Goal: Task Accomplishment & Management: Manage account settings

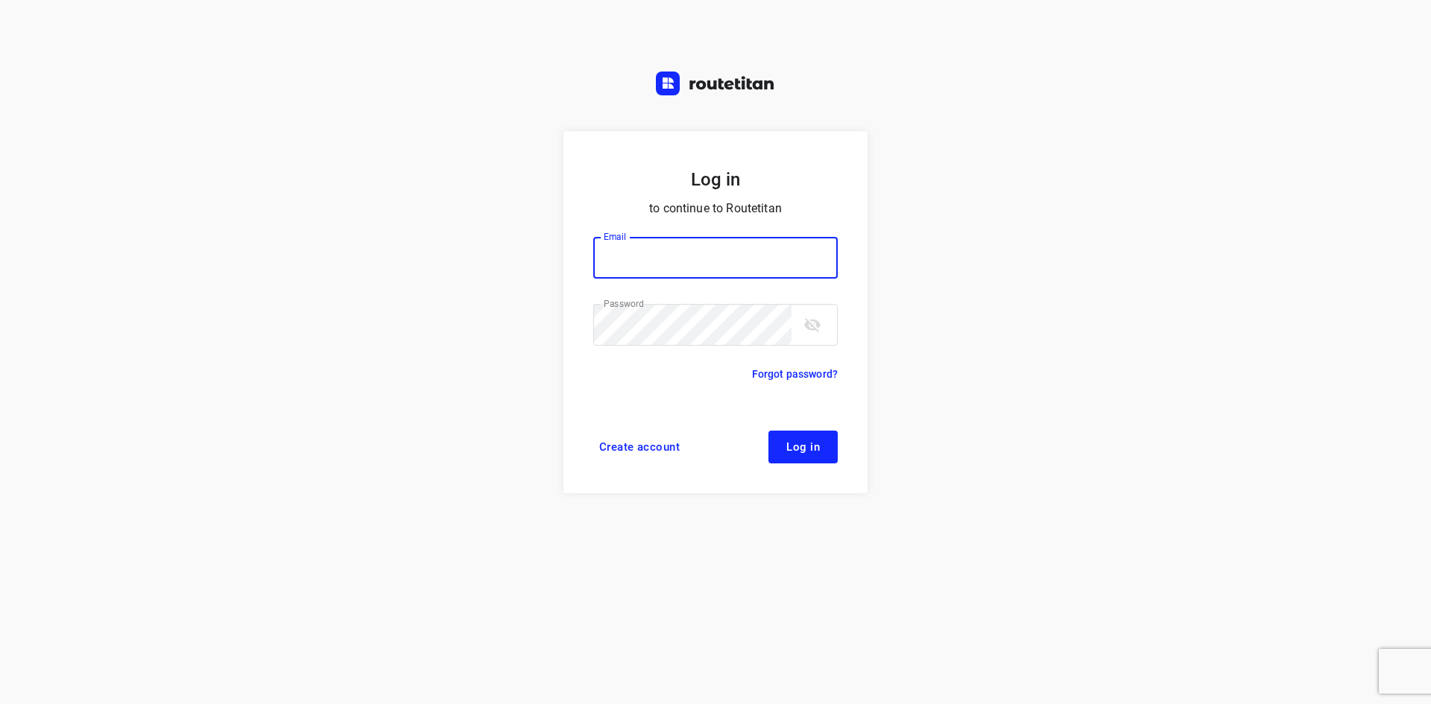
type input "[EMAIL_ADDRESS][DOMAIN_NAME]"
click at [810, 453] on span "Log in" at bounding box center [803, 447] width 34 height 12
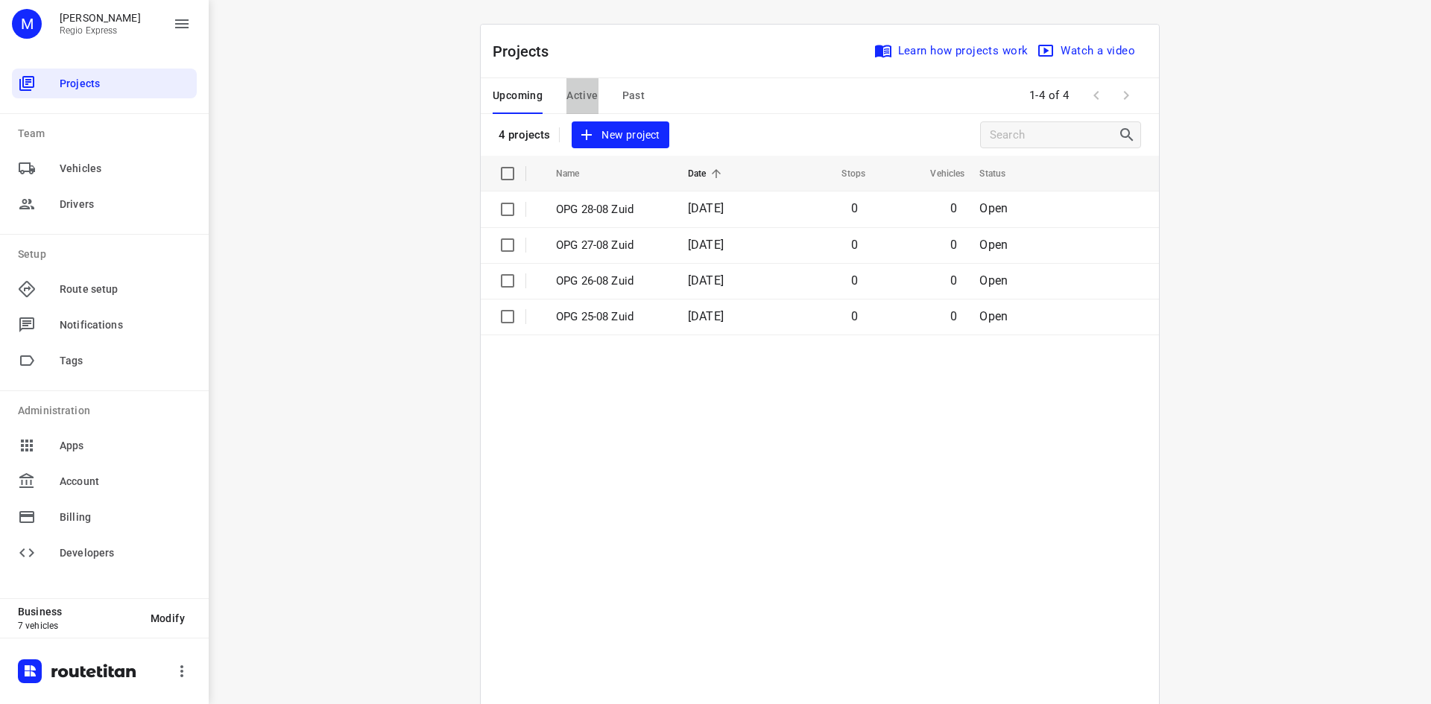
click at [587, 92] on span "Active" at bounding box center [581, 95] width 31 height 19
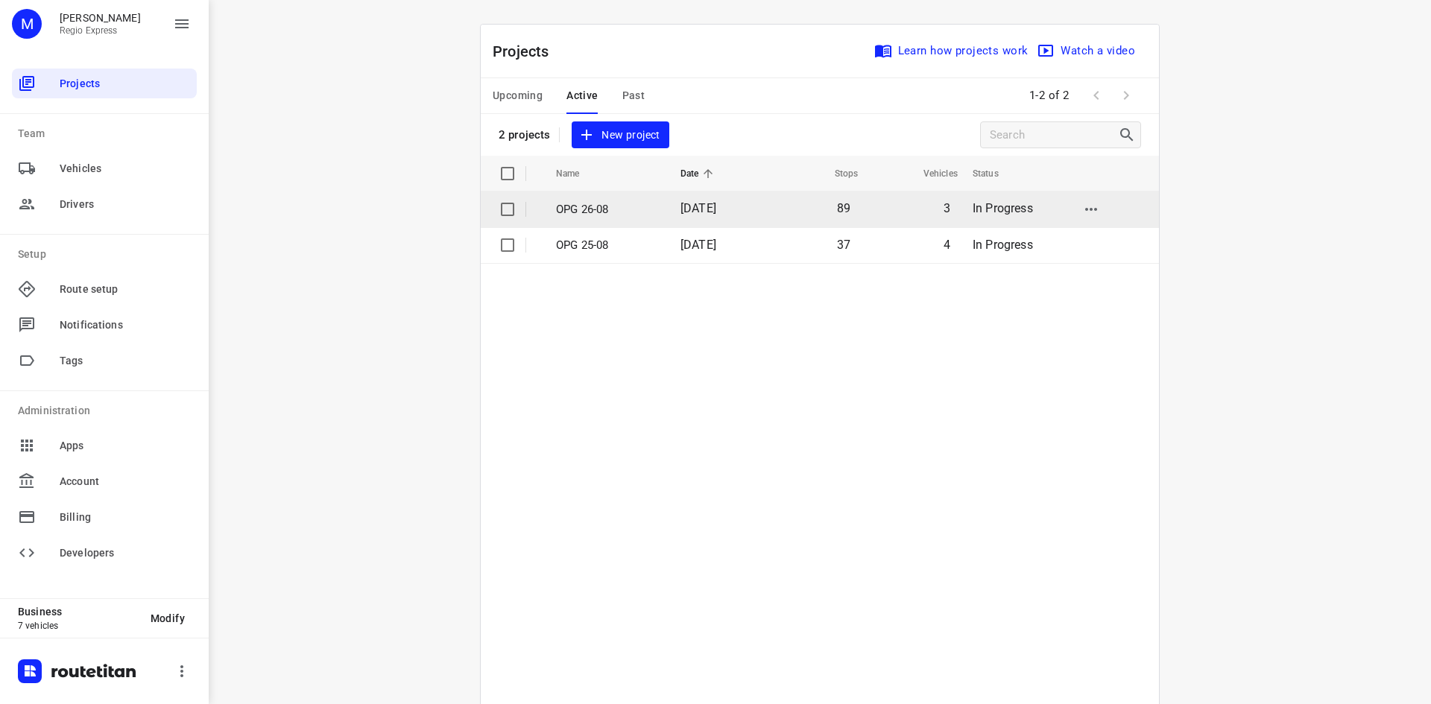
click at [668, 203] on td "[DATE]" at bounding box center [716, 210] width 96 height 36
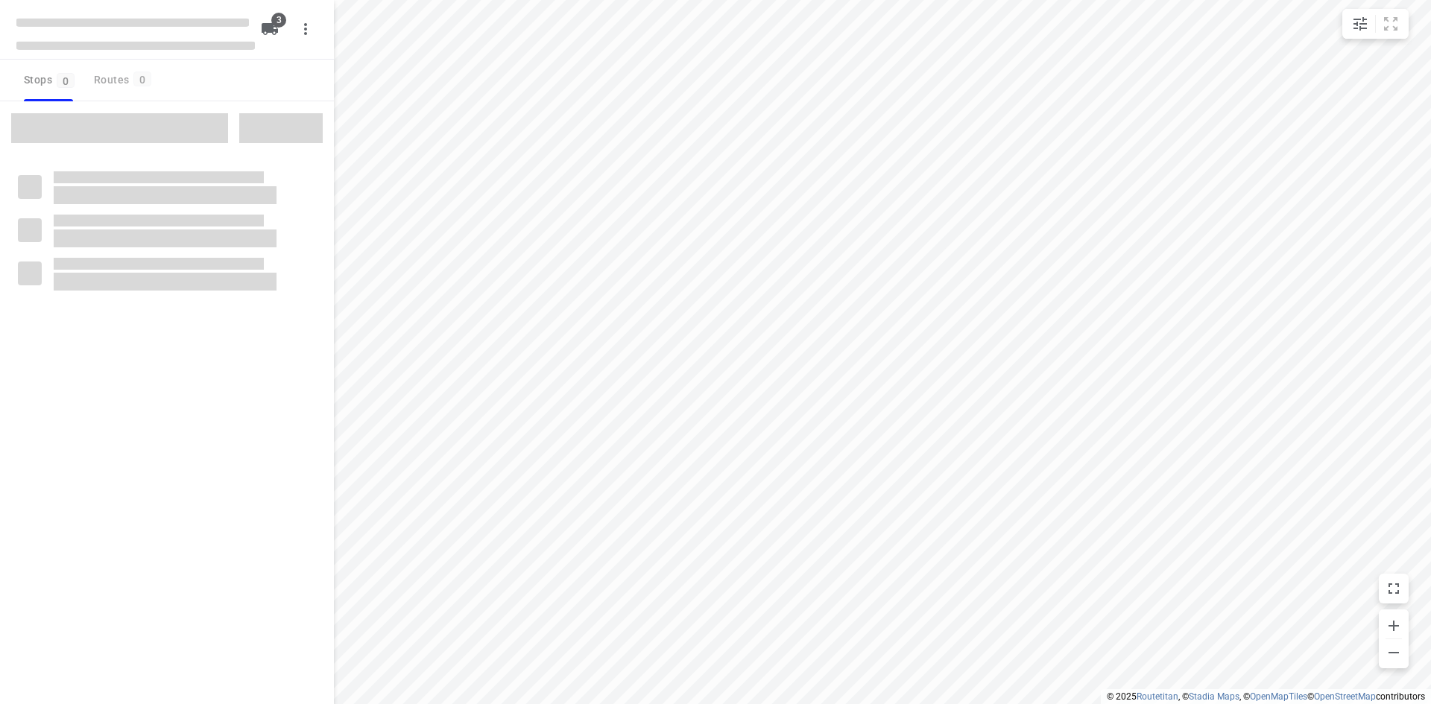
type input "distance"
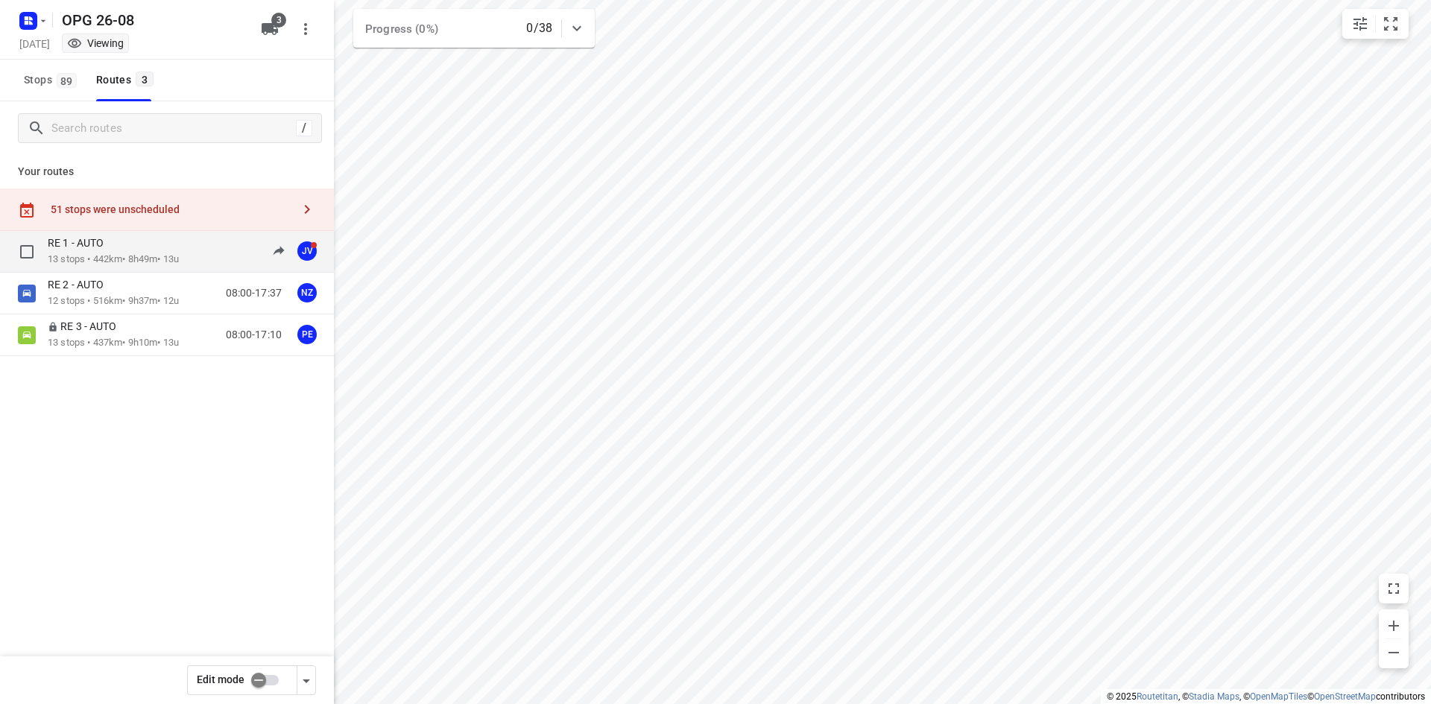
click at [116, 244] on div "RE 1 - AUTO" at bounding box center [113, 244] width 131 height 16
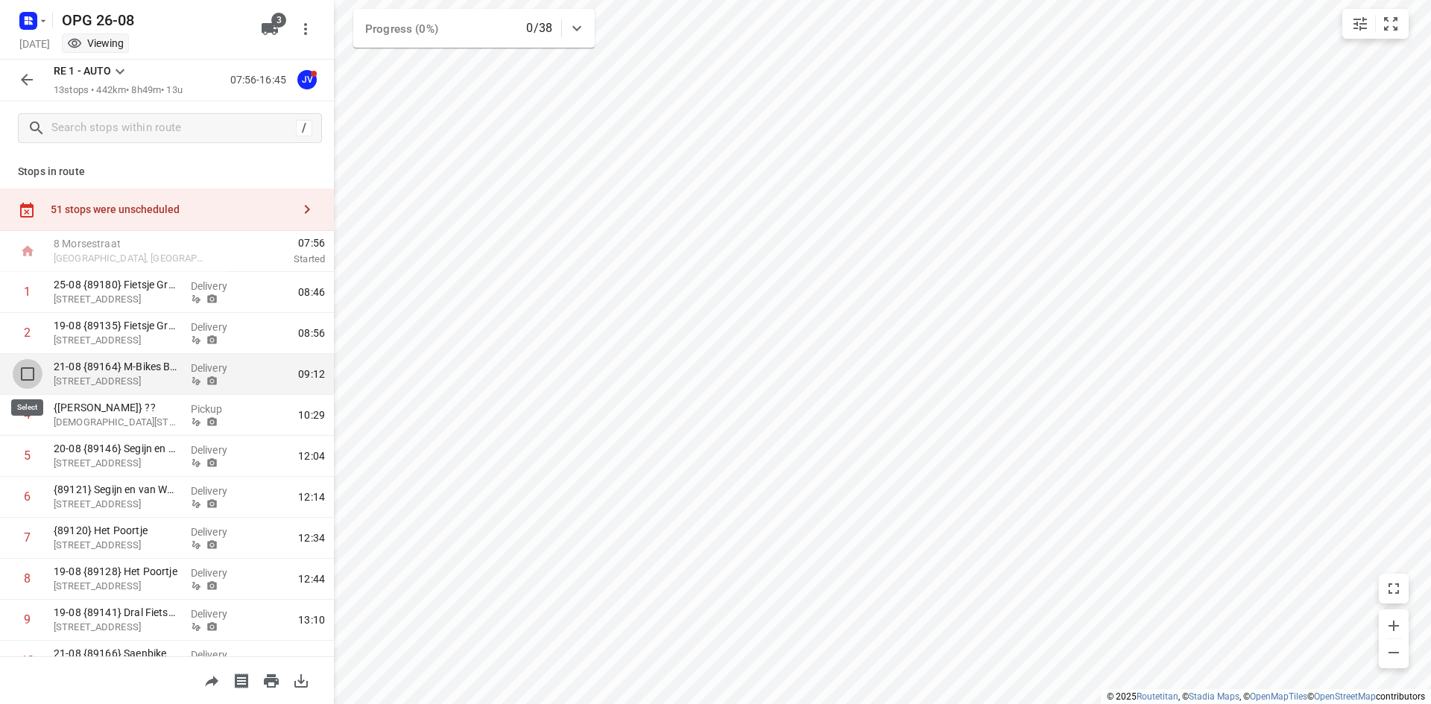
click at [28, 371] on input "checkbox" at bounding box center [28, 374] width 30 height 30
checkbox input "true"
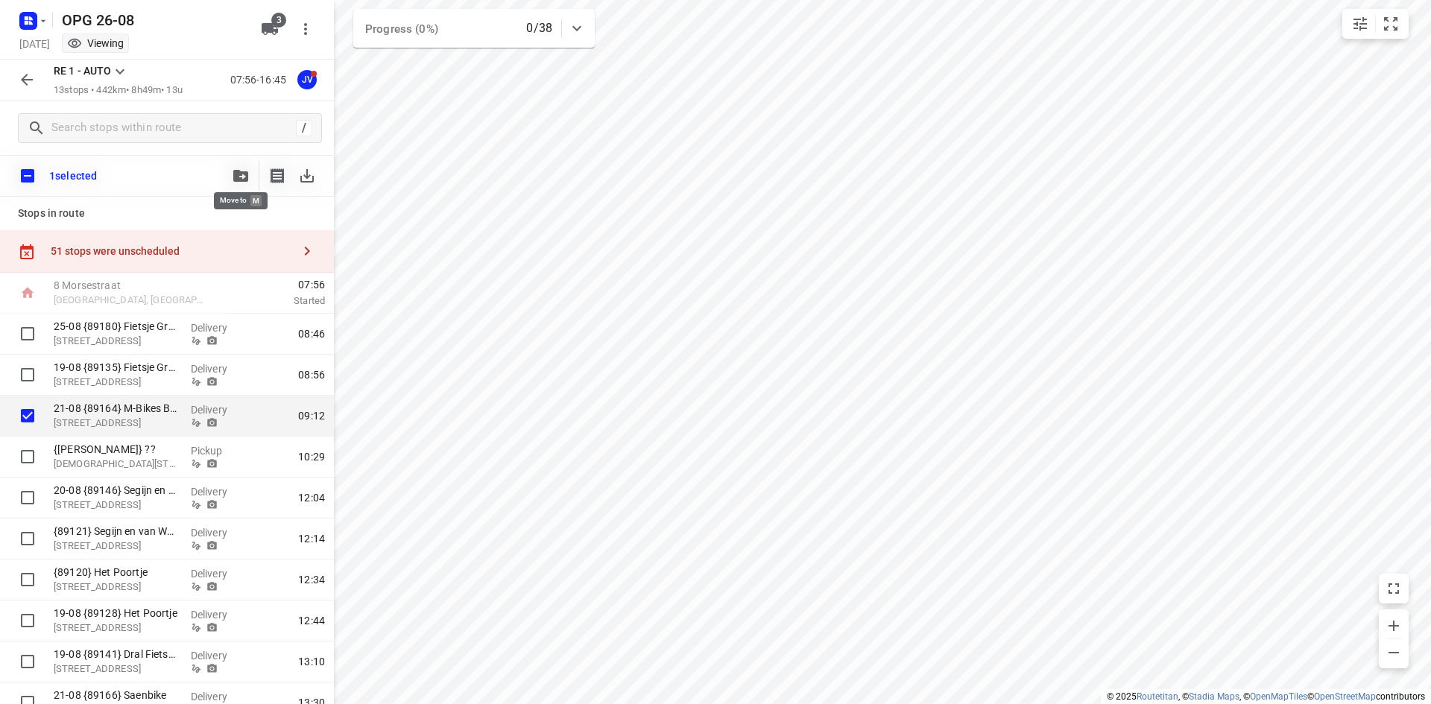
click at [228, 170] on button "button" at bounding box center [241, 176] width 30 height 30
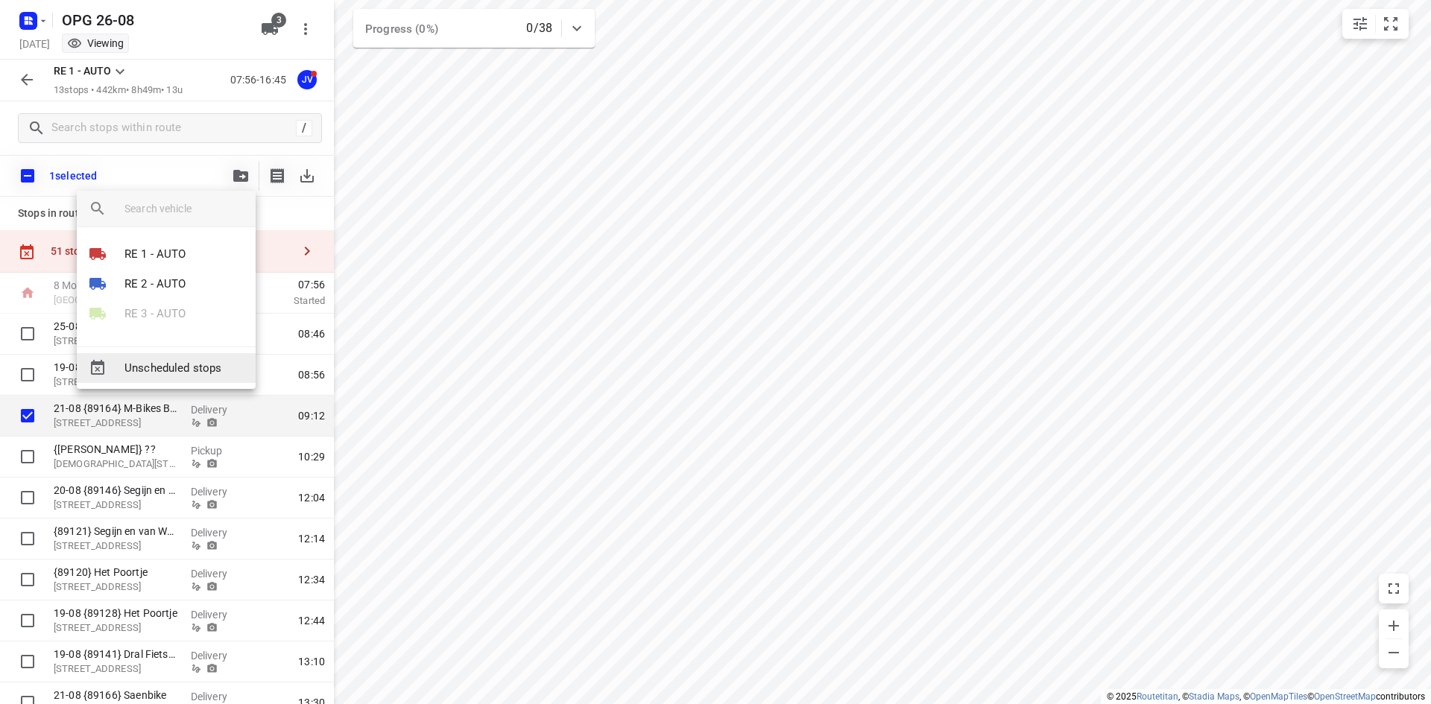
click at [162, 370] on span "Unscheduled stops" at bounding box center [183, 368] width 119 height 17
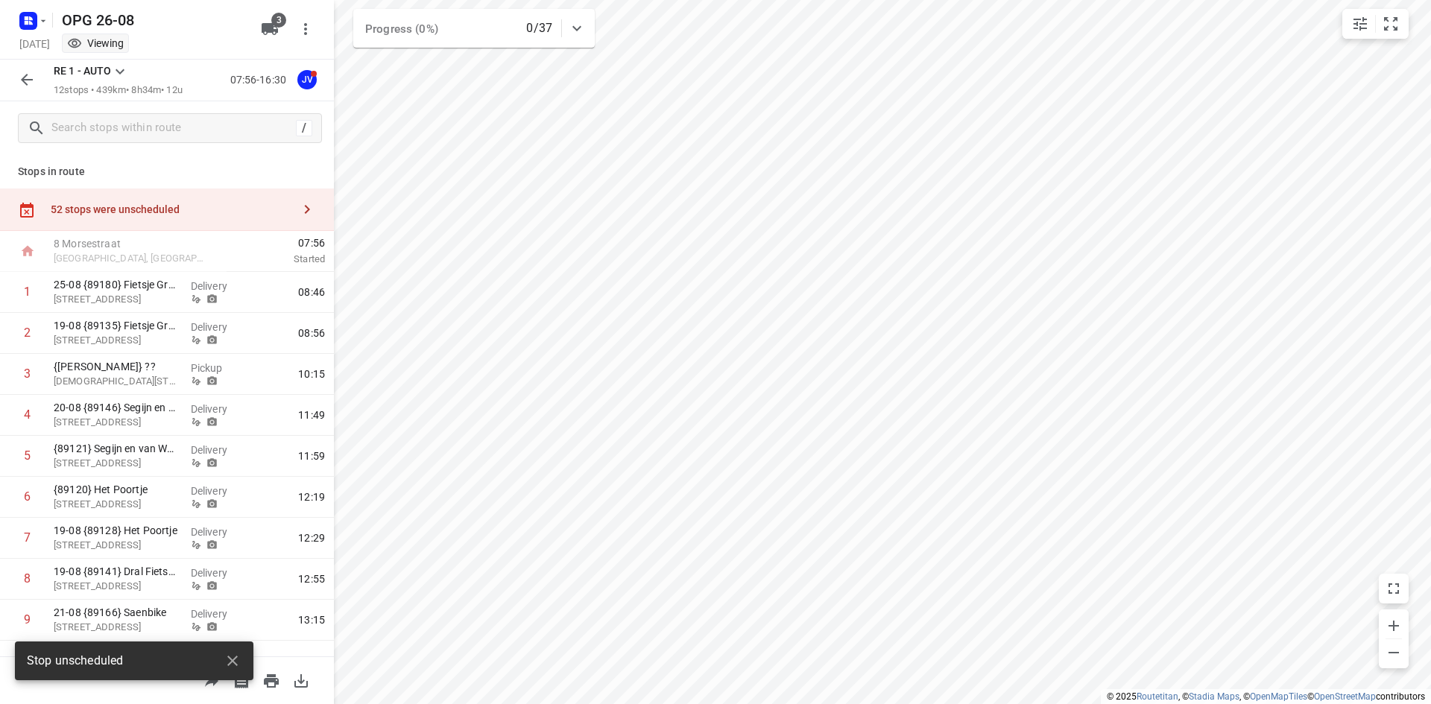
click at [18, 83] on icon "button" at bounding box center [27, 80] width 18 height 18
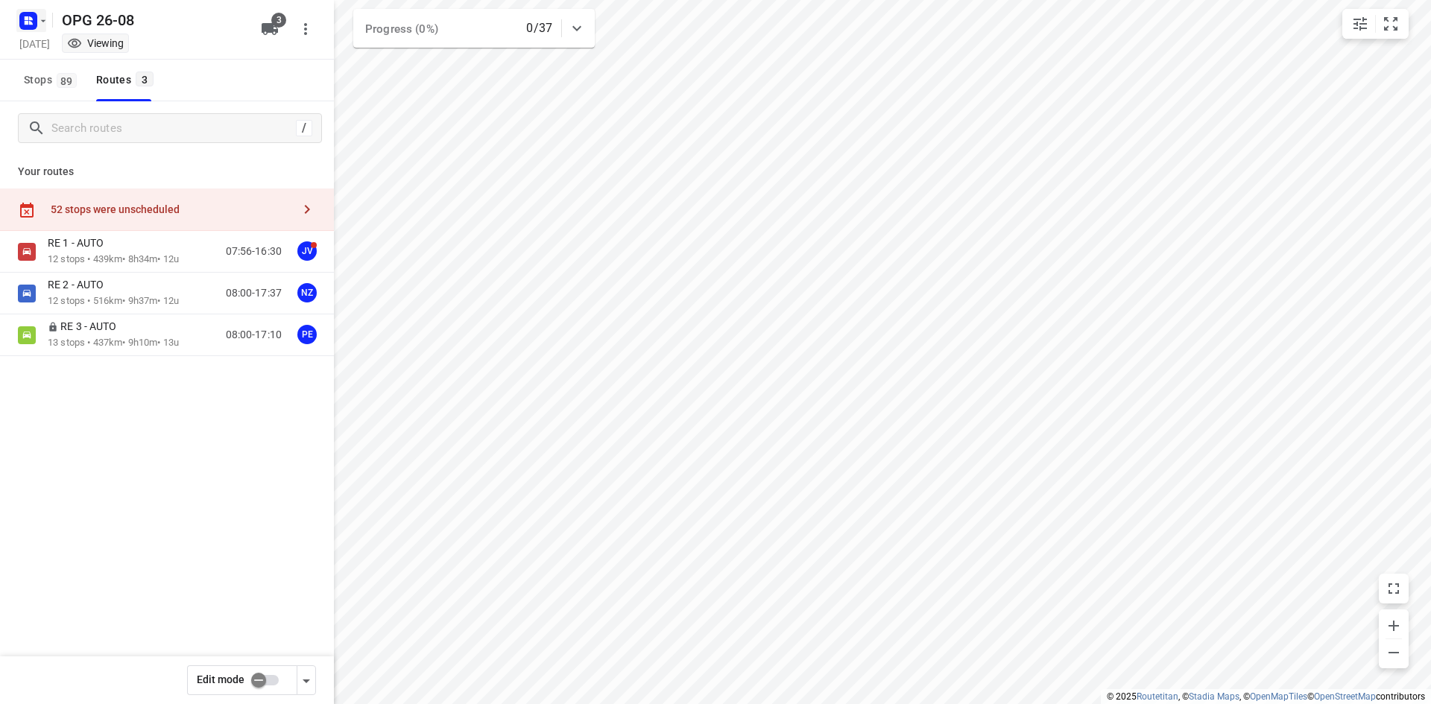
click at [27, 14] on rect "button" at bounding box center [28, 21] width 18 height 18
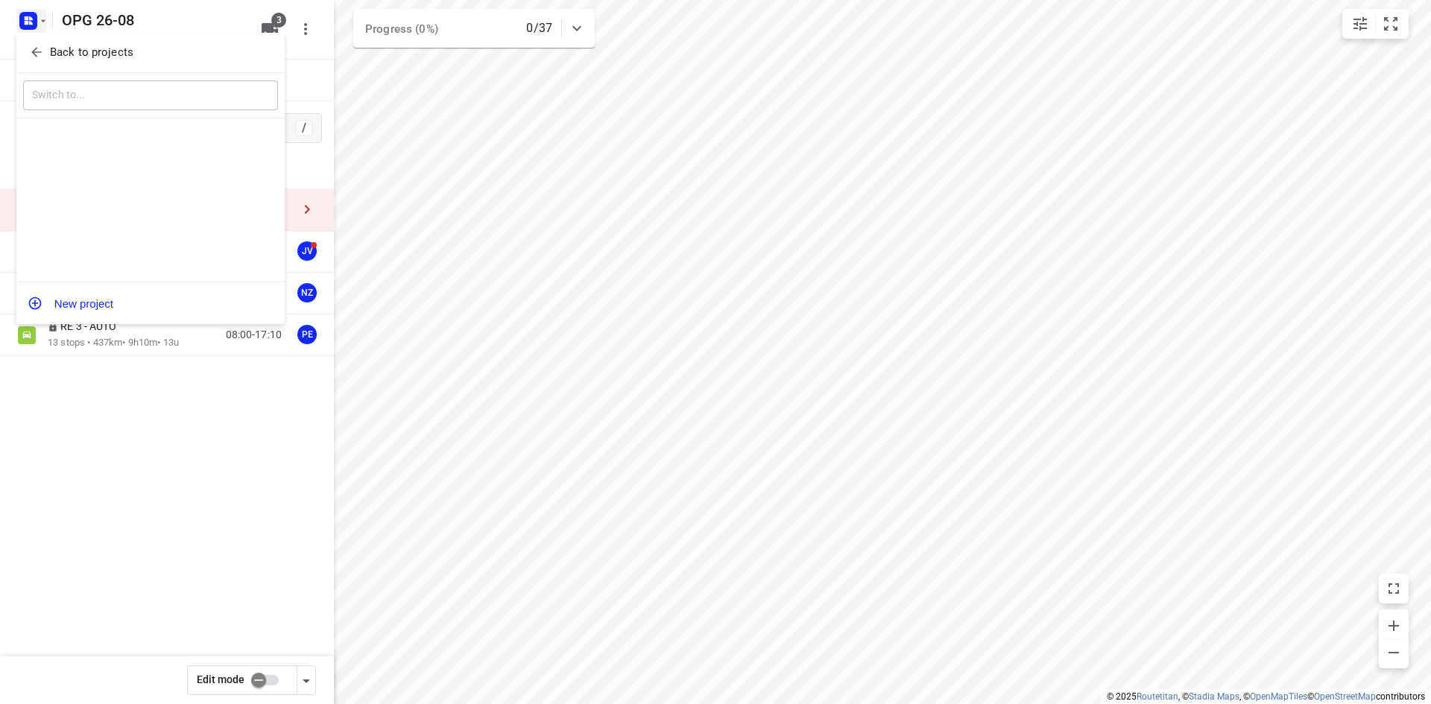
click at [46, 45] on span "Back to projects" at bounding box center [150, 52] width 243 height 17
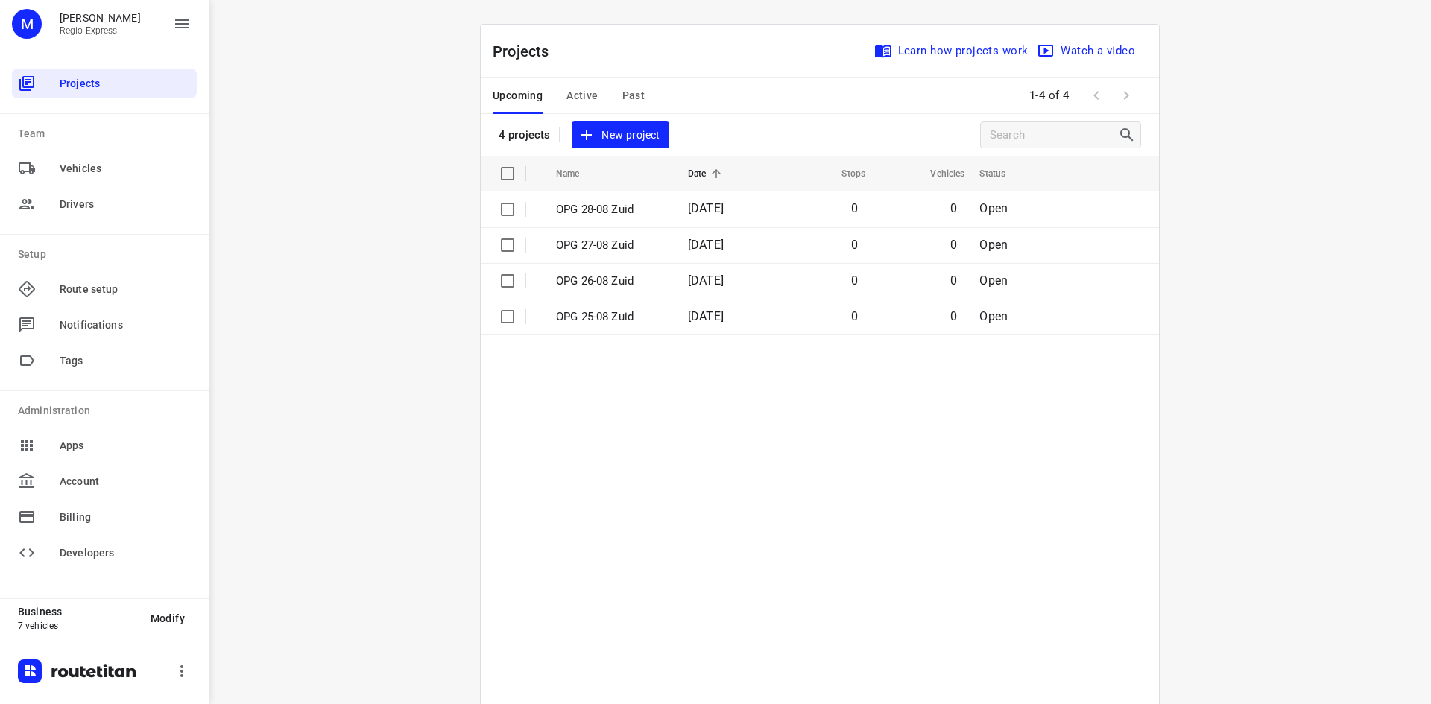
drag, startPoint x: 505, startPoint y: 320, endPoint x: 505, endPoint y: 297, distance: 23.1
click at [505, 320] on input "checkbox" at bounding box center [508, 317] width 30 height 30
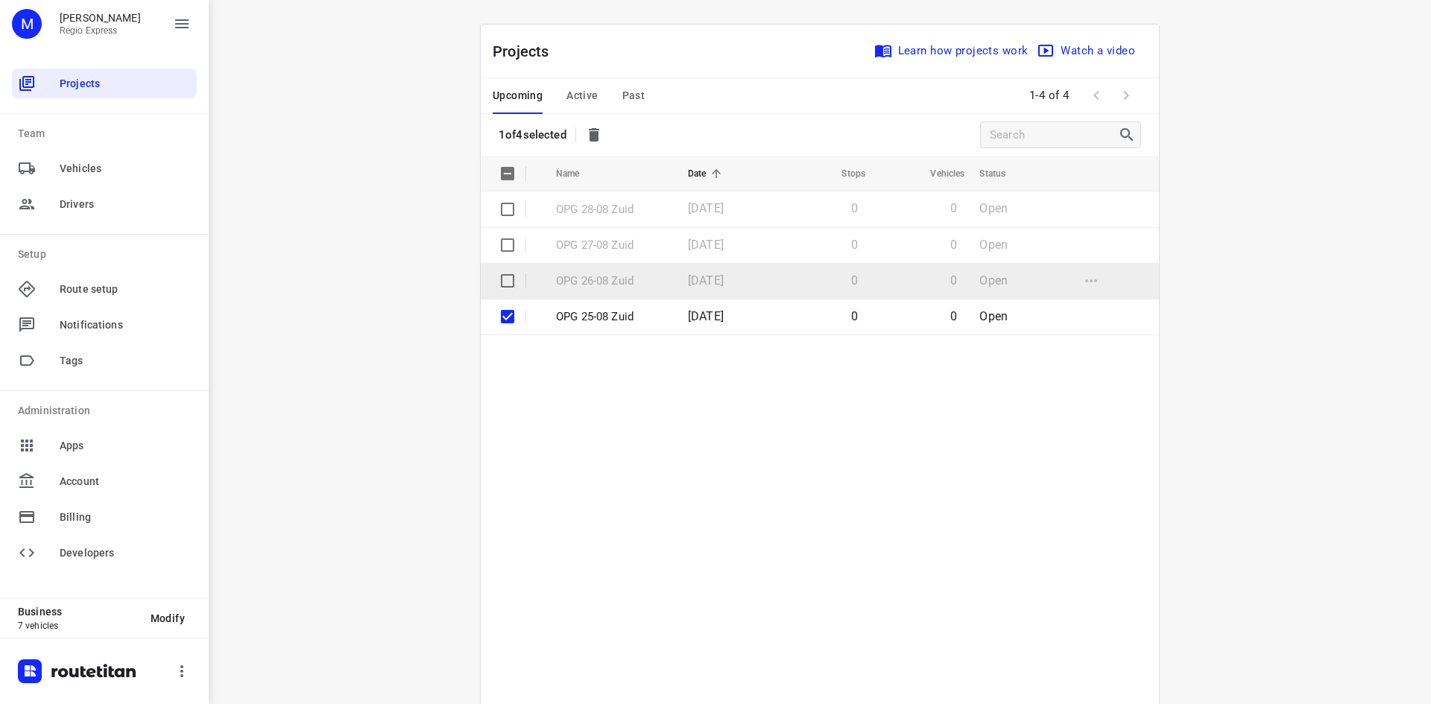
click at [498, 289] on input "checkbox" at bounding box center [508, 281] width 30 height 30
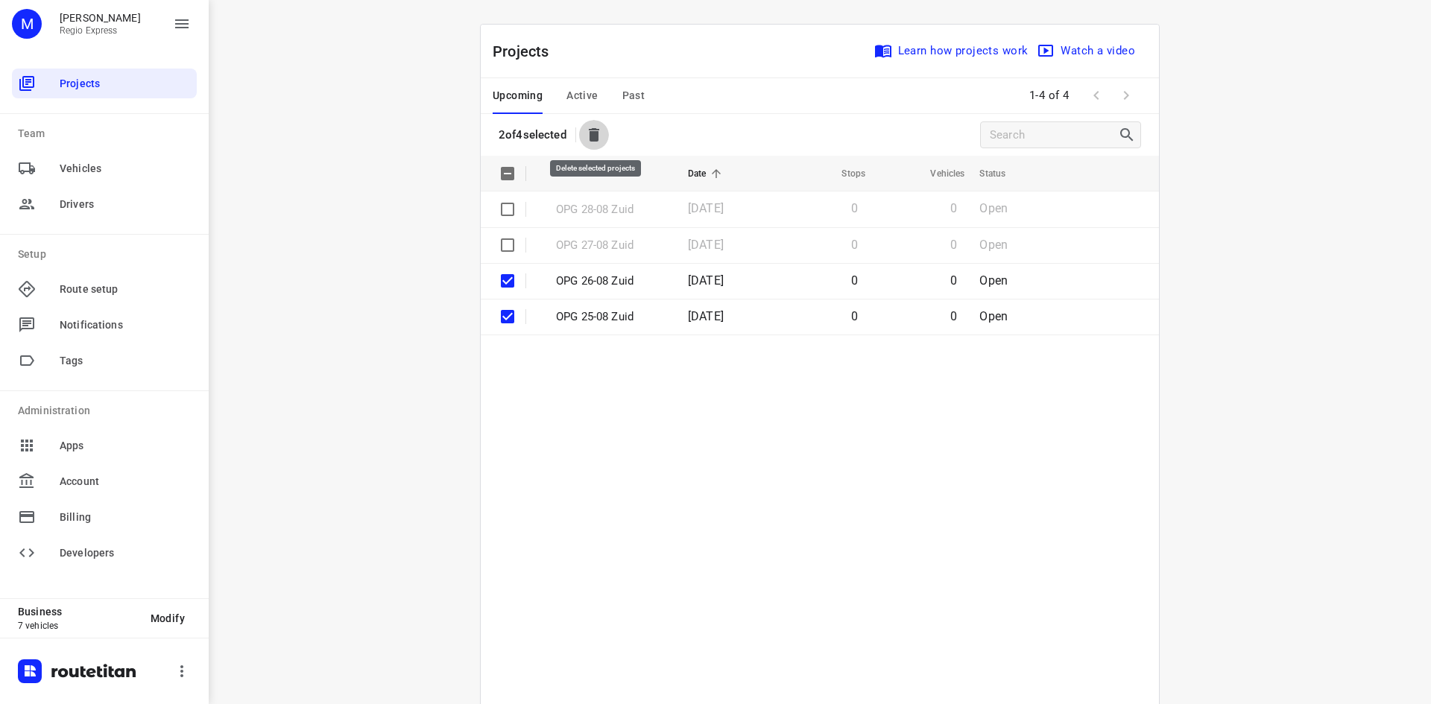
click at [587, 138] on icon "button" at bounding box center [594, 135] width 18 height 18
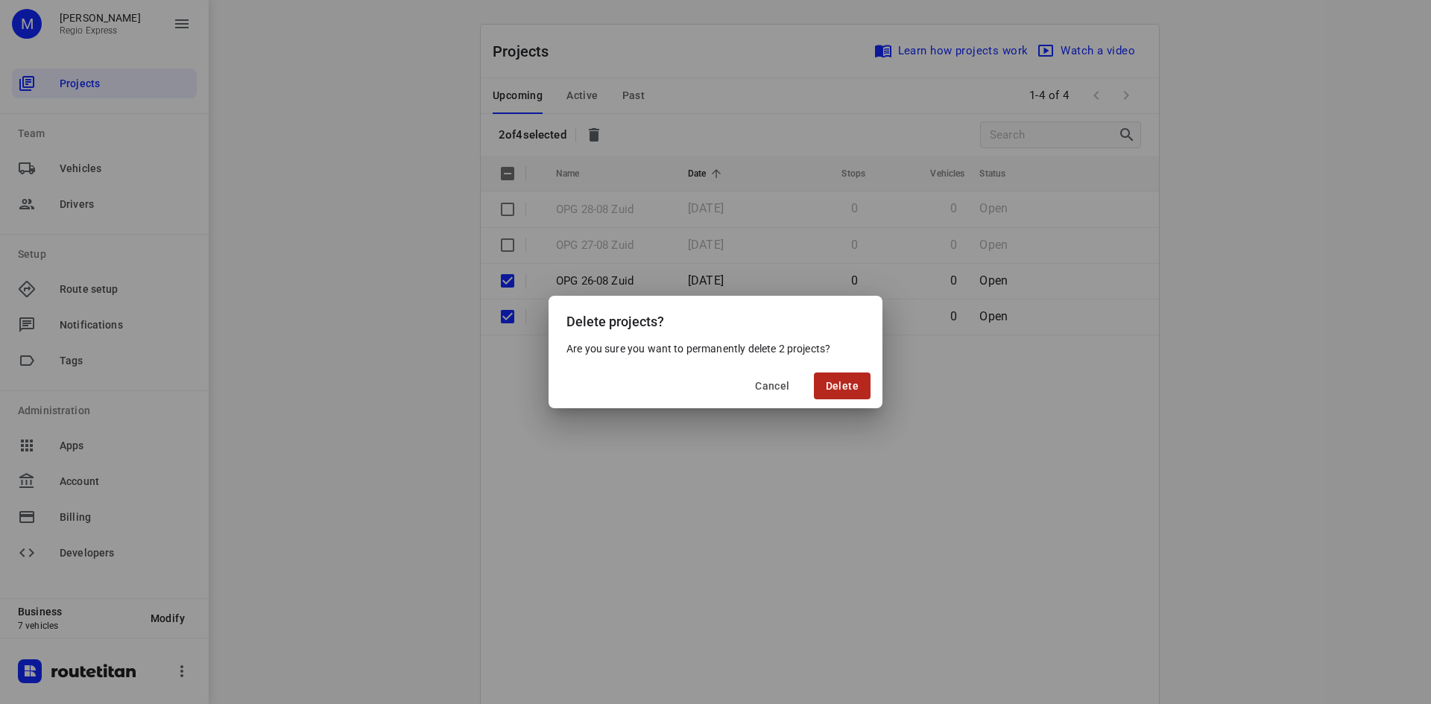
click at [836, 383] on span "Delete" at bounding box center [842, 386] width 33 height 12
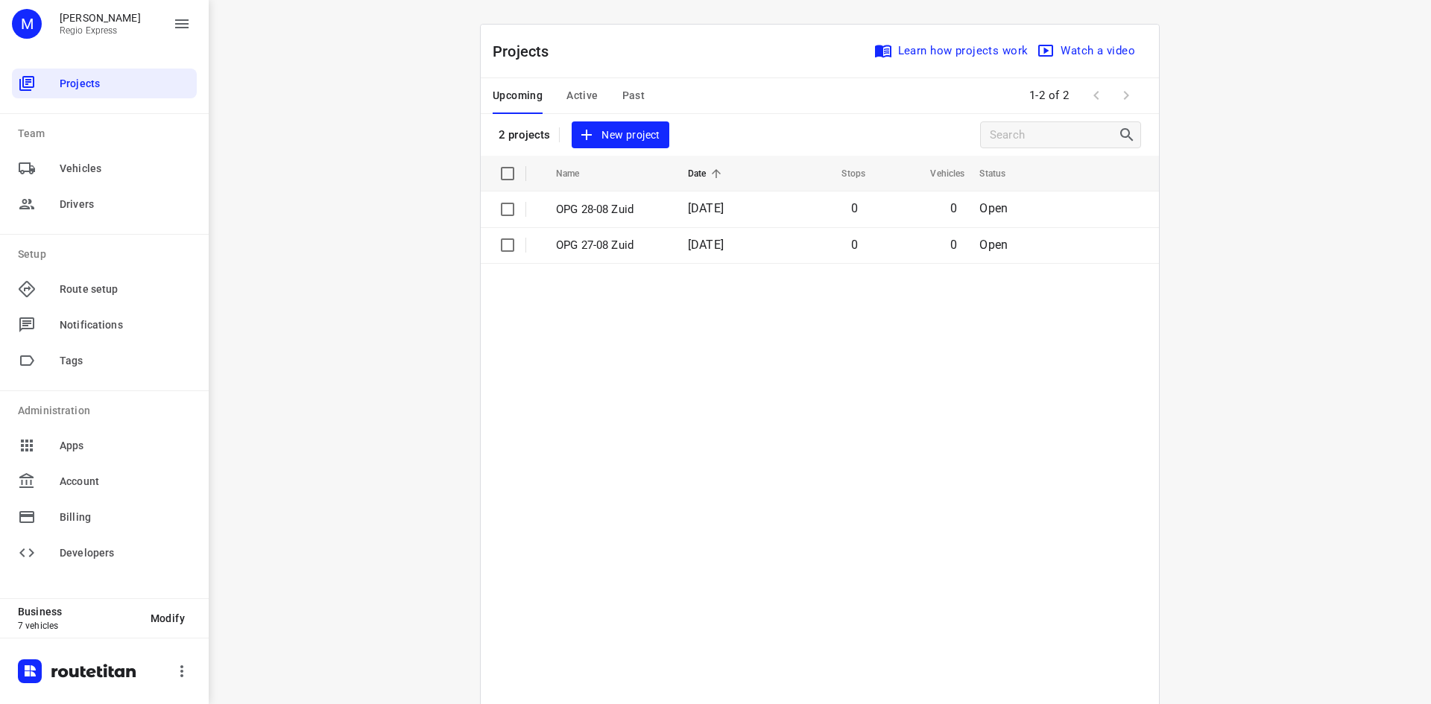
click at [631, 135] on span "New project" at bounding box center [620, 135] width 79 height 19
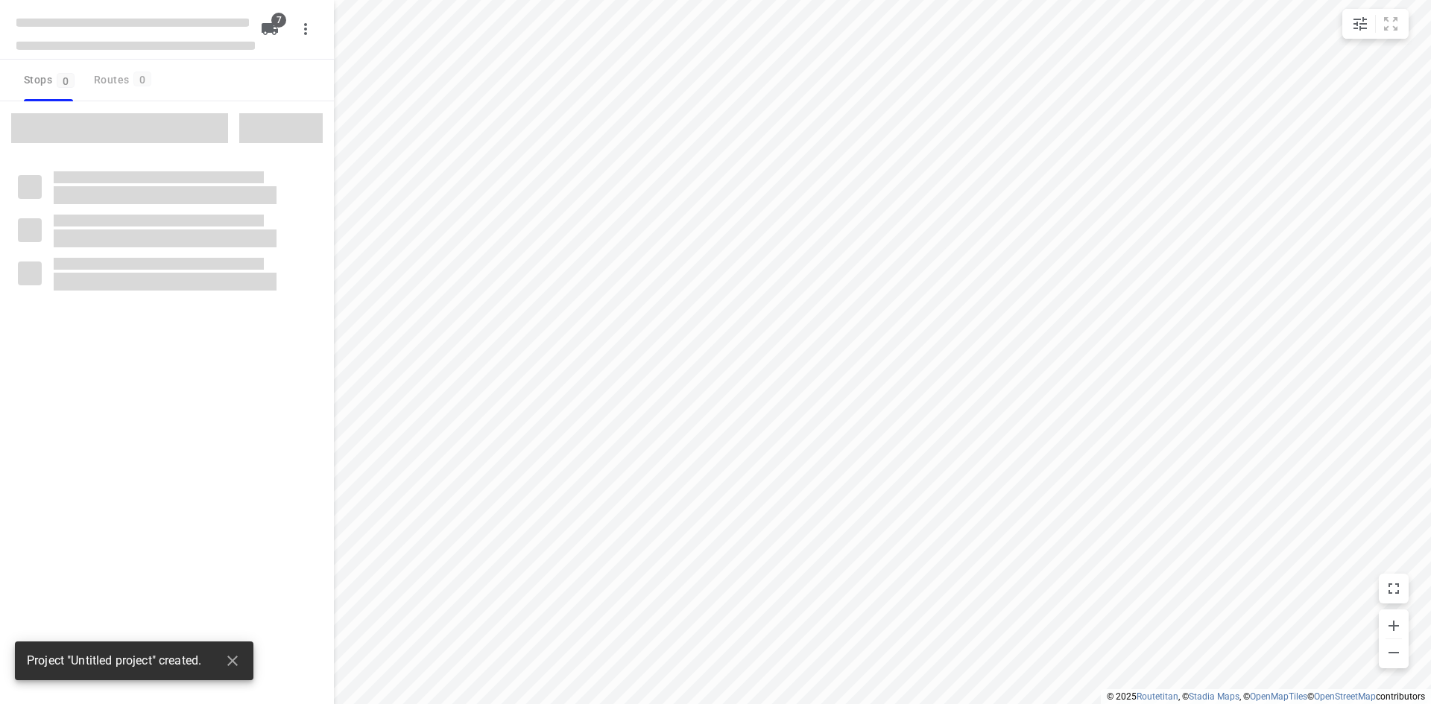
type input "distance"
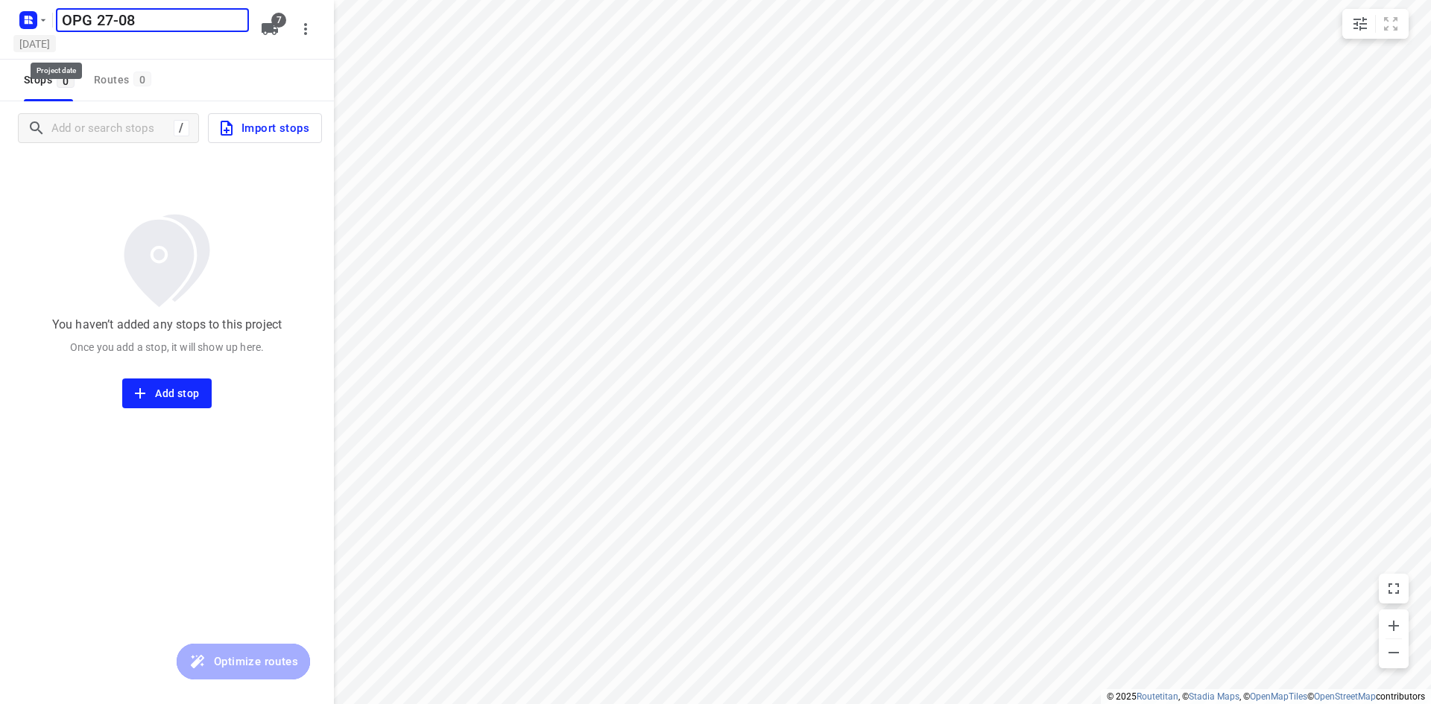
type input "OPG 27-08"
click at [56, 42] on h5 "[DATE]" at bounding box center [34, 43] width 42 height 17
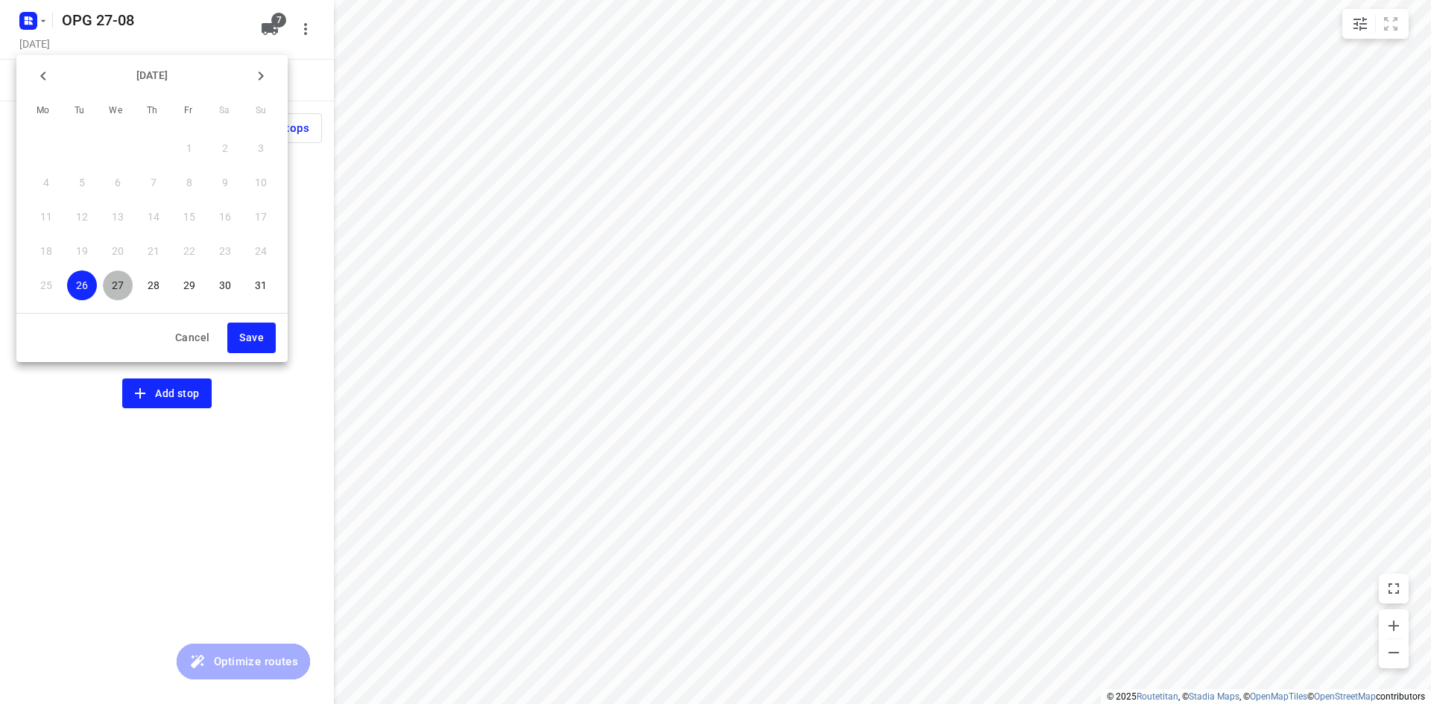
click at [124, 280] on span "27" at bounding box center [118, 285] width 30 height 15
click at [263, 330] on span "Save" at bounding box center [251, 338] width 25 height 19
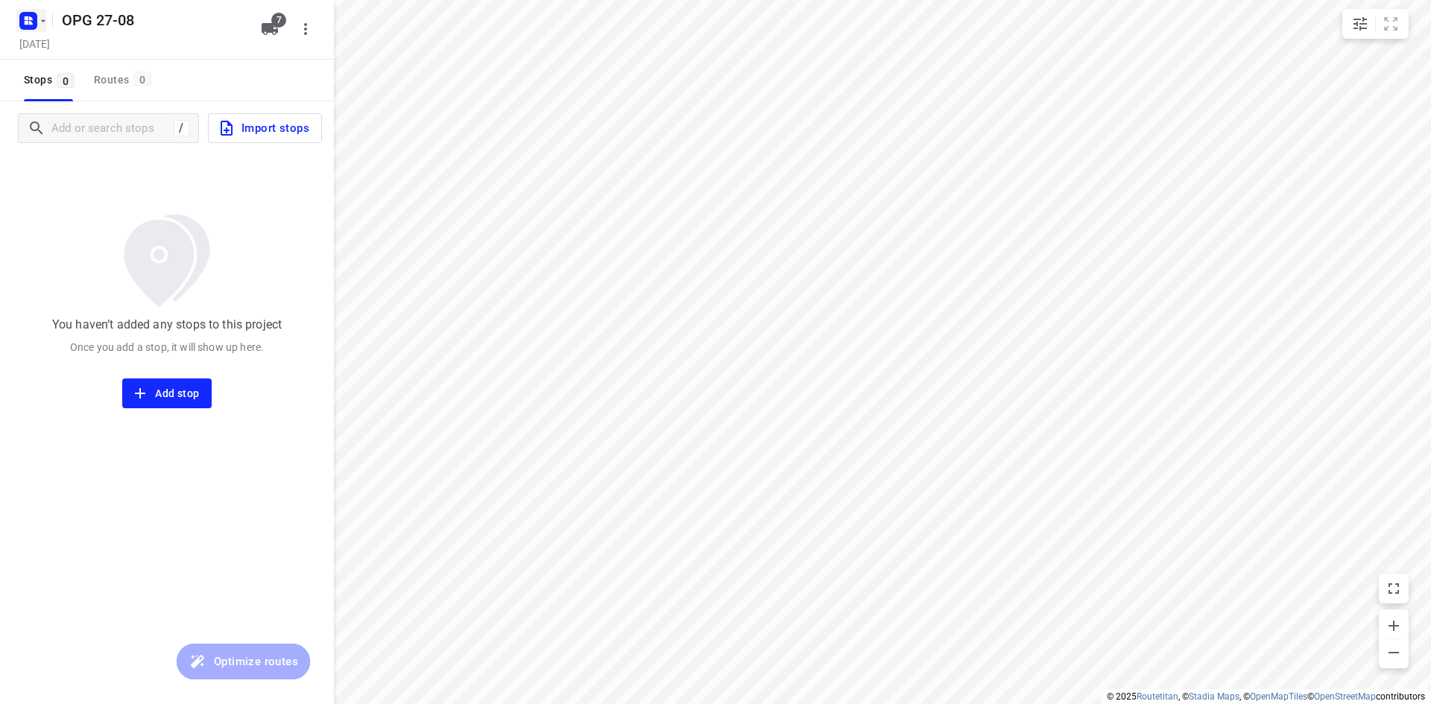
click at [30, 9] on icon "button" at bounding box center [28, 21] width 24 height 24
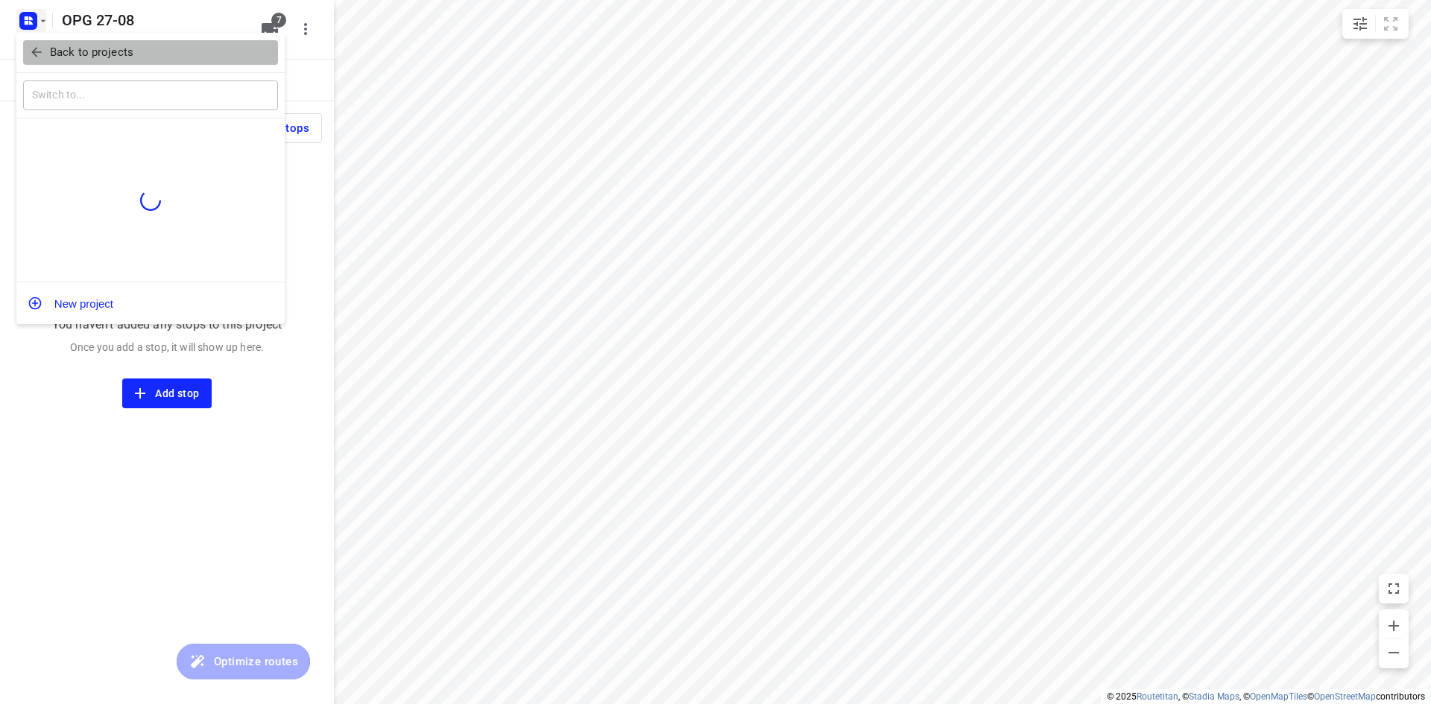
click at [35, 54] on icon "button" at bounding box center [36, 53] width 10 height 10
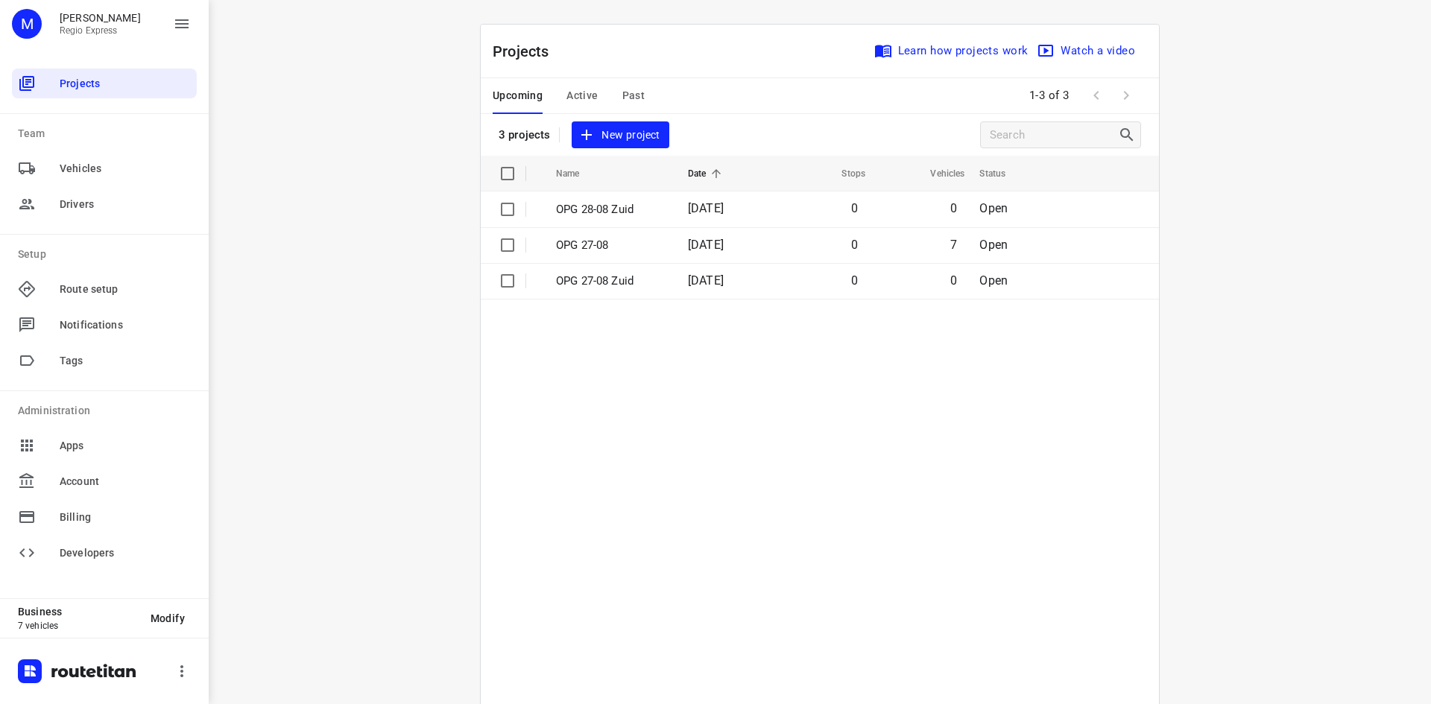
click at [580, 99] on span "Active" at bounding box center [581, 95] width 31 height 19
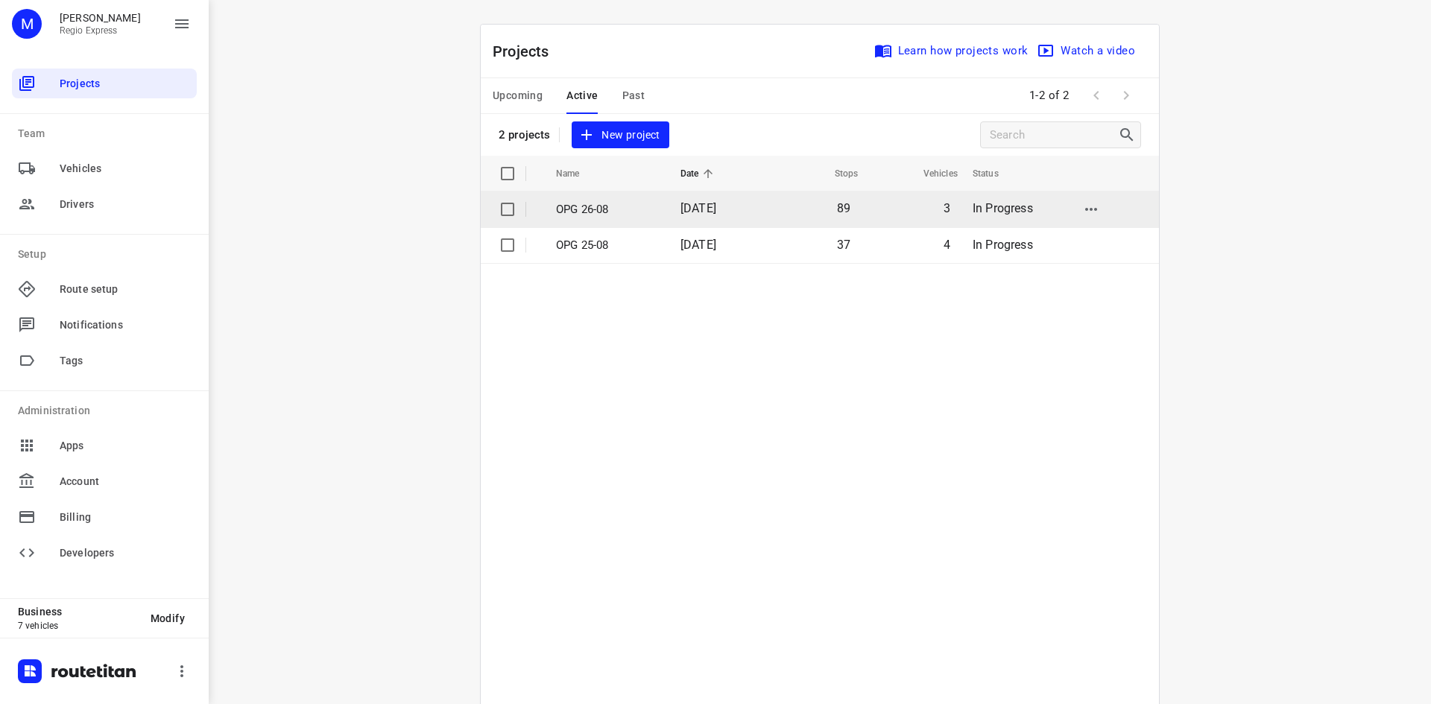
click at [627, 215] on p "OPG 26-08" at bounding box center [607, 209] width 102 height 17
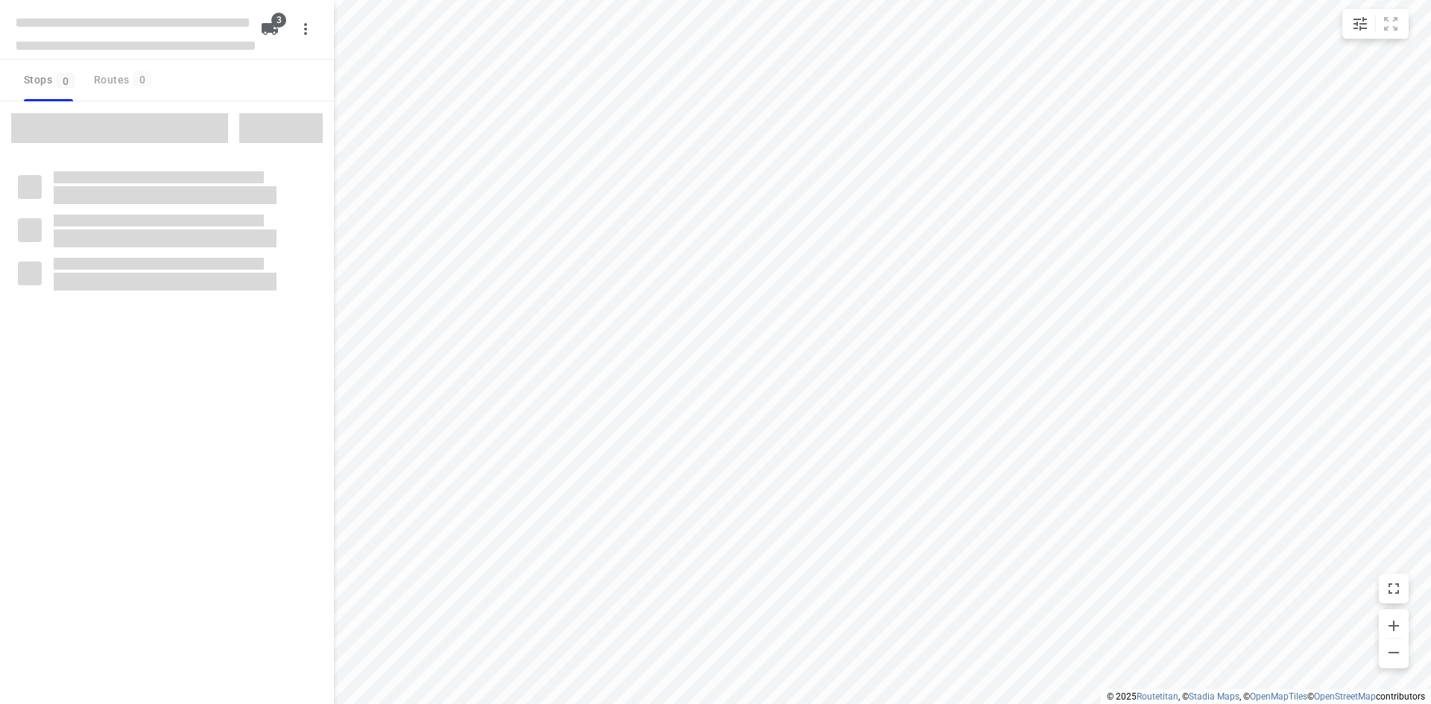
type input "distance"
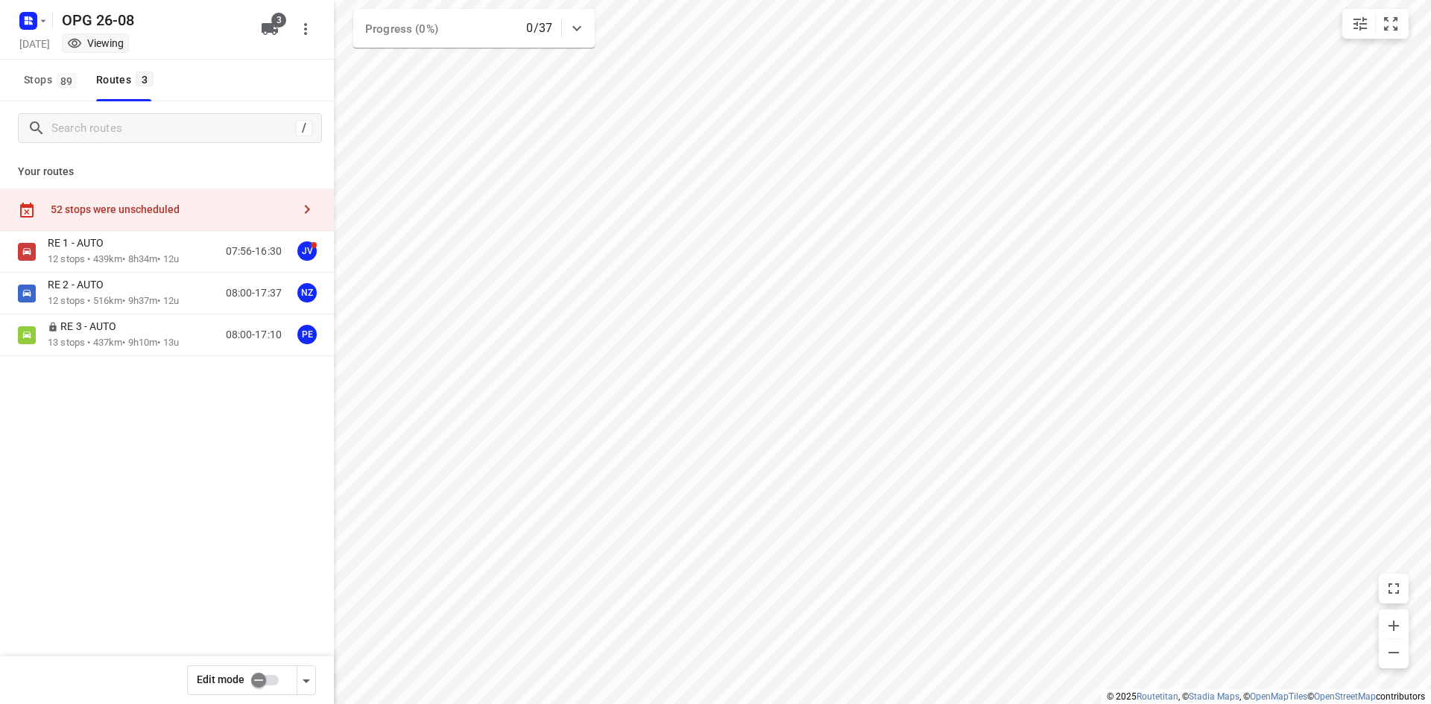
click at [204, 208] on div "52 stops were unscheduled" at bounding box center [171, 209] width 241 height 12
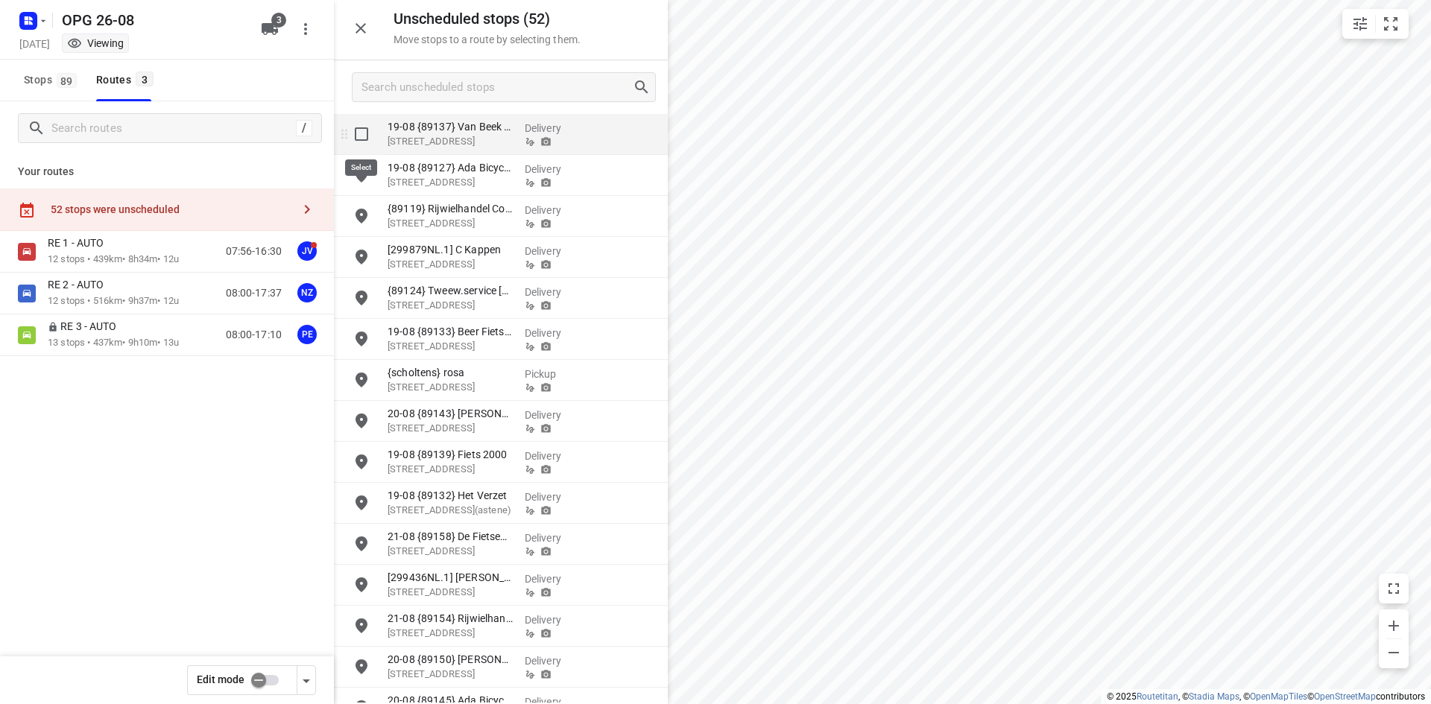
click at [357, 133] on input "grid" at bounding box center [362, 134] width 30 height 30
checkbox input "true"
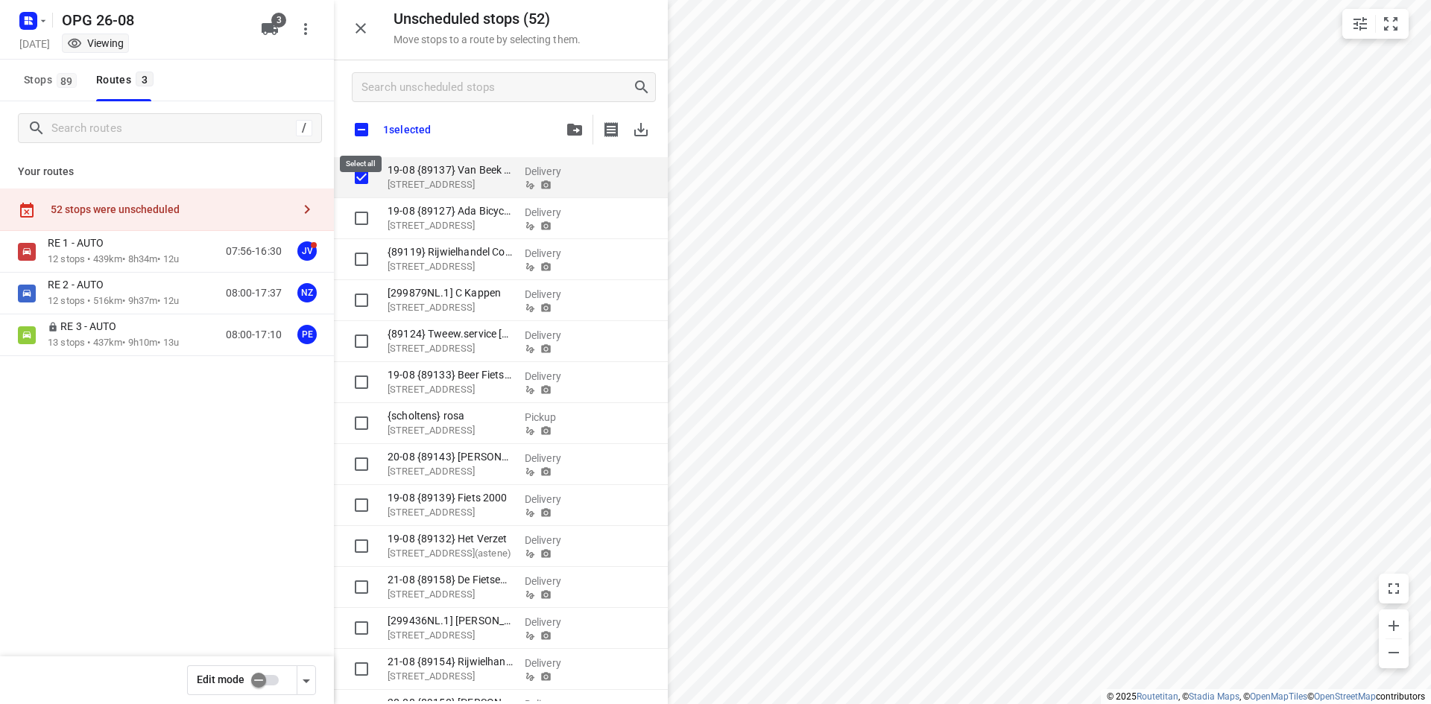
click at [362, 124] on input "checkbox" at bounding box center [361, 129] width 31 height 31
checkbox input "true"
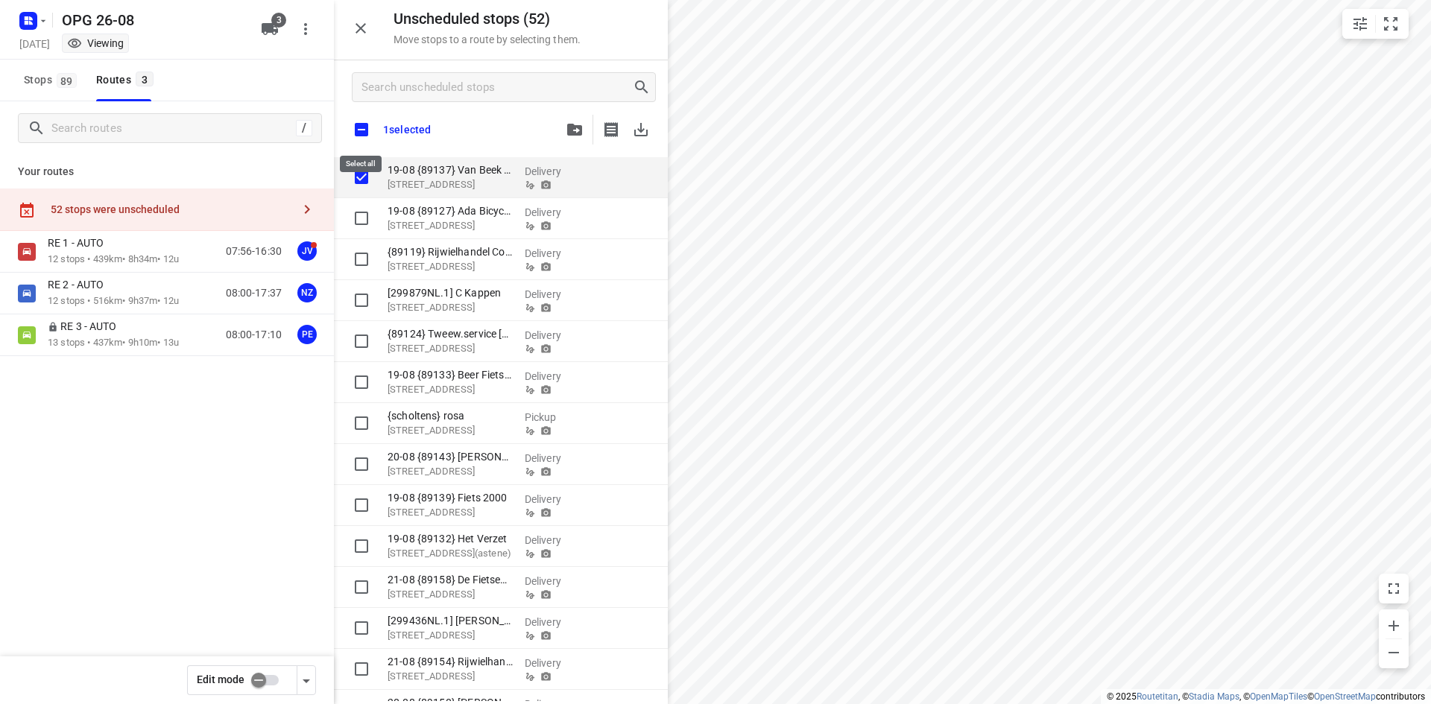
checkbox input "true"
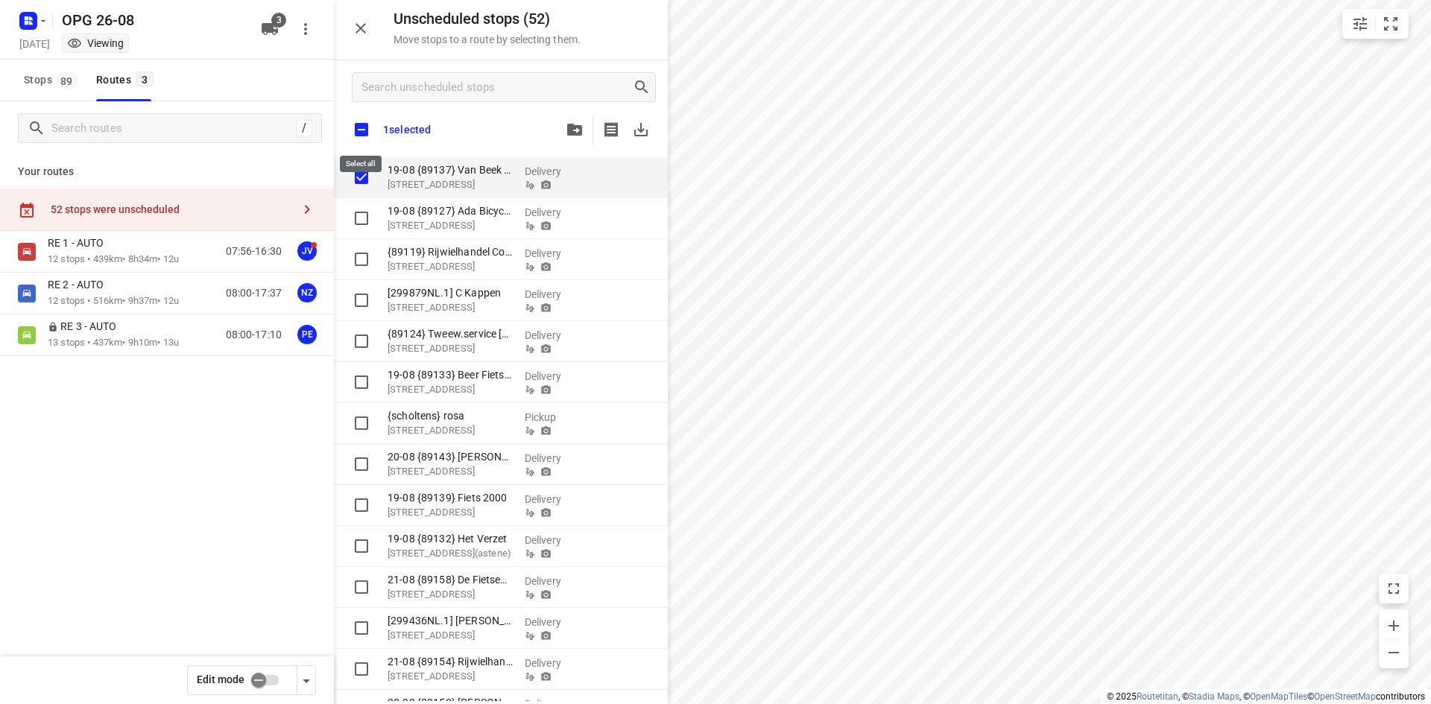
checkbox input "true"
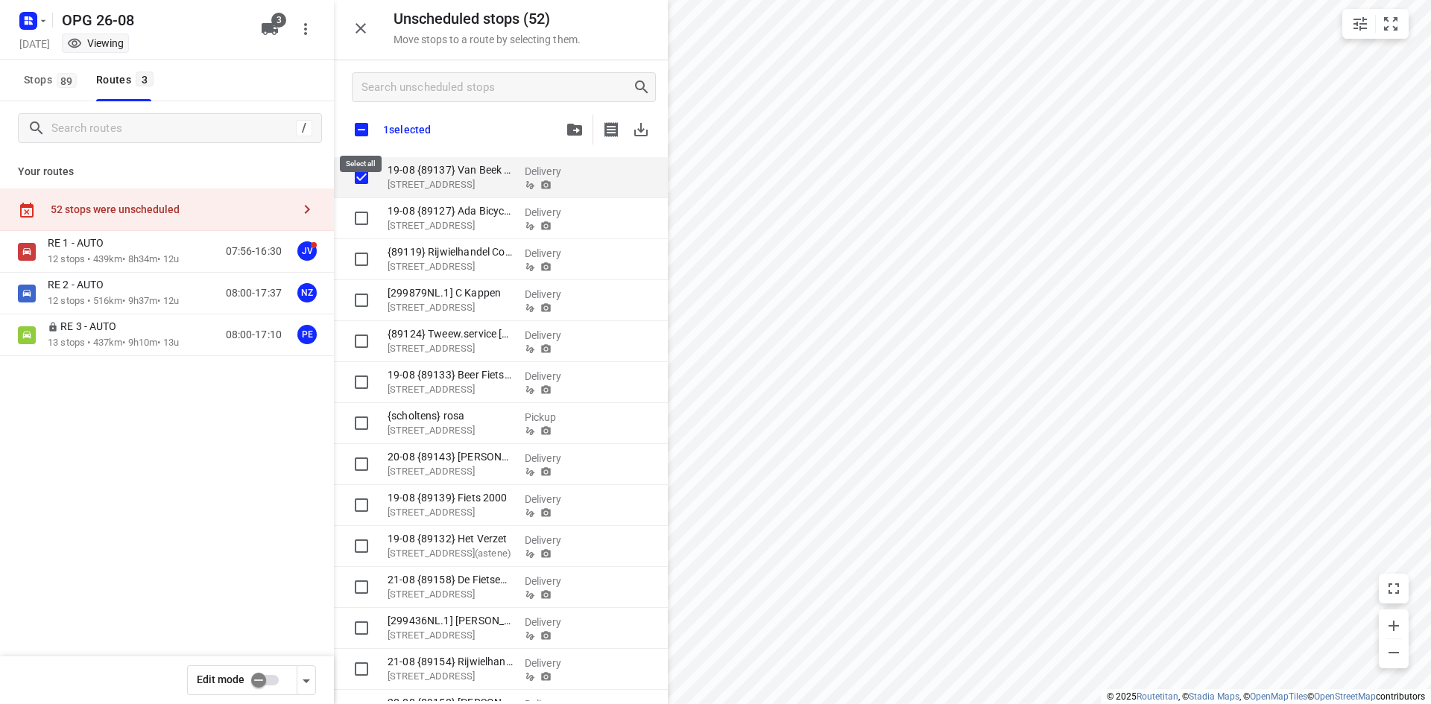
checkbox input "true"
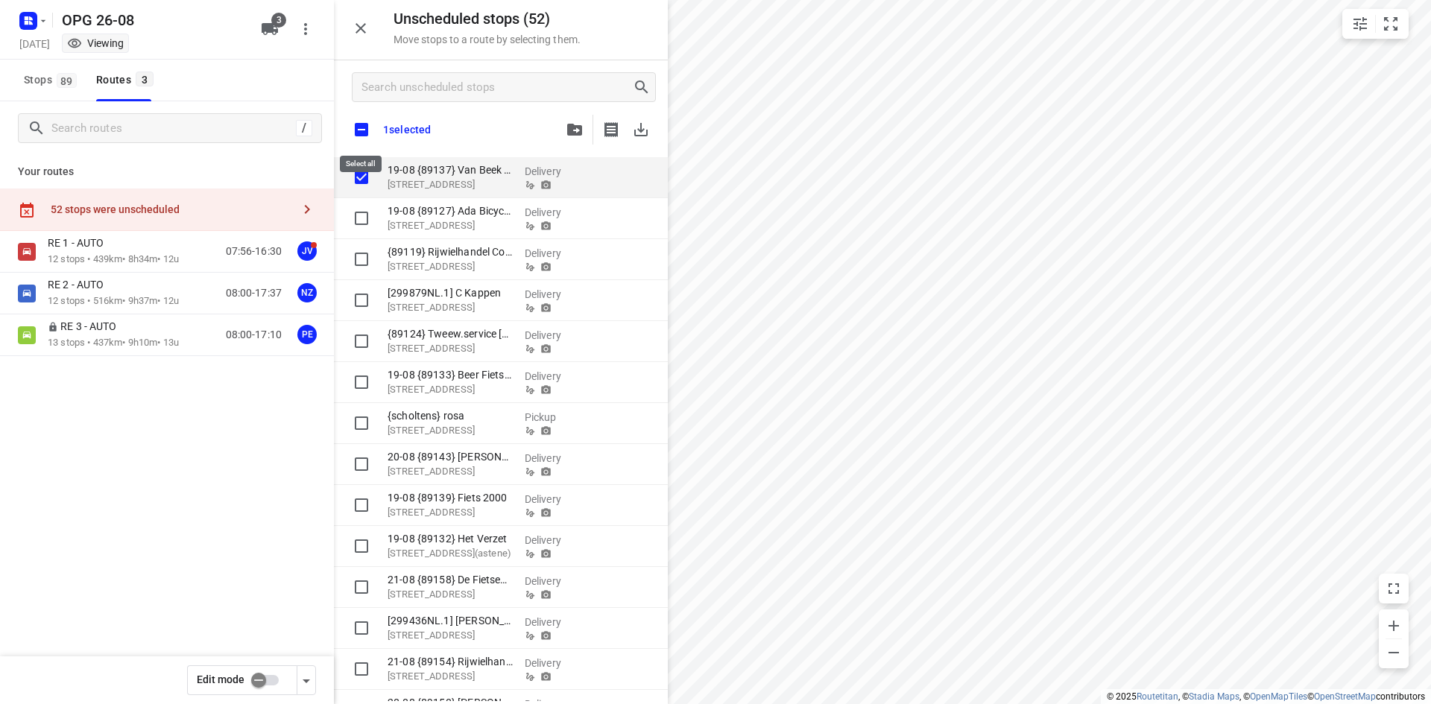
checkbox input "true"
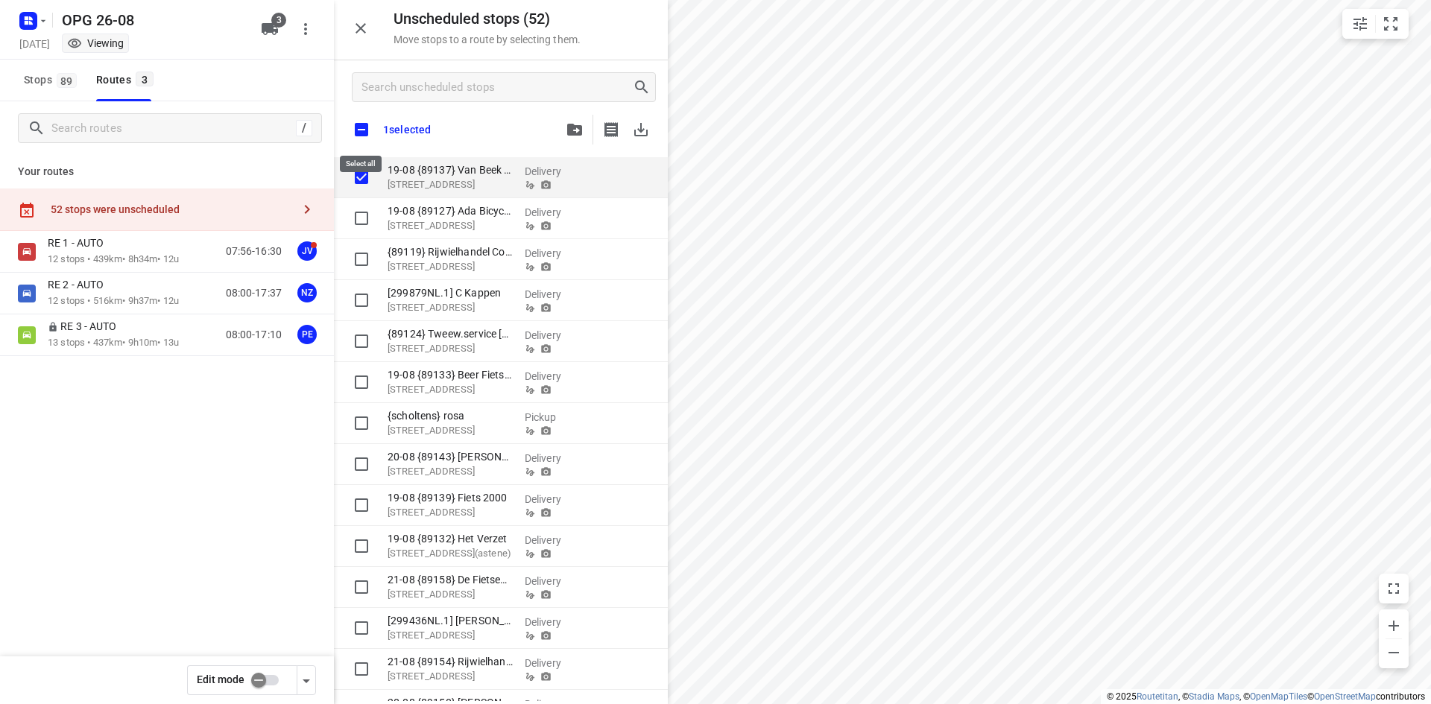
checkbox input "true"
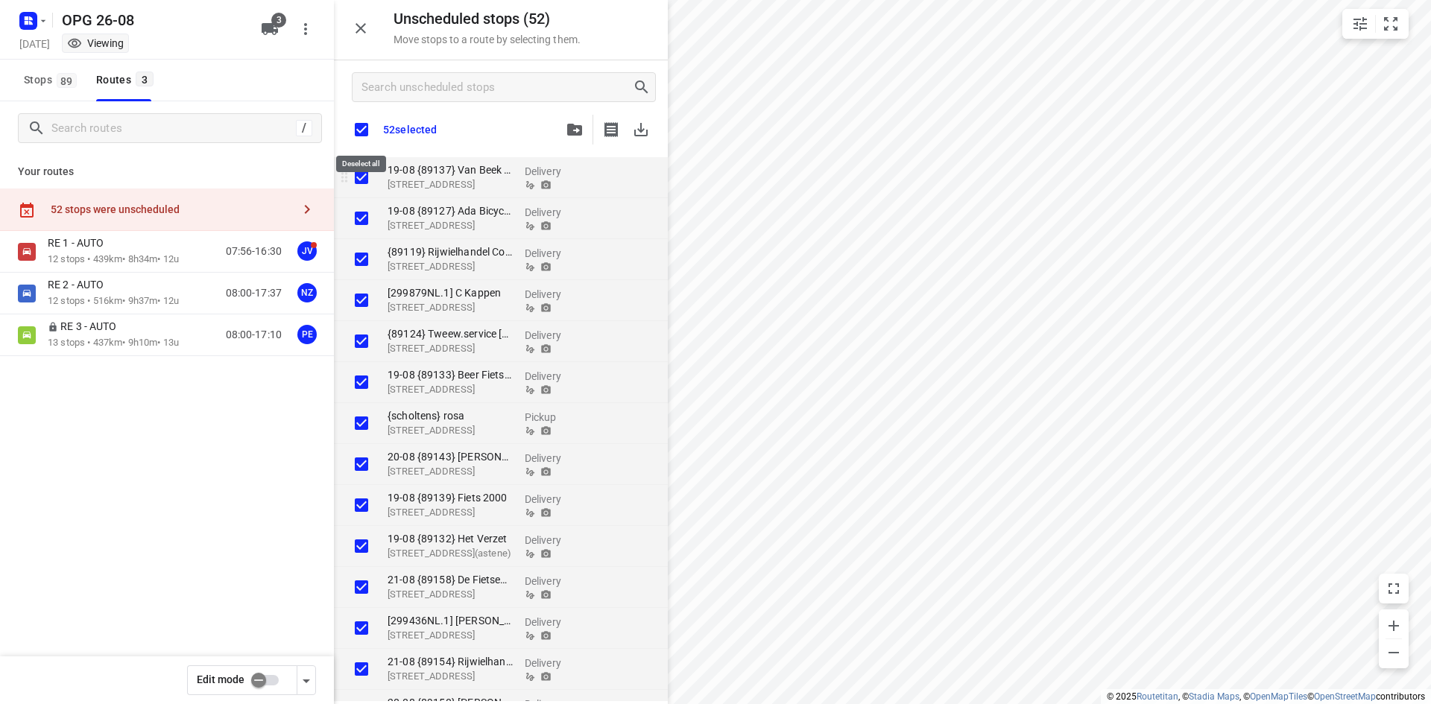
checkbox input "true"
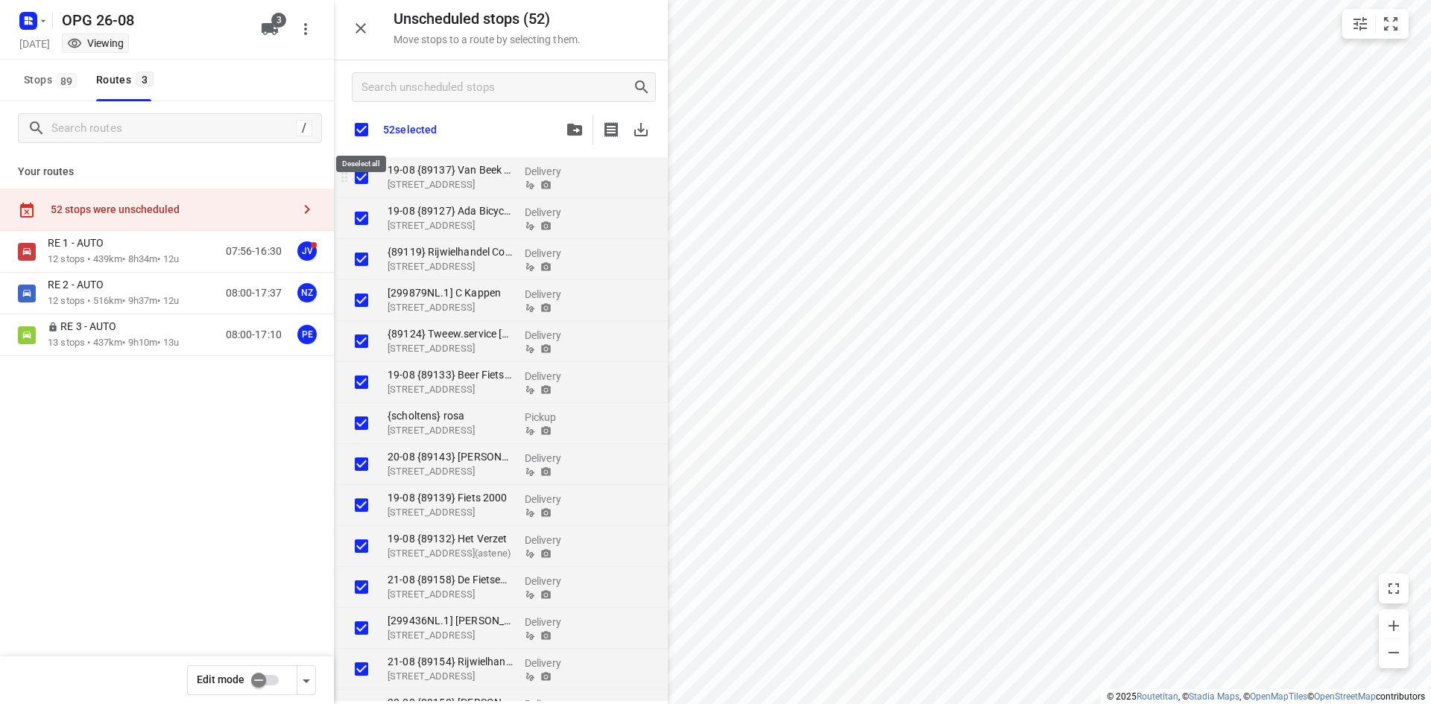
checkbox input "true"
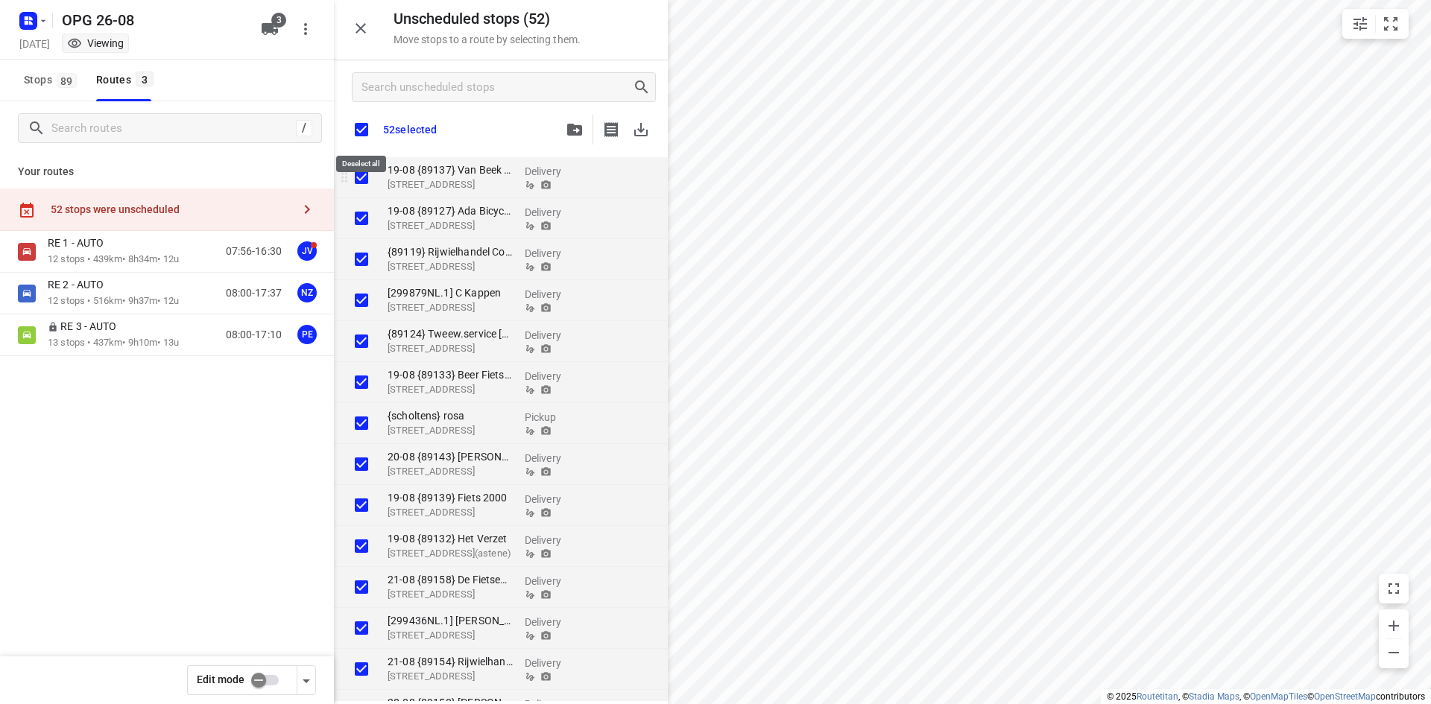
checkbox input "true"
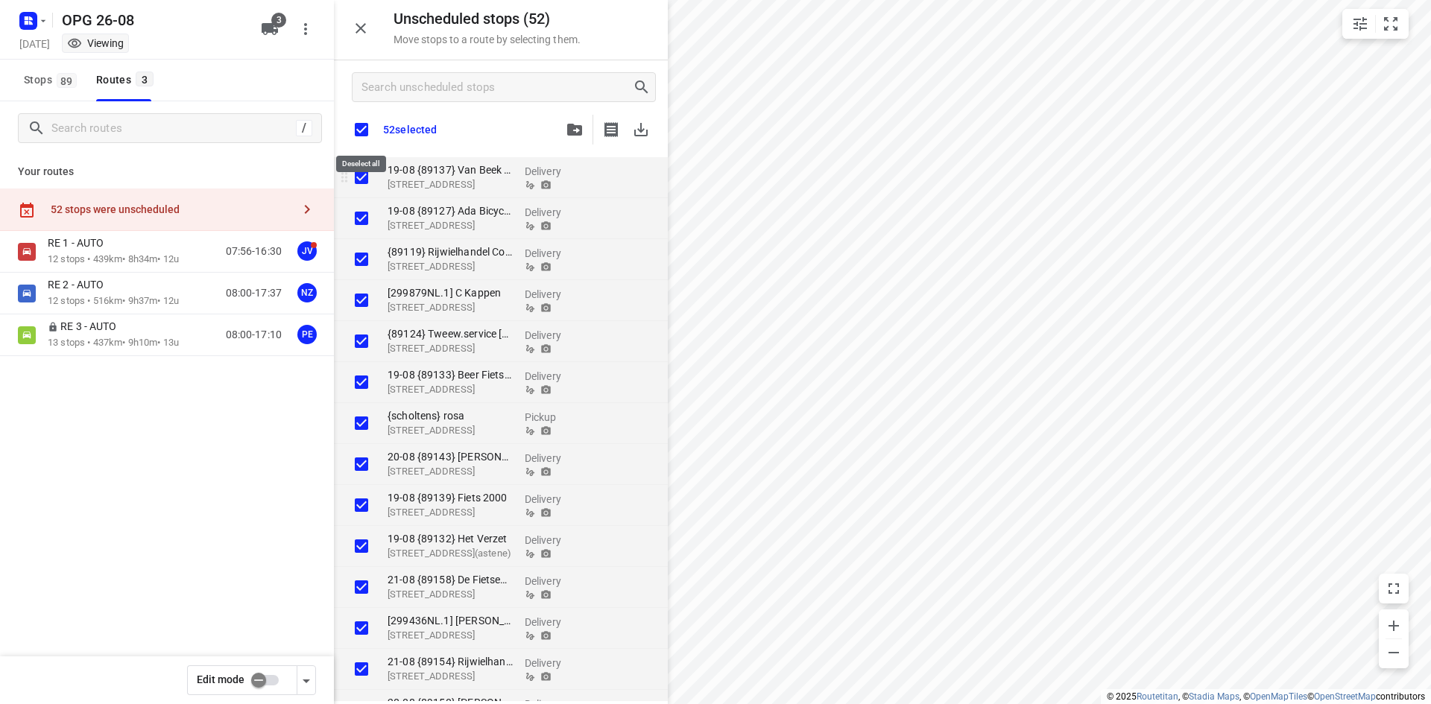
checkbox input "true"
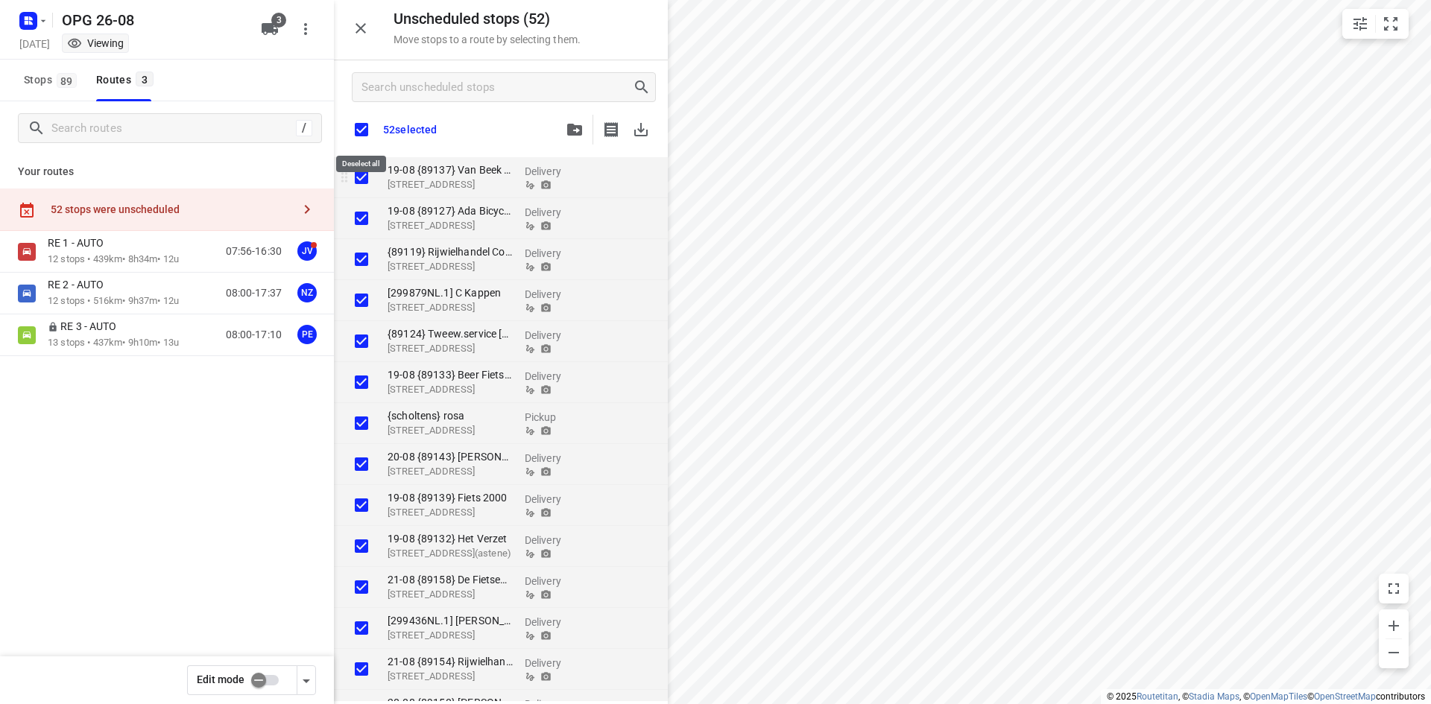
checkbox input "true"
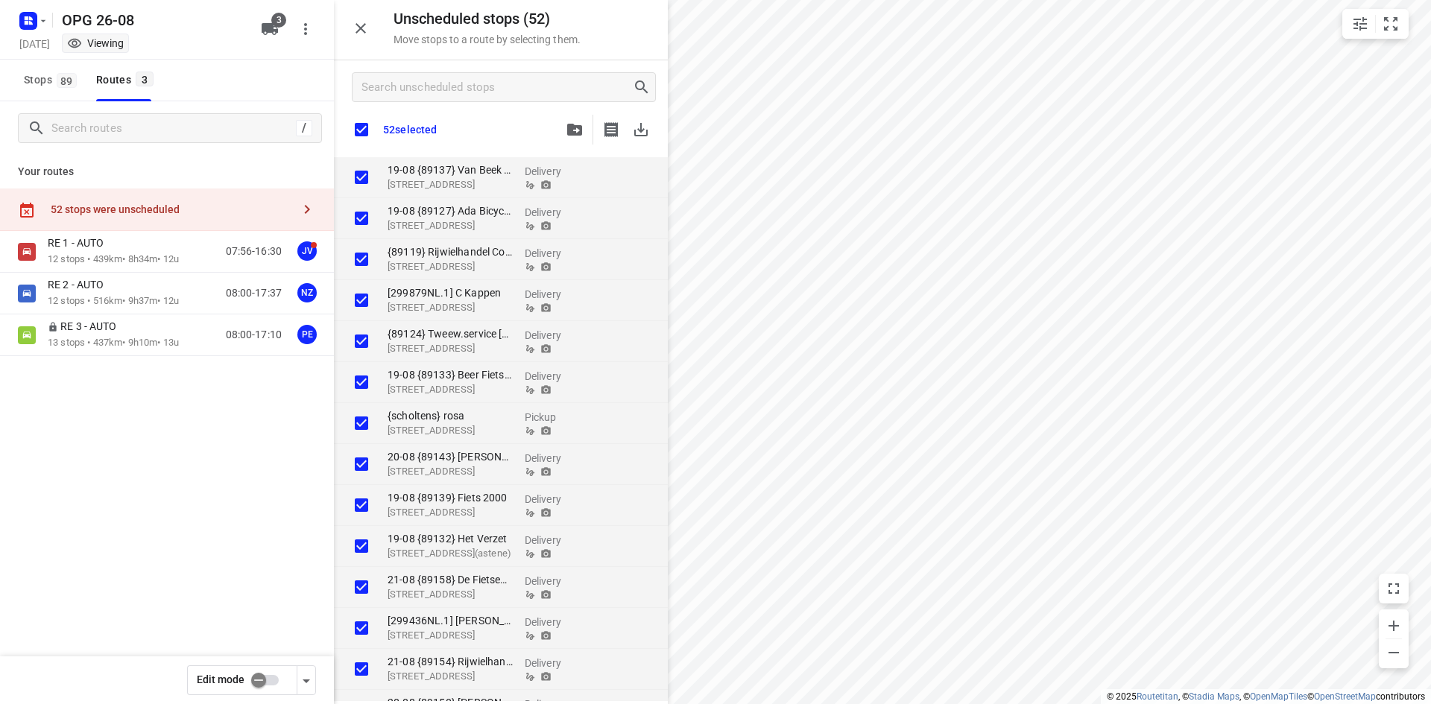
checkbox input "true"
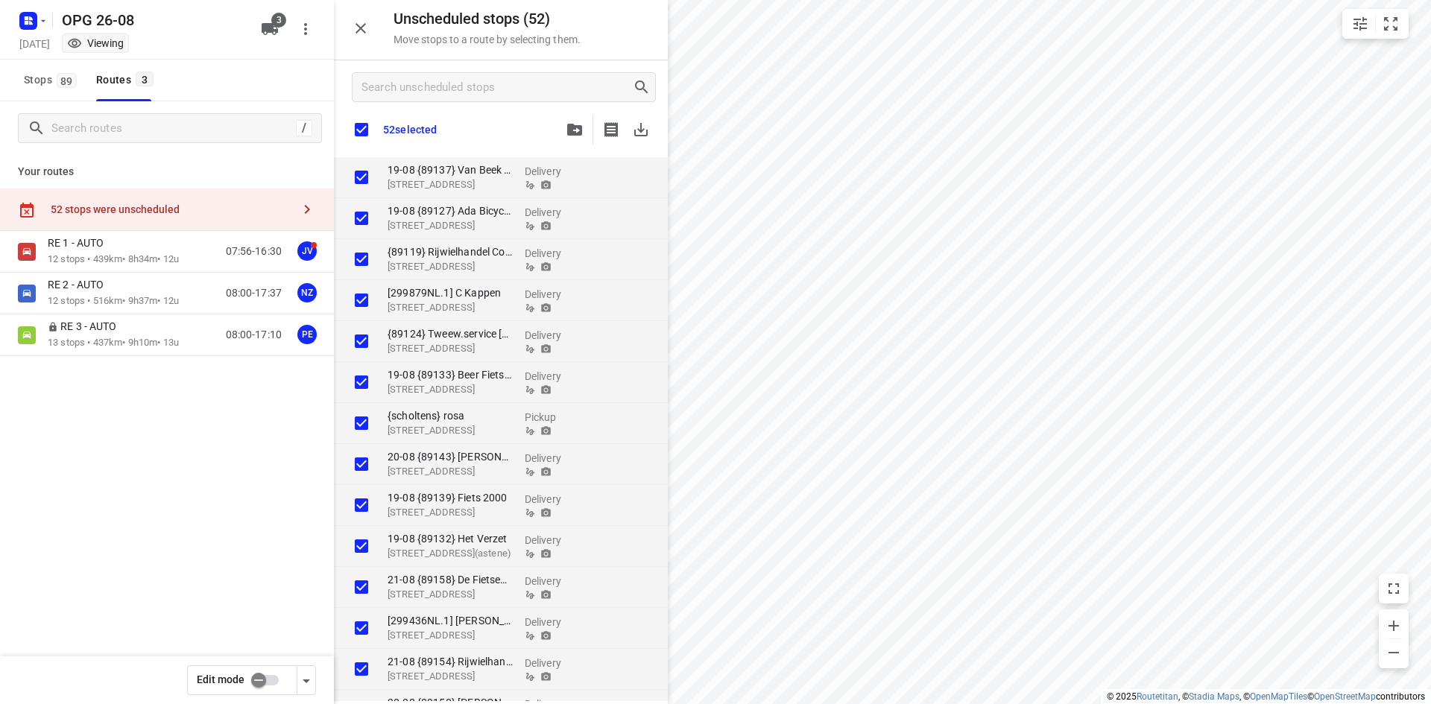
checkbox input "true"
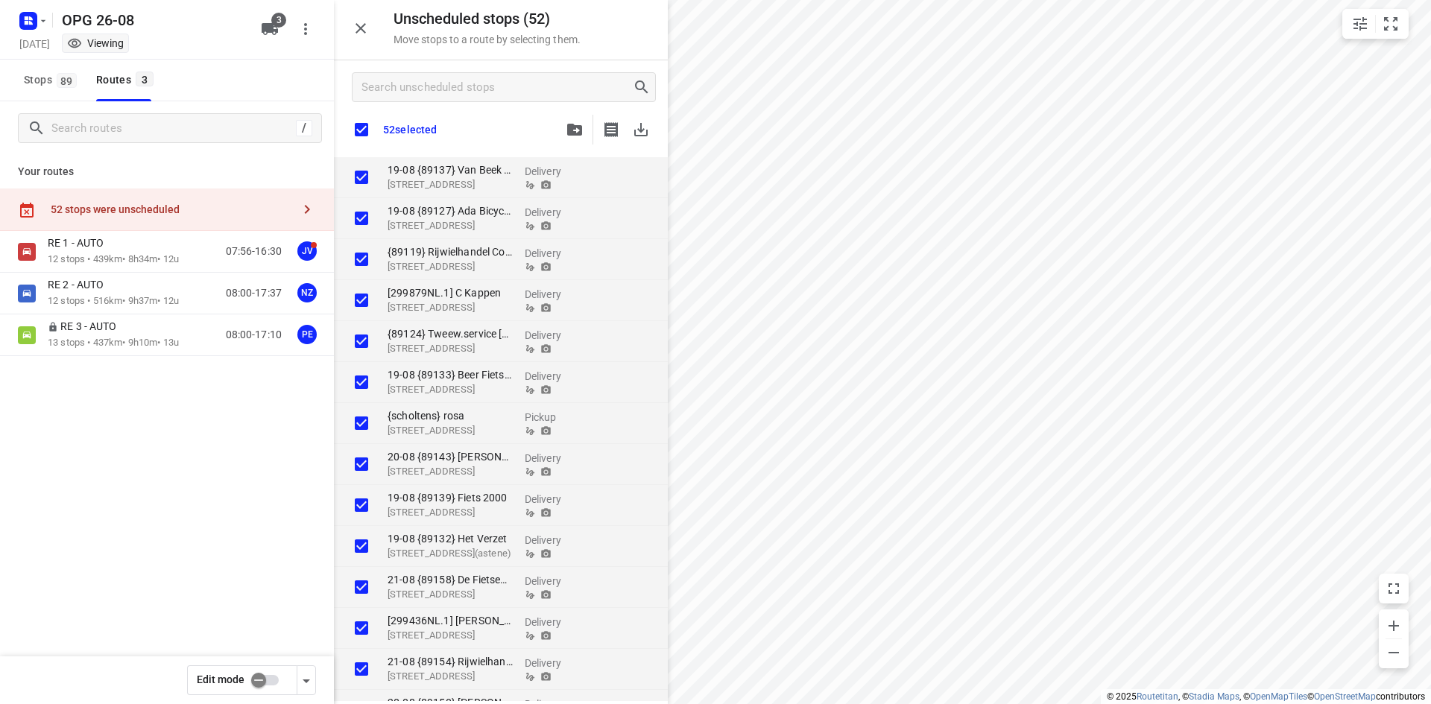
checkbox input "true"
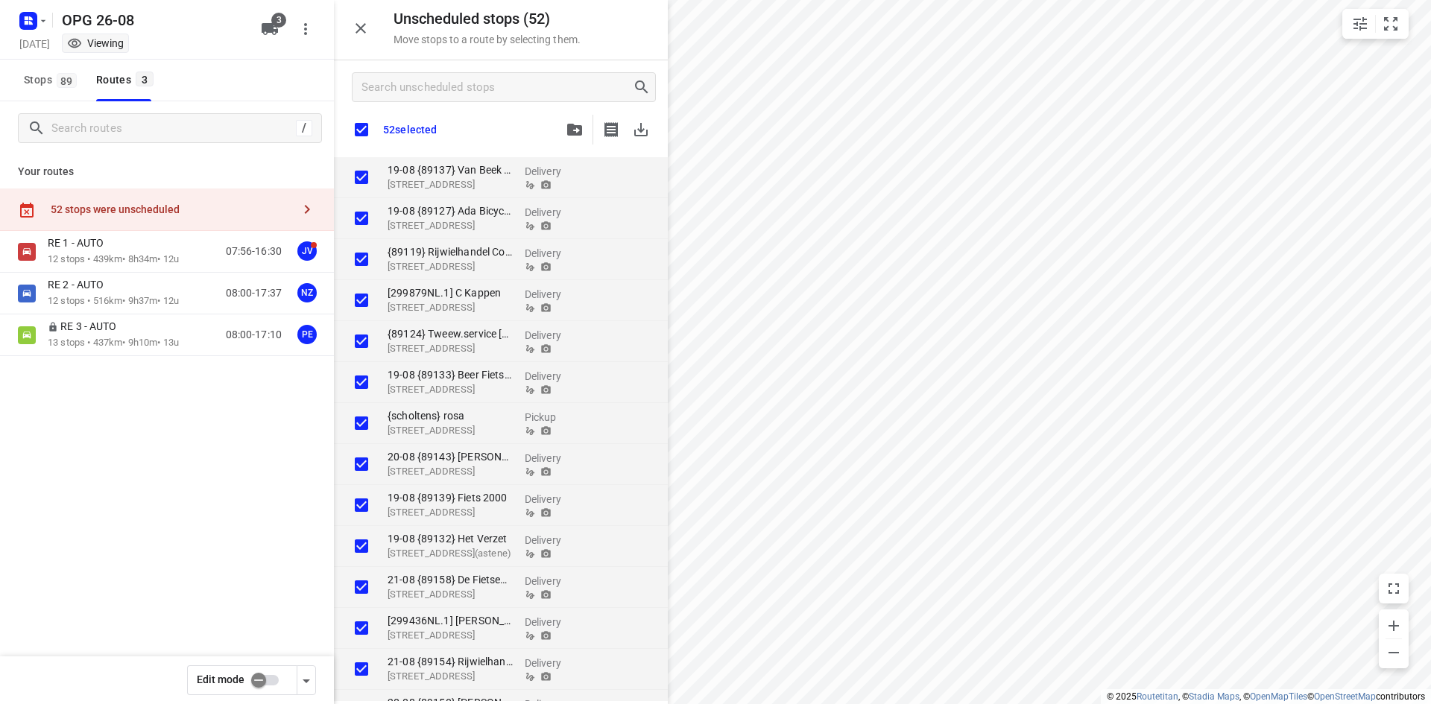
checkbox input "true"
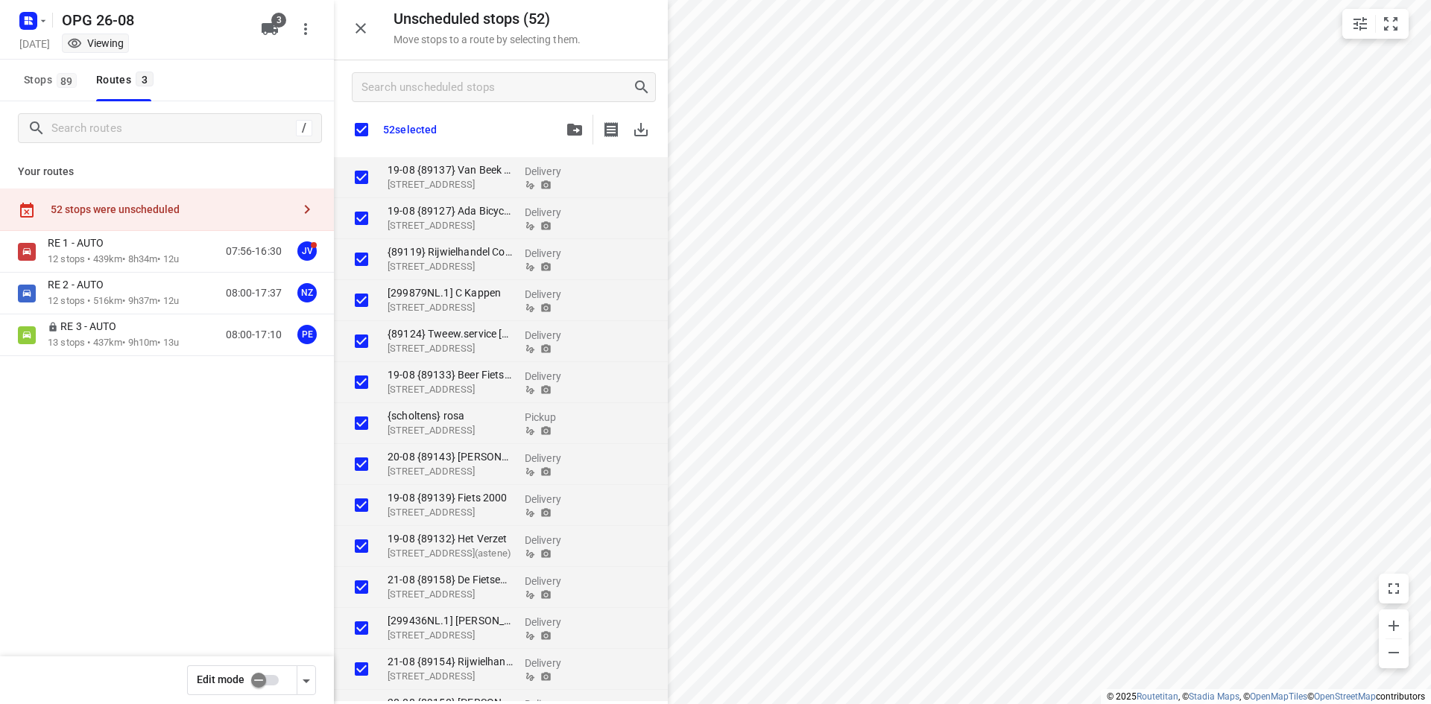
checkbox input "true"
click at [637, 133] on icon "button" at bounding box center [641, 130] width 18 height 18
click at [46, 25] on icon "button" at bounding box center [43, 21] width 12 height 12
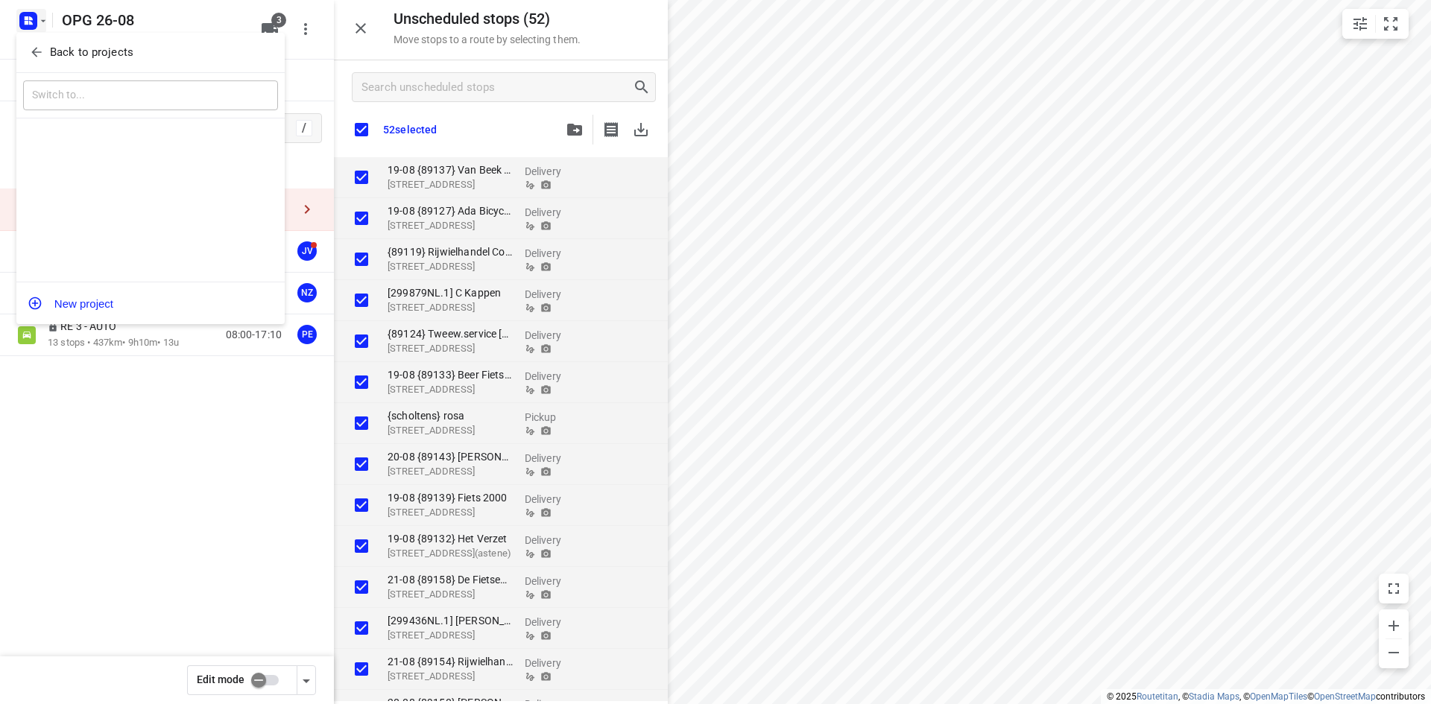
click at [63, 39] on div "Back to projects" at bounding box center [150, 53] width 268 height 40
click at [141, 53] on span "Back to projects" at bounding box center [150, 52] width 243 height 17
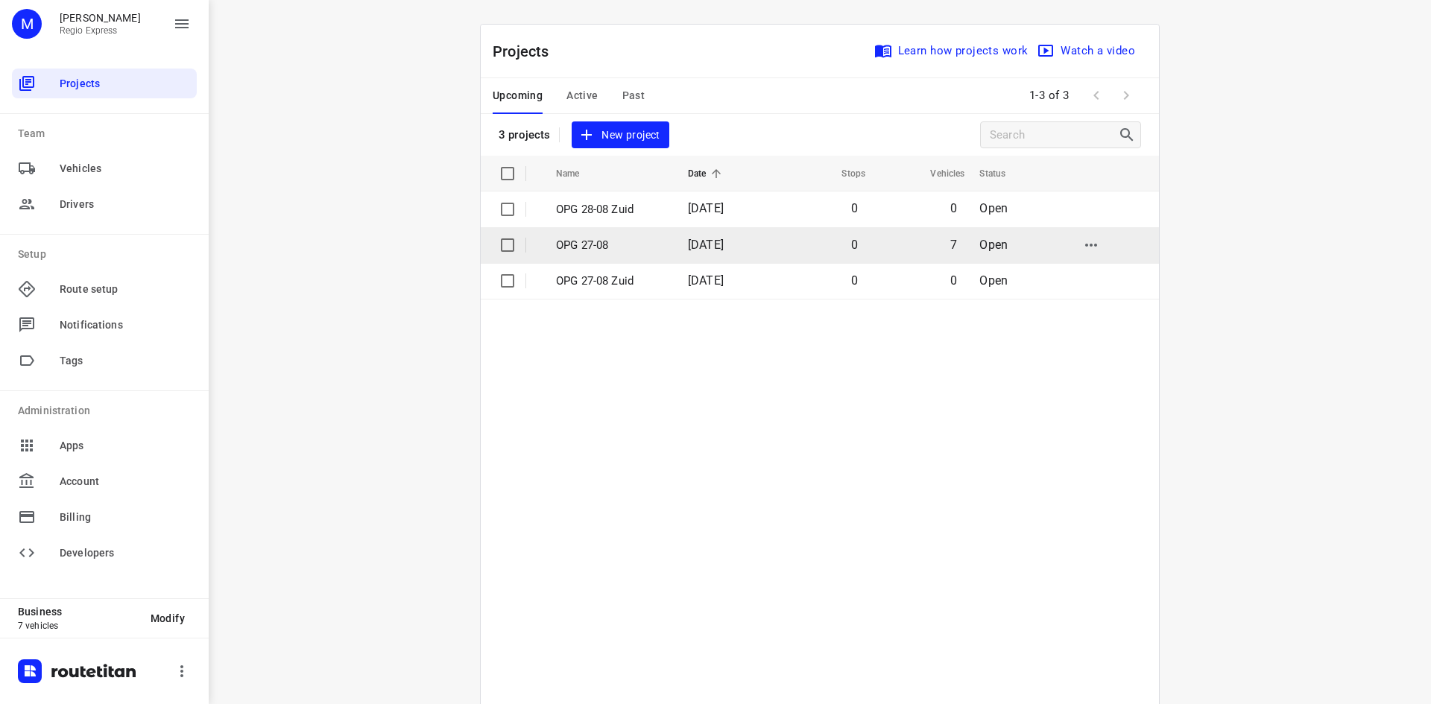
click at [606, 262] on td "OPG 27-08" at bounding box center [608, 245] width 135 height 36
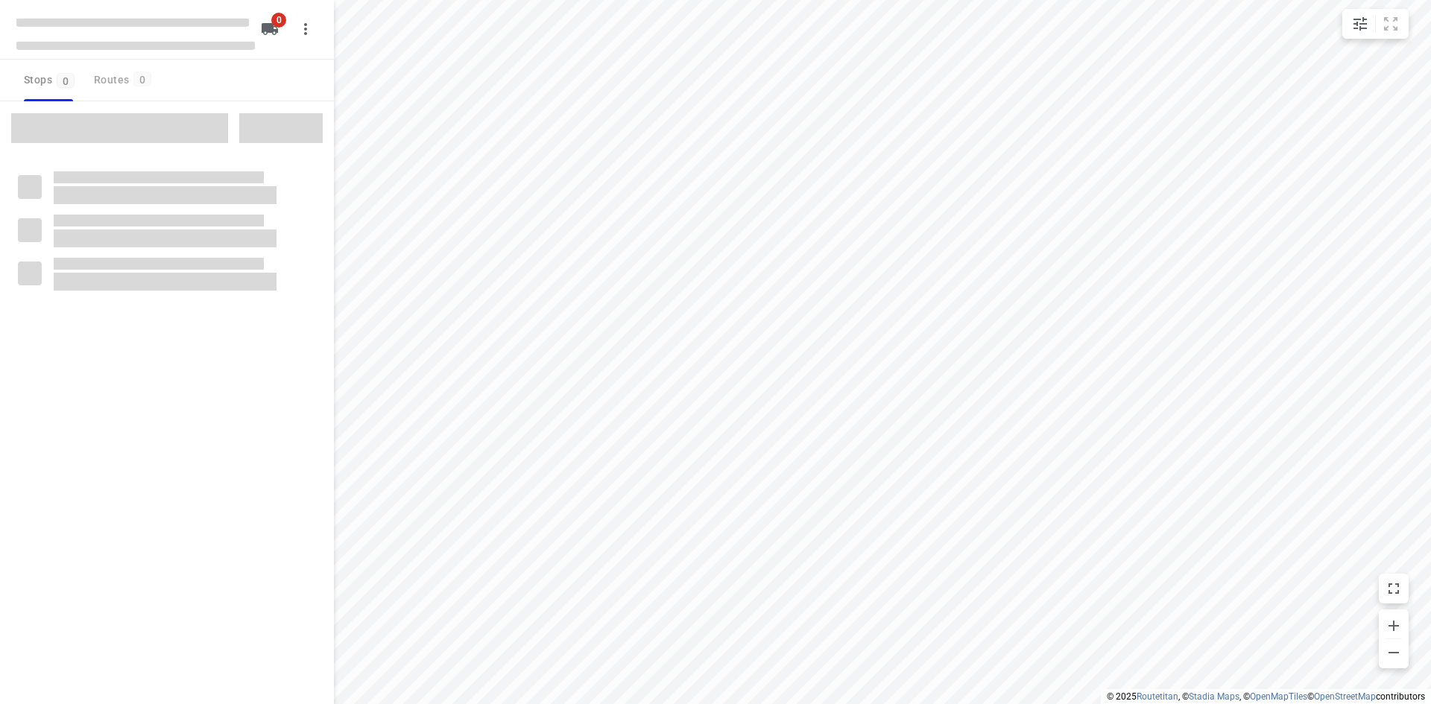
type input "distance"
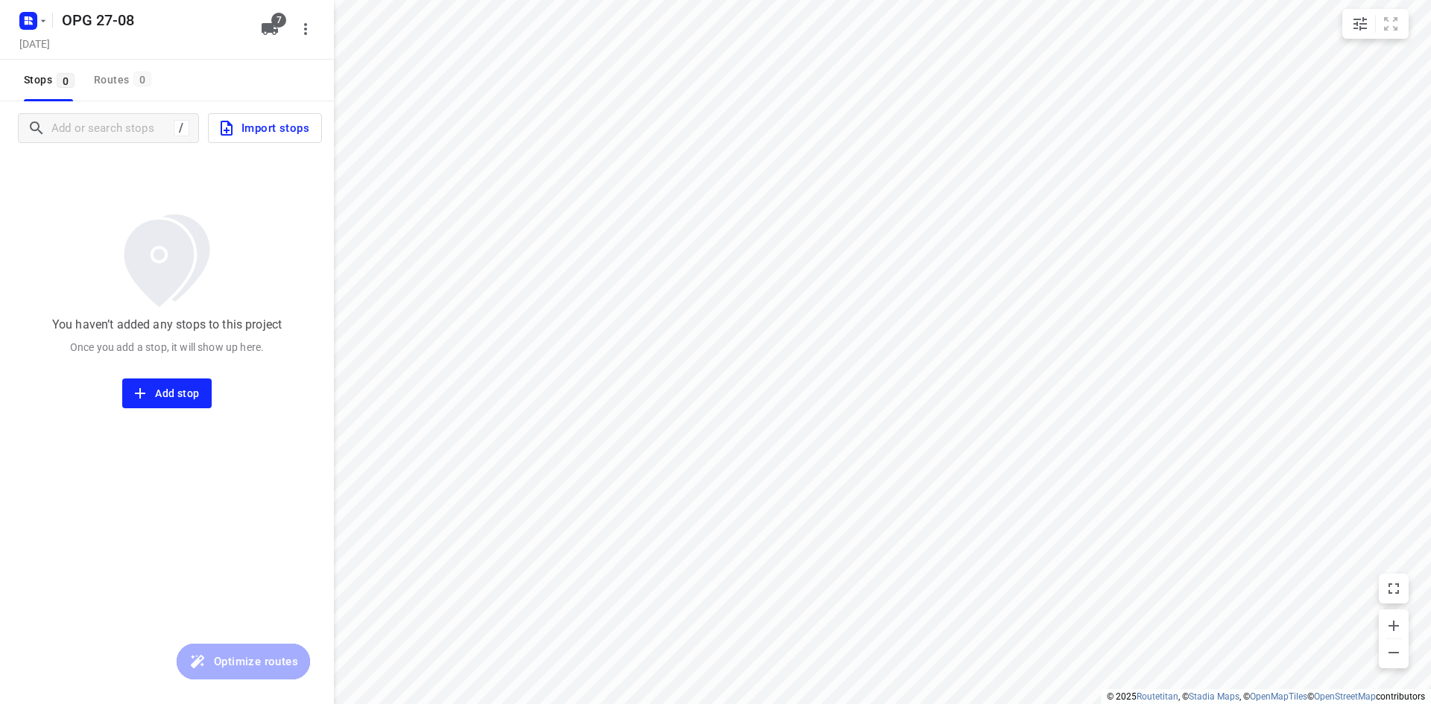
click at [254, 123] on span "Import stops" at bounding box center [264, 127] width 92 height 19
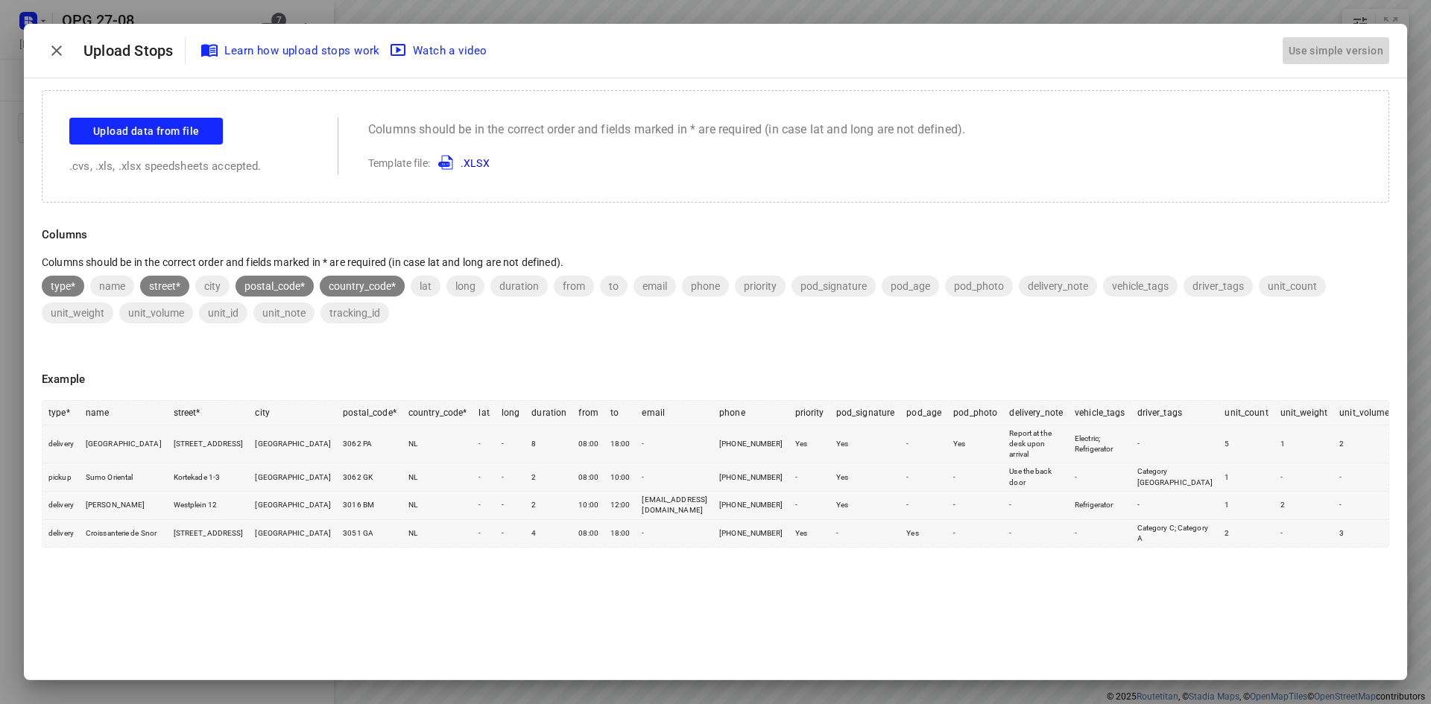
click at [1340, 57] on div "Use simple version" at bounding box center [1336, 51] width 101 height 25
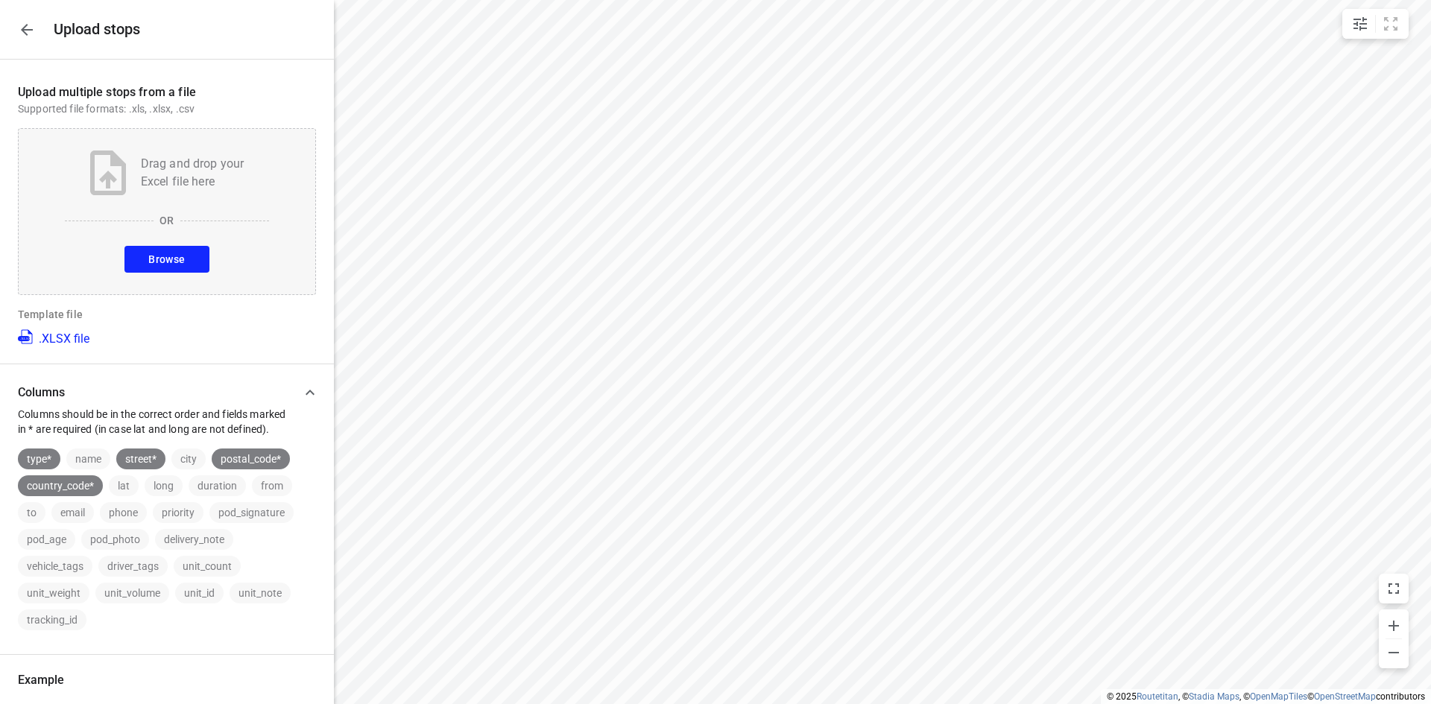
click at [134, 272] on button "Browse" at bounding box center [166, 259] width 84 height 27
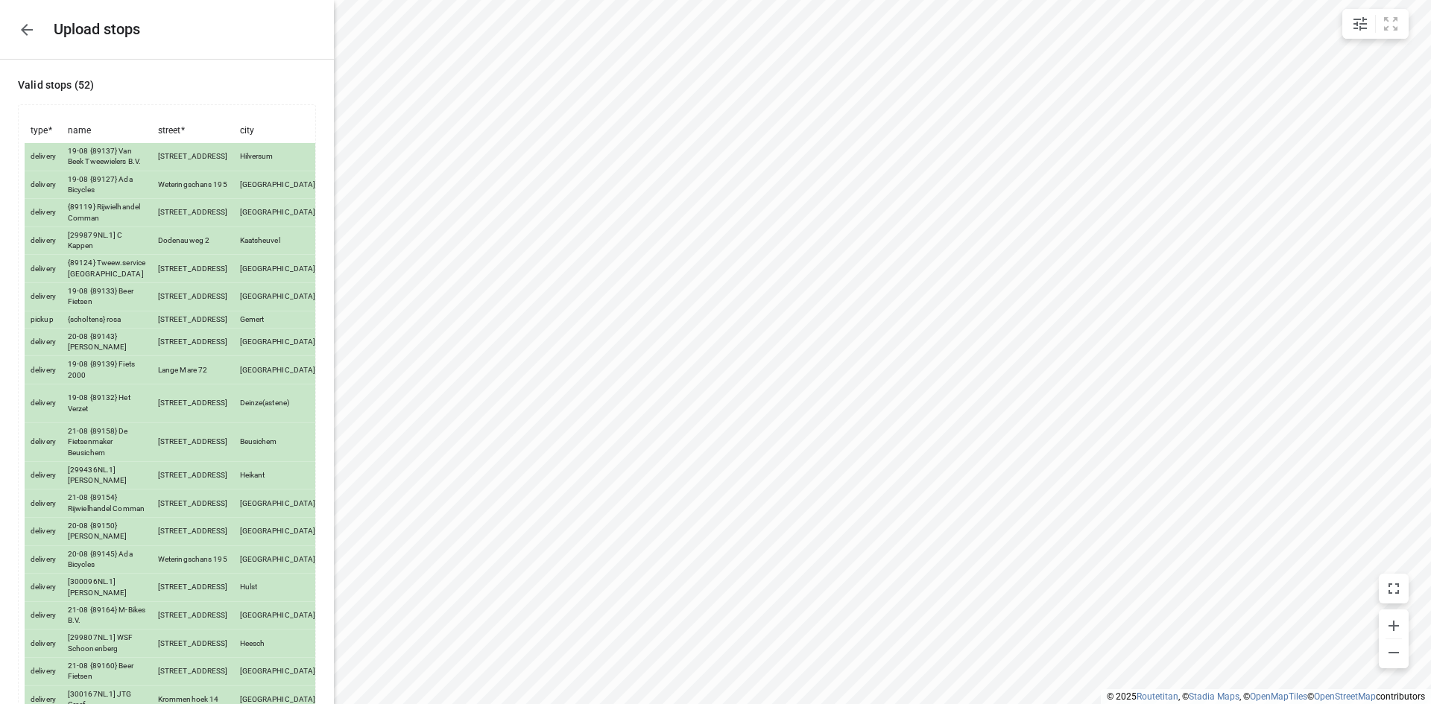
scroll to position [1432, 0]
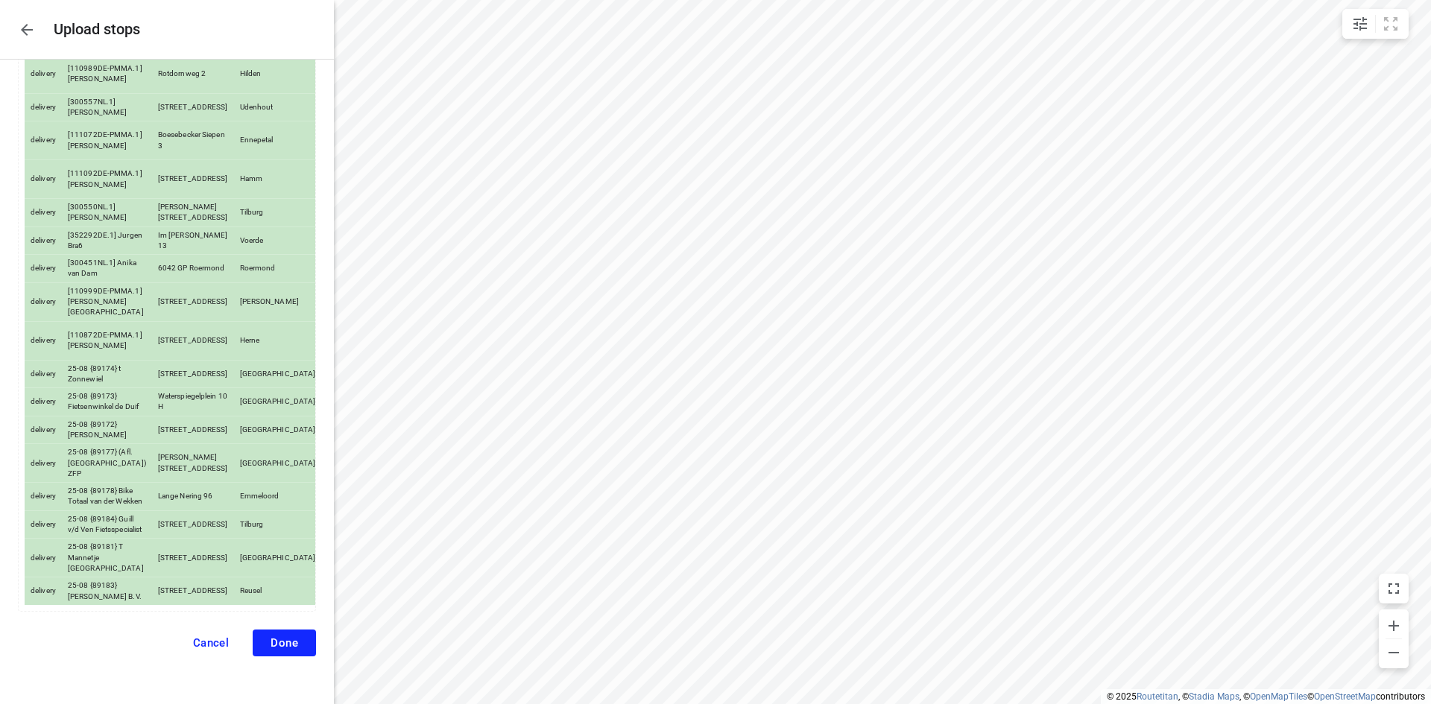
click at [274, 645] on span "Done" at bounding box center [285, 642] width 28 height 13
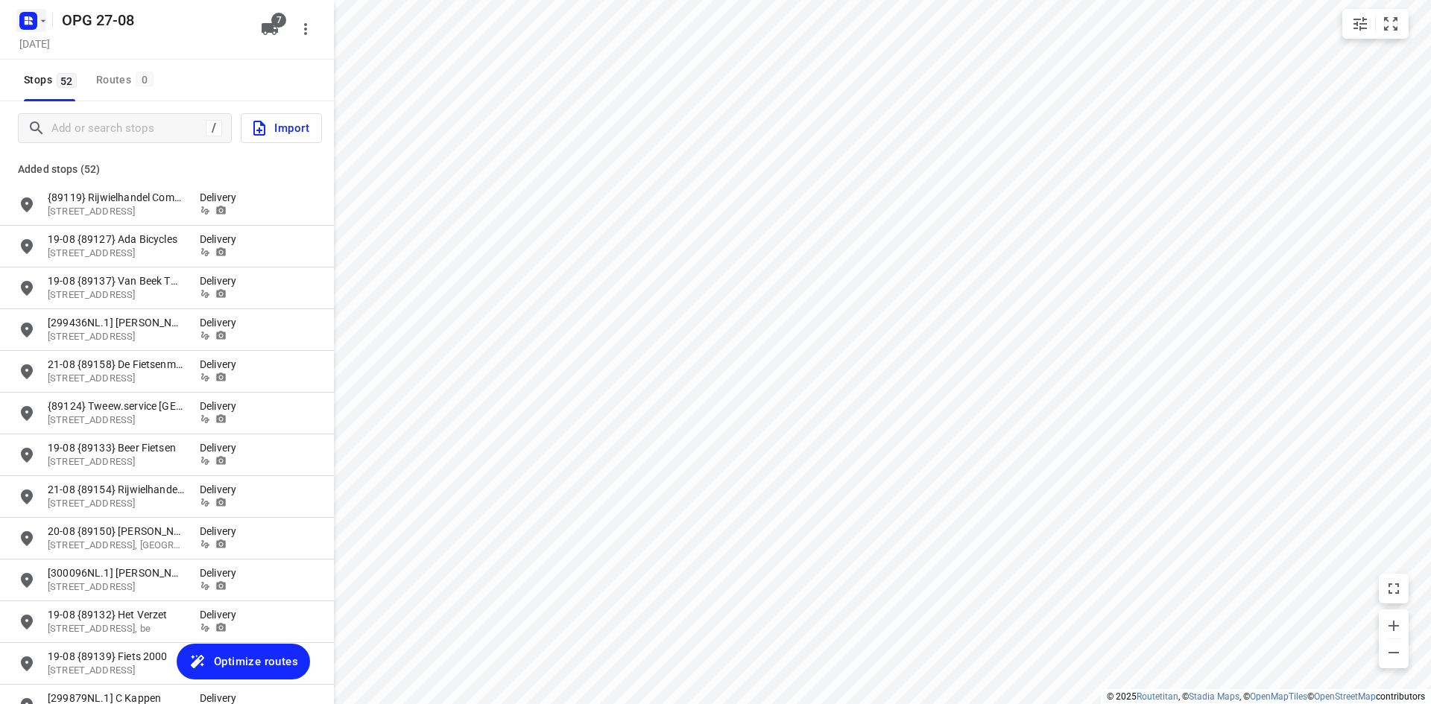
click at [45, 19] on icon "button" at bounding box center [43, 21] width 12 height 12
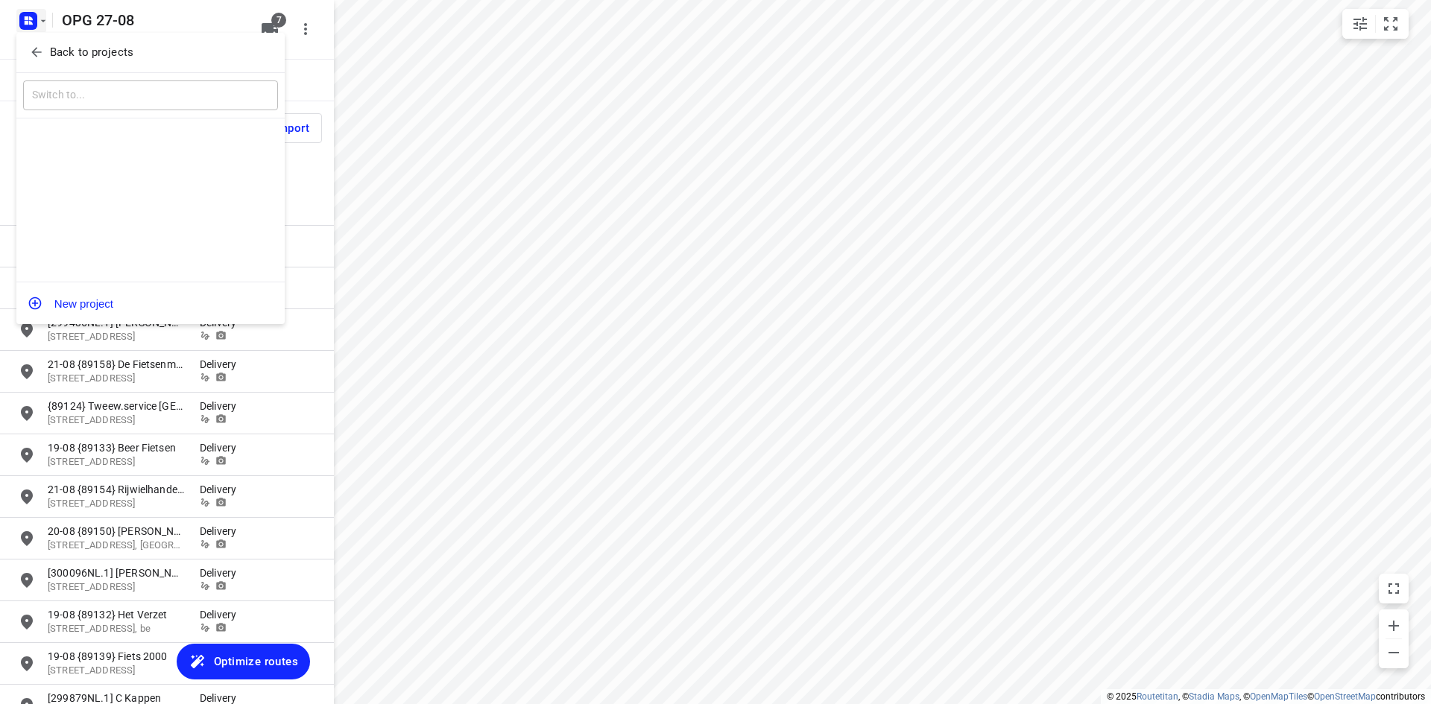
click at [44, 45] on span "Back to projects" at bounding box center [150, 52] width 243 height 17
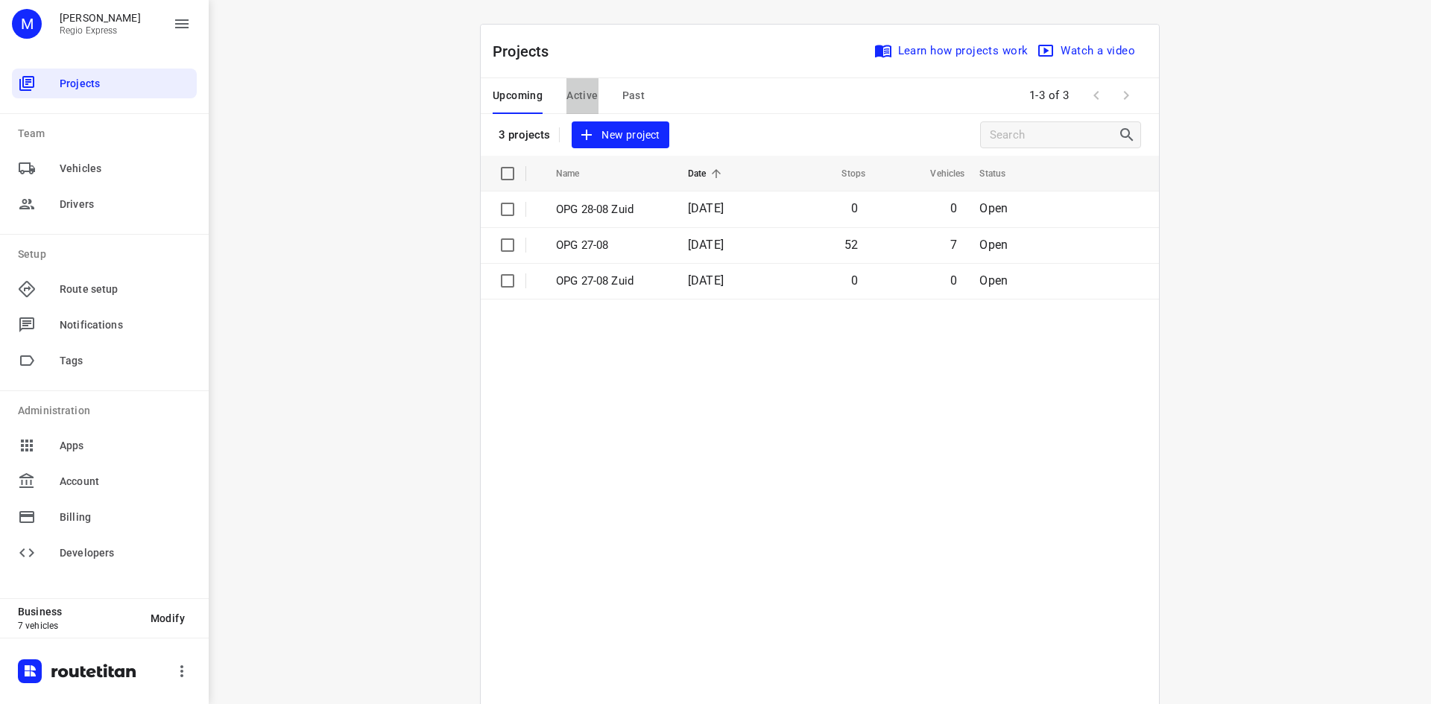
click at [577, 92] on span "Active" at bounding box center [581, 95] width 31 height 19
click at [593, 209] on p "OPG 26-08" at bounding box center [607, 209] width 102 height 17
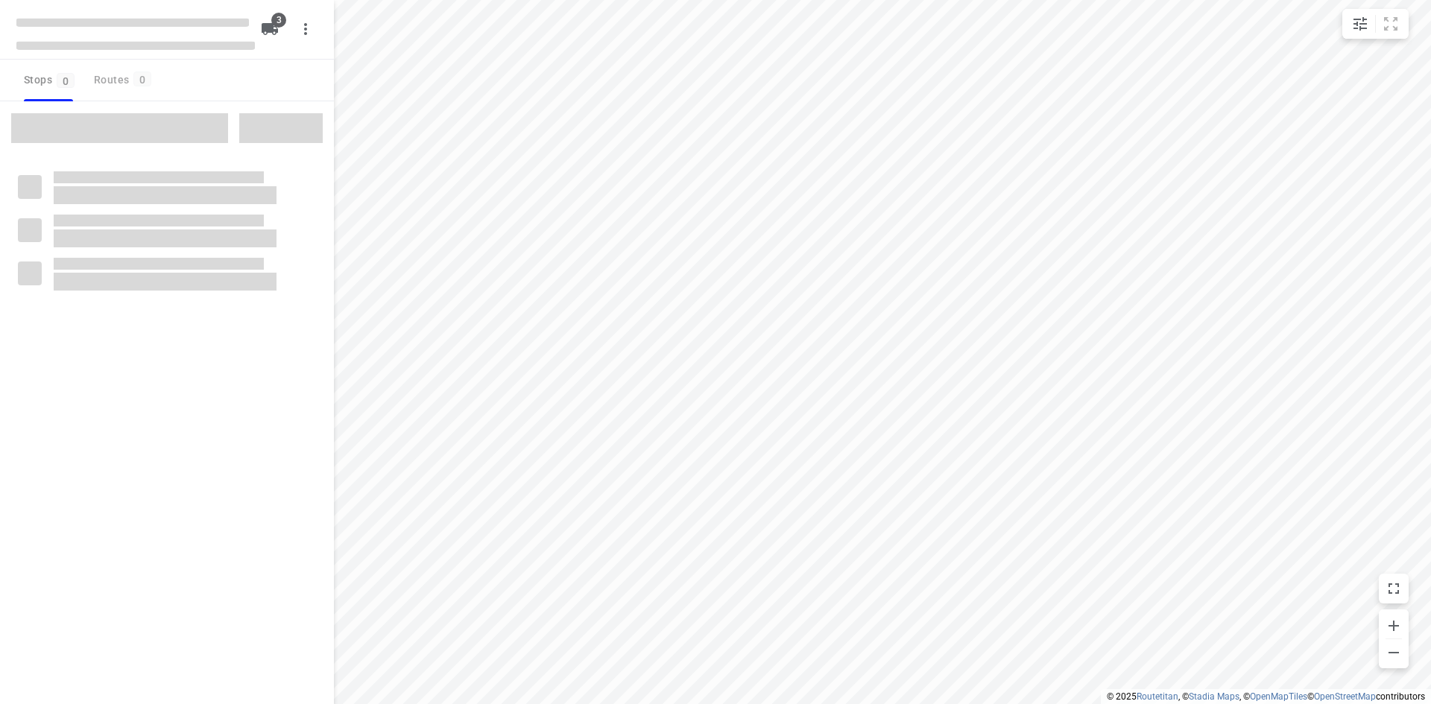
type input "distance"
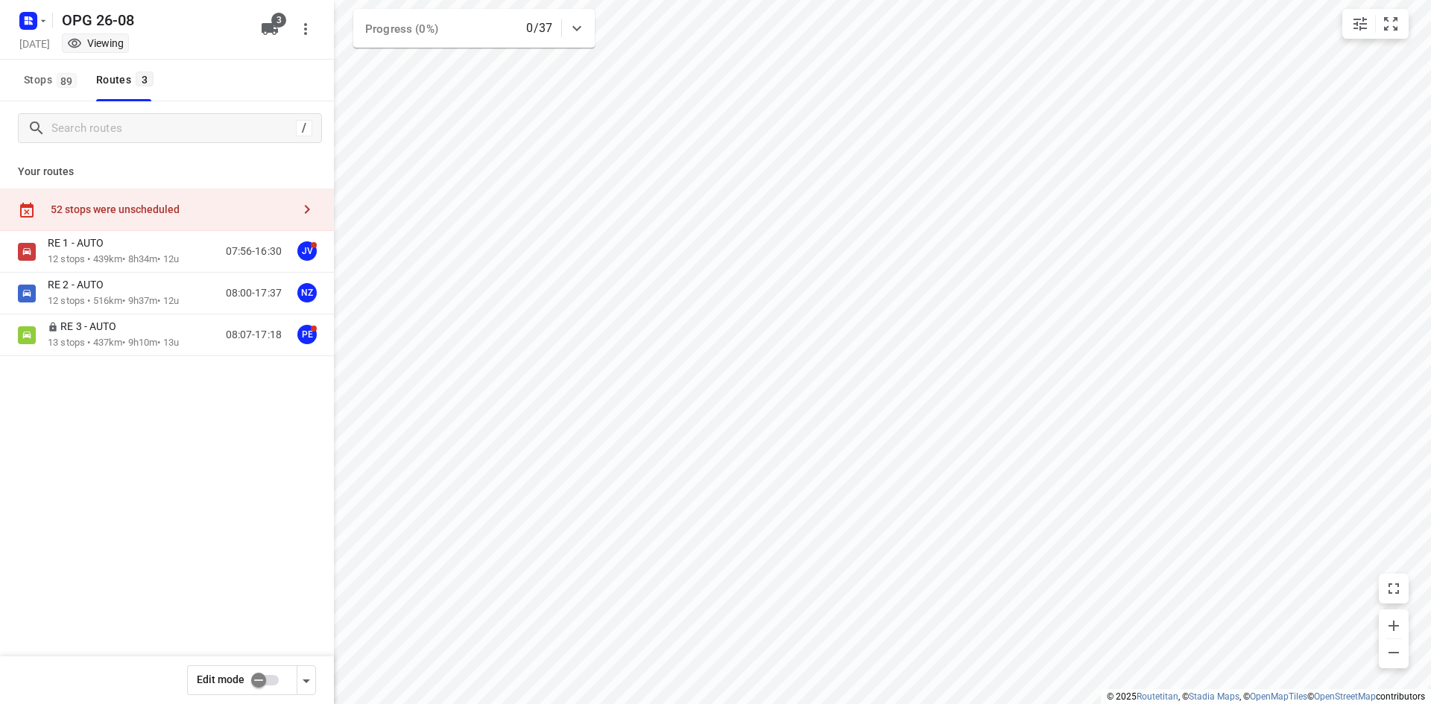
click at [274, 683] on input "checkbox" at bounding box center [258, 680] width 85 height 28
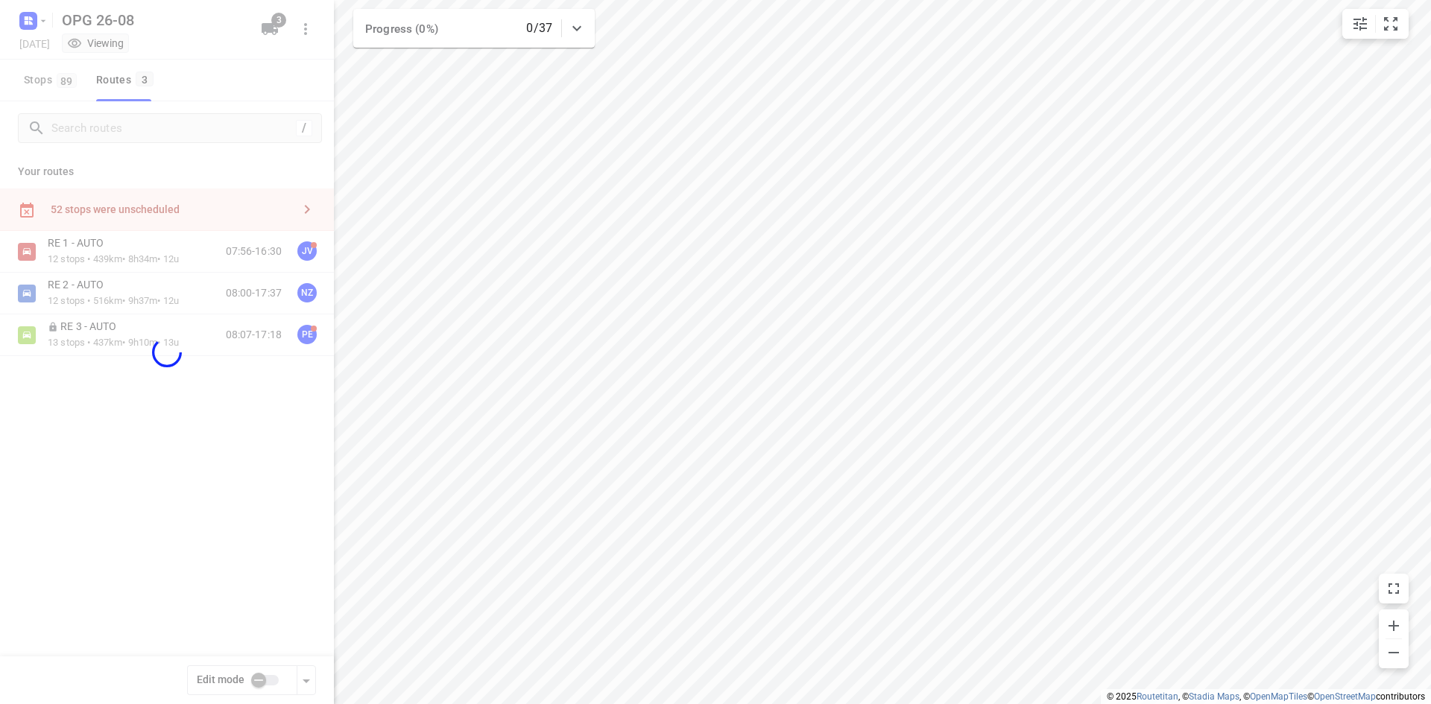
checkbox input "true"
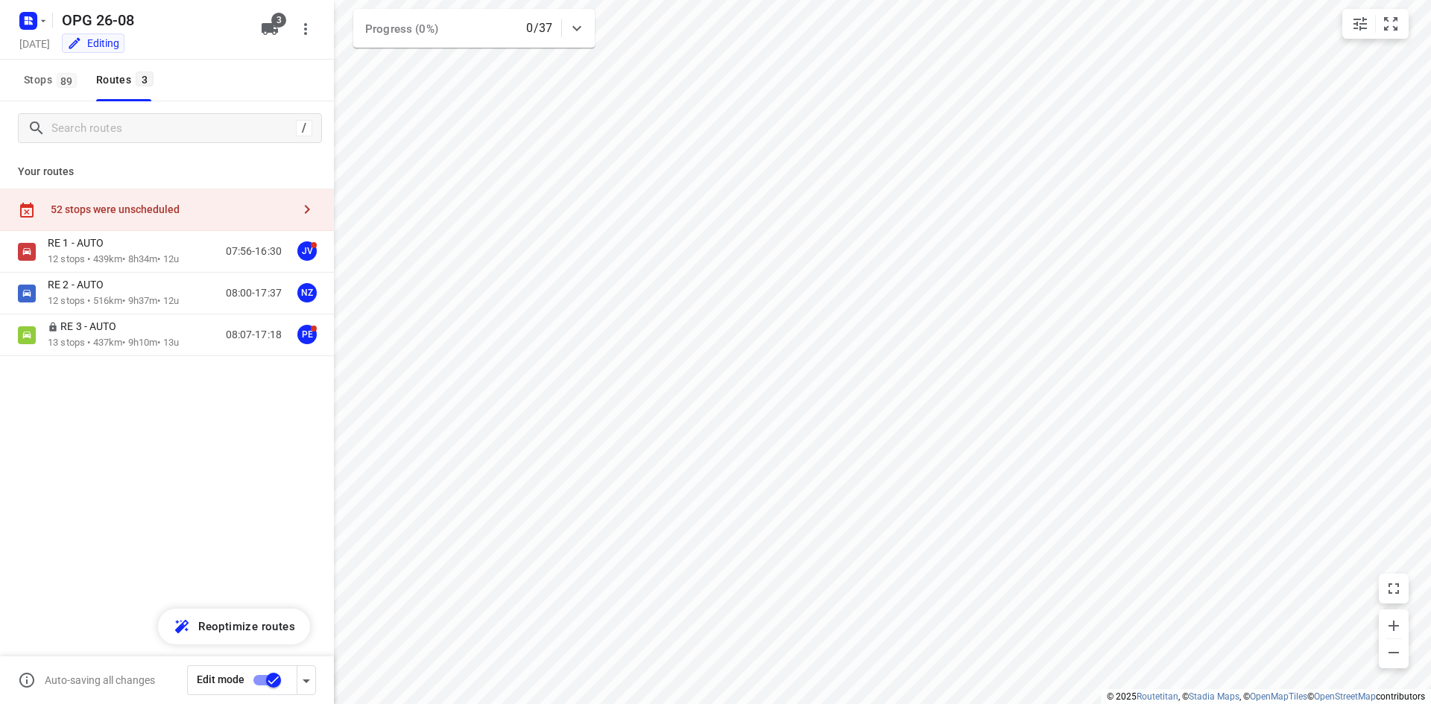
click at [191, 222] on div "52 stops were unscheduled" at bounding box center [167, 210] width 334 height 42
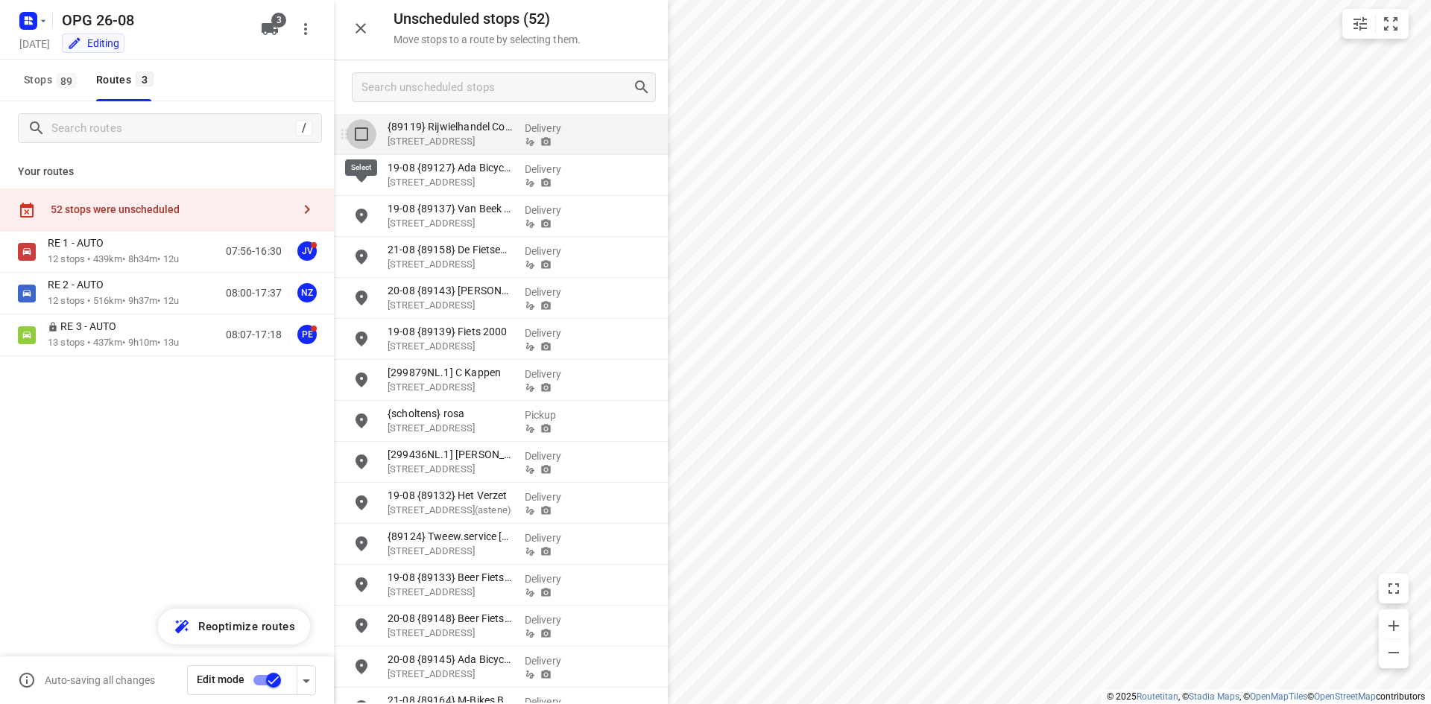
click at [371, 136] on input "grid" at bounding box center [362, 134] width 30 height 30
checkbox input "true"
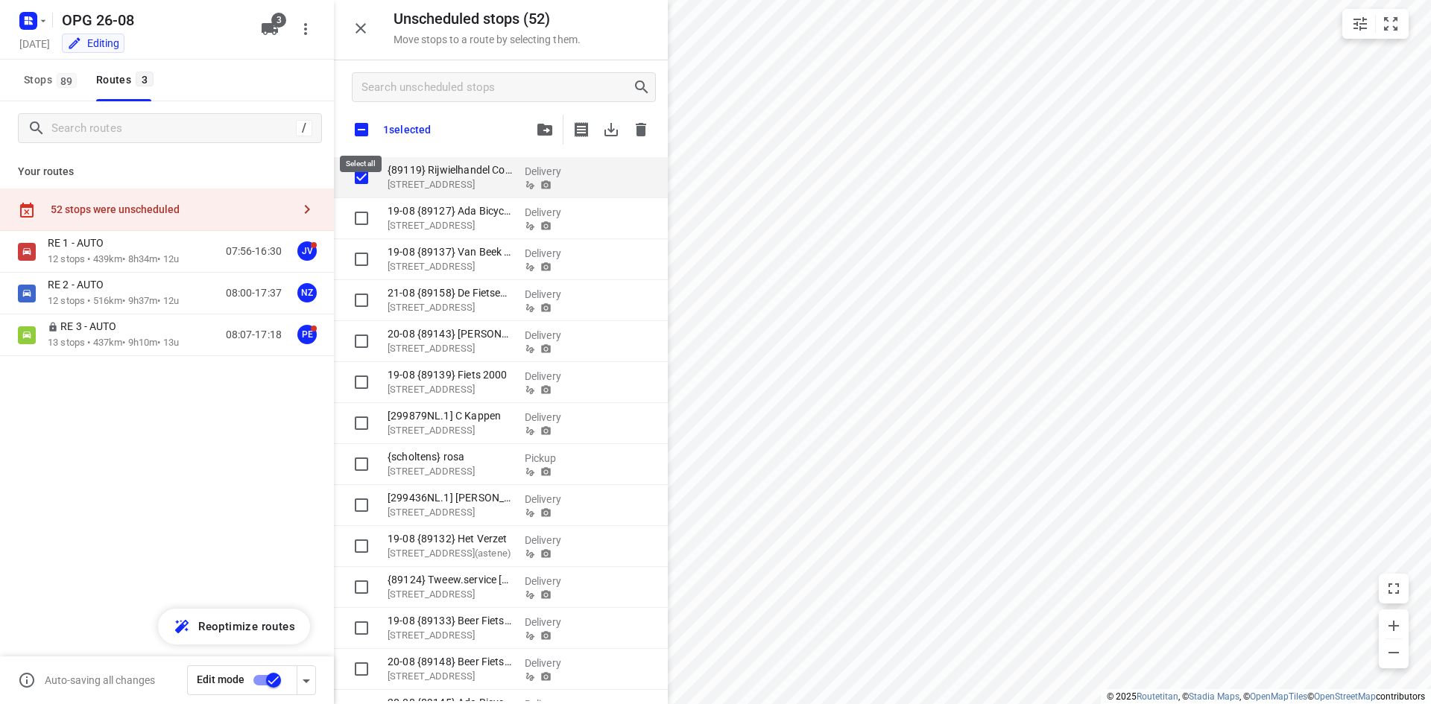
click at [354, 131] on input "checkbox" at bounding box center [361, 129] width 31 height 31
checkbox input "true"
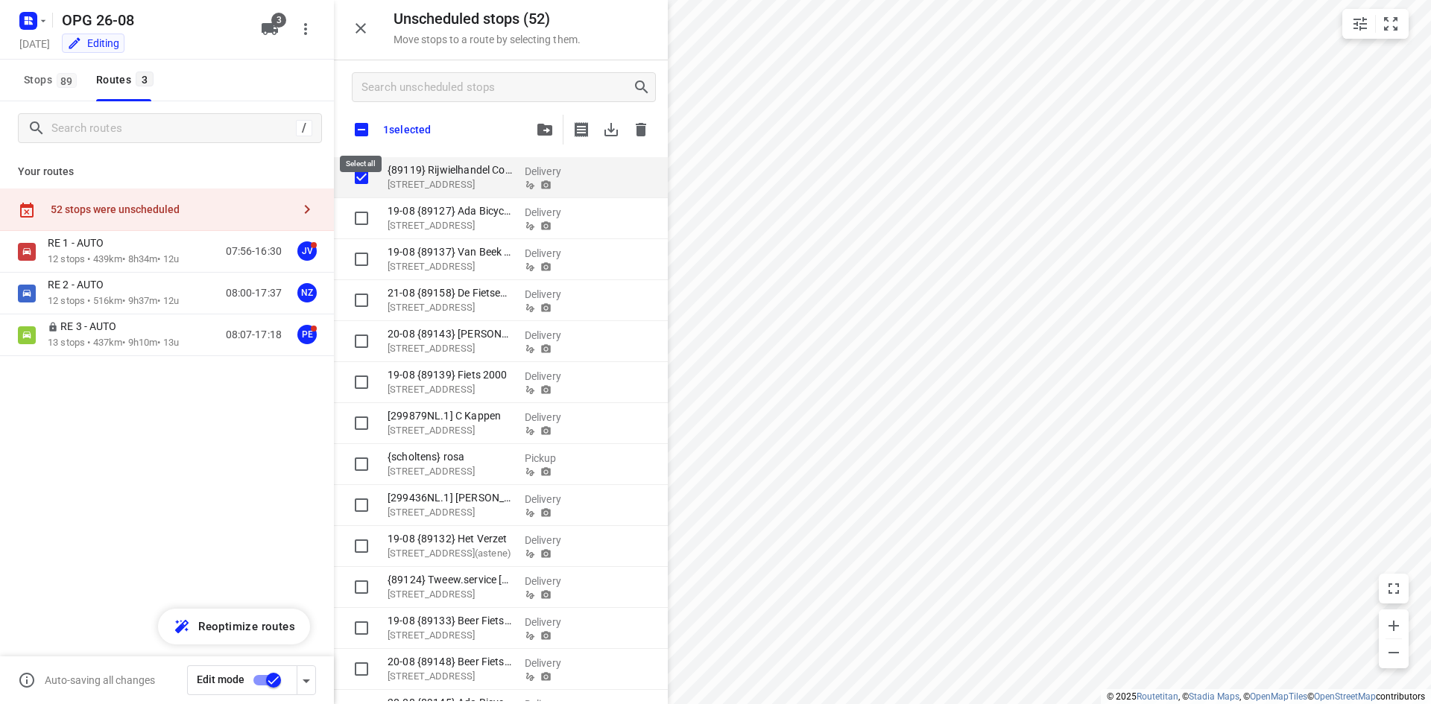
checkbox input "true"
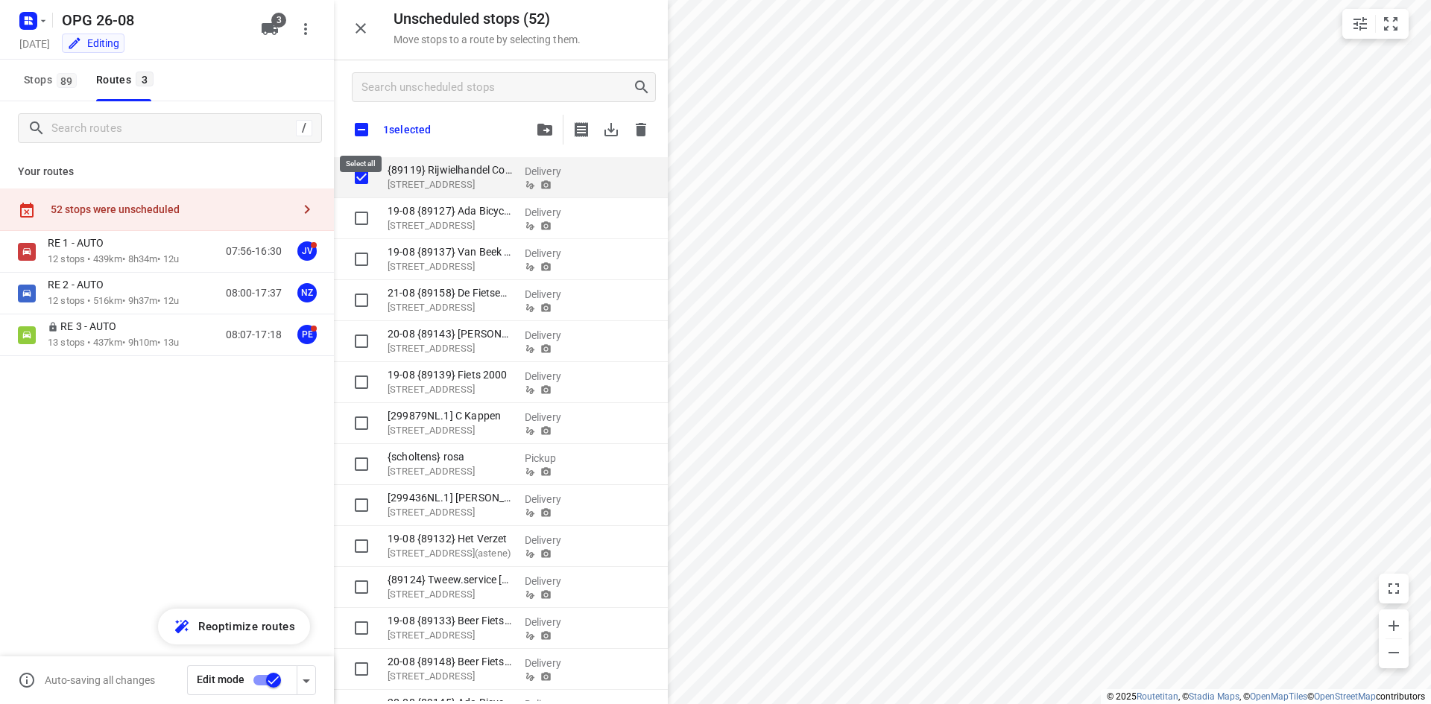
checkbox input "true"
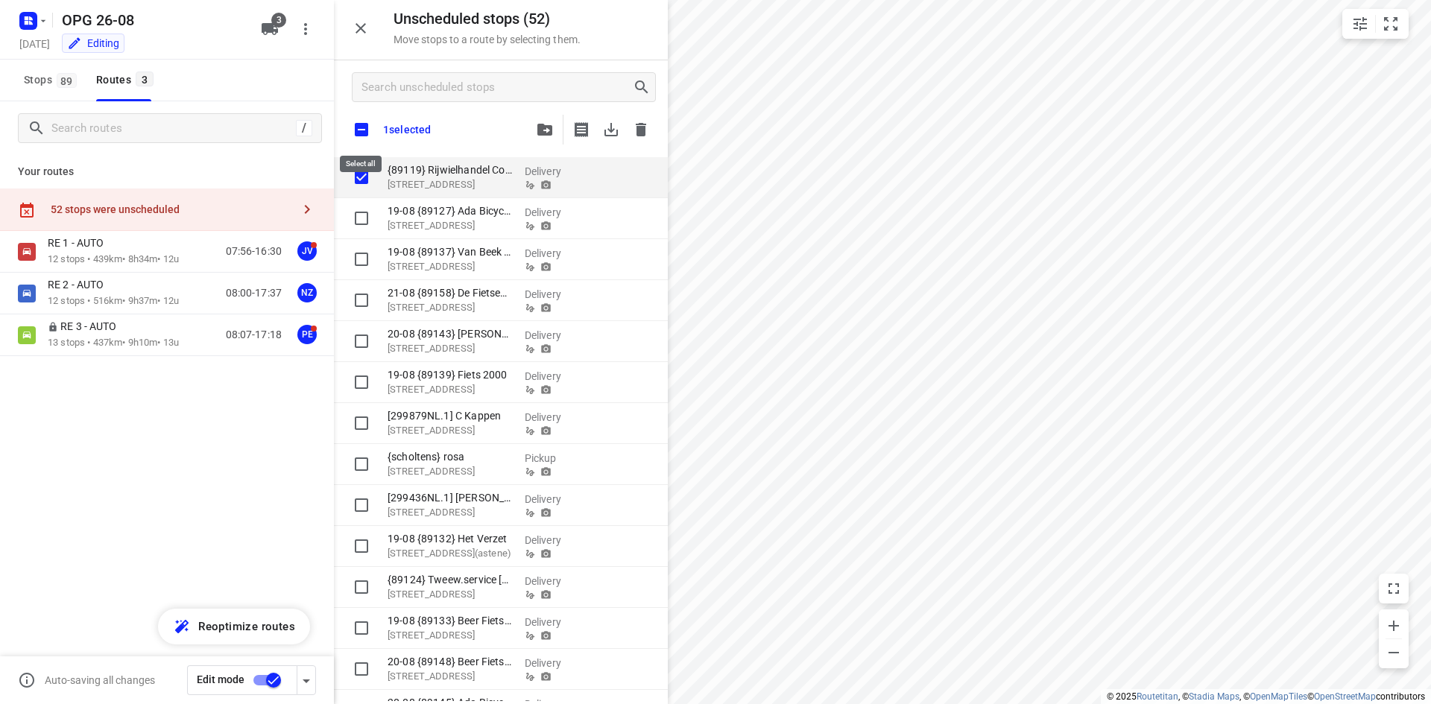
checkbox input "true"
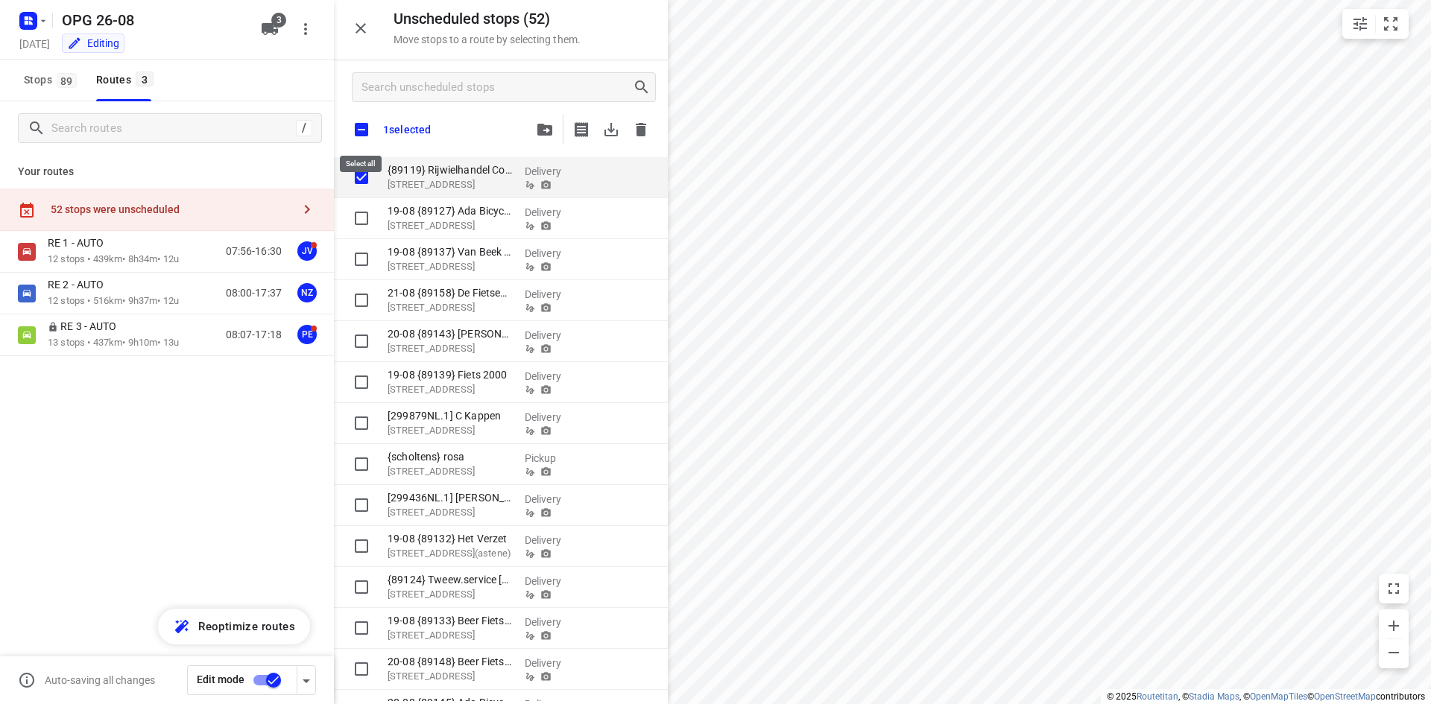
checkbox input "true"
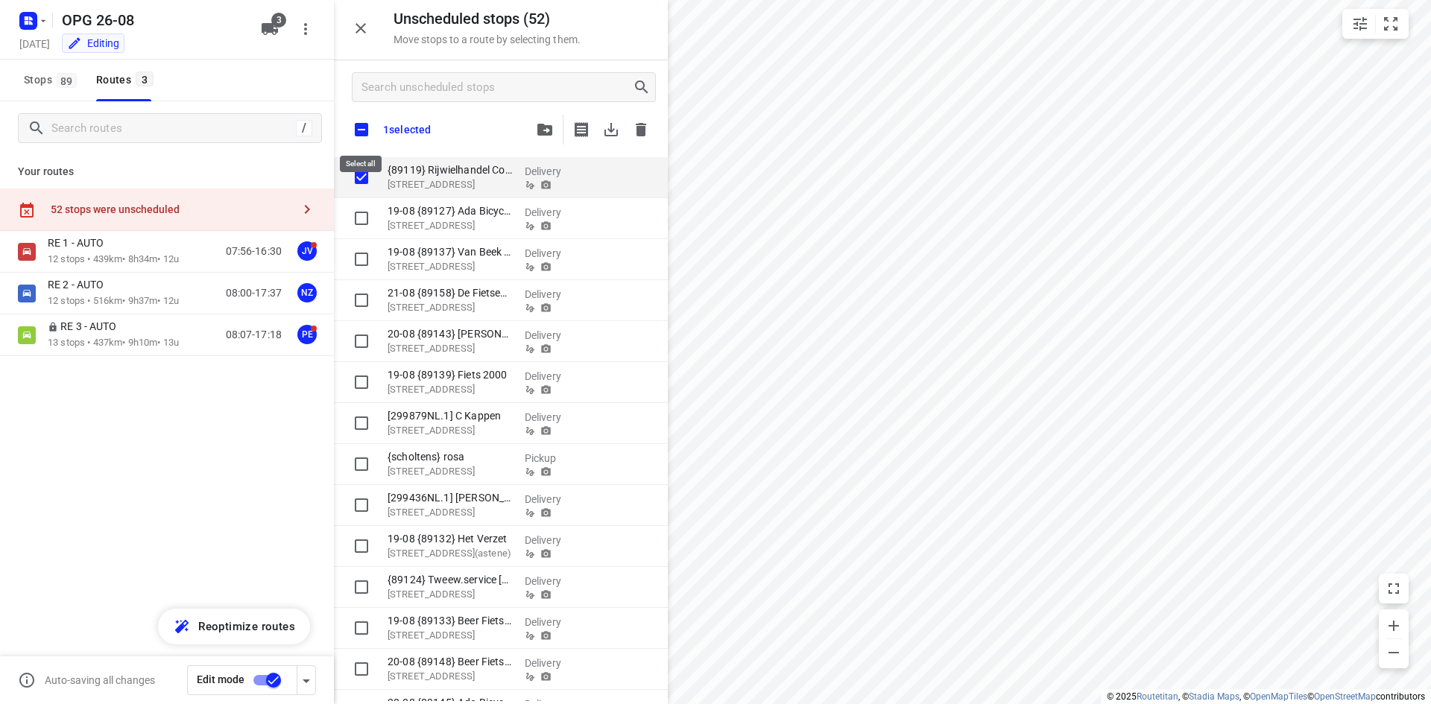
checkbox input "true"
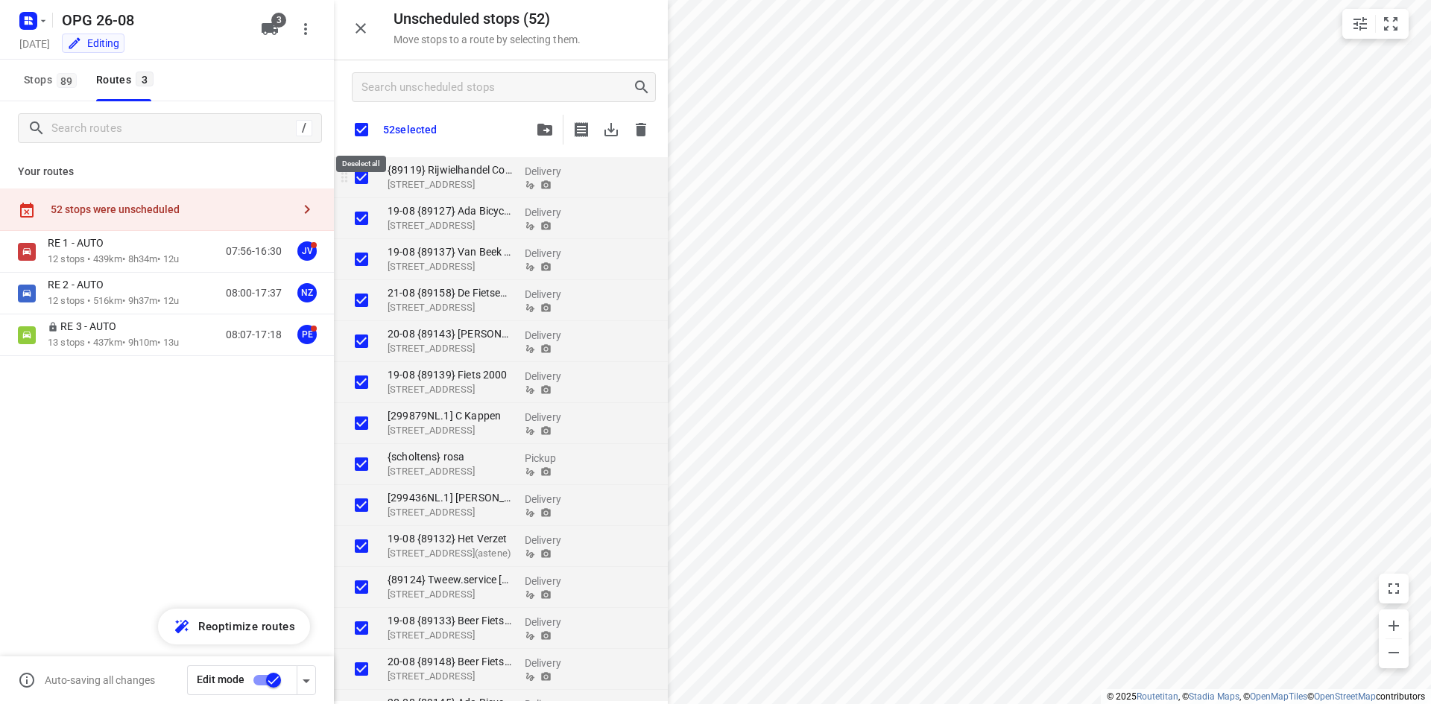
checkbox input "true"
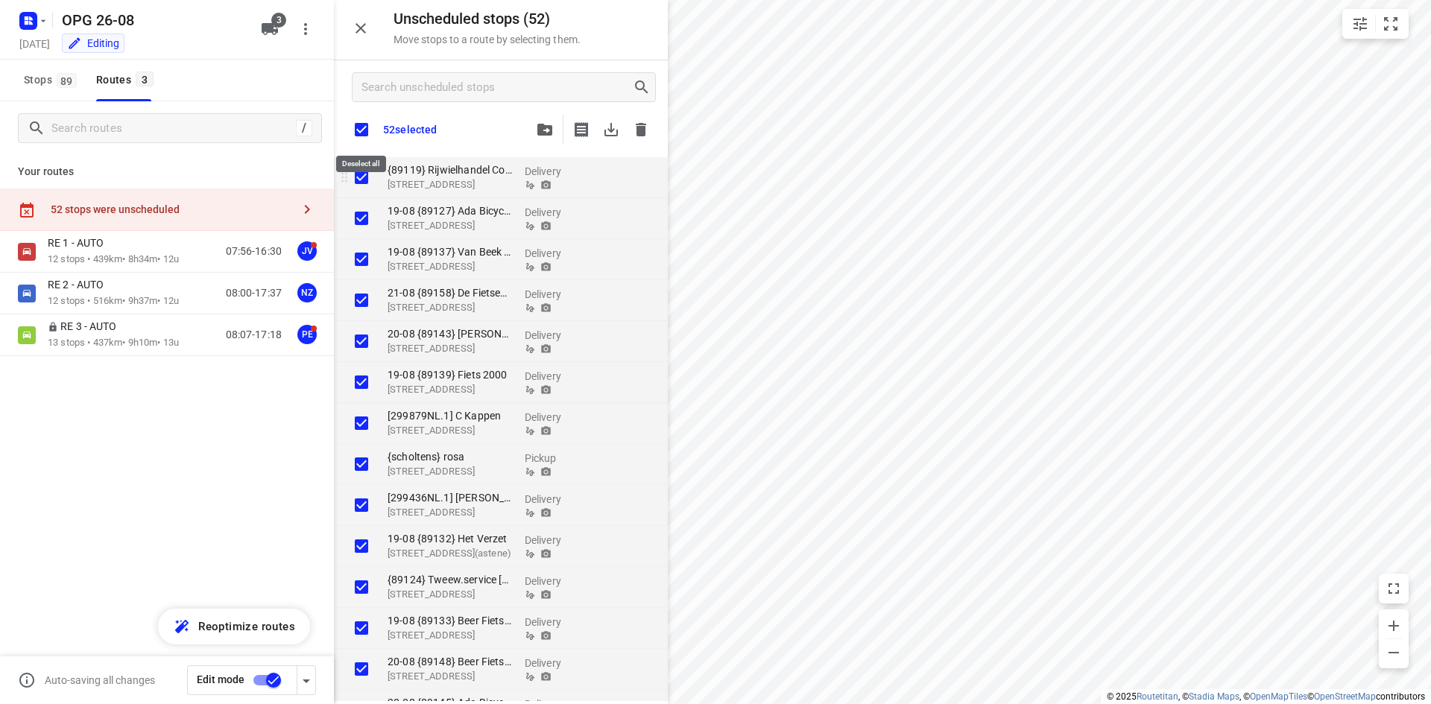
checkbox input "true"
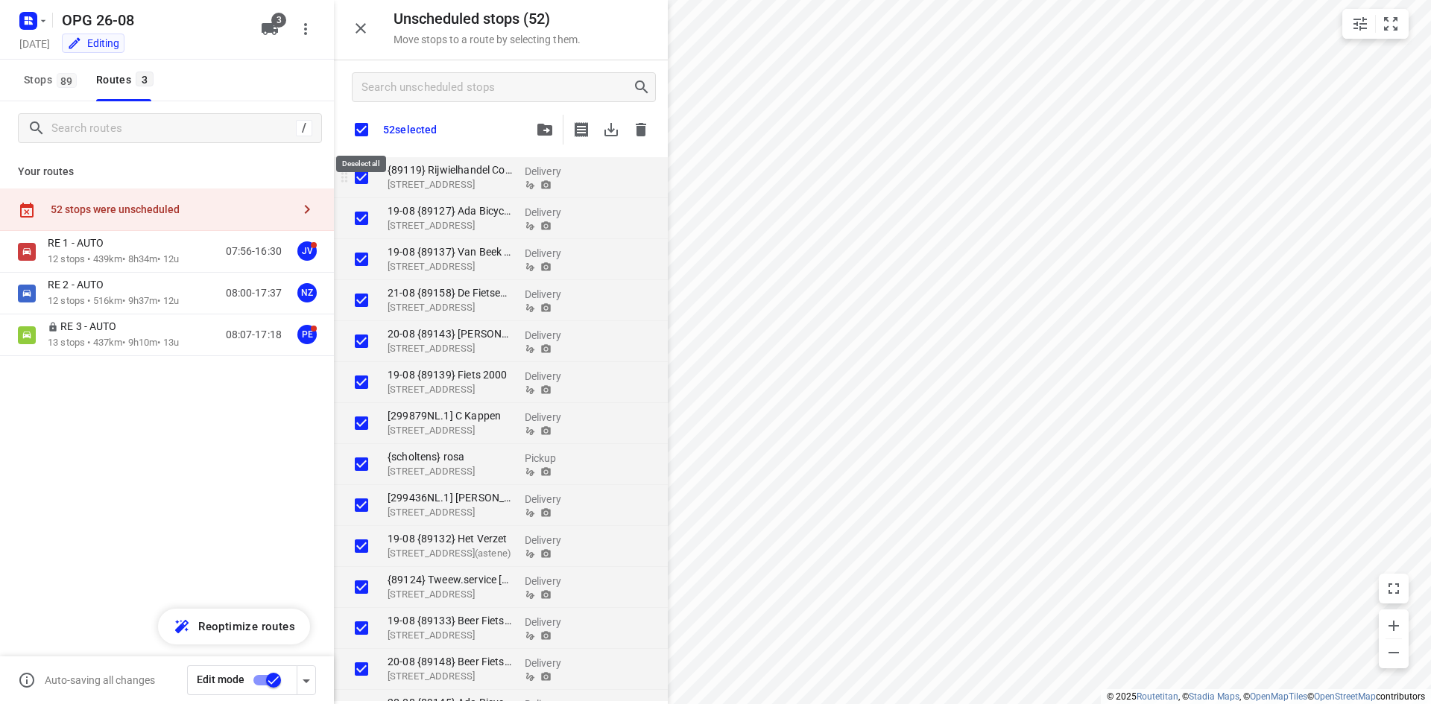
checkbox input "true"
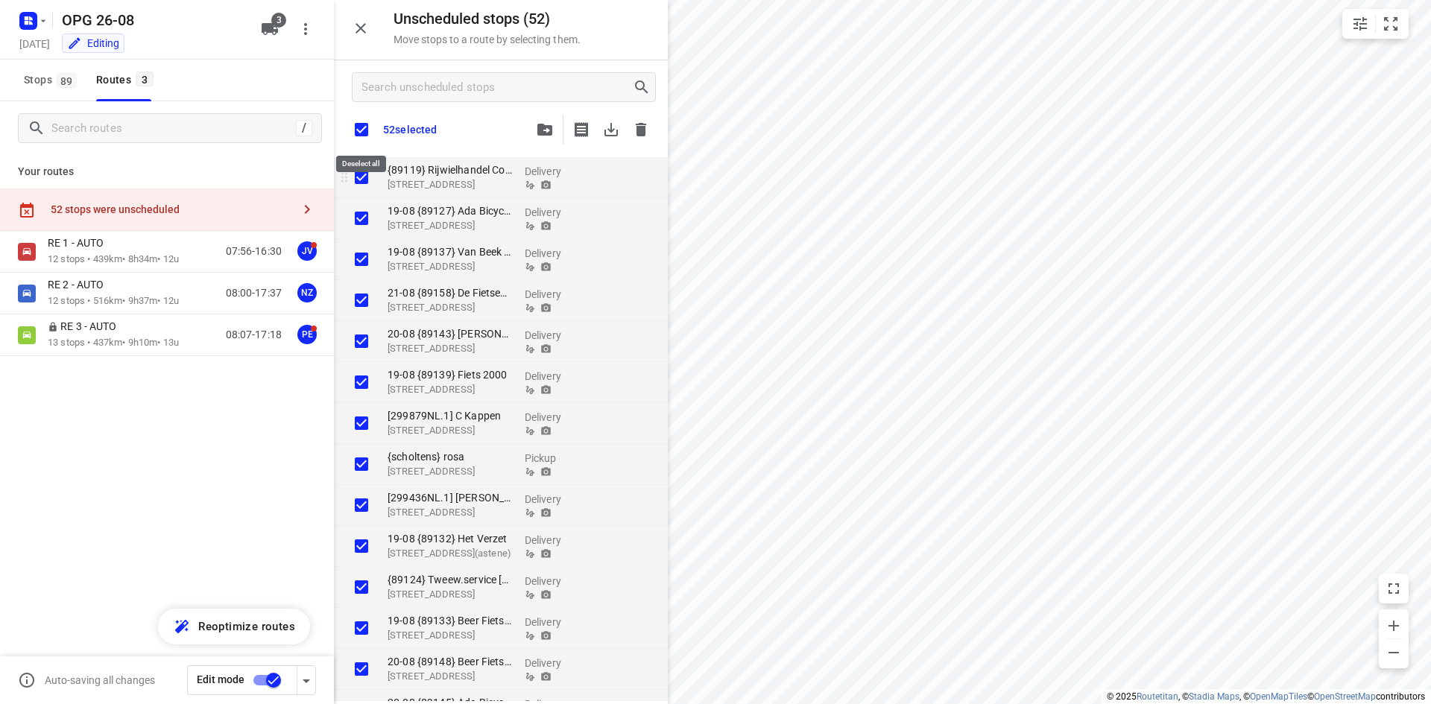
checkbox input "true"
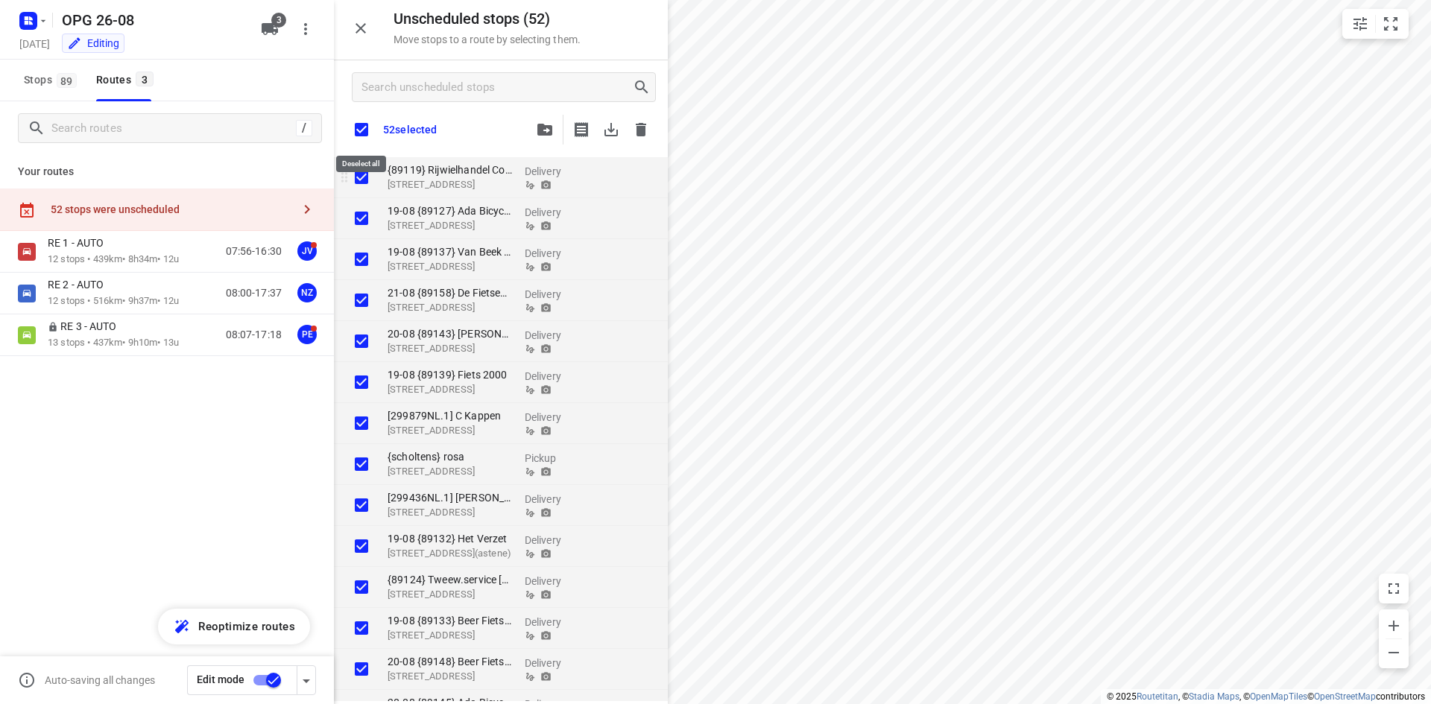
checkbox input "true"
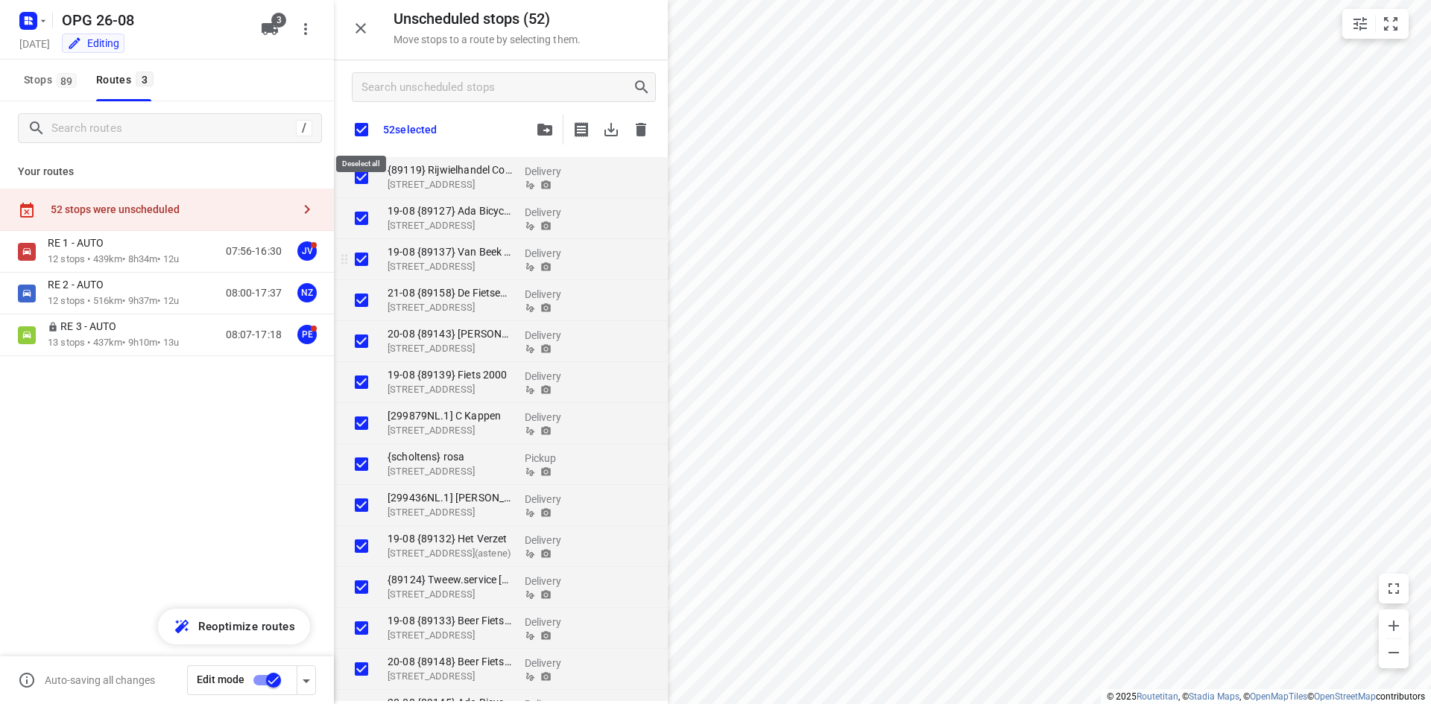
checkbox input "true"
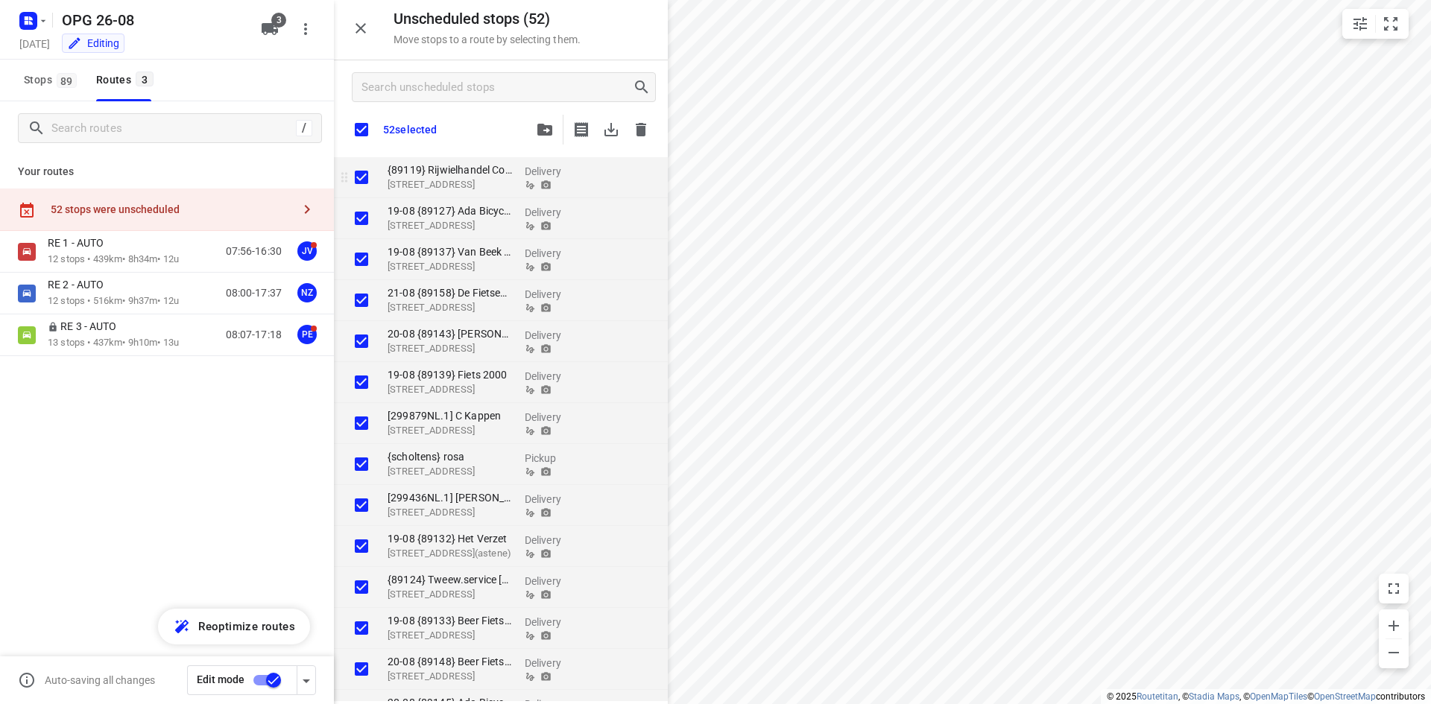
checkbox input "true"
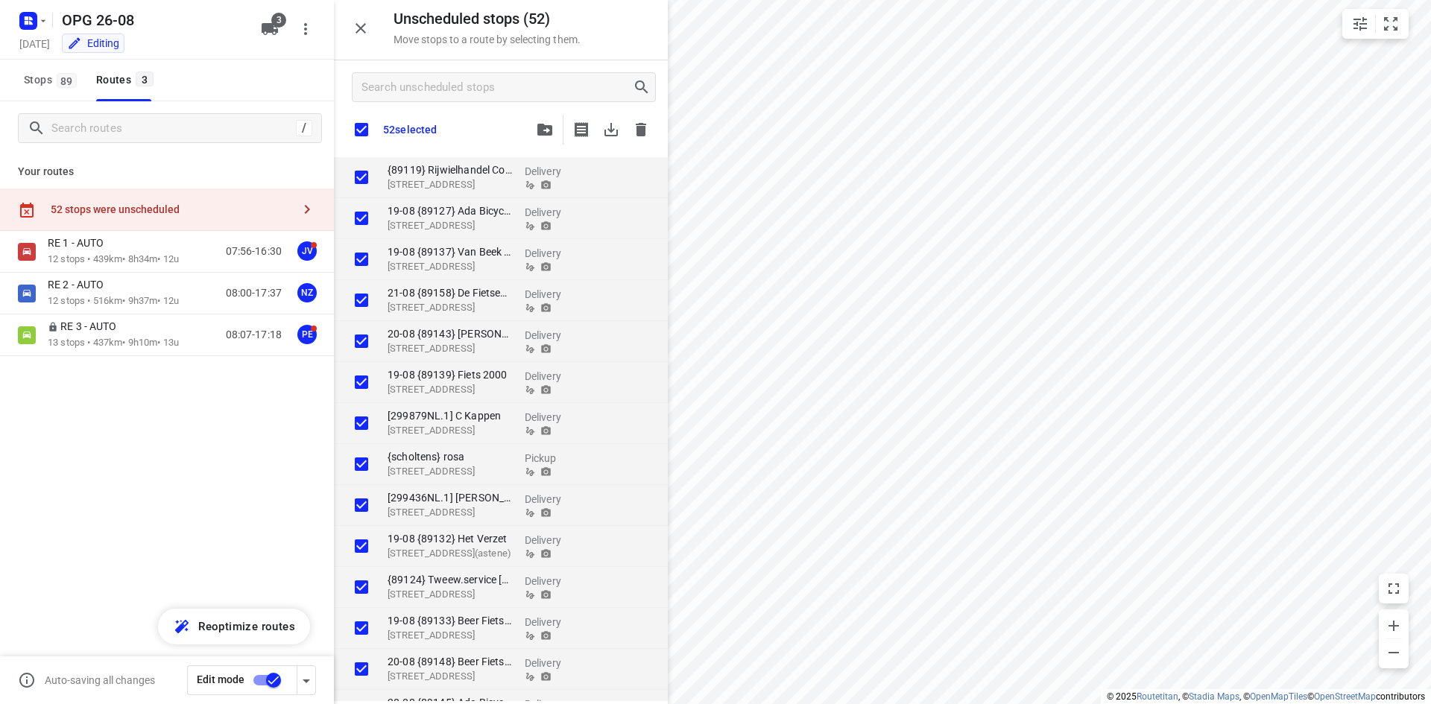
checkbox input "true"
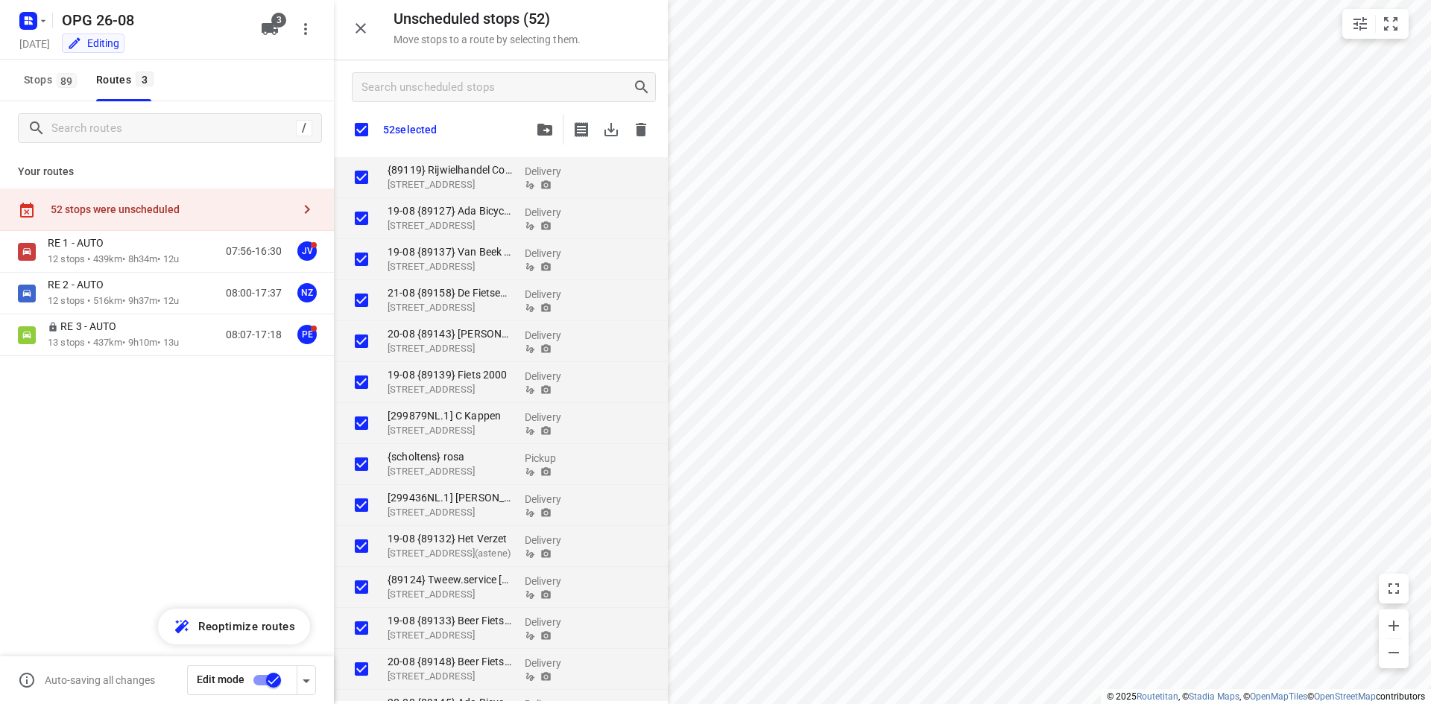
checkbox input "true"
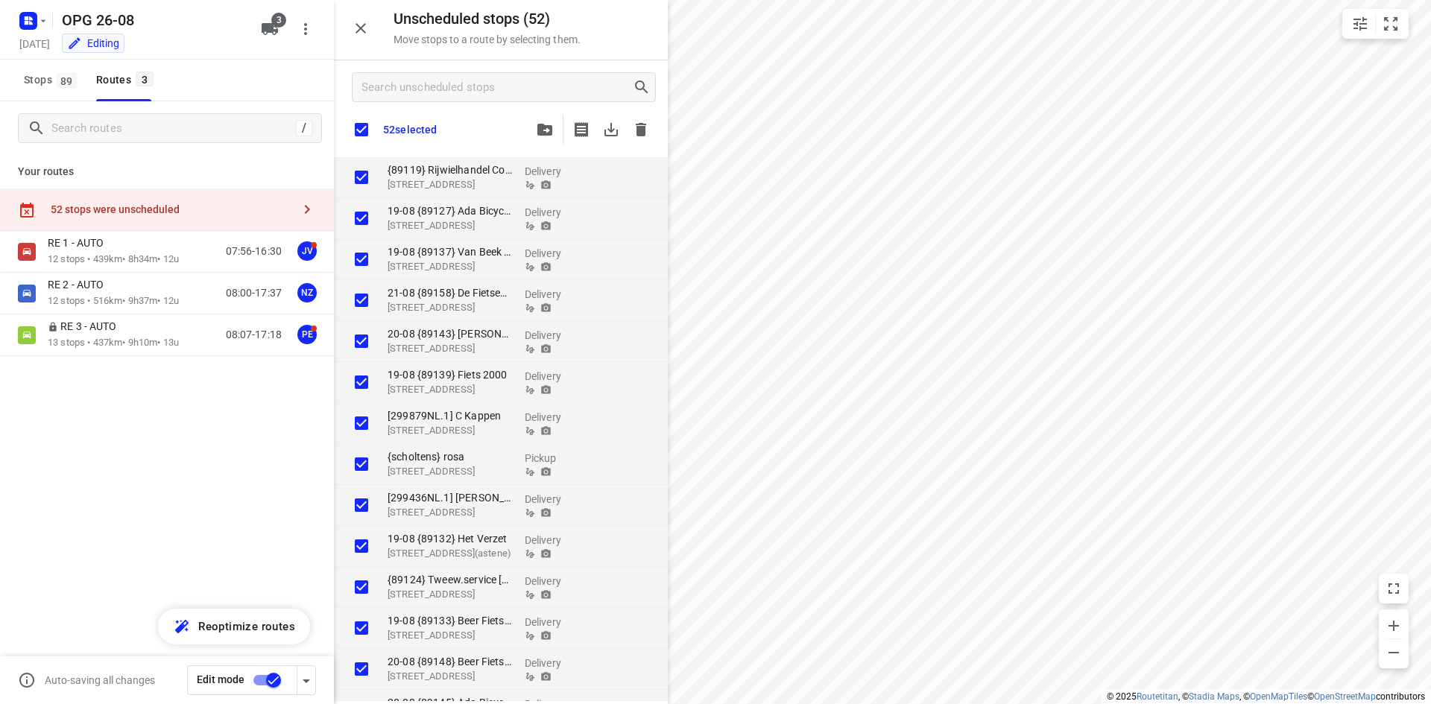
checkbox input "true"
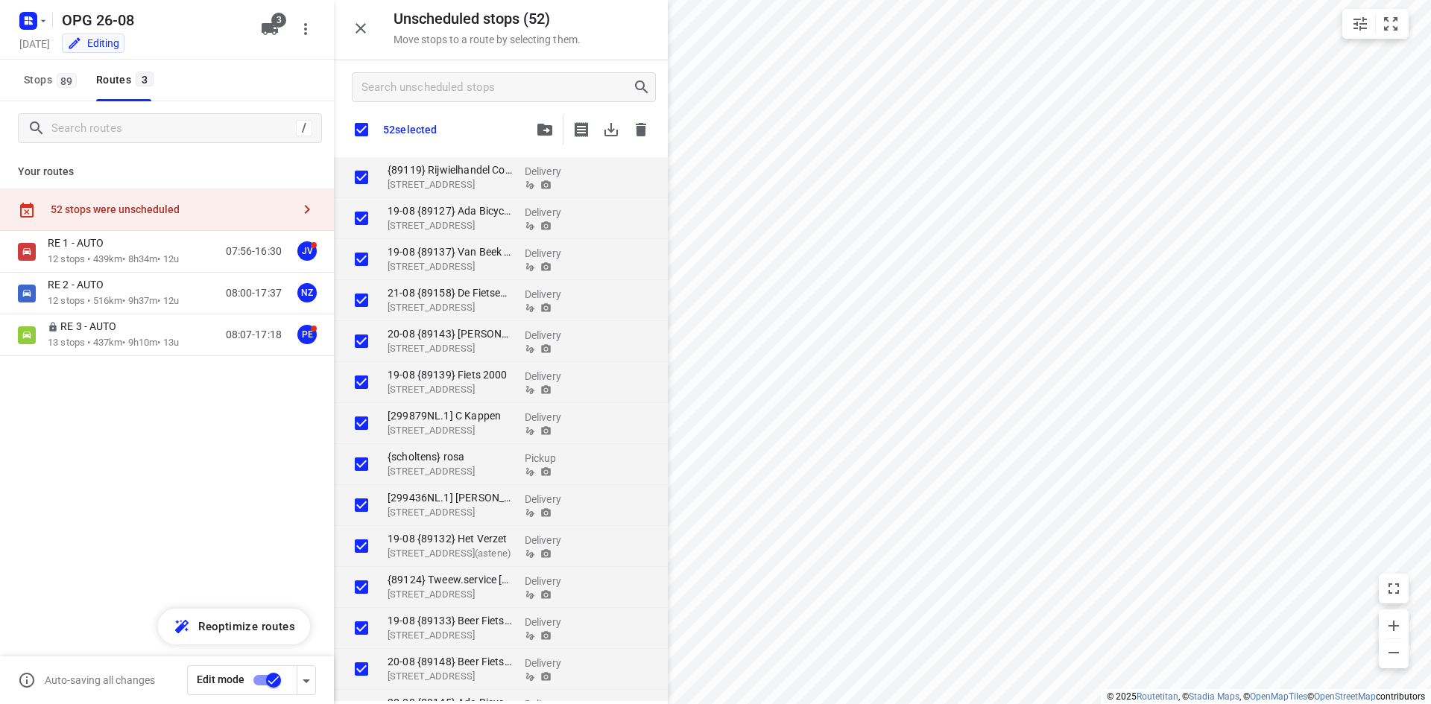
checkbox input "true"
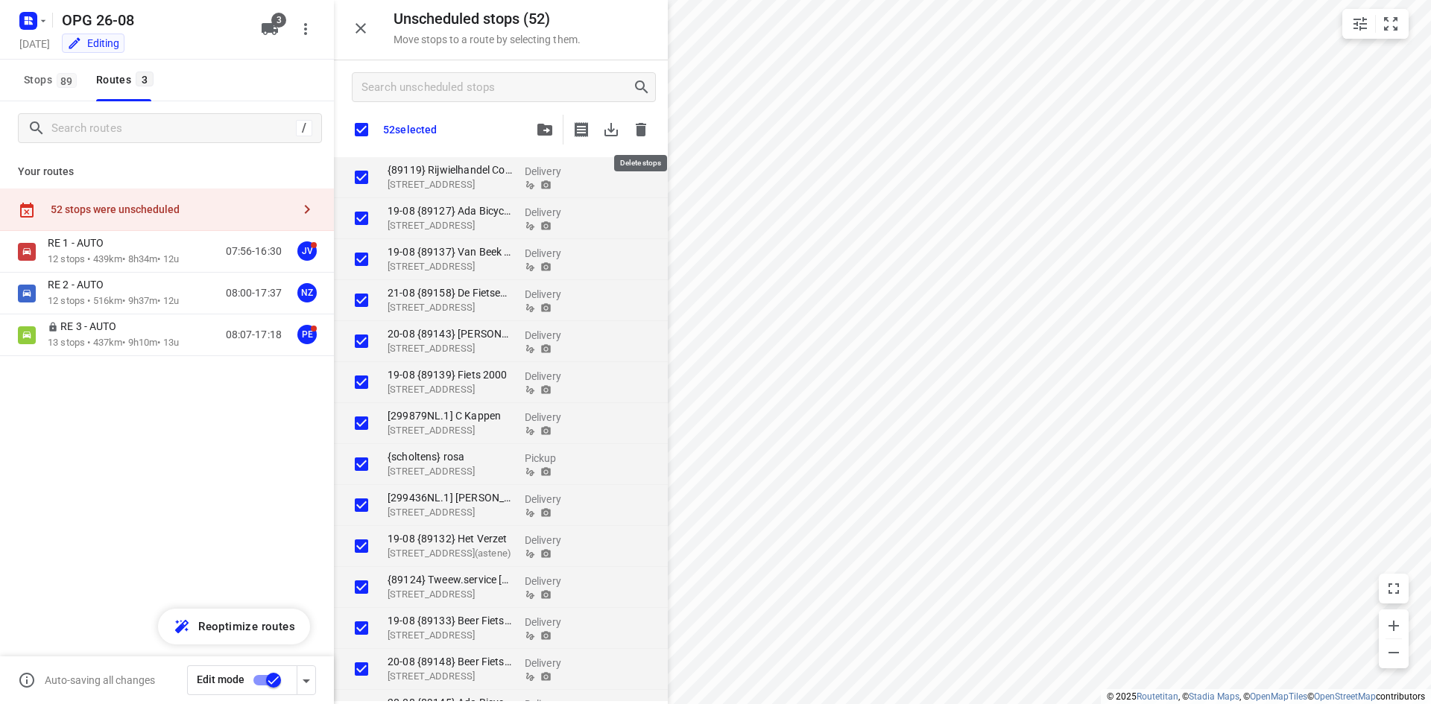
click at [653, 127] on button "button" at bounding box center [641, 130] width 30 height 30
checkbox input "true"
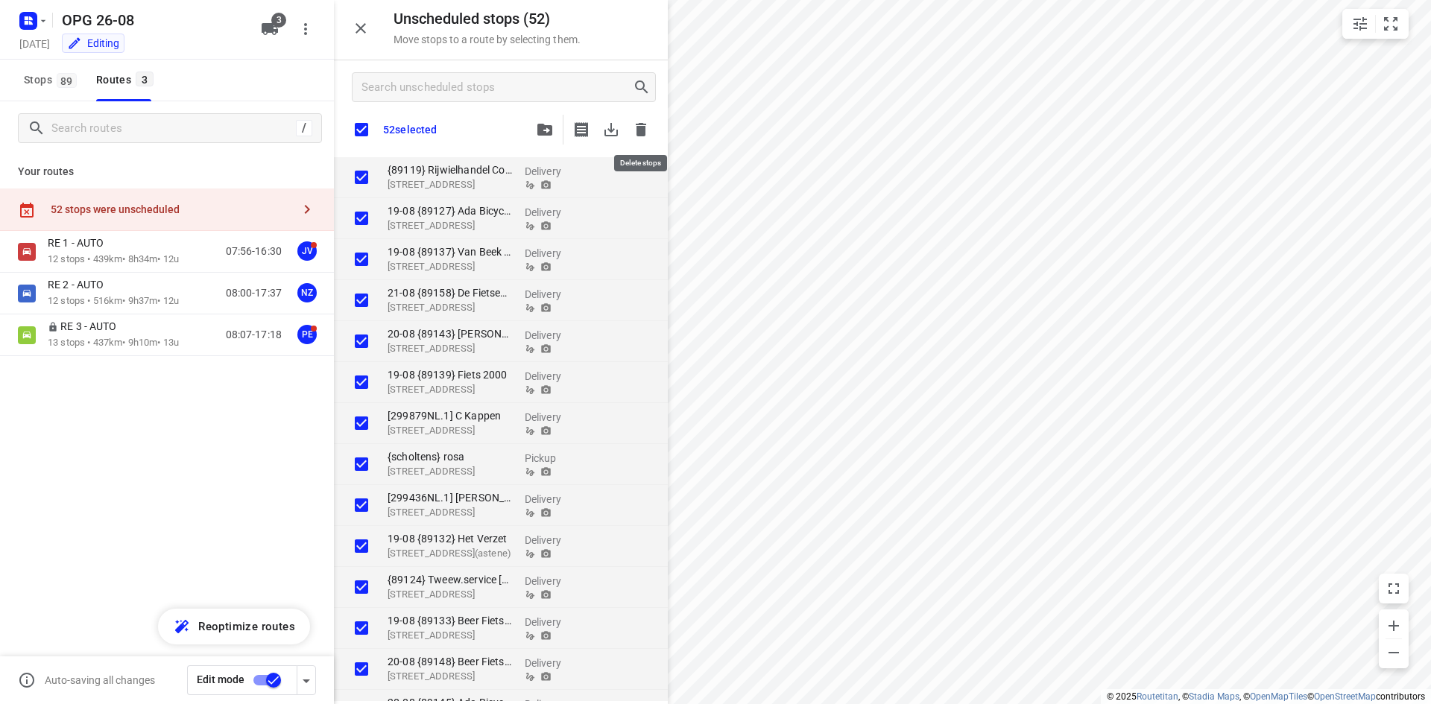
checkbox input "true"
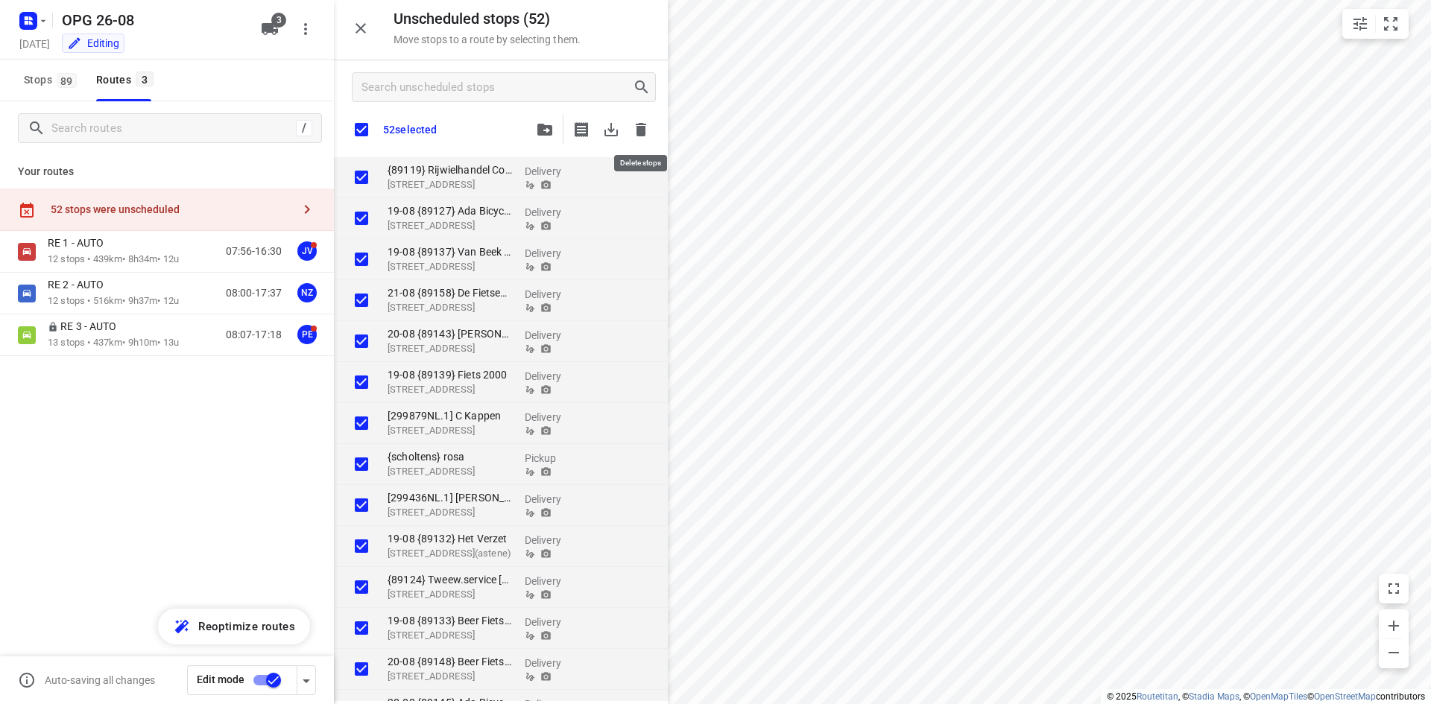
checkbox input "true"
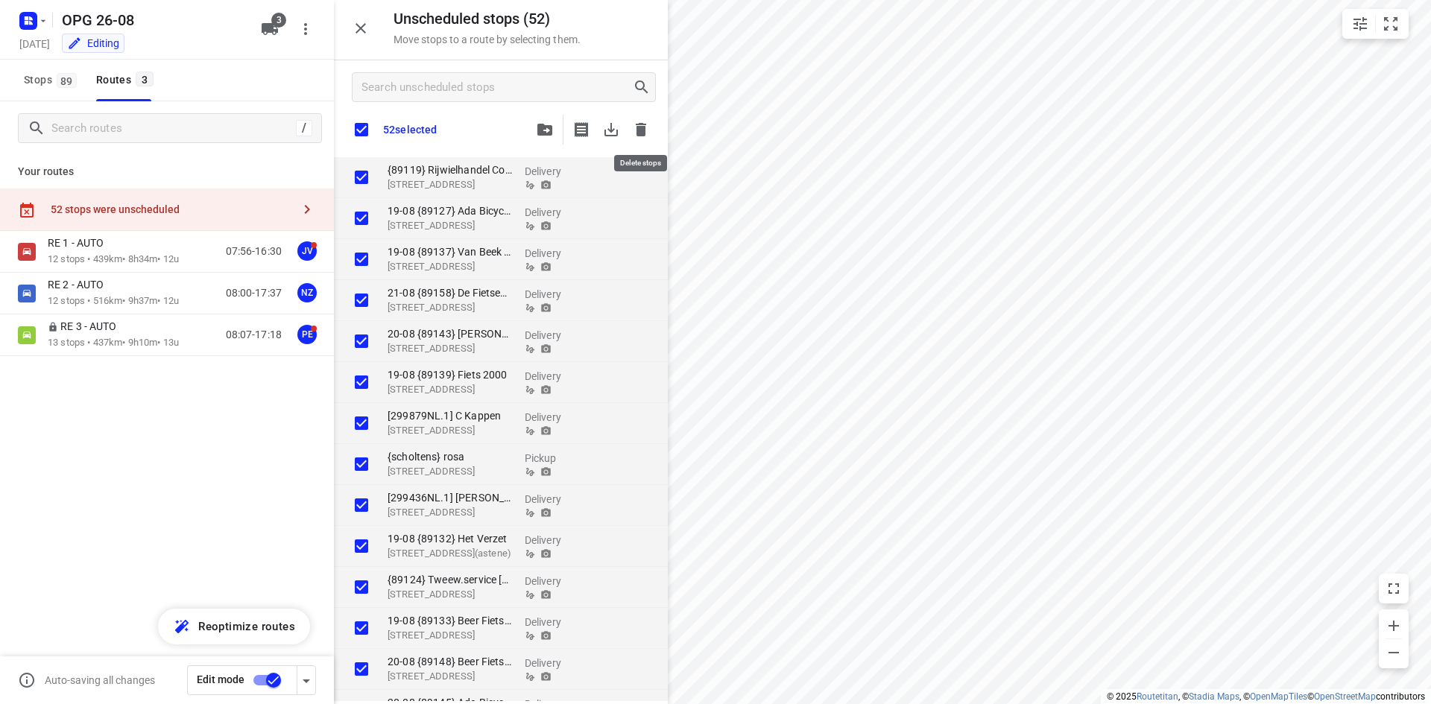
checkbox input "true"
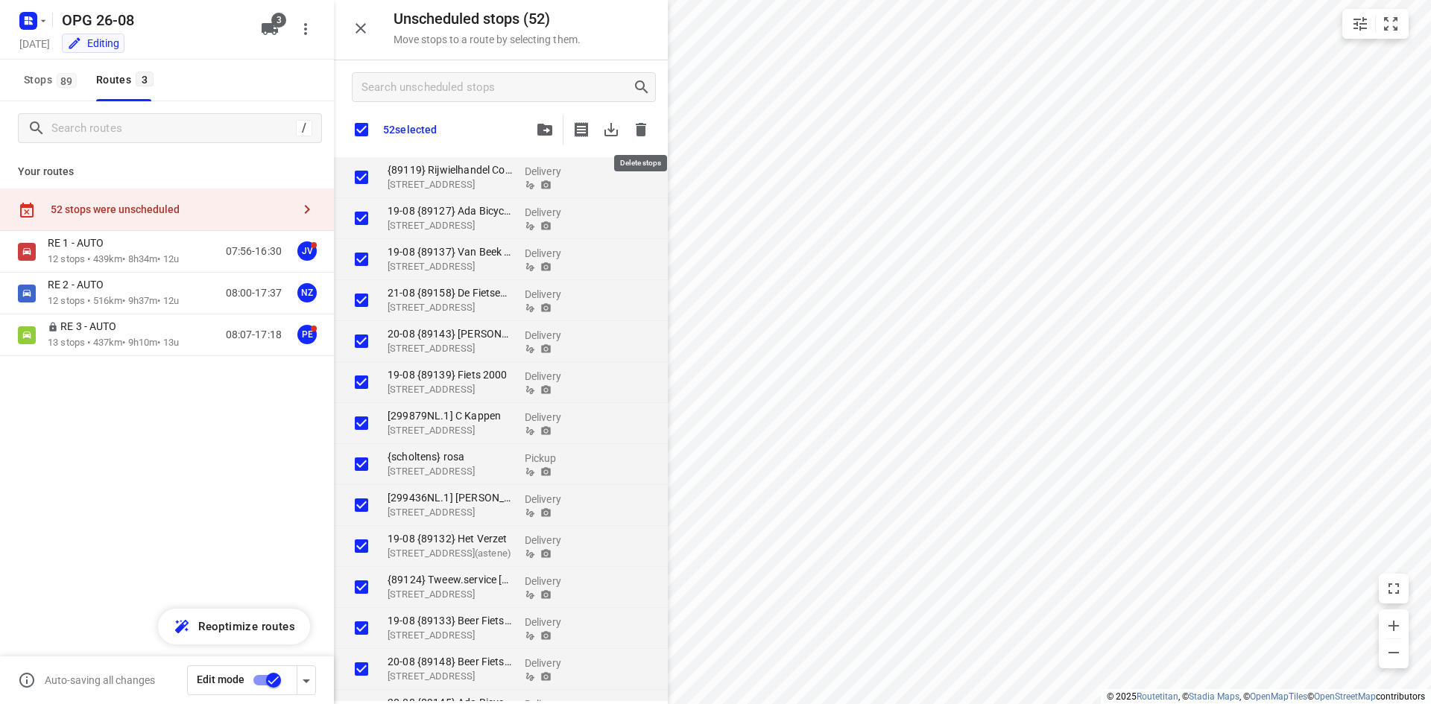
checkbox input "true"
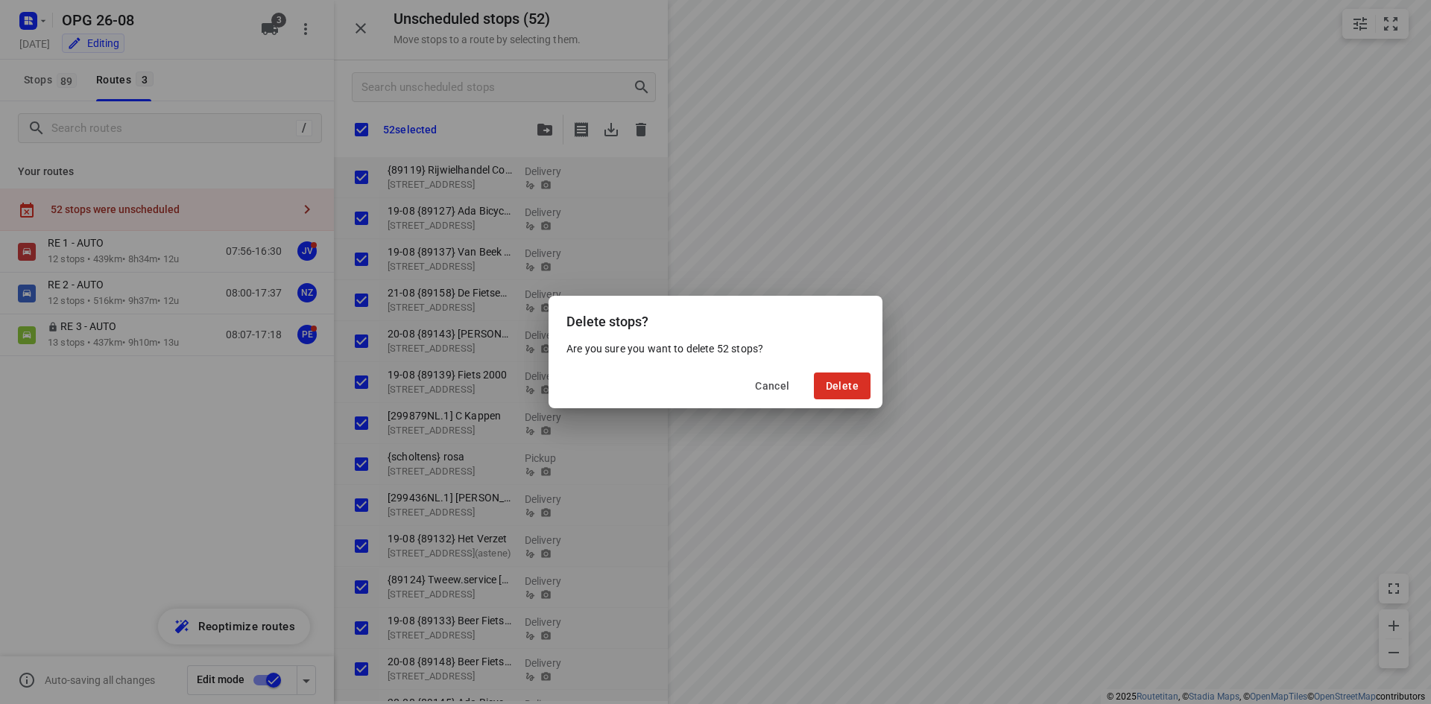
click at [841, 363] on div "Are you sure you want to delete 52 stops?" at bounding box center [715, 352] width 334 height 22
click at [855, 396] on button "Delete" at bounding box center [842, 386] width 57 height 27
checkbox input "true"
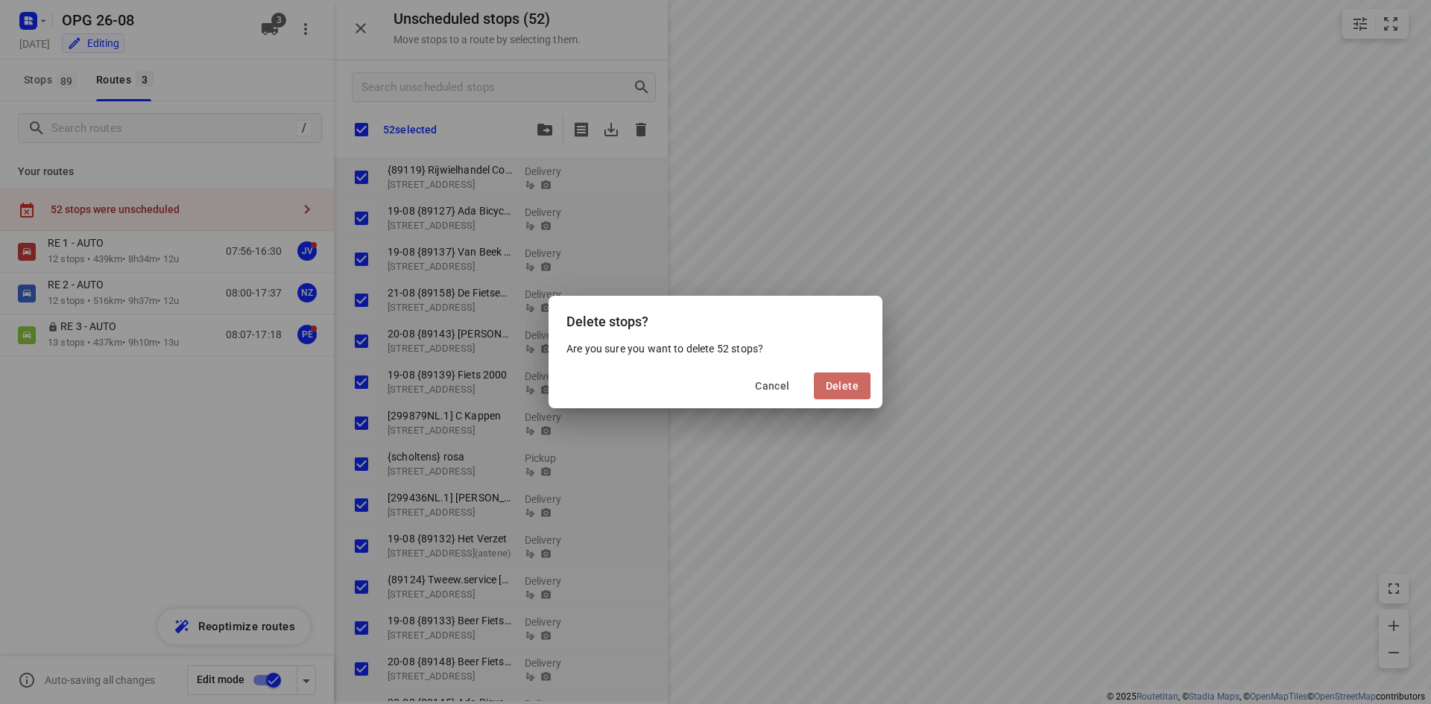
checkbox input "true"
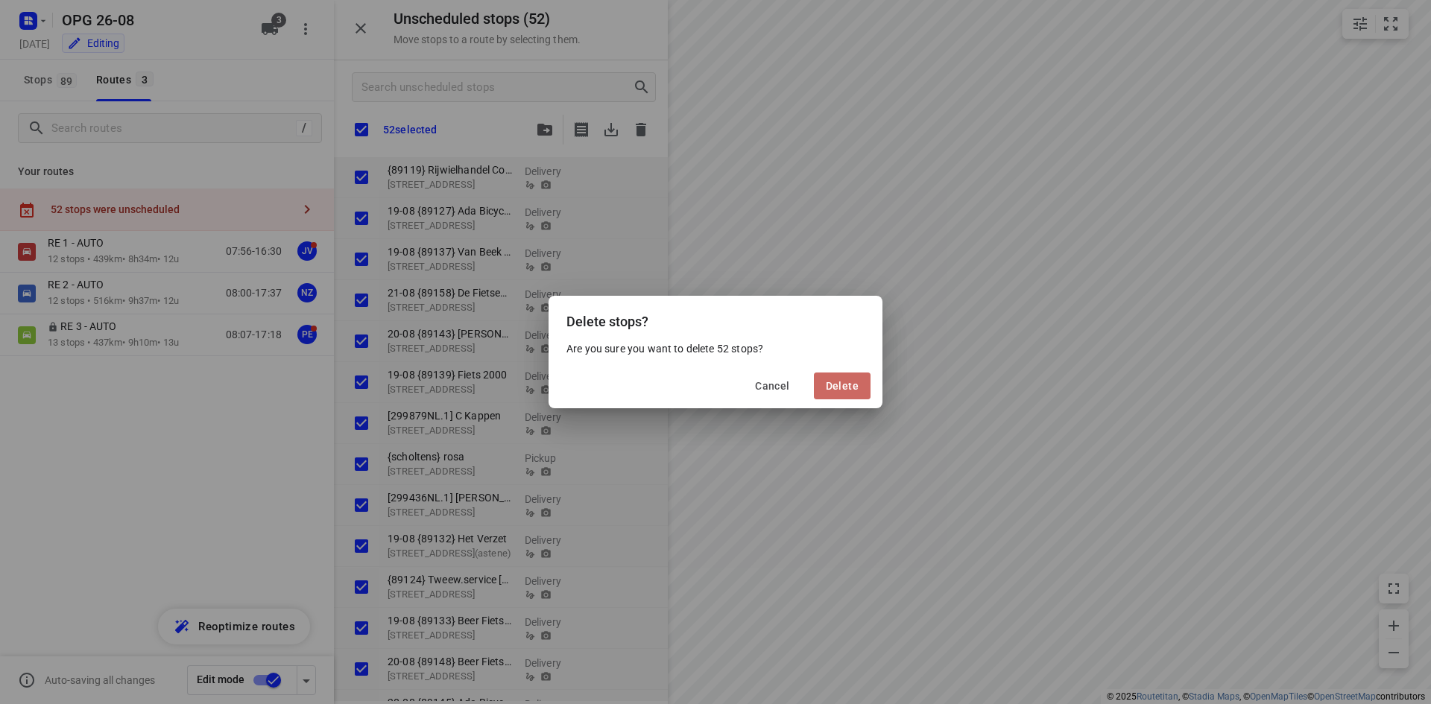
checkbox input "true"
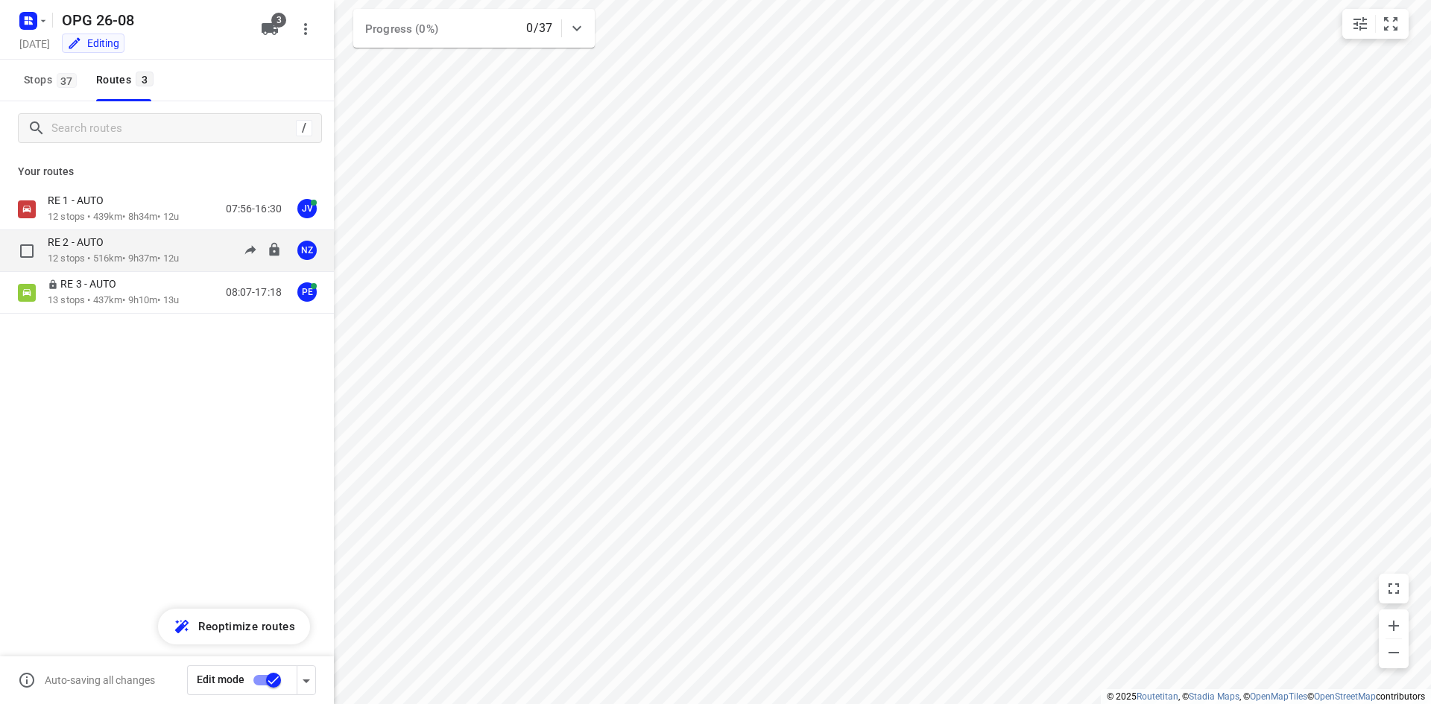
click at [92, 242] on p "RE 2 - AUTO" at bounding box center [80, 241] width 65 height 13
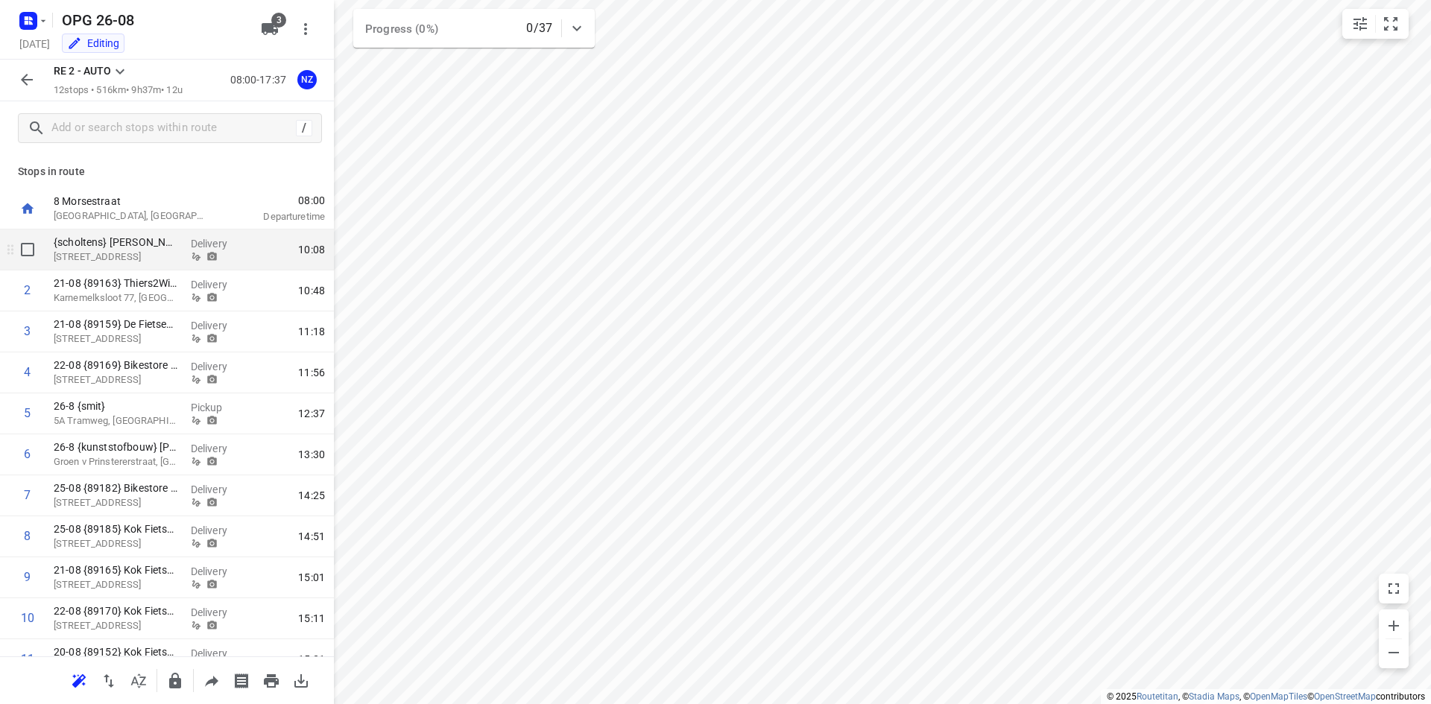
click at [127, 259] on p "[STREET_ADDRESS]" at bounding box center [116, 257] width 125 height 15
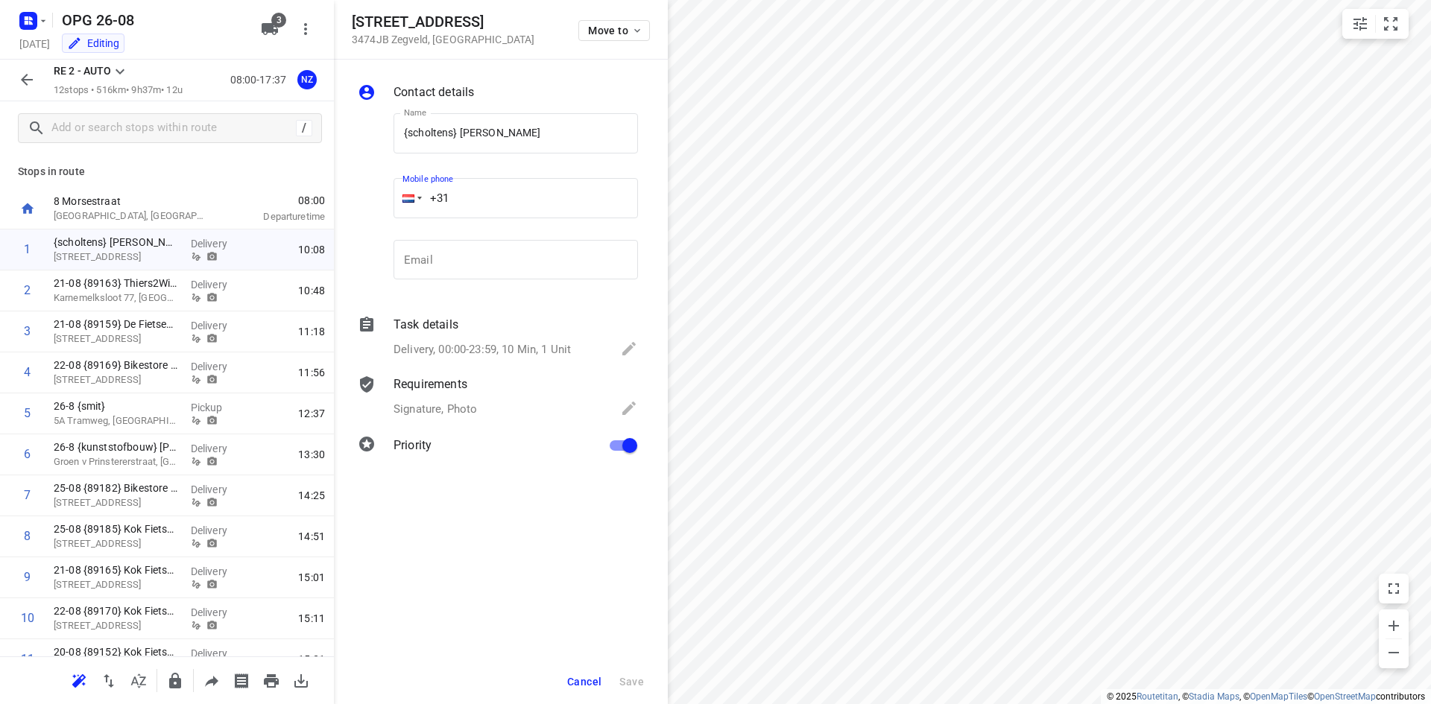
click at [474, 199] on input "+31" at bounding box center [515, 198] width 244 height 40
click at [463, 253] on input "email" at bounding box center [515, 260] width 244 height 40
click at [371, 282] on div at bounding box center [373, 199] width 36 height 197
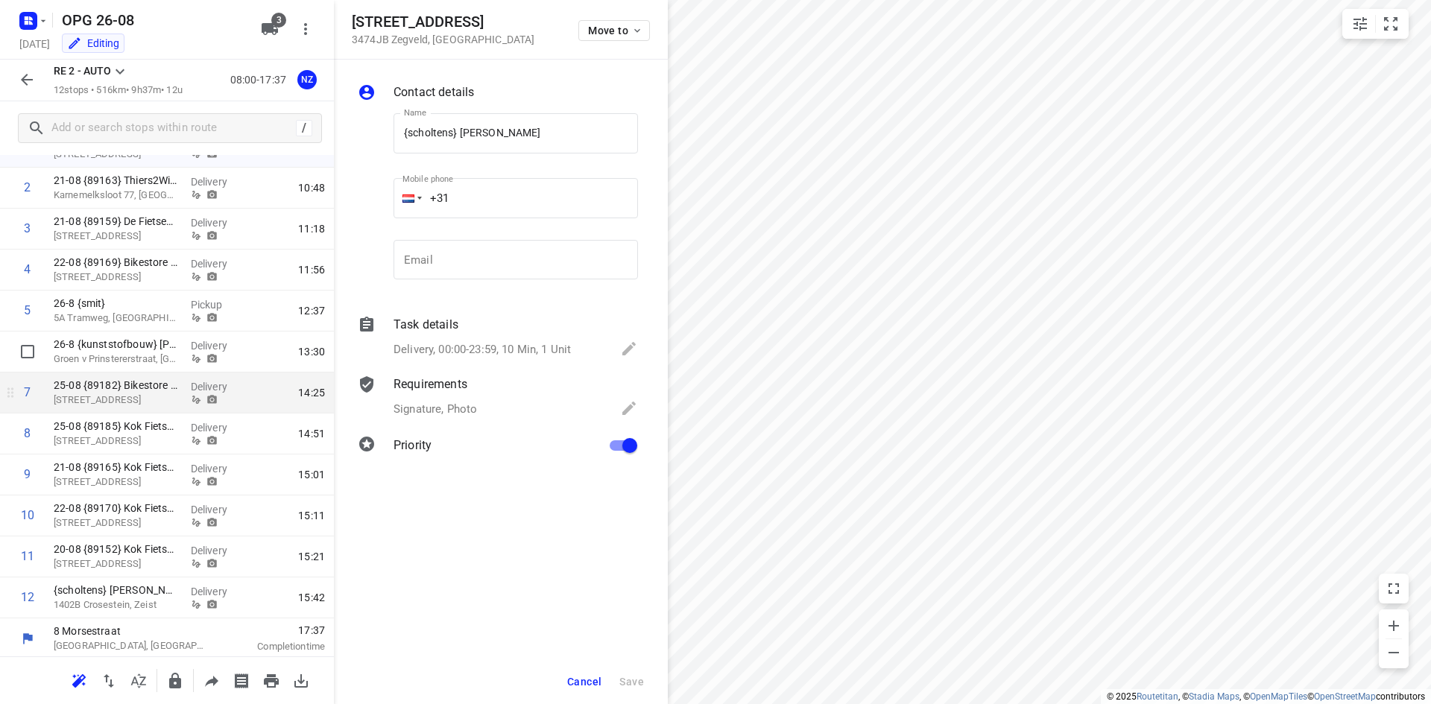
scroll to position [106, 0]
click at [132, 602] on p "1402B Crosestein, Zeist" at bounding box center [116, 602] width 125 height 15
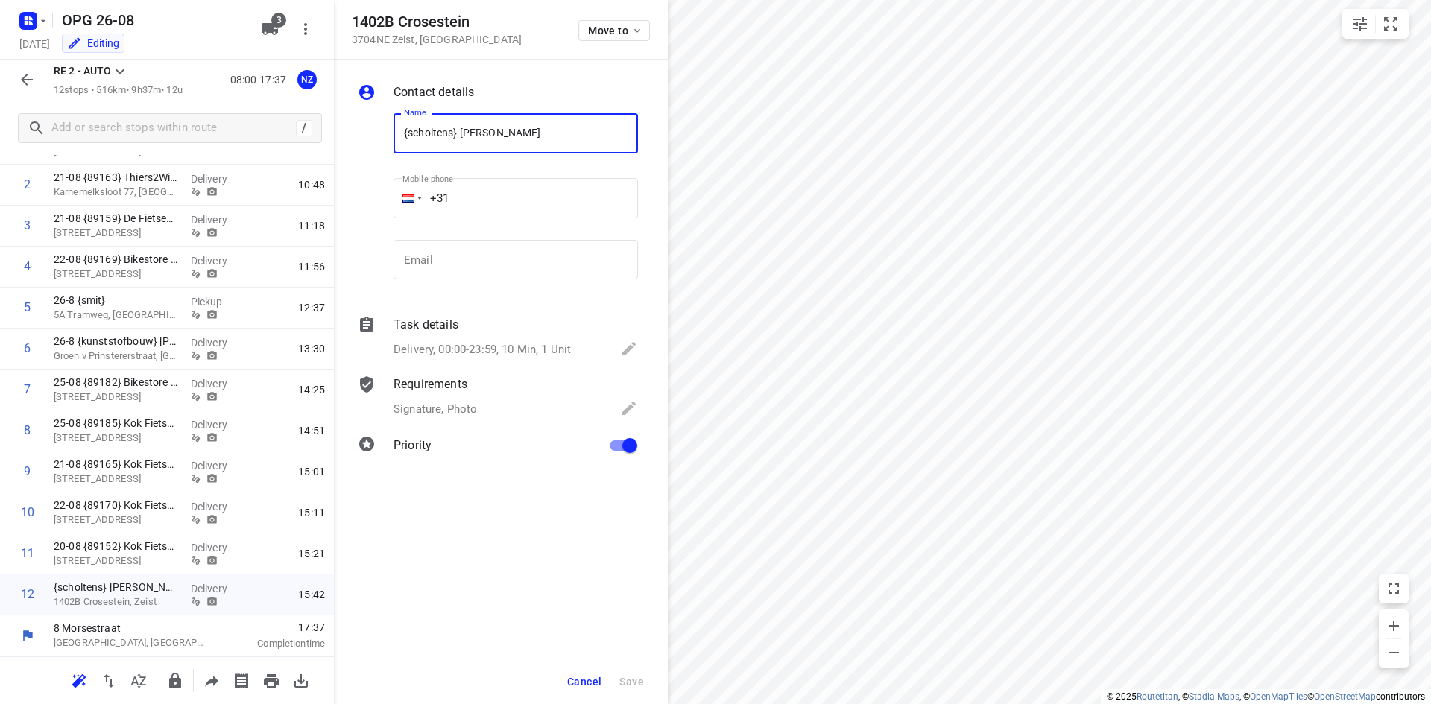
click at [491, 186] on input "+31" at bounding box center [515, 198] width 244 height 40
click at [519, 136] on input "{scholtens} [PERSON_NAME]" at bounding box center [515, 133] width 244 height 40
click at [490, 188] on input "+31" at bounding box center [515, 198] width 244 height 40
click at [463, 253] on input "email" at bounding box center [515, 260] width 244 height 40
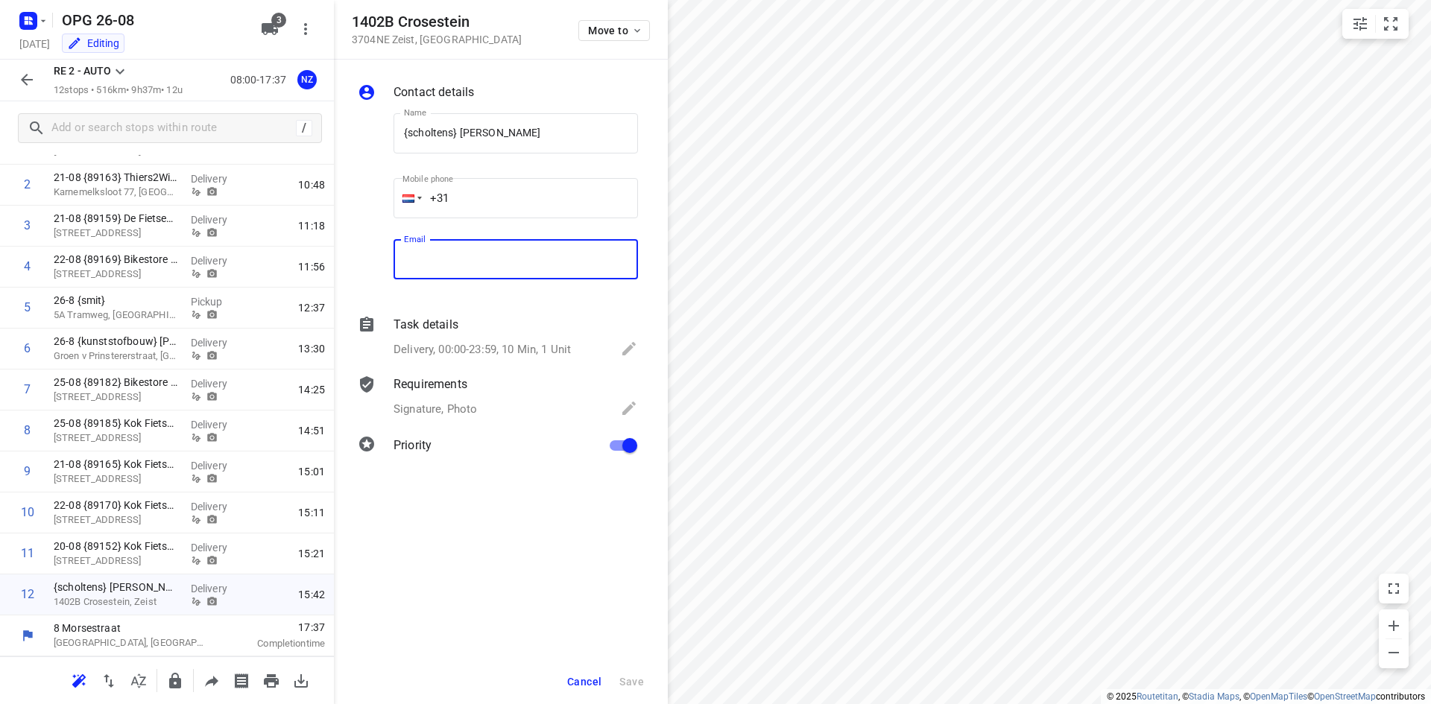
drag, startPoint x: 472, startPoint y: 188, endPoint x: 457, endPoint y: 202, distance: 21.1
click at [472, 188] on input "+31" at bounding box center [515, 198] width 244 height 40
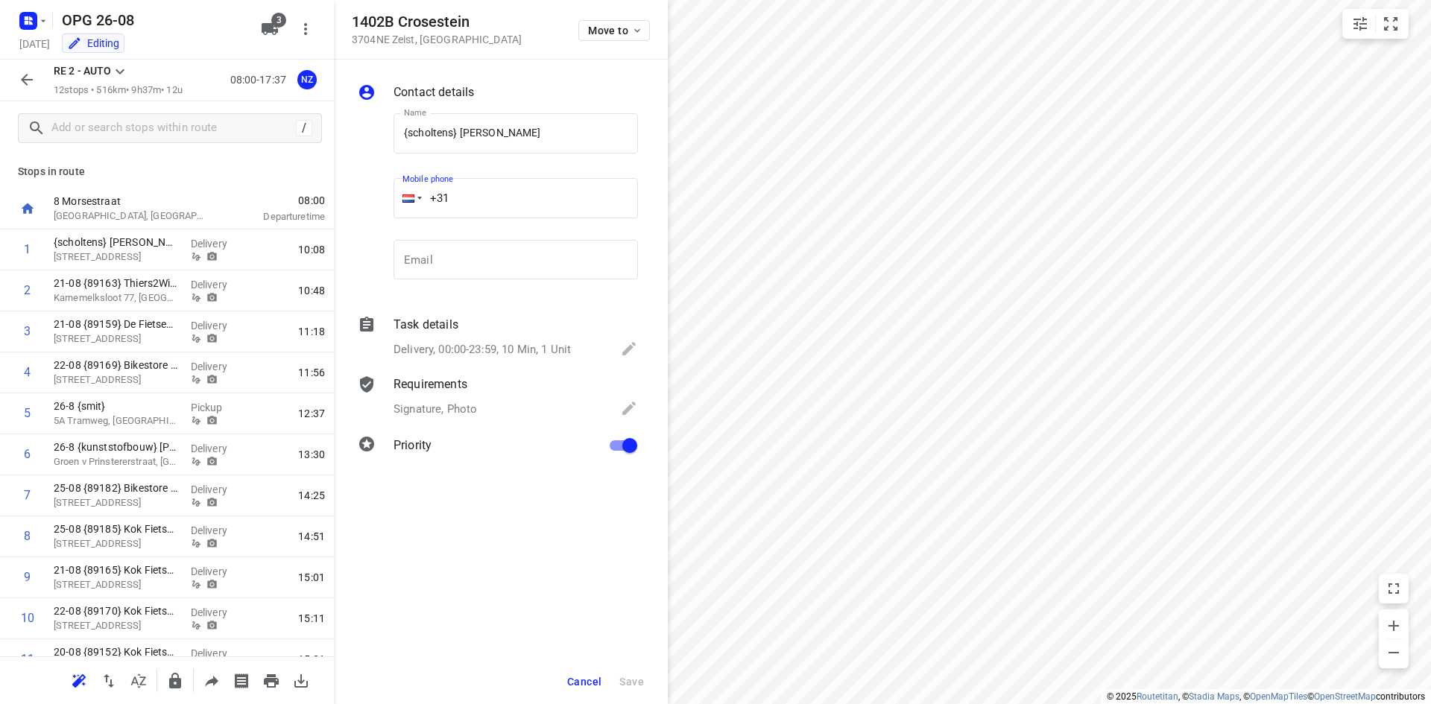
click at [19, 81] on icon "button" at bounding box center [27, 80] width 18 height 18
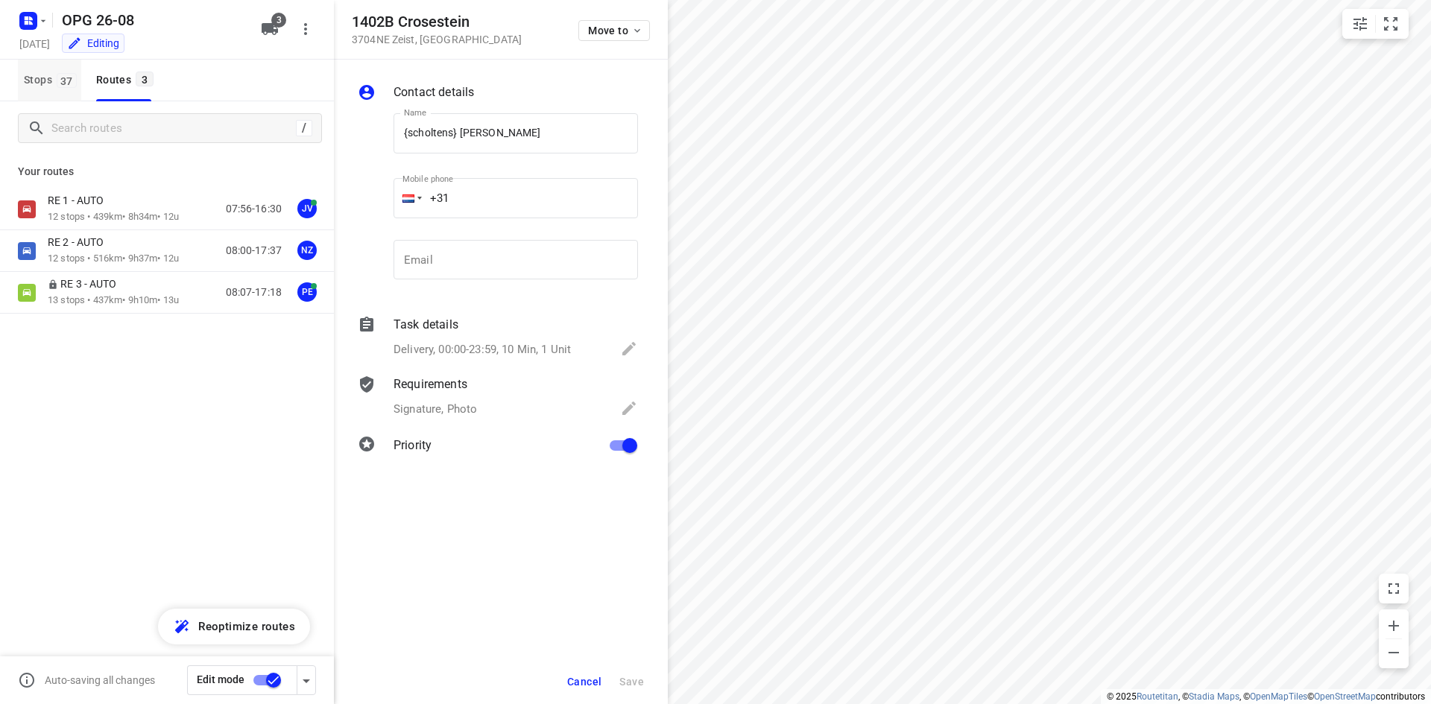
click at [45, 74] on span "Stops 37" at bounding box center [52, 80] width 57 height 19
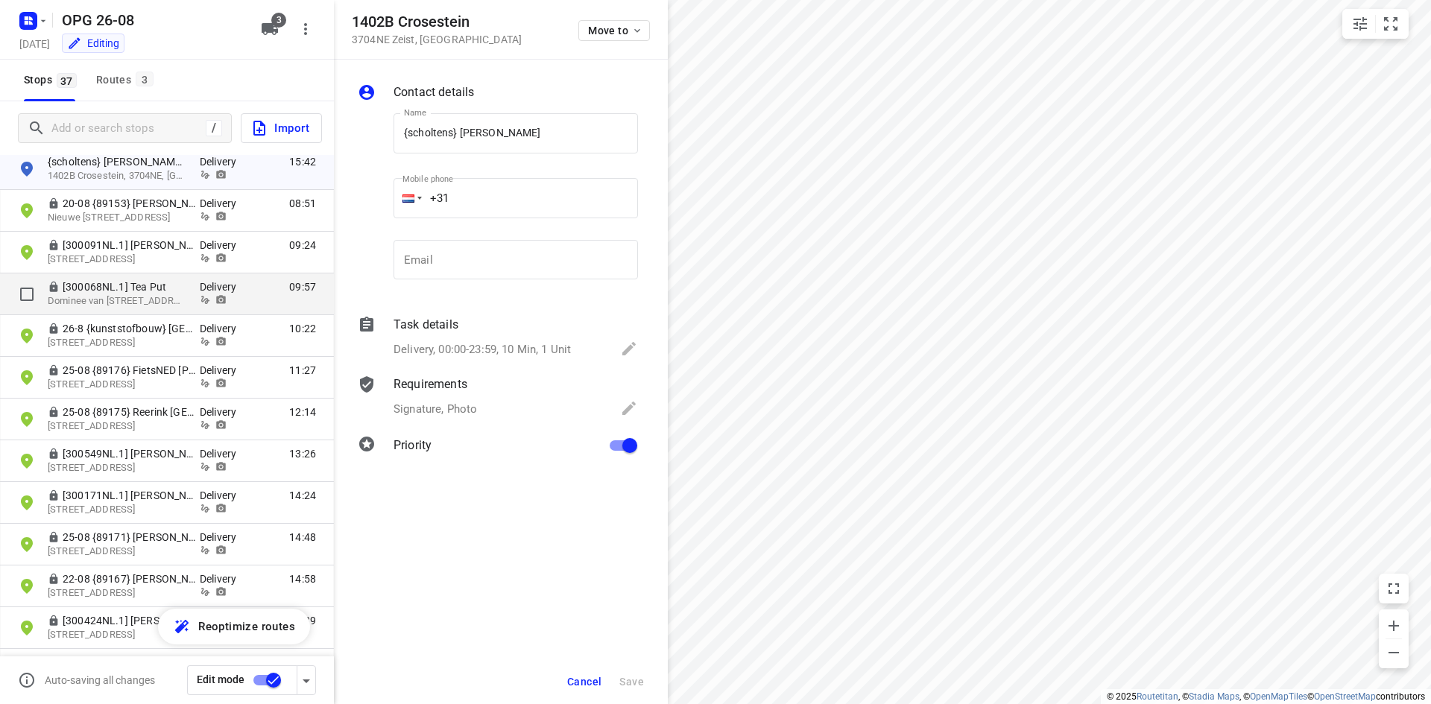
scroll to position [921, 0]
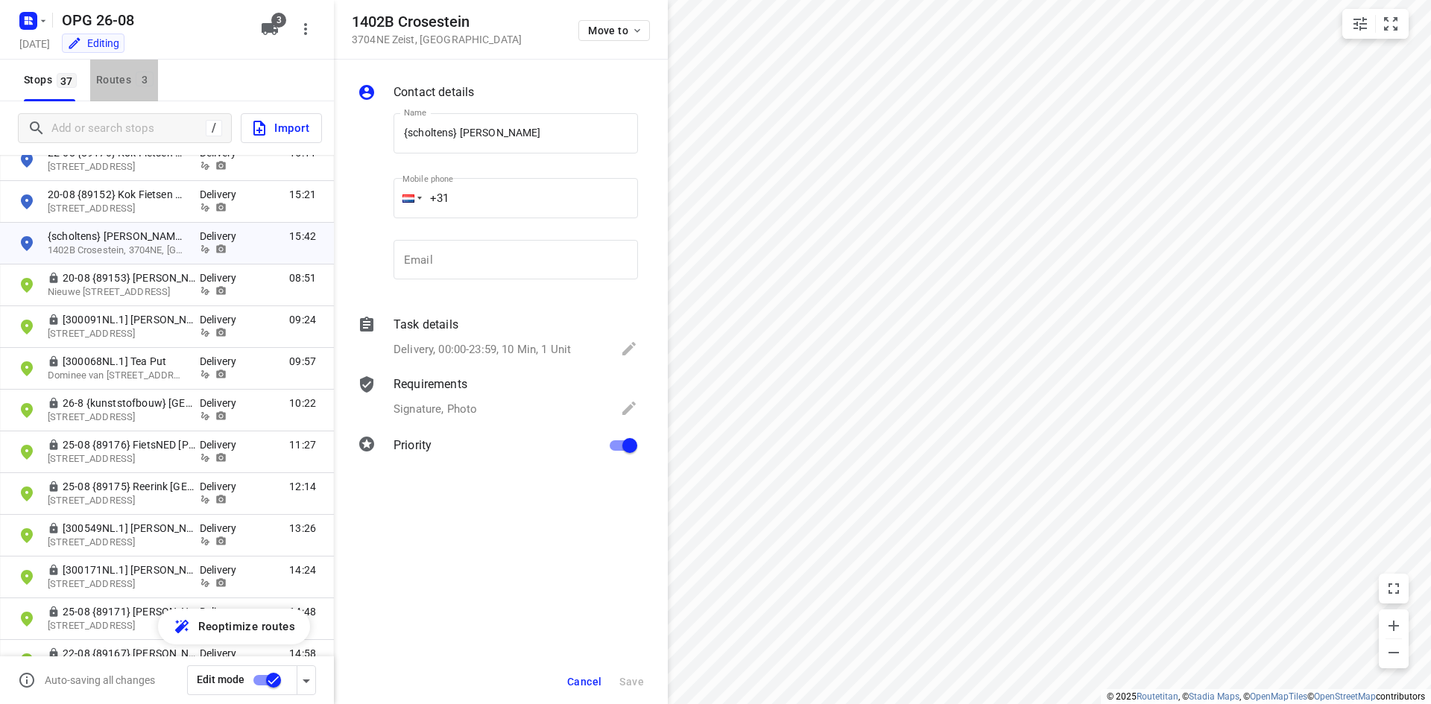
click at [98, 63] on button "Routes 3" at bounding box center [124, 81] width 68 height 42
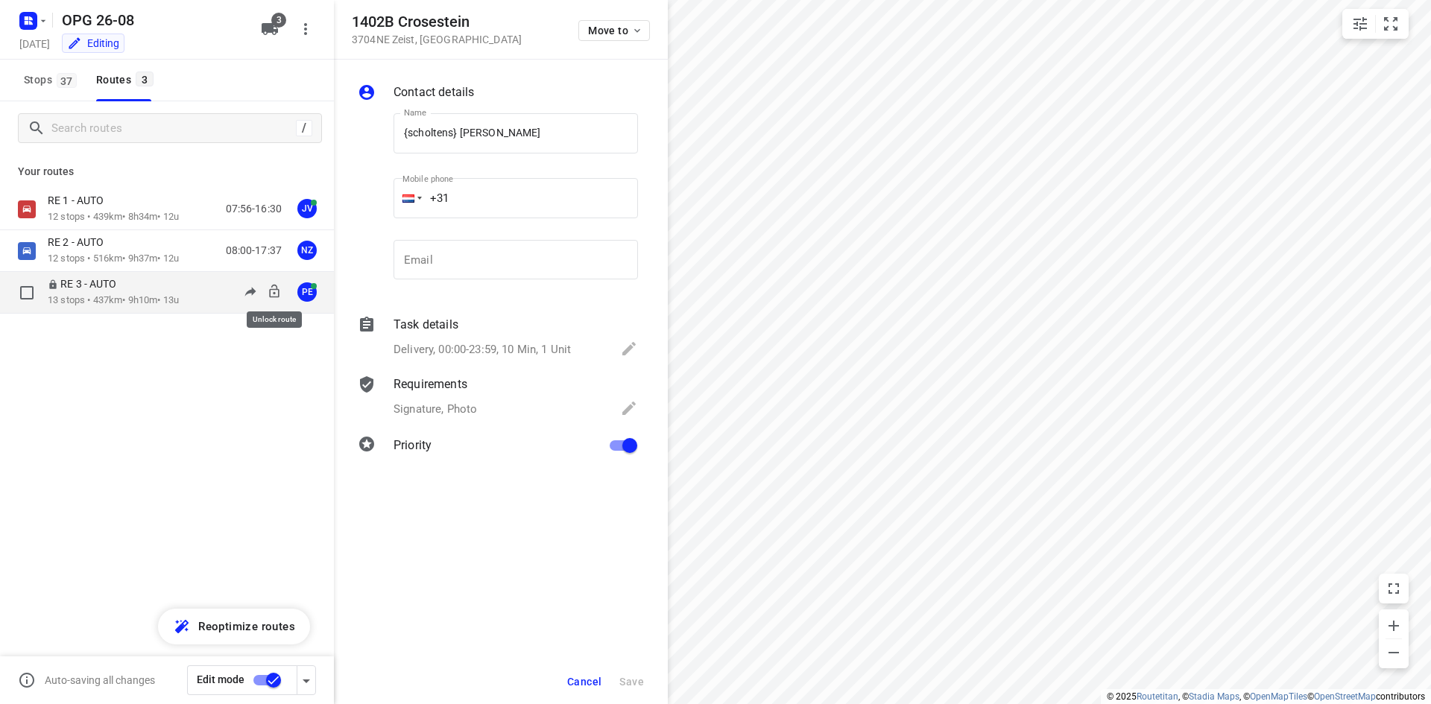
click at [276, 291] on icon at bounding box center [274, 291] width 15 height 15
click at [34, 25] on rect "button" at bounding box center [28, 21] width 18 height 18
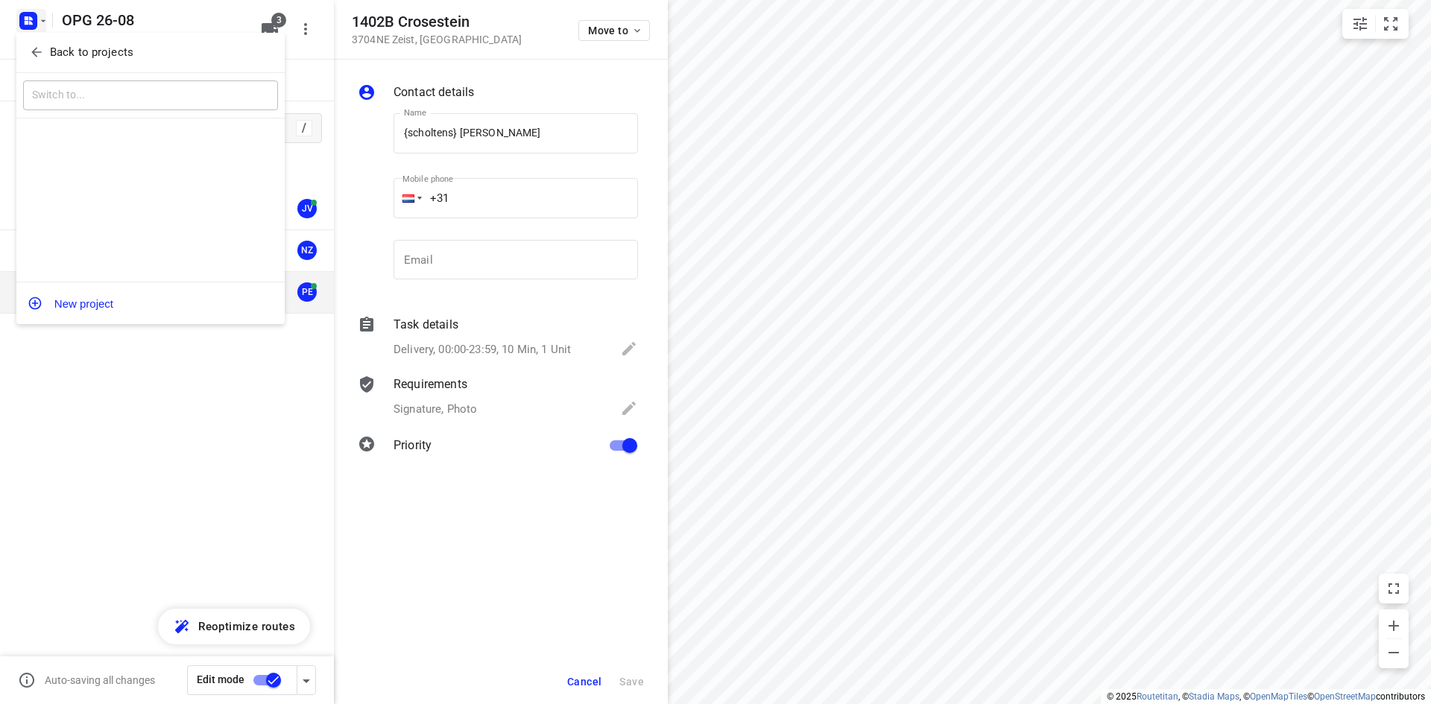
click at [54, 66] on div "Back to projects" at bounding box center [150, 53] width 268 height 40
click at [92, 51] on p "Back to projects" at bounding box center [91, 52] width 83 height 17
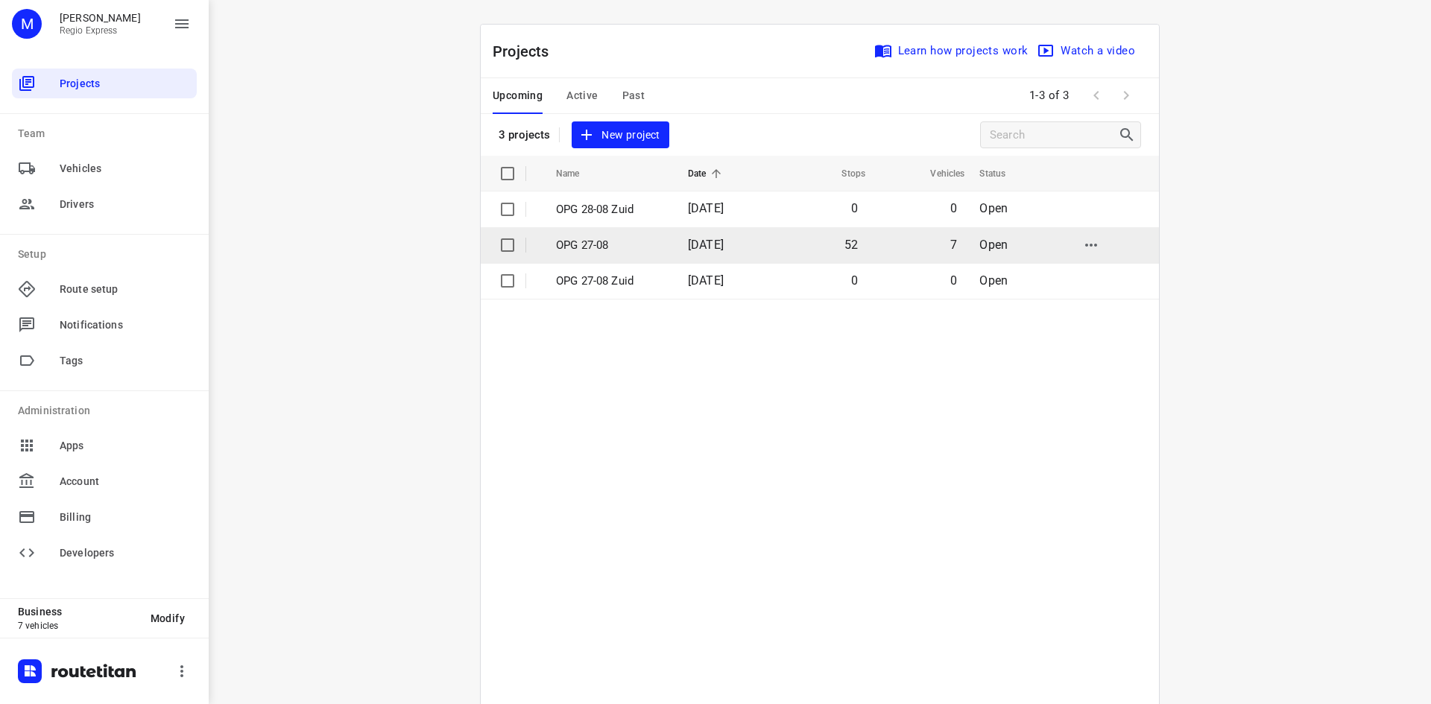
click at [806, 237] on td "52" at bounding box center [820, 245] width 96 height 36
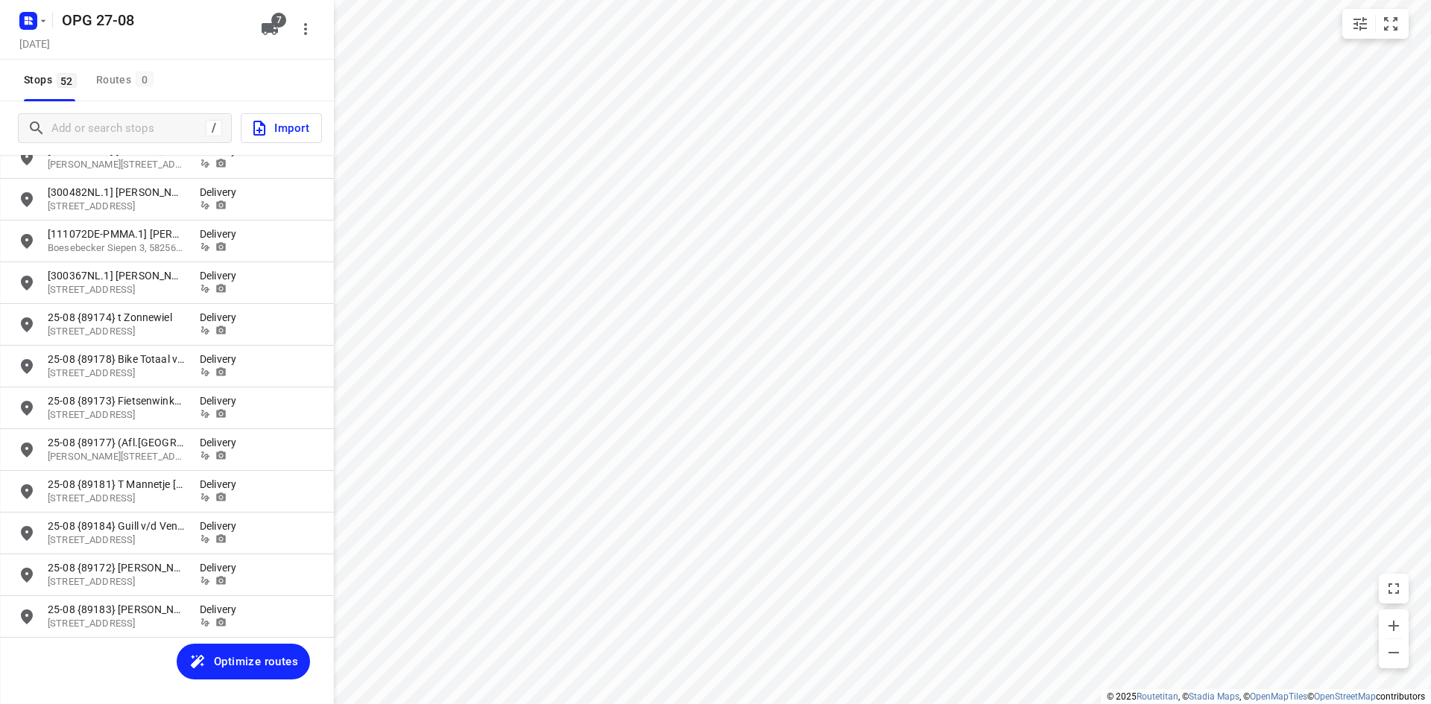
scroll to position [1719, 0]
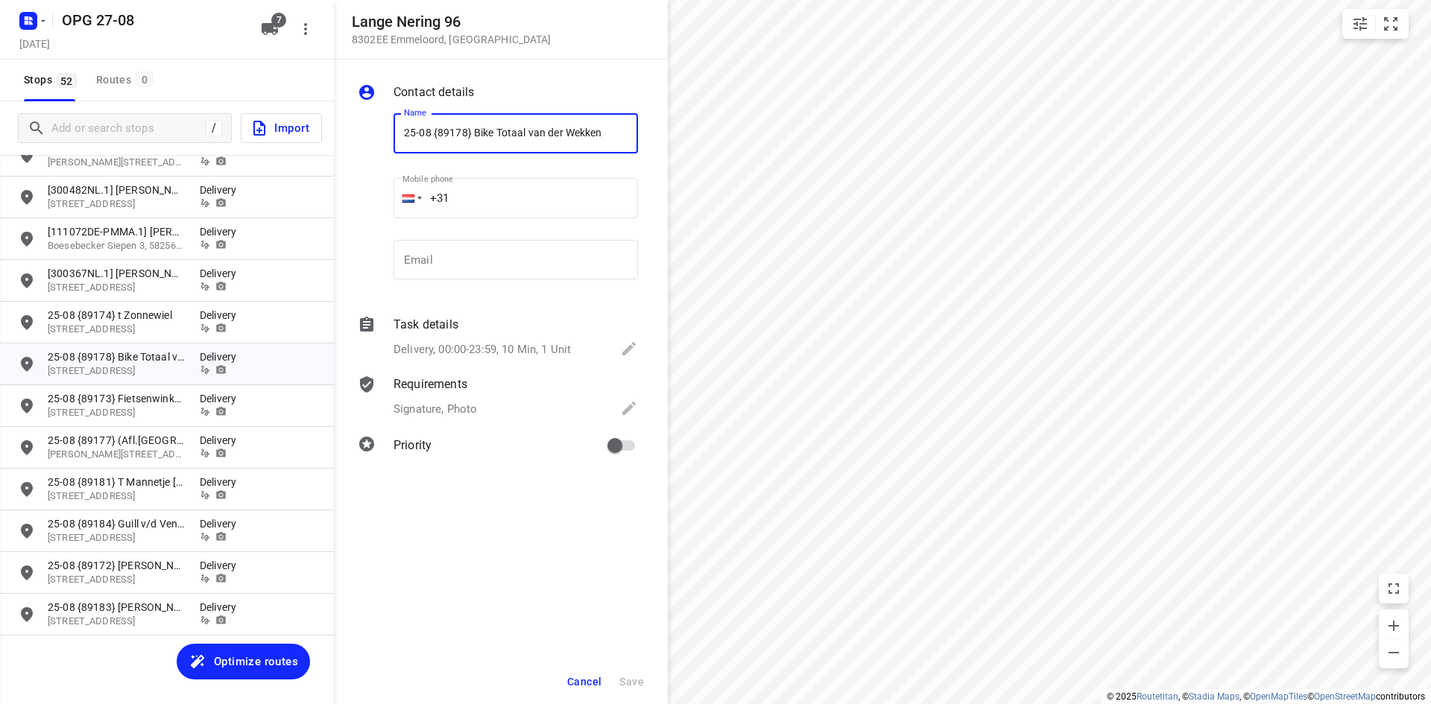
drag, startPoint x: 577, startPoint y: 685, endPoint x: 584, endPoint y: 660, distance: 26.4
click at [578, 685] on span "Cancel" at bounding box center [584, 682] width 34 height 12
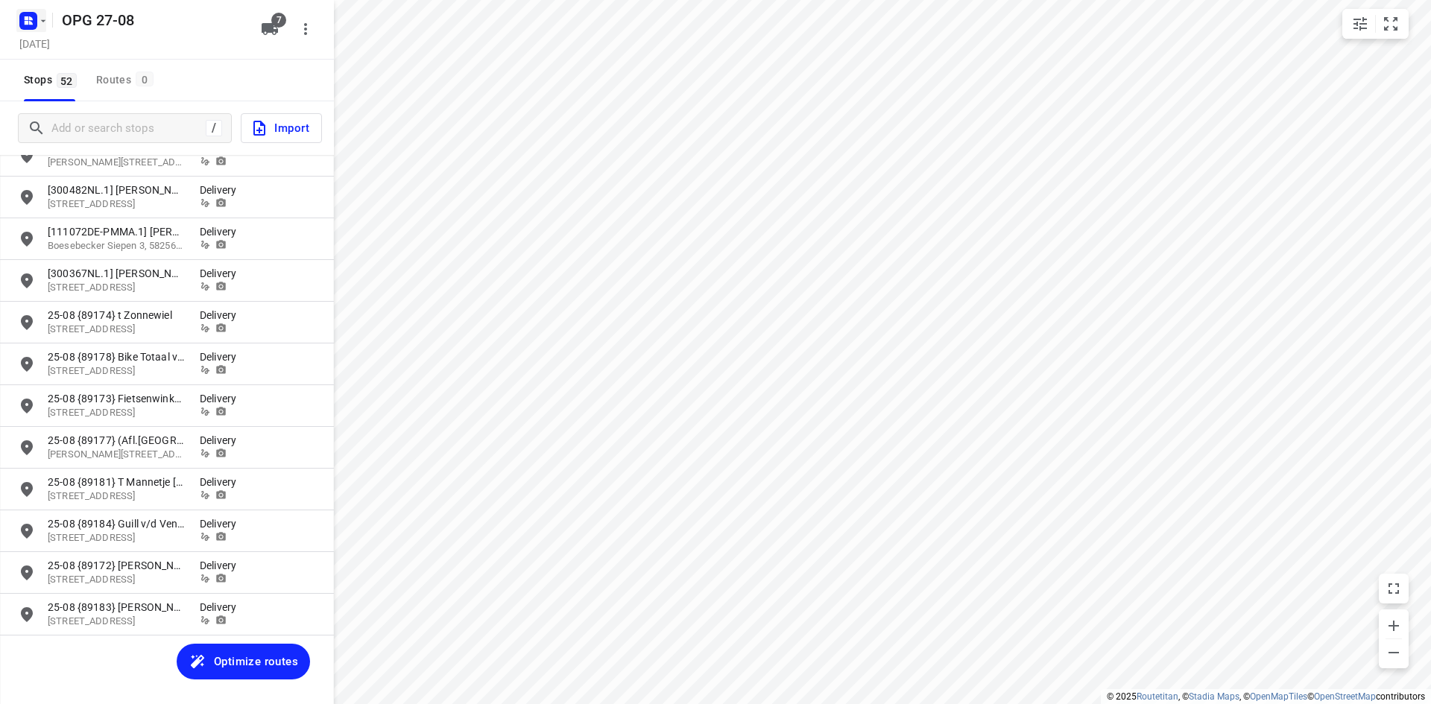
click at [37, 22] on rect "button" at bounding box center [28, 21] width 18 height 18
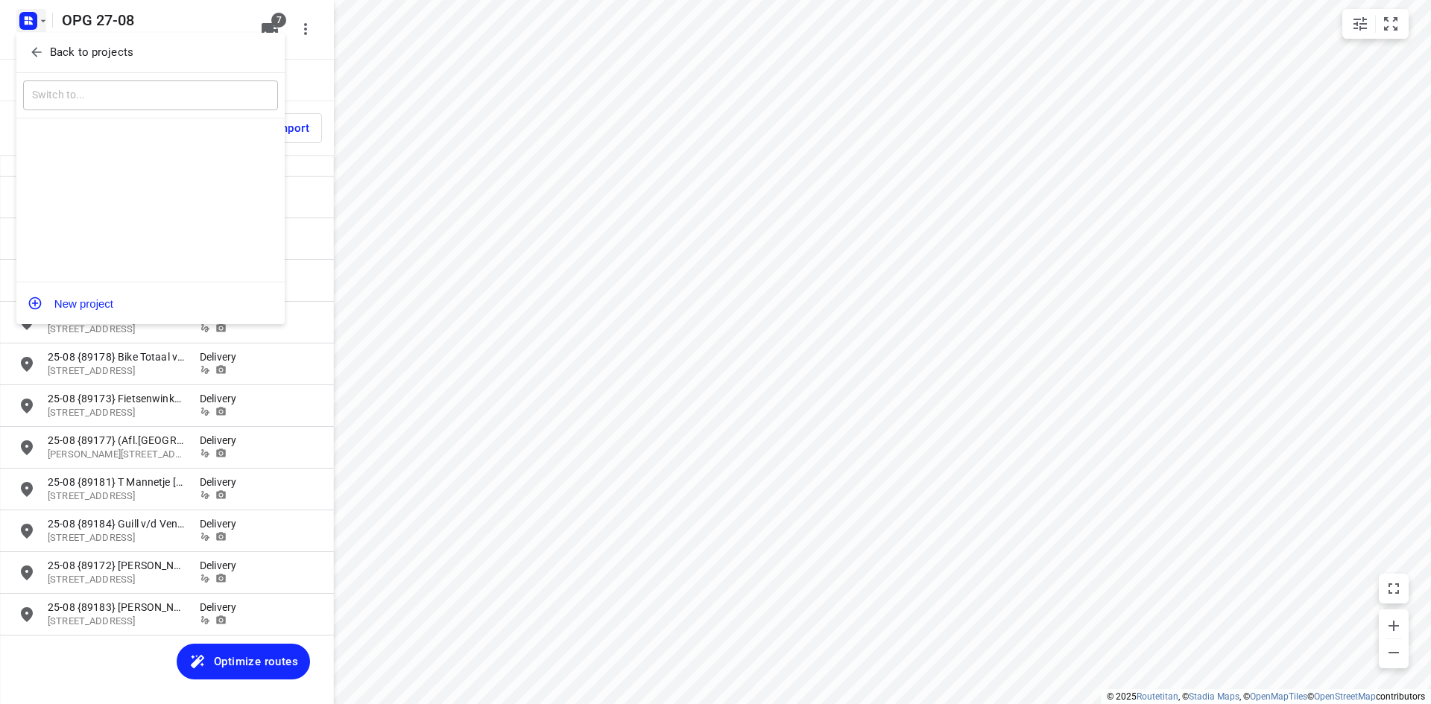
click at [47, 55] on span "Back to projects" at bounding box center [150, 52] width 243 height 17
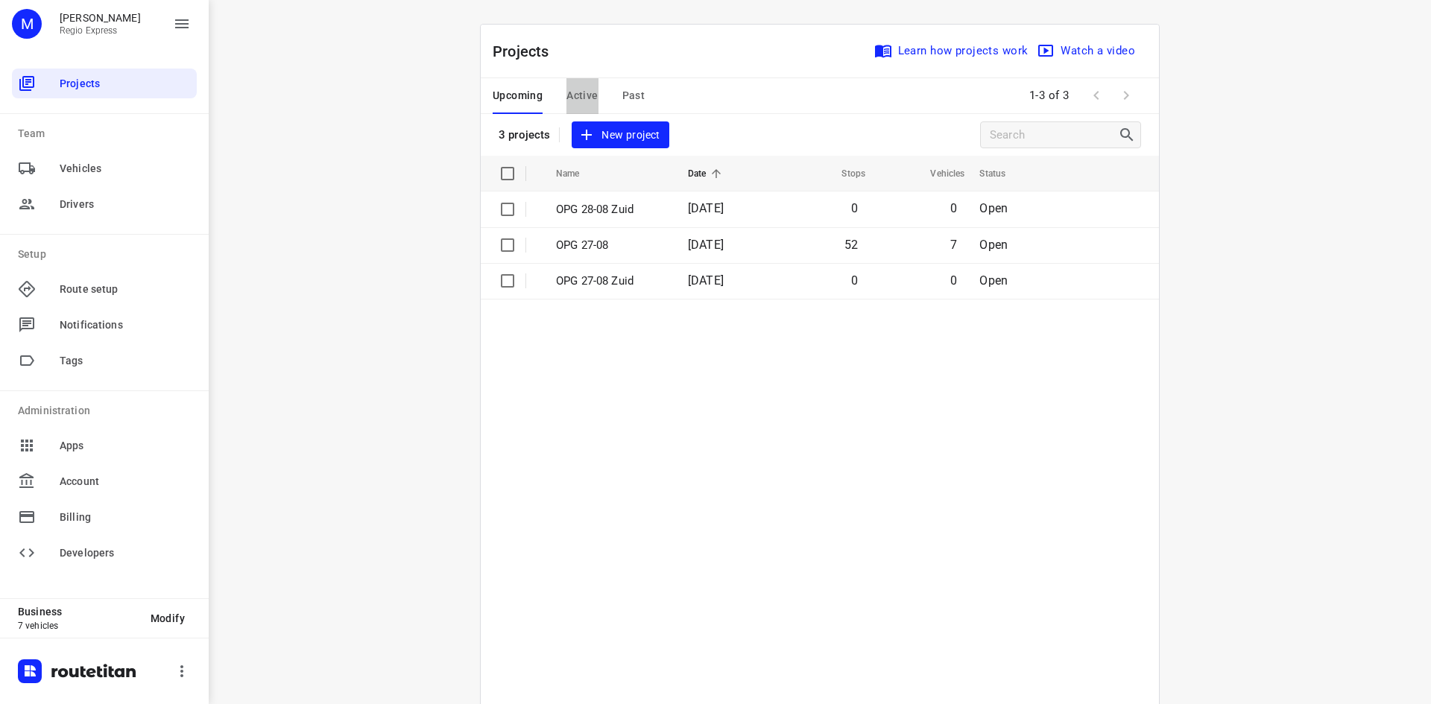
click at [571, 82] on button "Active" at bounding box center [581, 96] width 31 height 36
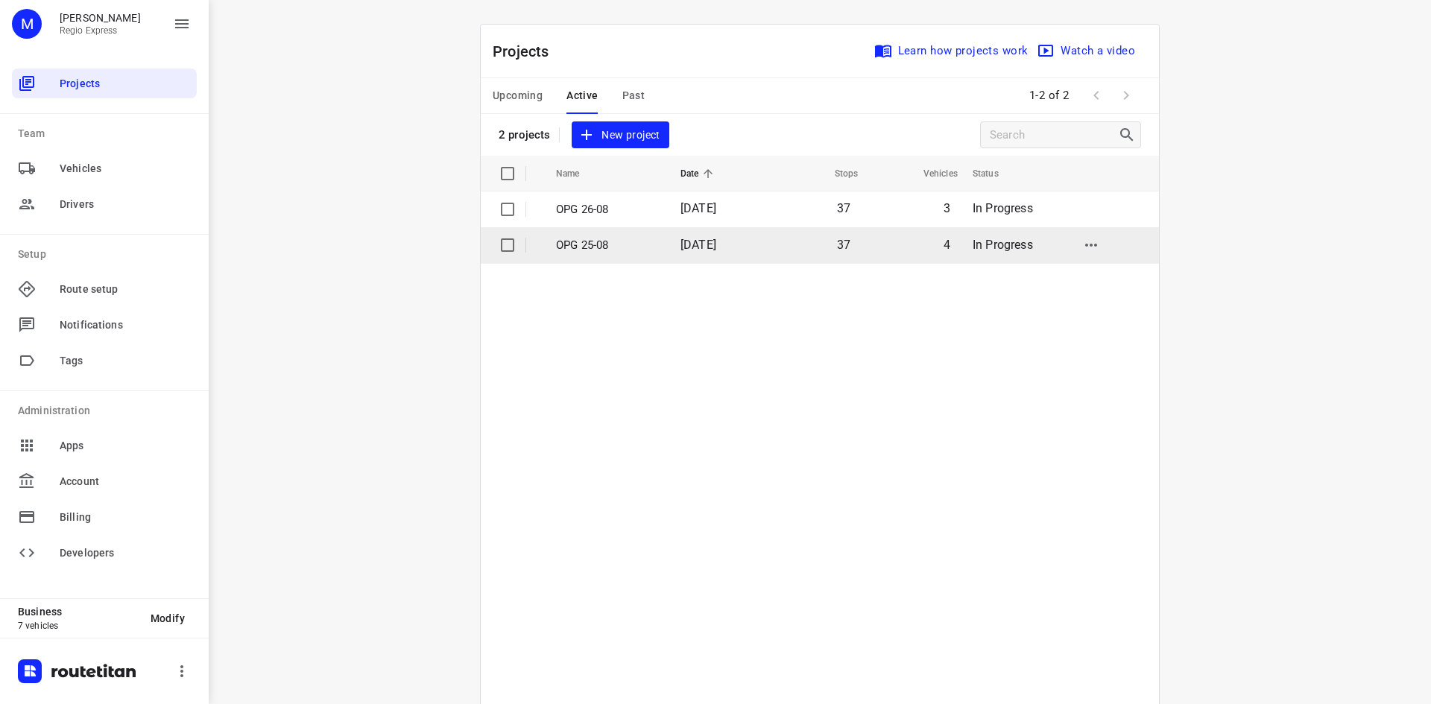
click at [638, 245] on p "OPG 25-08" at bounding box center [607, 245] width 102 height 17
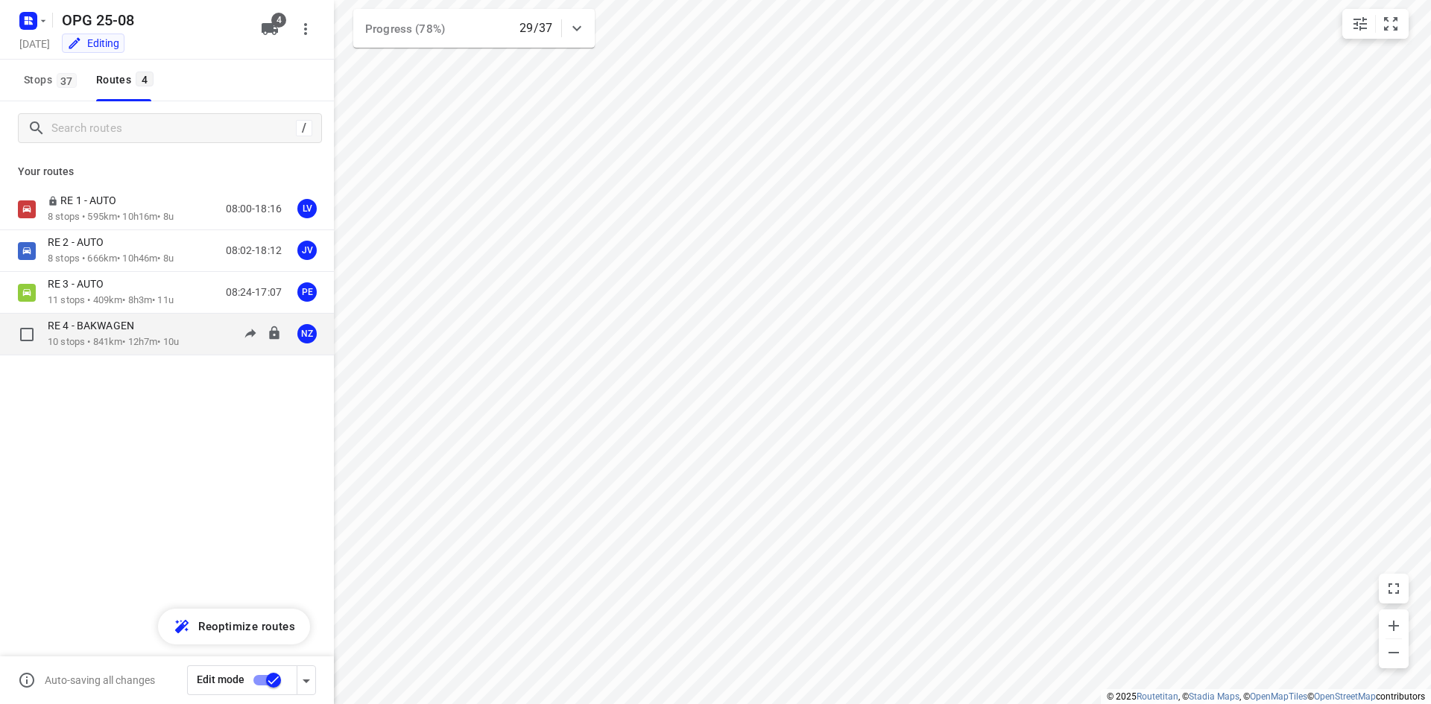
click at [157, 328] on div "RE 4 - BAKWAGEN" at bounding box center [113, 327] width 131 height 16
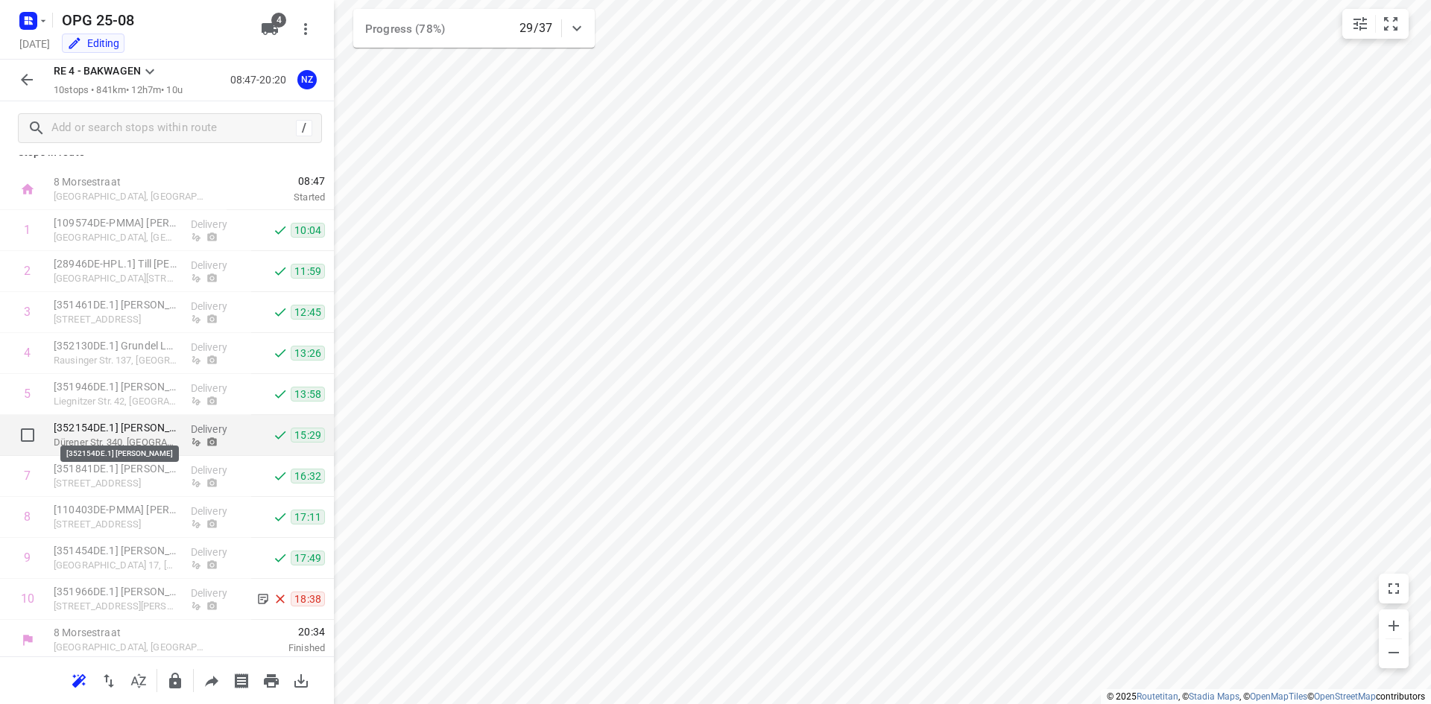
scroll to position [24, 0]
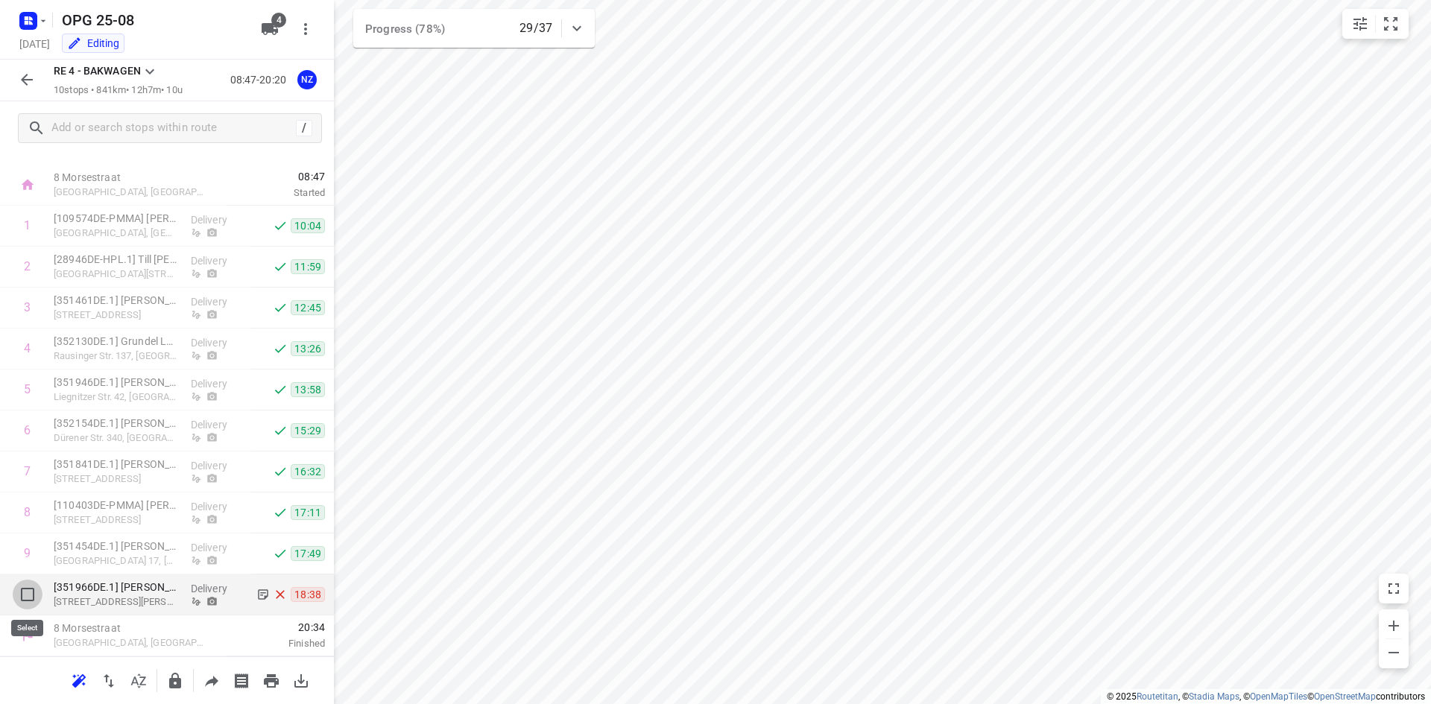
click at [28, 592] on input "checkbox" at bounding box center [28, 595] width 30 height 30
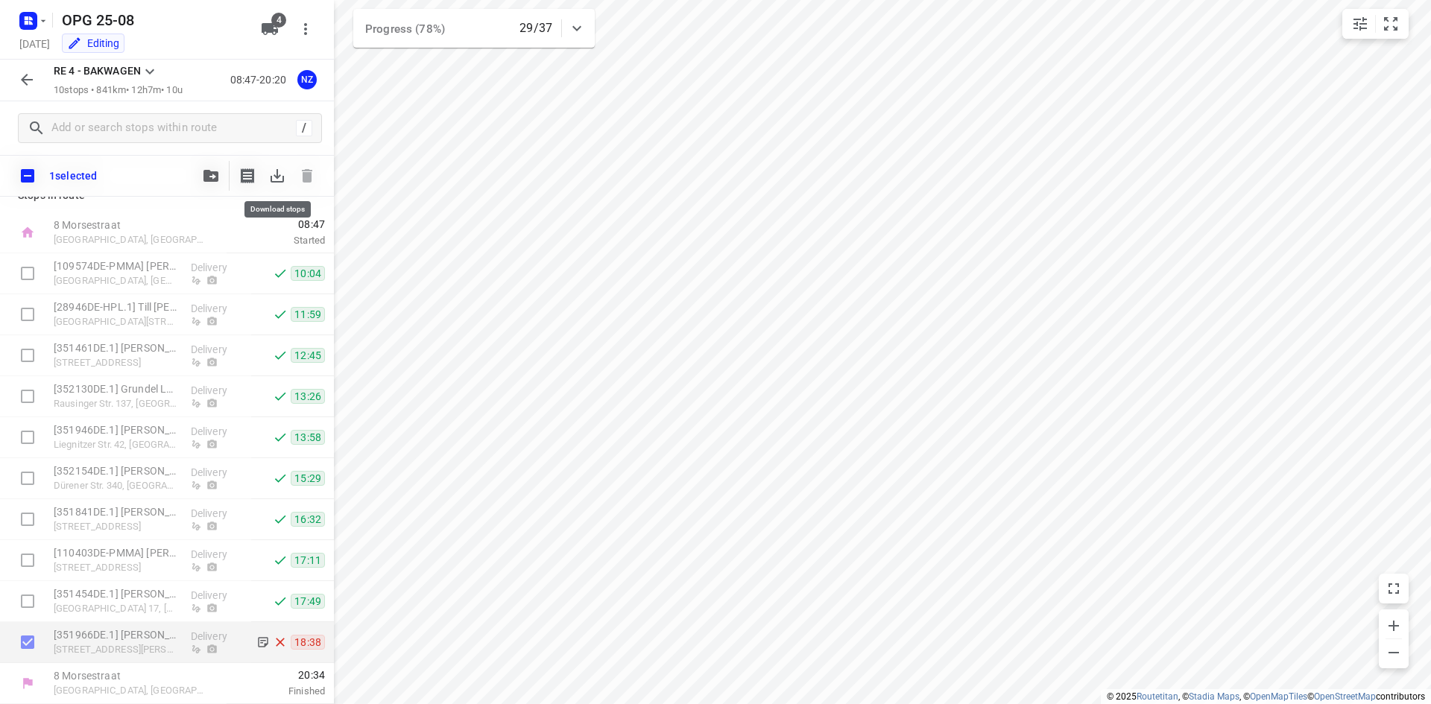
click at [273, 176] on icon "button" at bounding box center [277, 176] width 18 height 18
click at [30, 16] on icon "button" at bounding box center [31, 18] width 4 height 4
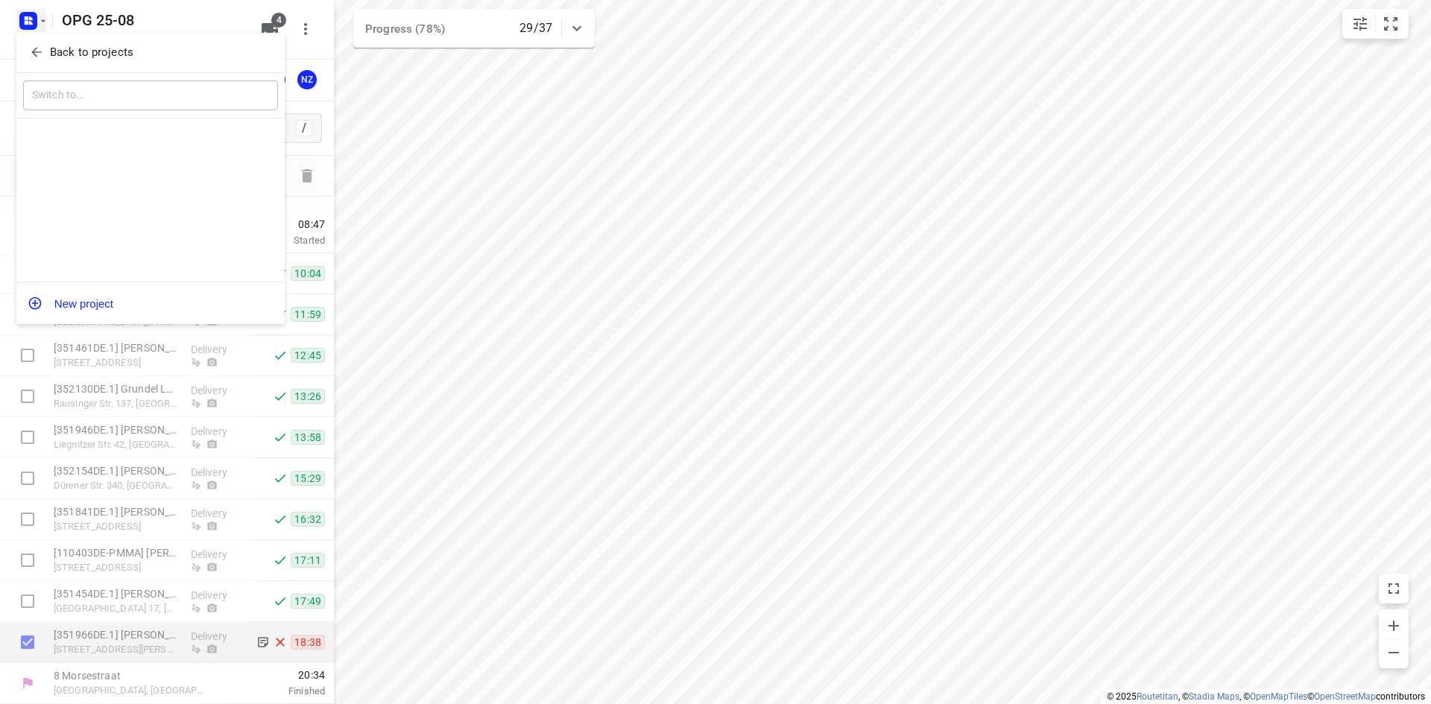
click at [57, 68] on div "Back to projects" at bounding box center [150, 53] width 268 height 40
click at [78, 52] on p "Back to projects" at bounding box center [91, 52] width 83 height 17
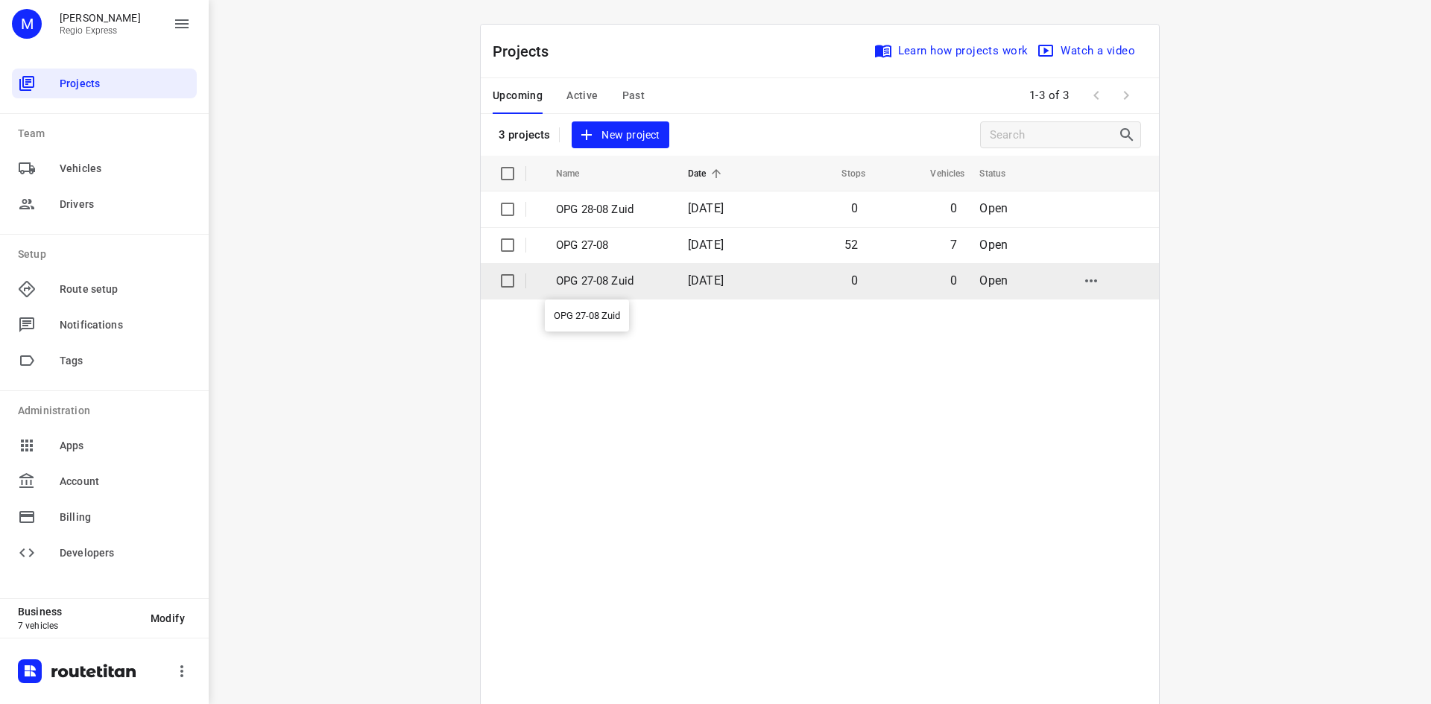
click at [610, 273] on p "OPG 27-08 Zuid" at bounding box center [611, 281] width 110 height 17
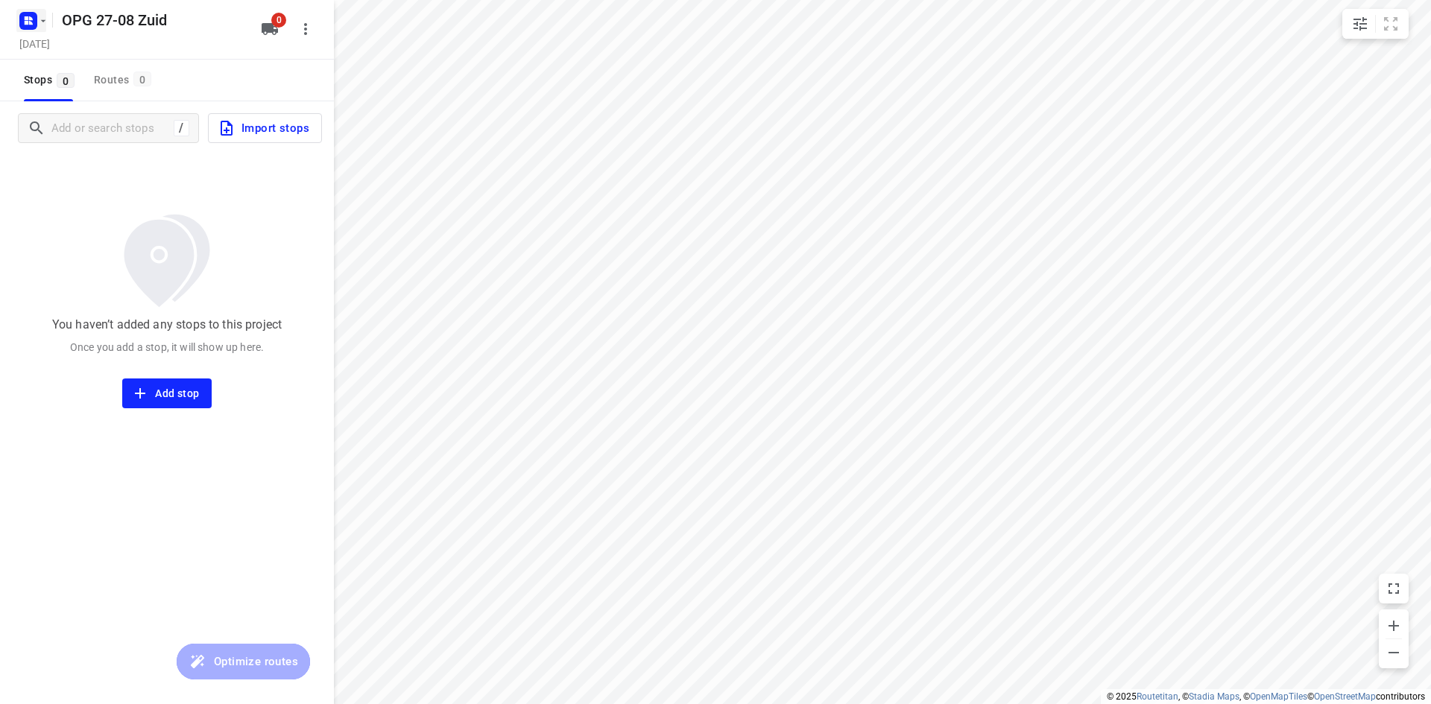
click at [31, 22] on icon "button" at bounding box center [31, 23] width 4 height 4
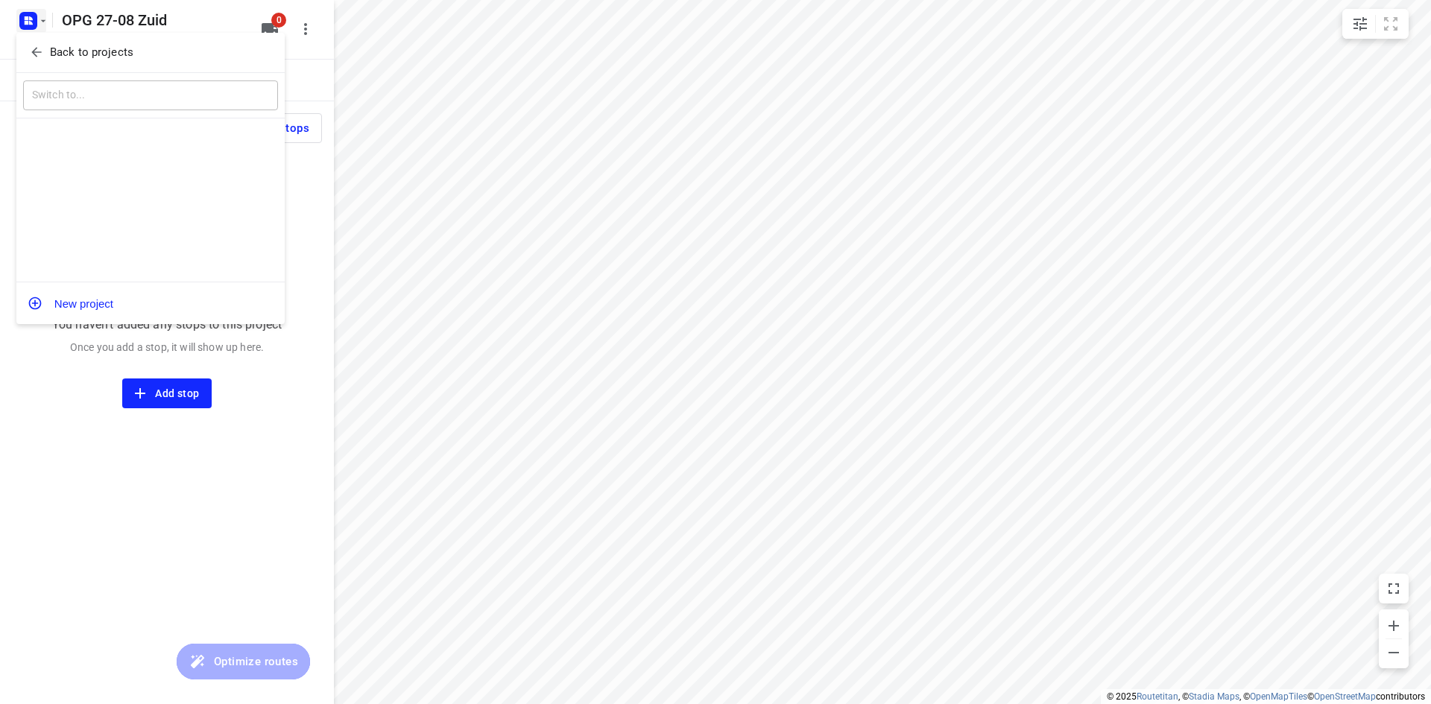
click at [38, 45] on icon "button" at bounding box center [36, 52] width 15 height 15
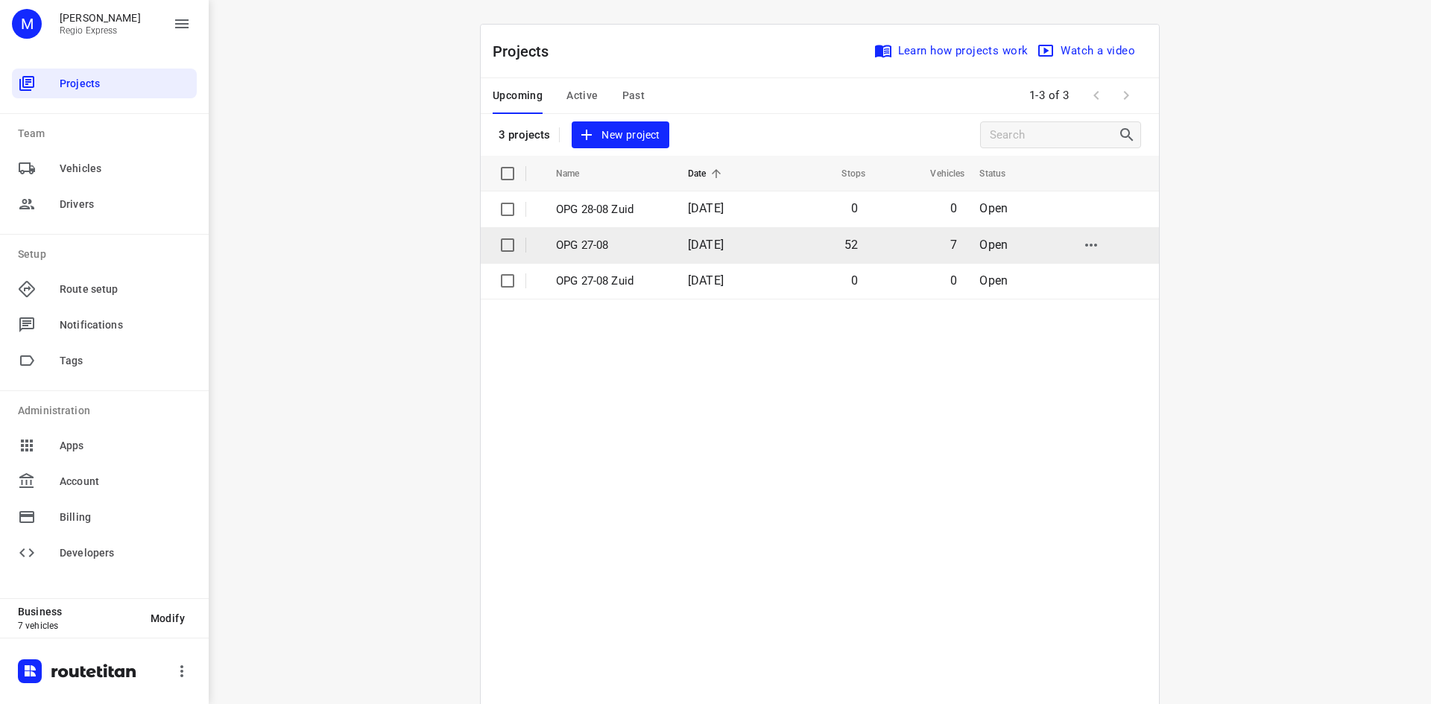
click at [620, 244] on p "OPG 27-08" at bounding box center [611, 245] width 110 height 17
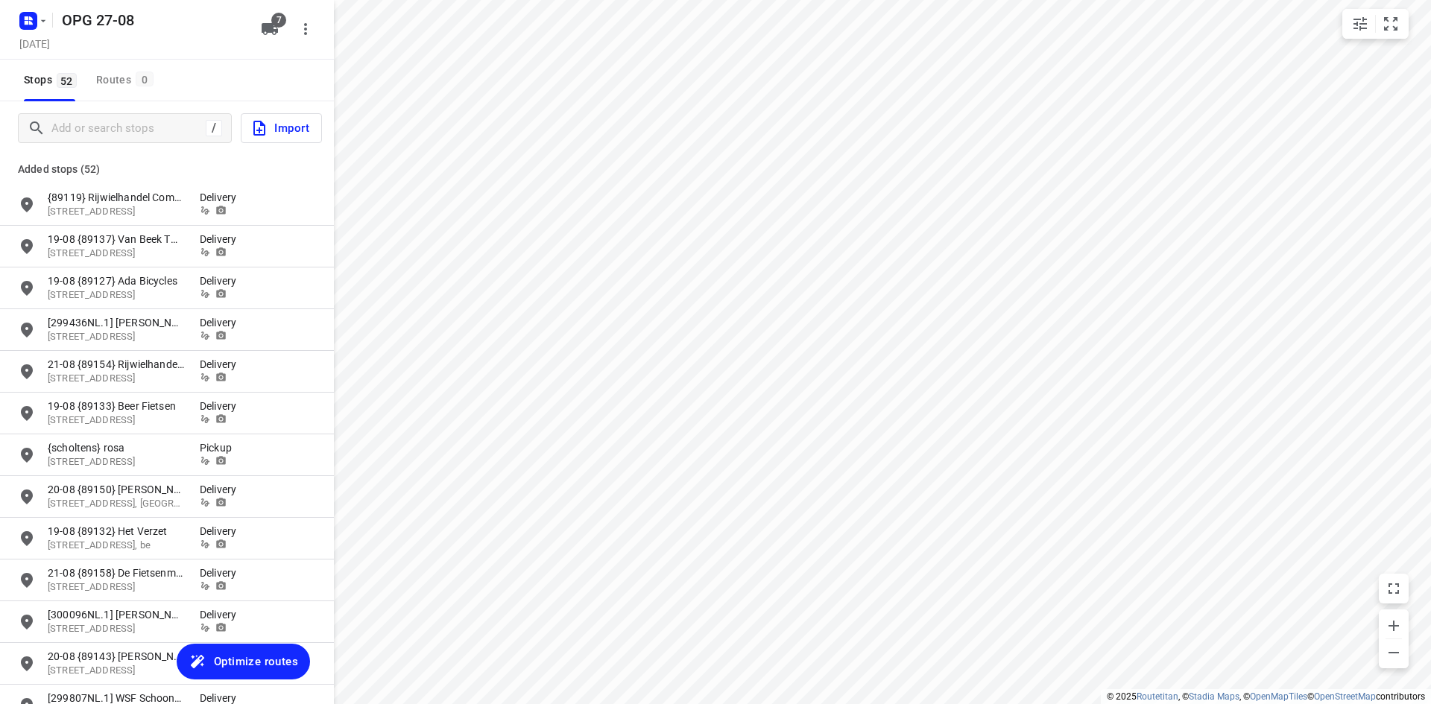
click at [251, 128] on icon "button" at bounding box center [259, 128] width 18 height 18
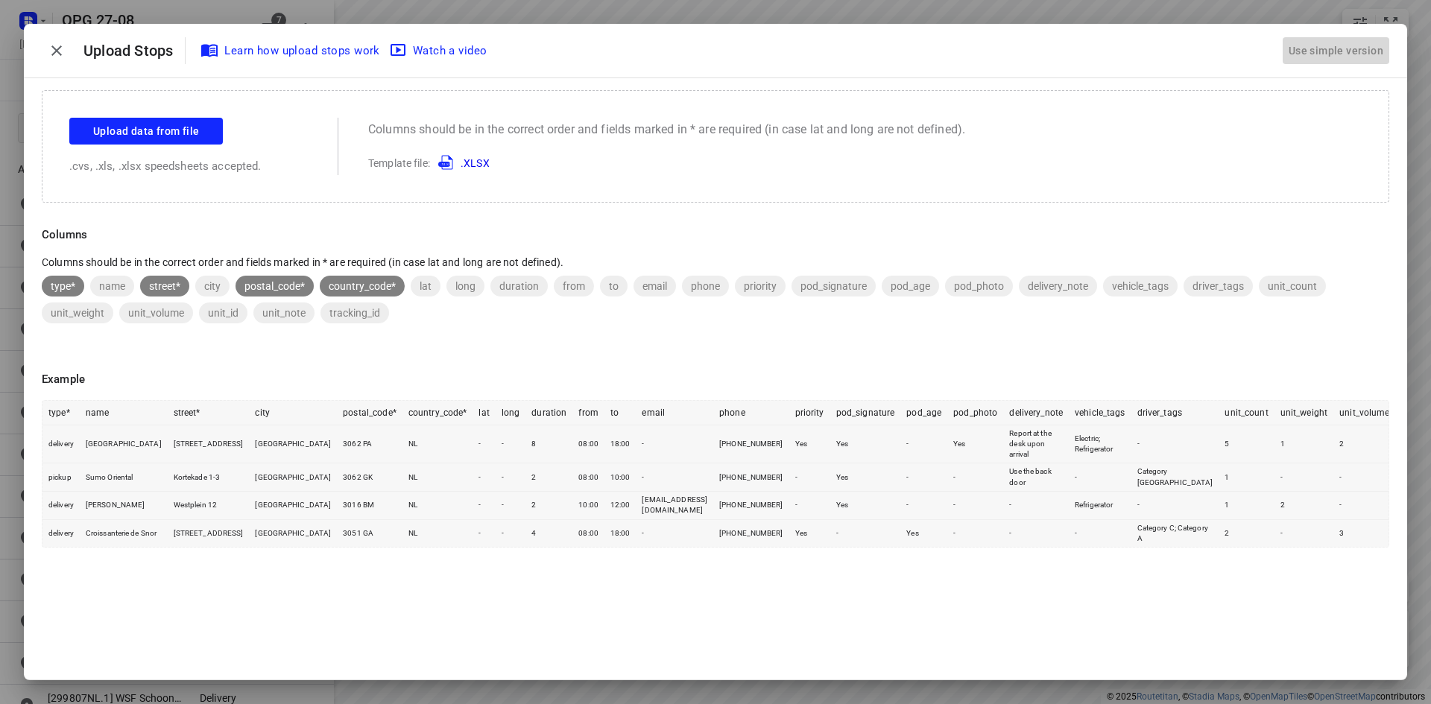
click at [1361, 60] on div "Use simple version" at bounding box center [1336, 51] width 101 height 25
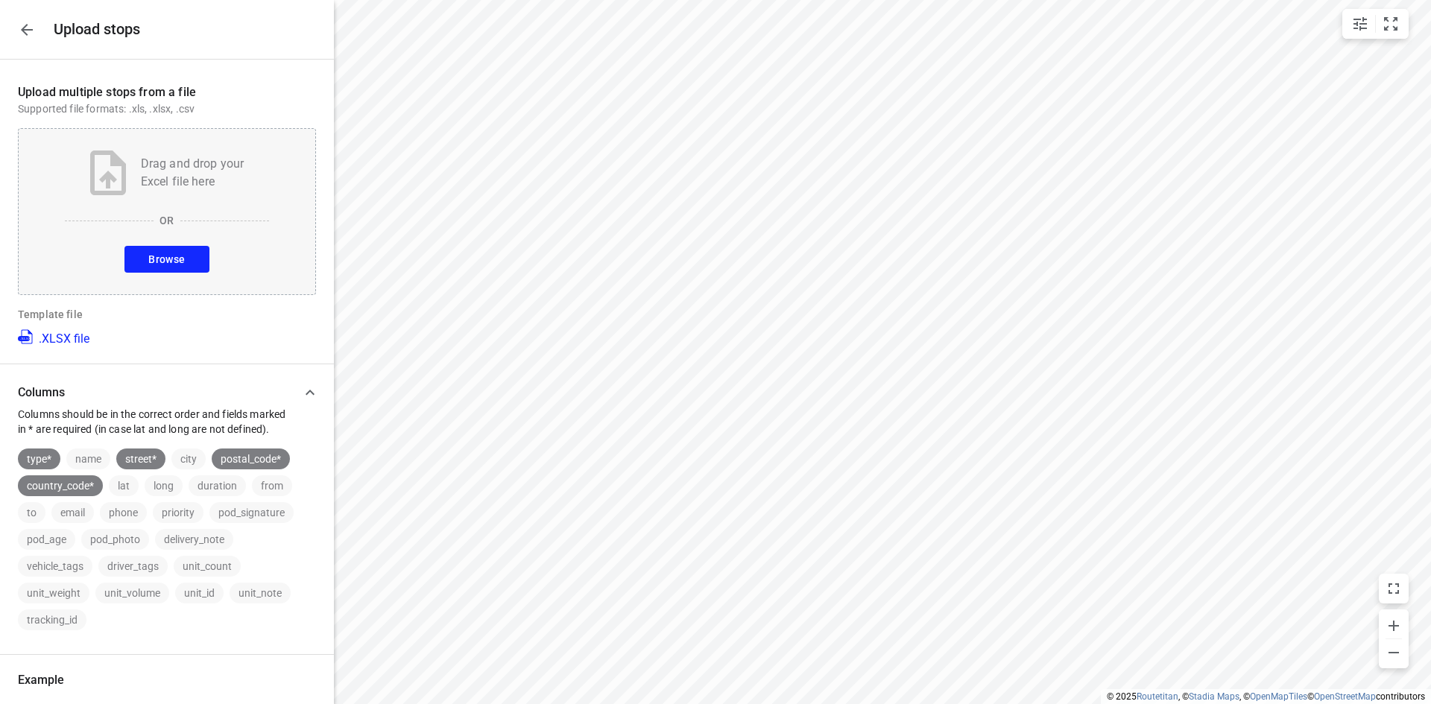
click at [166, 275] on div "Drag and drop your Excel file here OR Browse" at bounding box center [167, 211] width 298 height 167
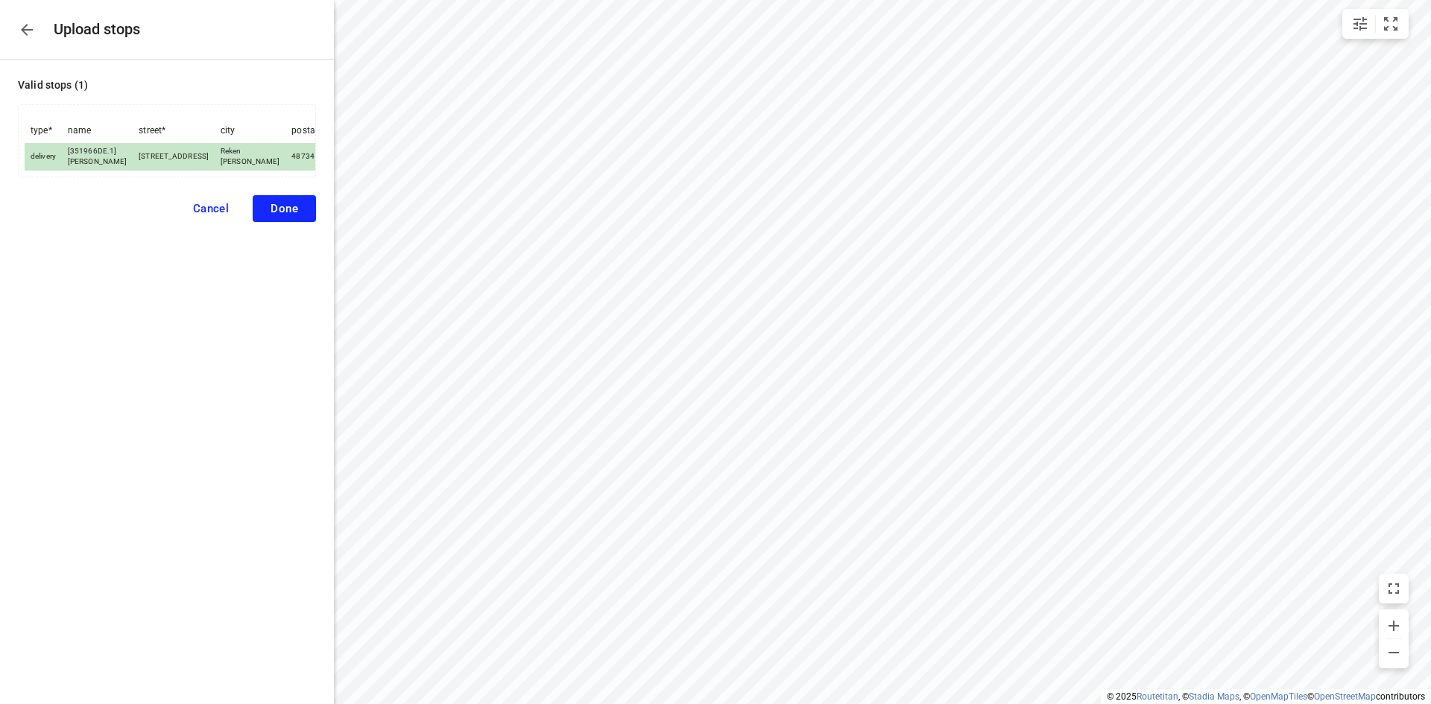
click at [257, 216] on button "Done" at bounding box center [284, 208] width 63 height 27
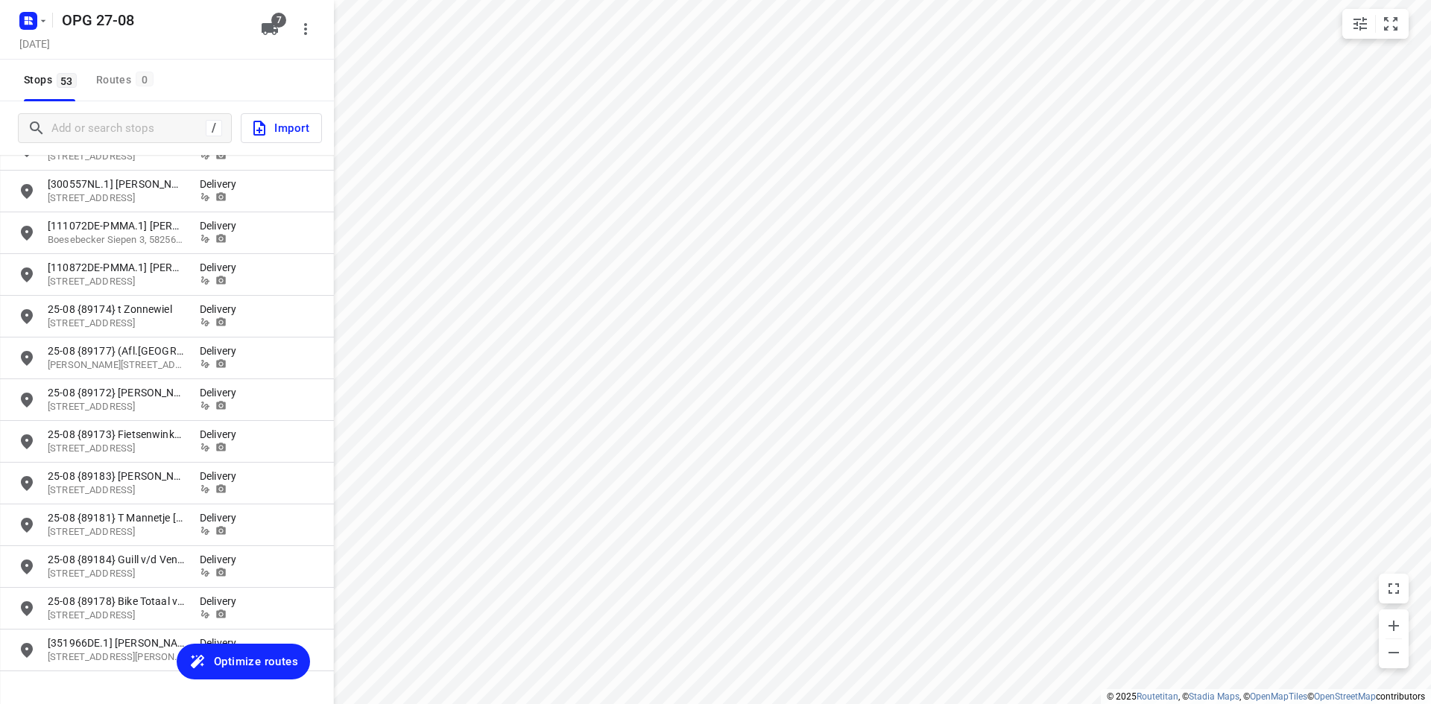
scroll to position [1760, 0]
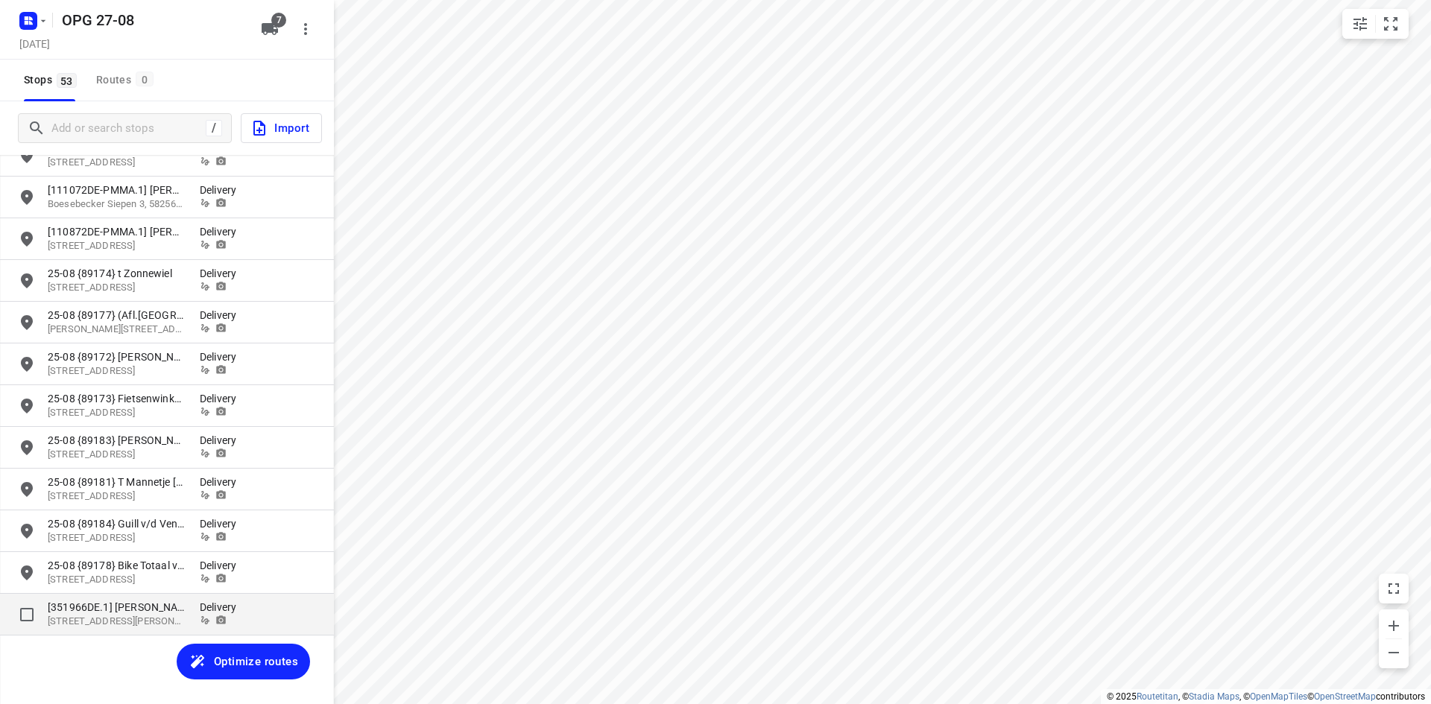
click at [193, 604] on p "[351966DE.1] [PERSON_NAME]" at bounding box center [124, 607] width 152 height 15
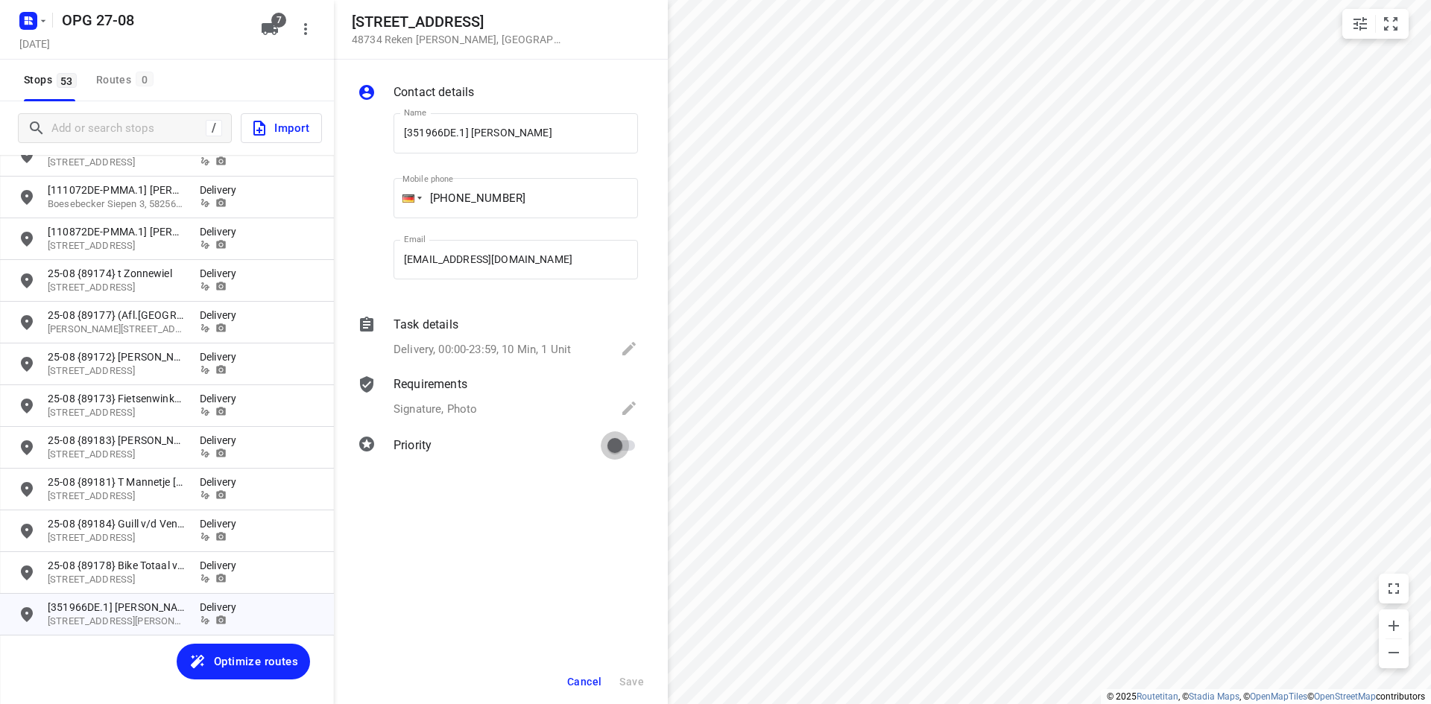
click at [628, 431] on input "primary checkbox" at bounding box center [614, 445] width 85 height 28
click at [636, 677] on span "Save" at bounding box center [631, 682] width 25 height 12
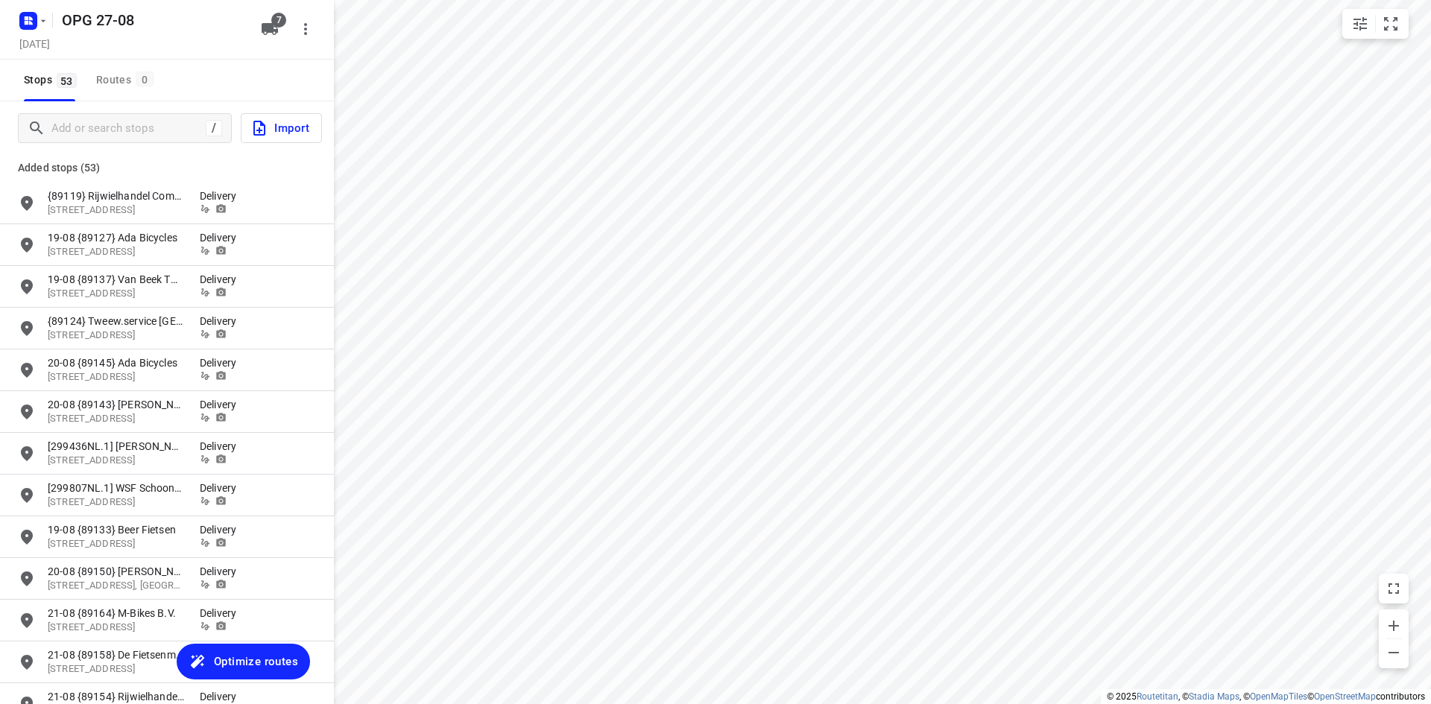
scroll to position [0, 0]
click at [26, 13] on rect "button" at bounding box center [28, 21] width 18 height 18
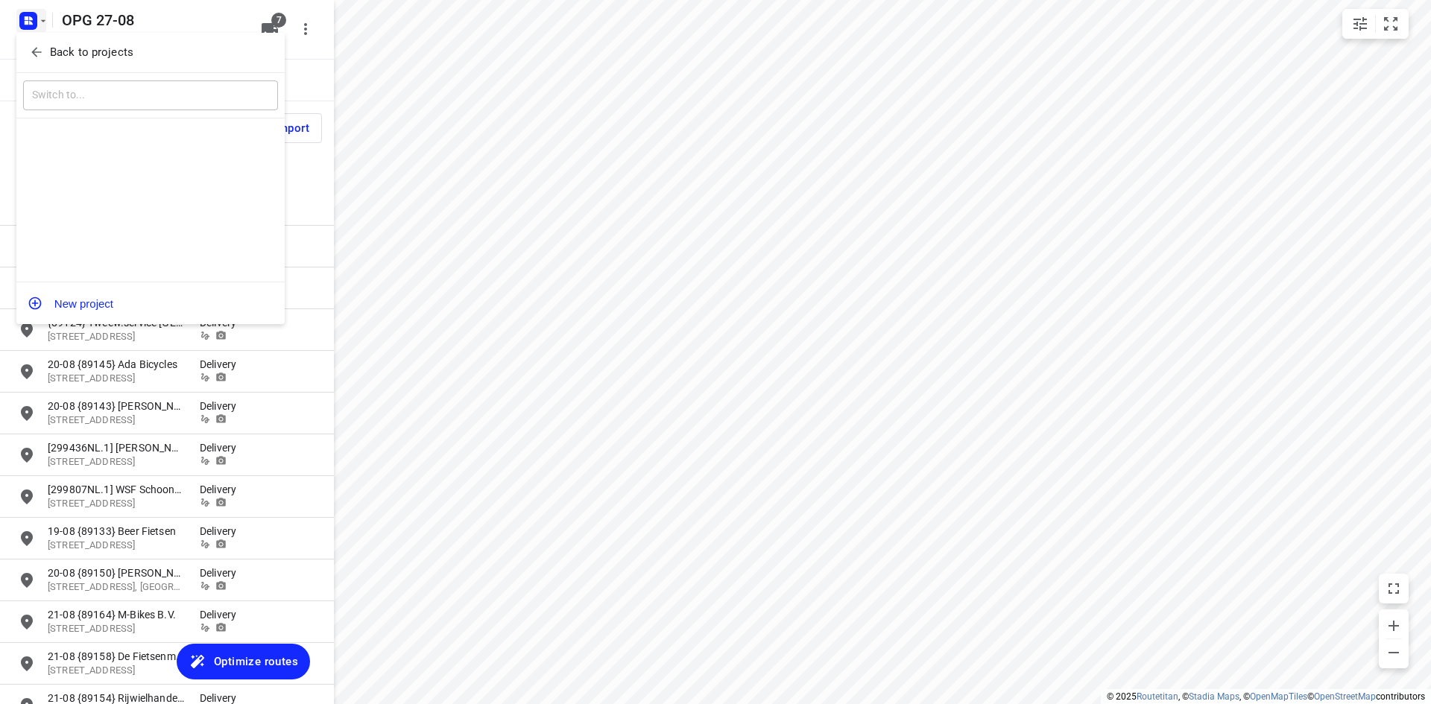
click at [51, 58] on p "Back to projects" at bounding box center [91, 52] width 83 height 17
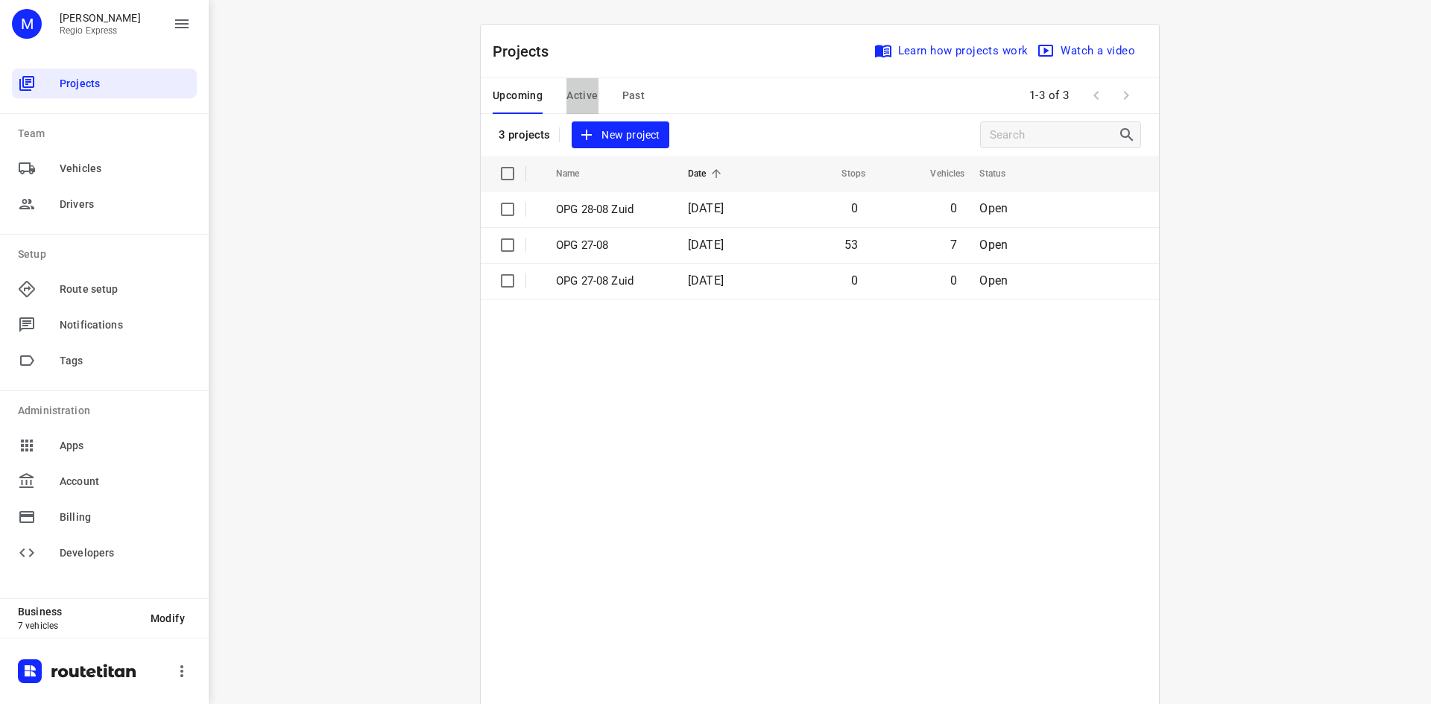
click at [578, 97] on span "Active" at bounding box center [581, 95] width 31 height 19
click at [607, 277] on table "Name Date Stops Vehicles Status OPG 26-08 [DATE] 37 3 In Progress OPG 25-08 [DA…" at bounding box center [820, 460] width 678 height 608
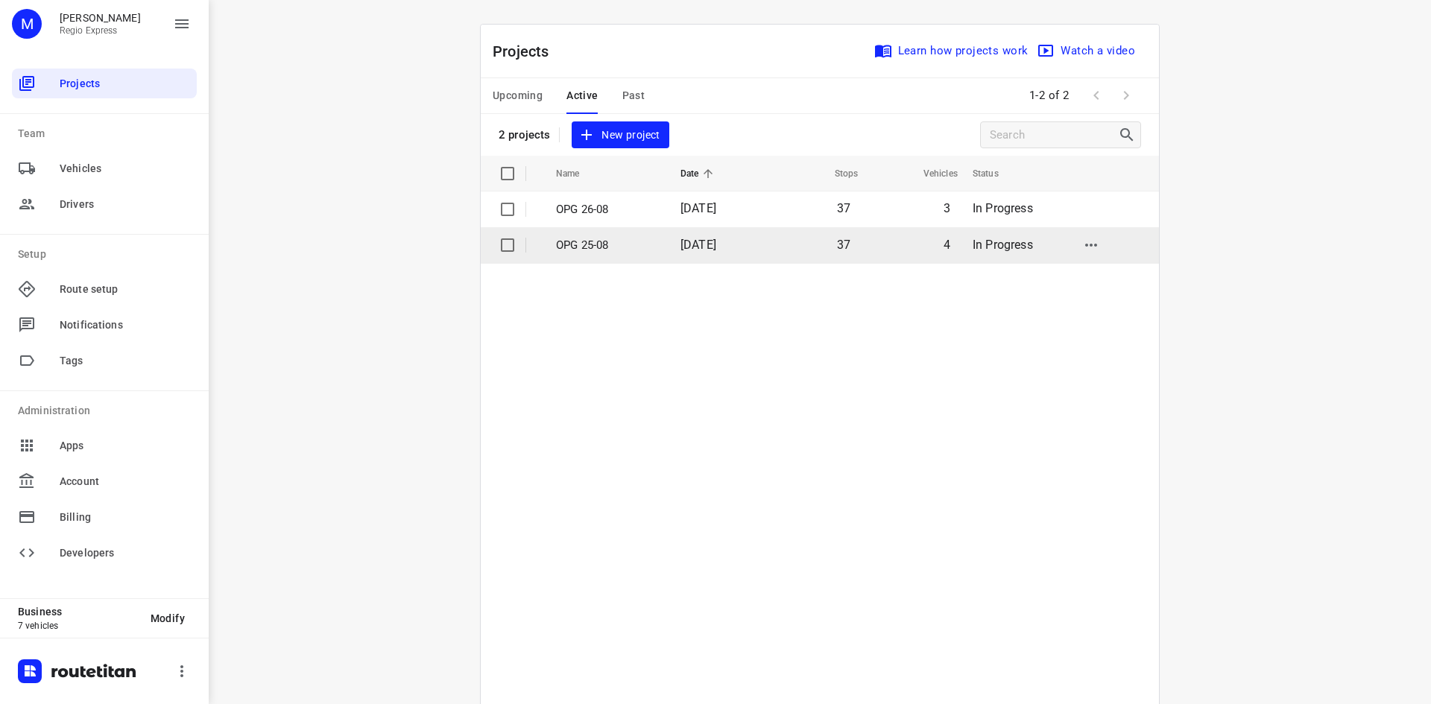
click at [616, 237] on p "OPG 25-08" at bounding box center [607, 245] width 102 height 17
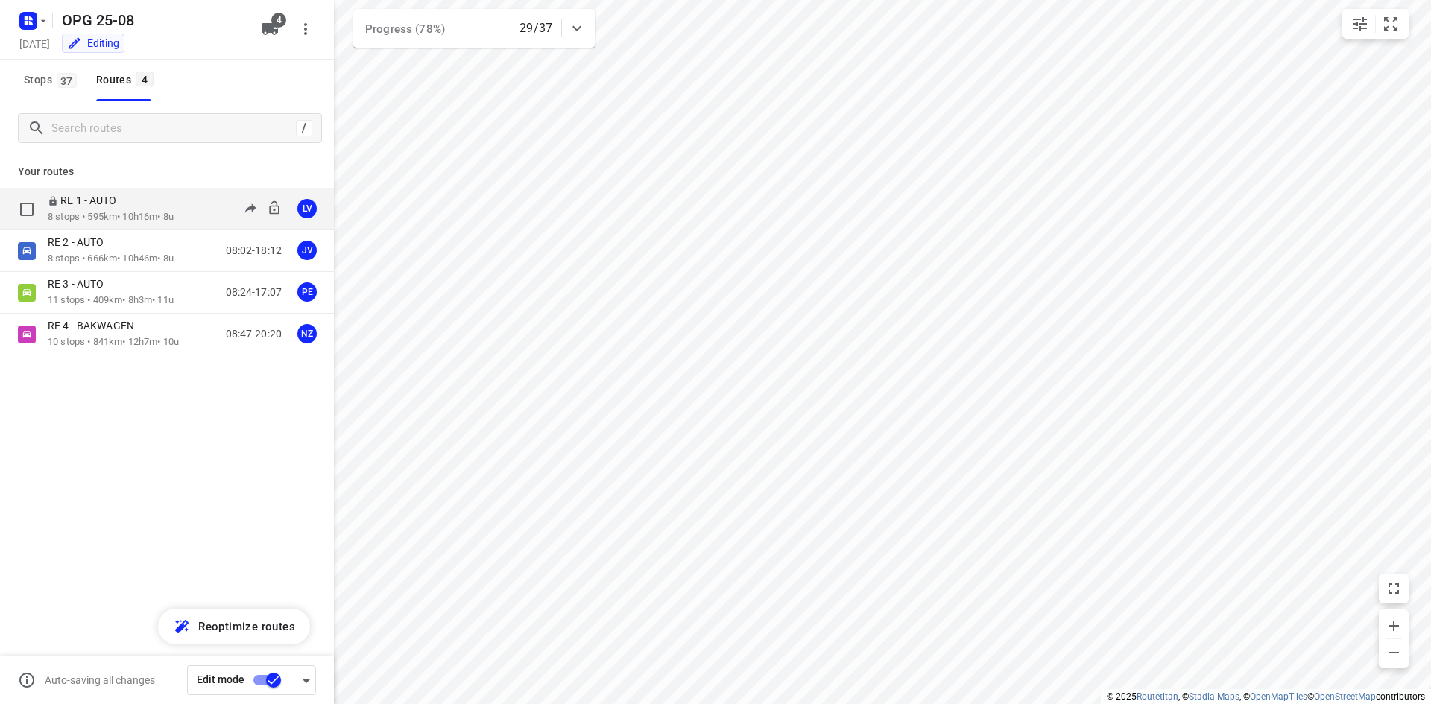
click at [152, 200] on div "RE 1 - AUTO" at bounding box center [111, 202] width 126 height 16
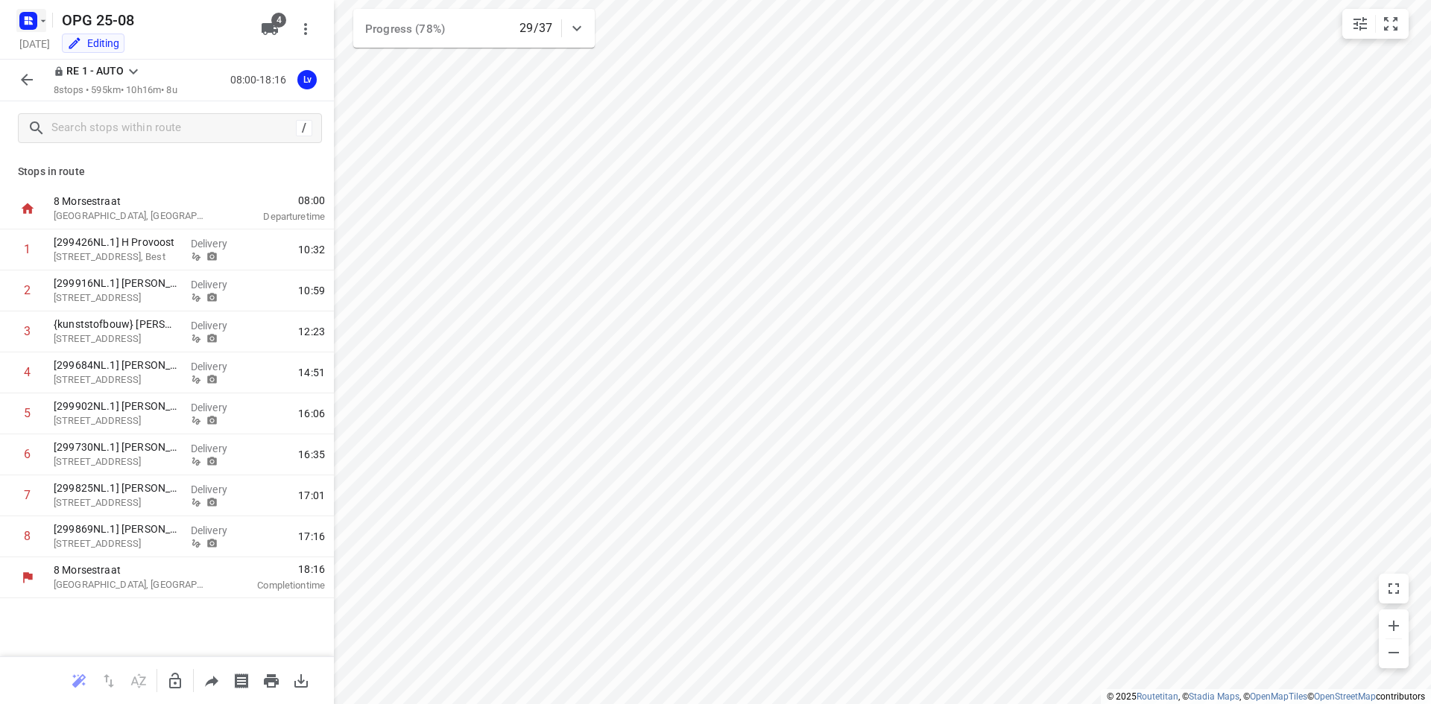
click at [30, 27] on rect "button" at bounding box center [28, 21] width 18 height 18
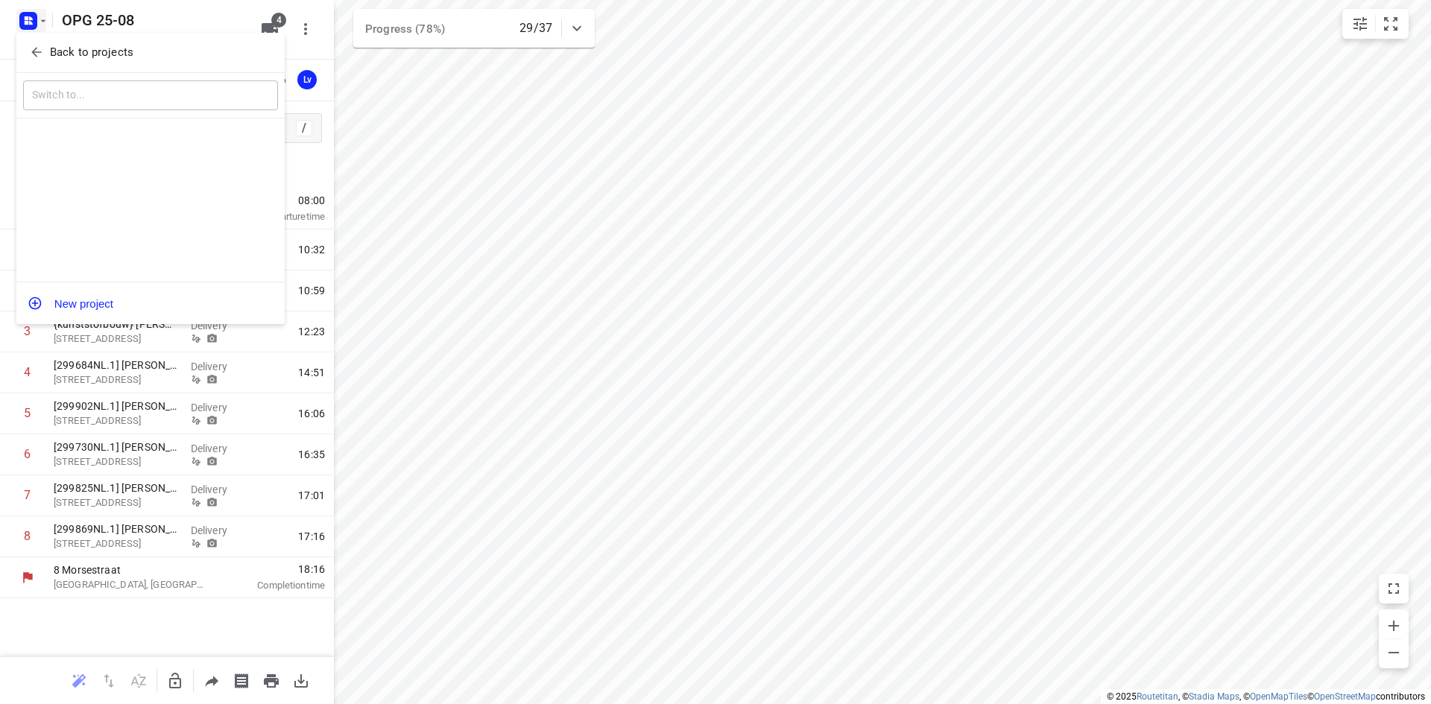
click at [36, 42] on button "Back to projects" at bounding box center [150, 52] width 255 height 25
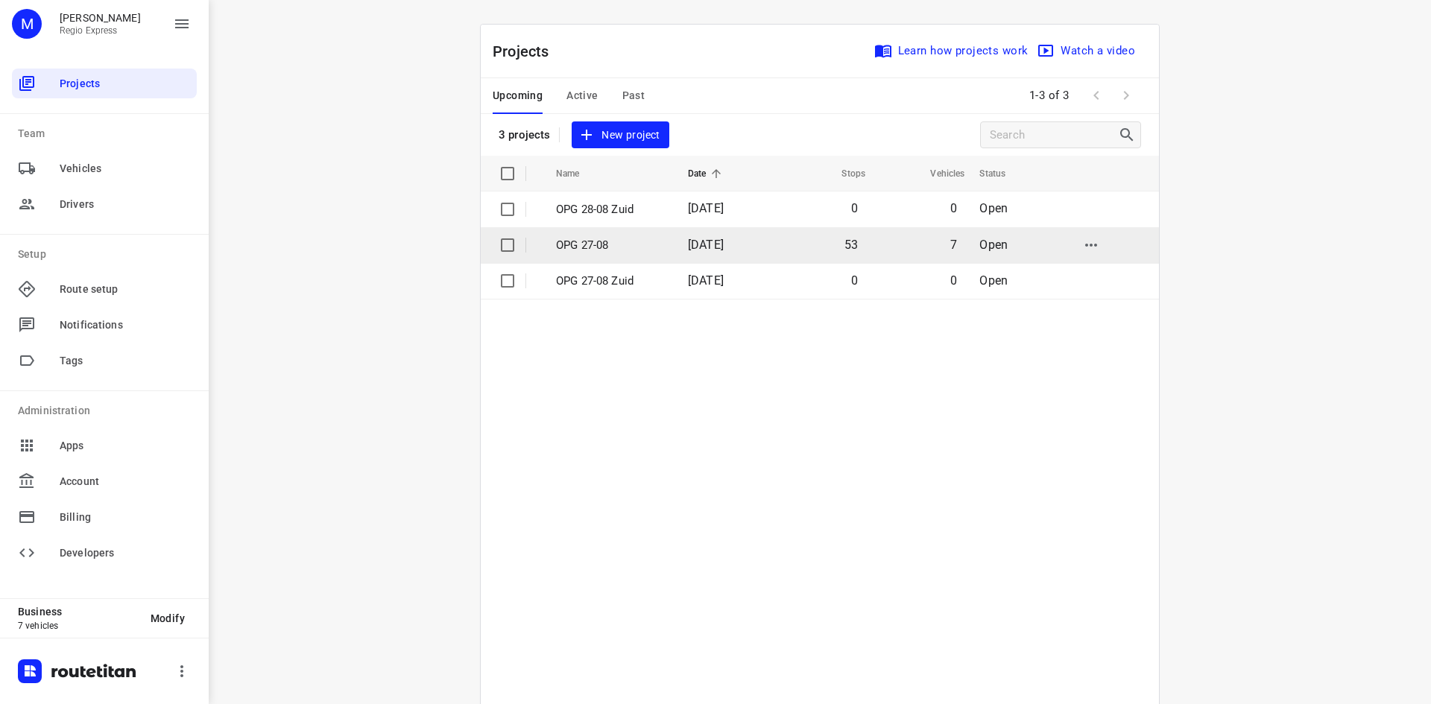
click at [676, 247] on td "[DATE]" at bounding box center [724, 245] width 96 height 36
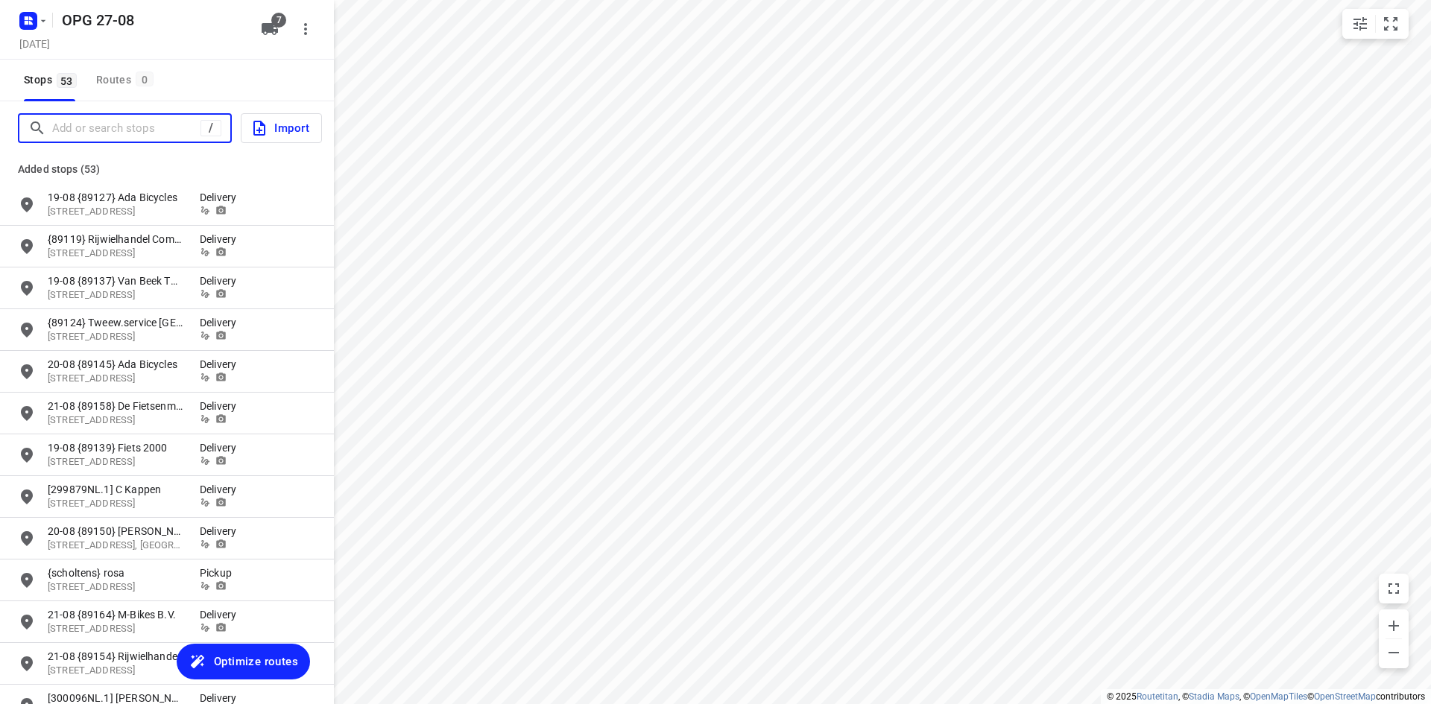
click at [179, 136] on input "Add or search stops" at bounding box center [126, 128] width 148 height 23
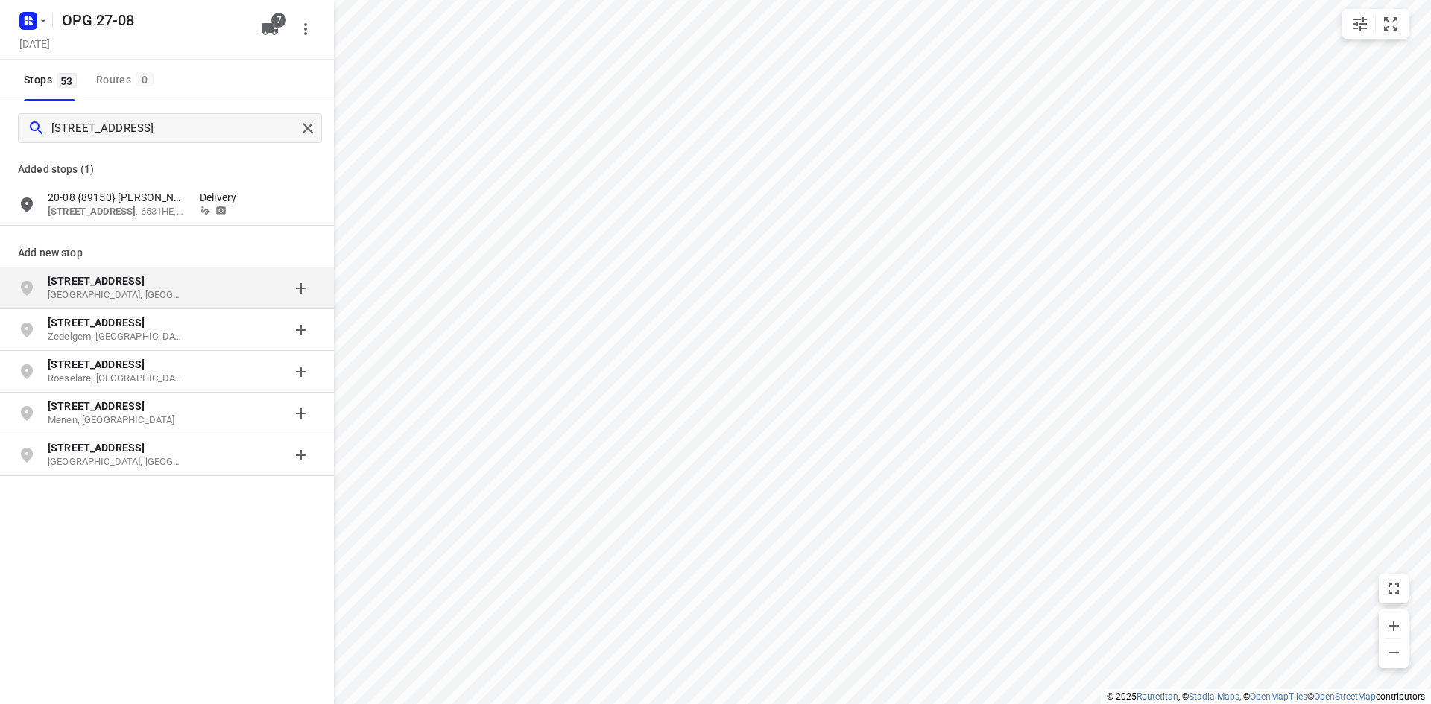
click at [136, 284] on p "[STREET_ADDRESS]" at bounding box center [116, 281] width 137 height 15
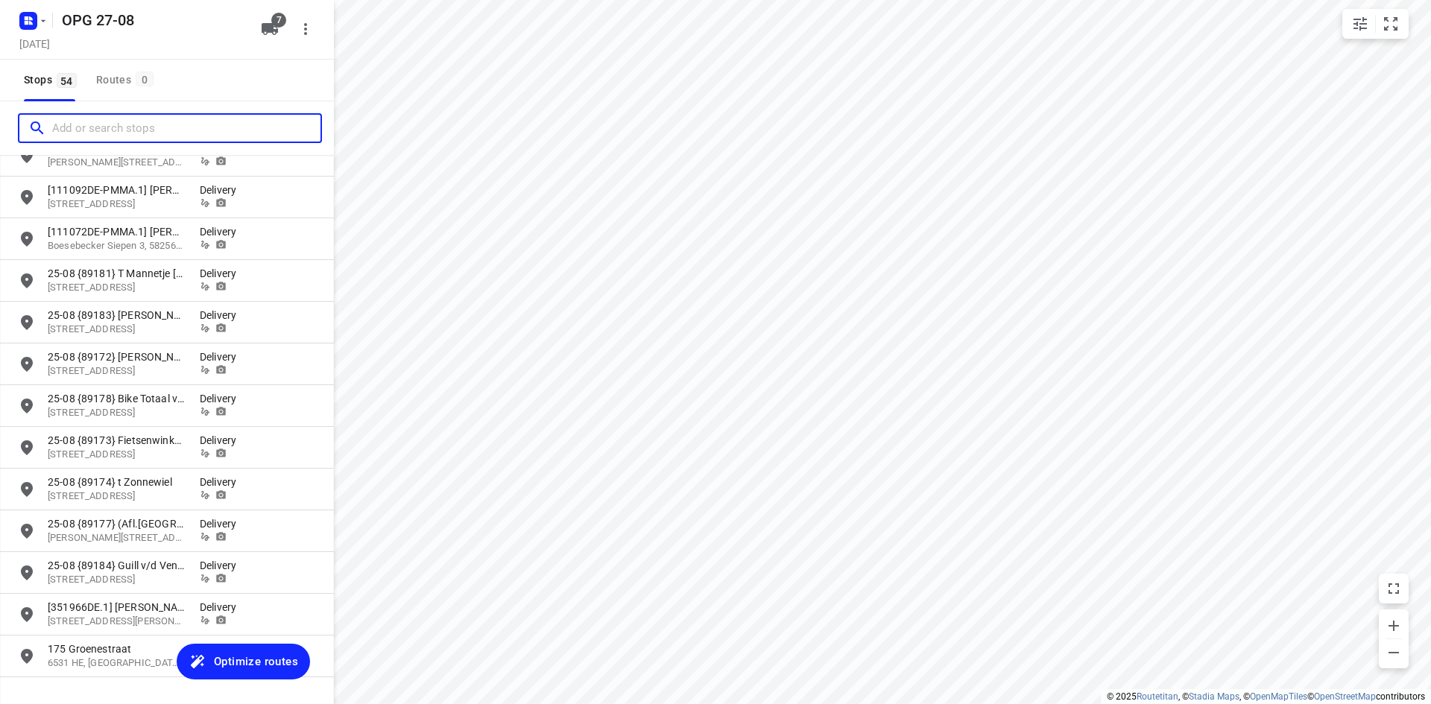
scroll to position [1802, 0]
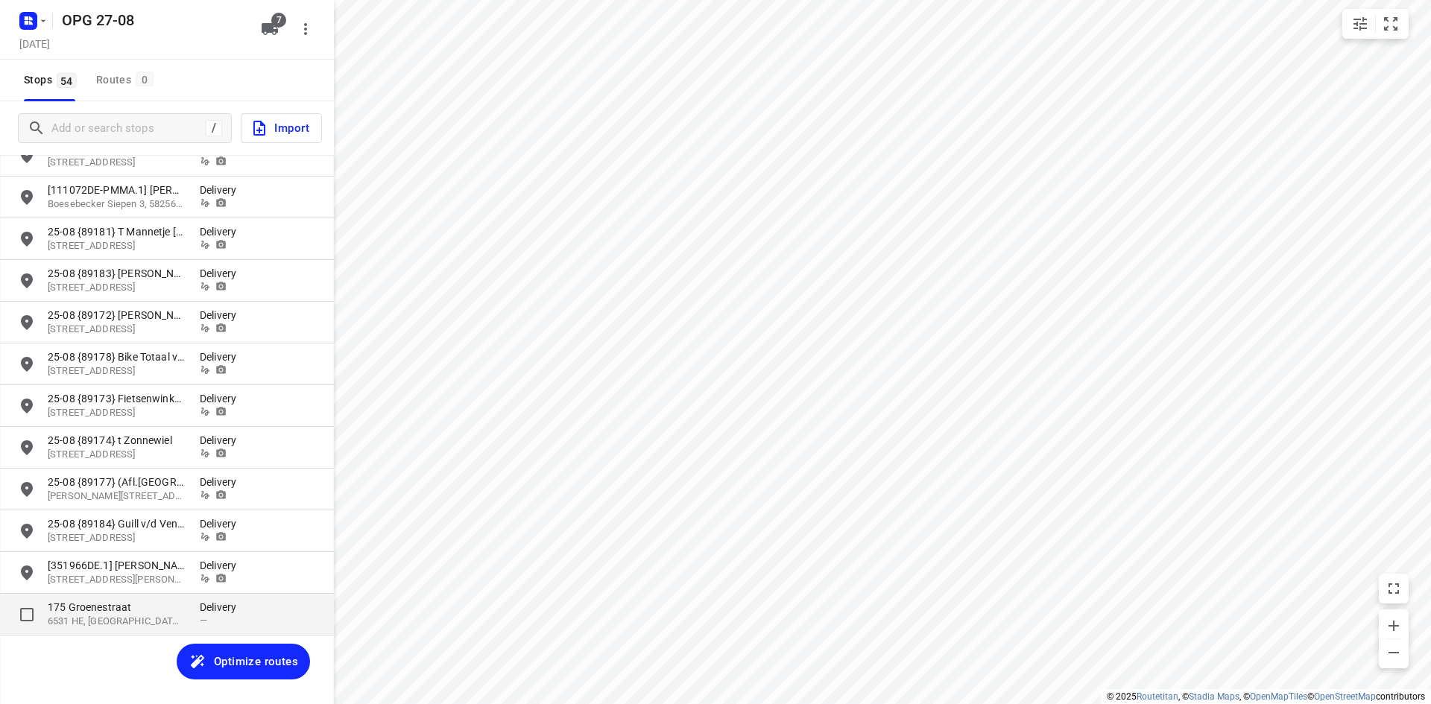
click at [60, 616] on p "6531 HE, [GEOGRAPHIC_DATA], [GEOGRAPHIC_DATA]" at bounding box center [116, 622] width 137 height 14
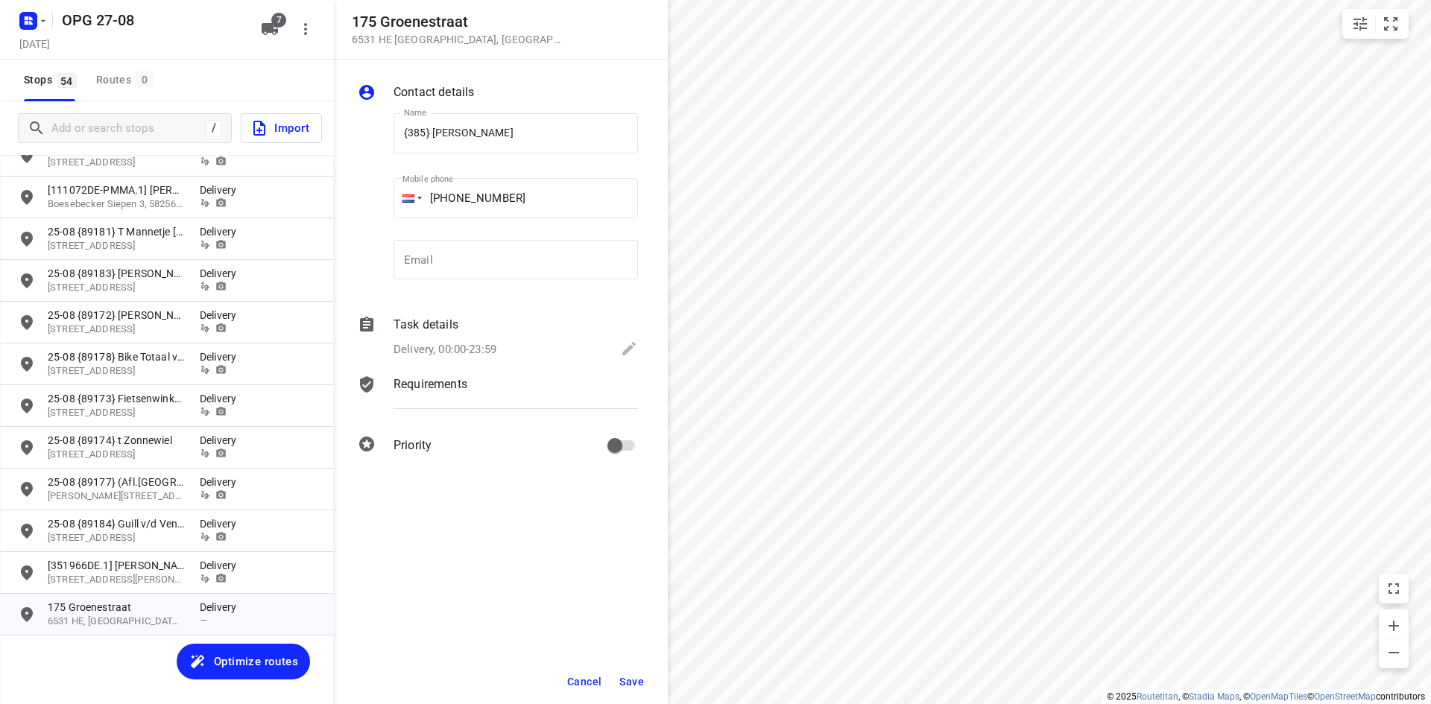
click at [431, 337] on div "Task details Delivery, 00:00-23:59" at bounding box center [516, 338] width 250 height 51
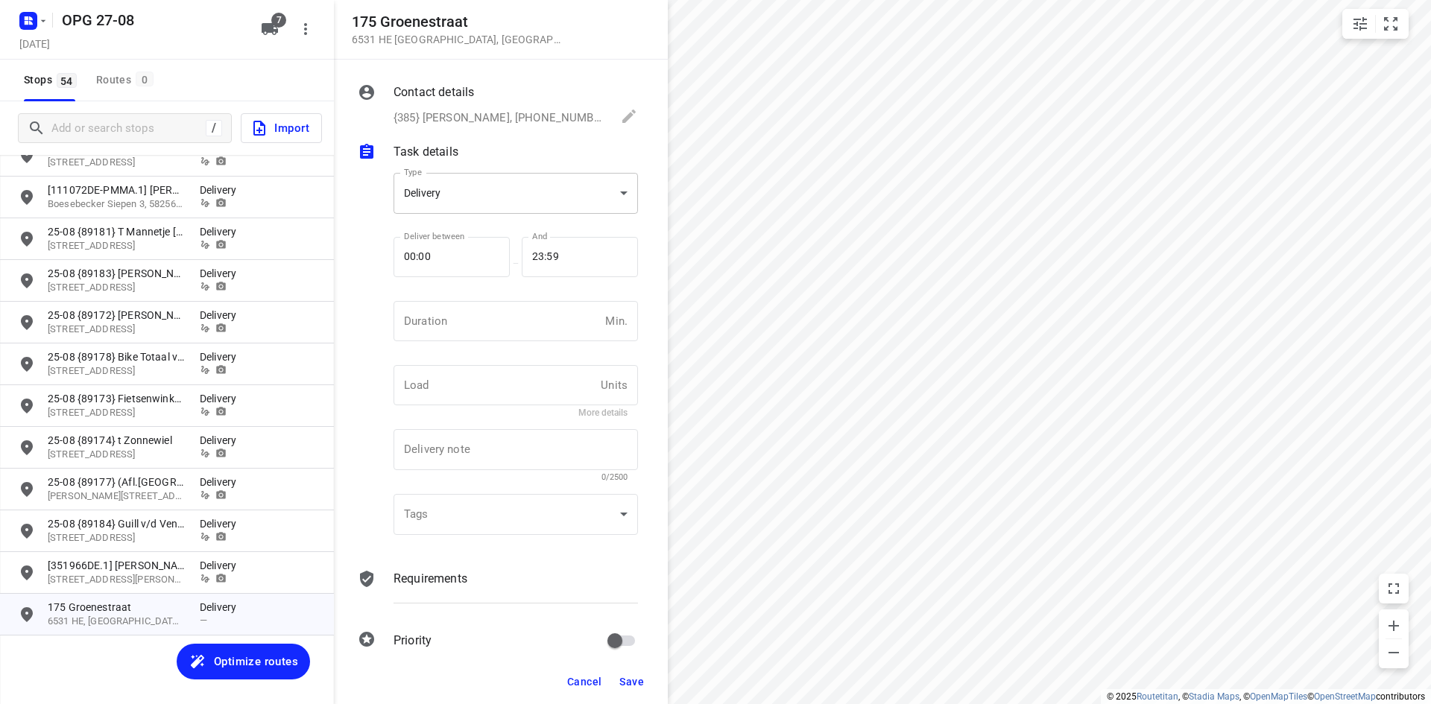
click at [526, 202] on body "i © 2025 Routetitan , © Stadia Maps , © OpenMapTiles © OpenStreetMap contributo…" at bounding box center [715, 352] width 1431 height 704
click at [511, 224] on div "Pickup" at bounding box center [509, 220] width 209 height 18
click at [508, 326] on input "number" at bounding box center [496, 321] width 206 height 40
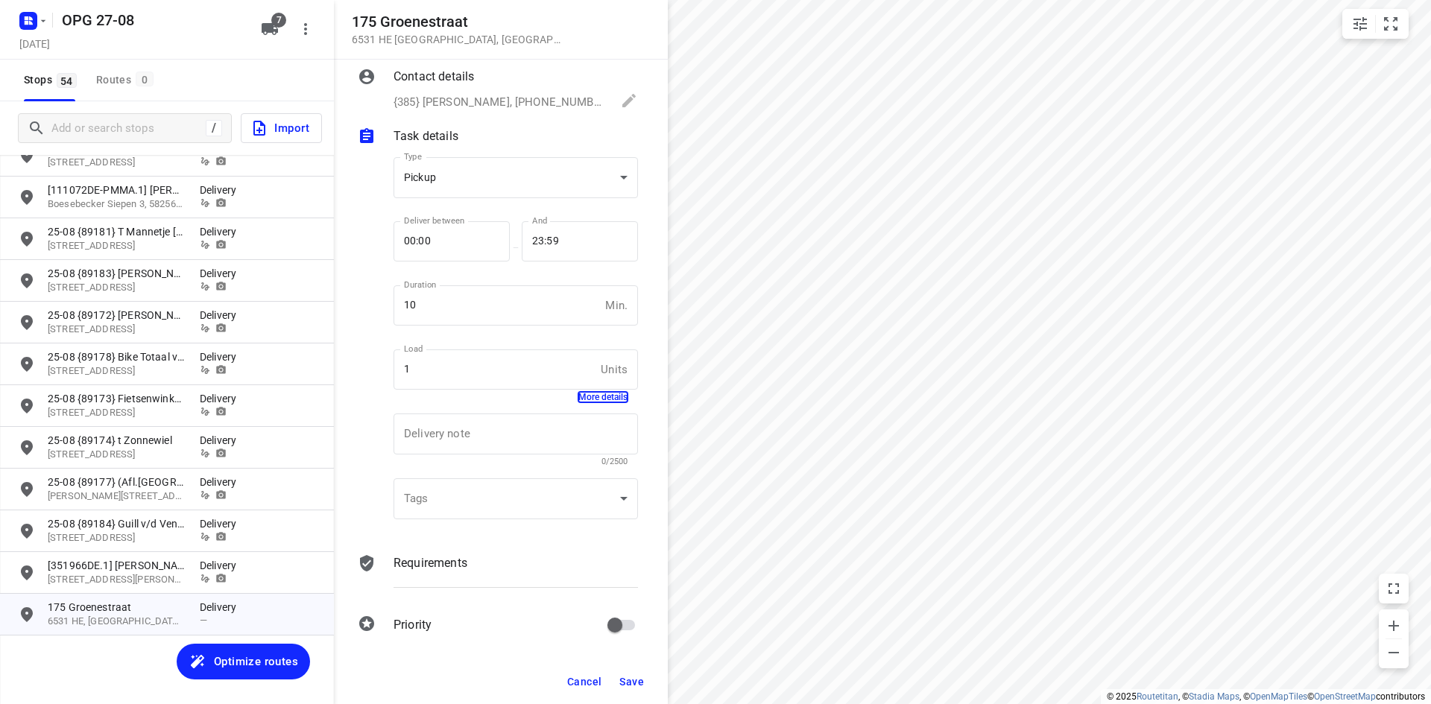
scroll to position [19, 0]
click at [427, 542] on div "Contact details {385} [PERSON_NAME], [PHONE_NUMBER] Name {385} [PERSON_NAME] Na…" at bounding box center [501, 360] width 334 height 600
click at [427, 562] on p "Requirements" at bounding box center [430, 560] width 74 height 18
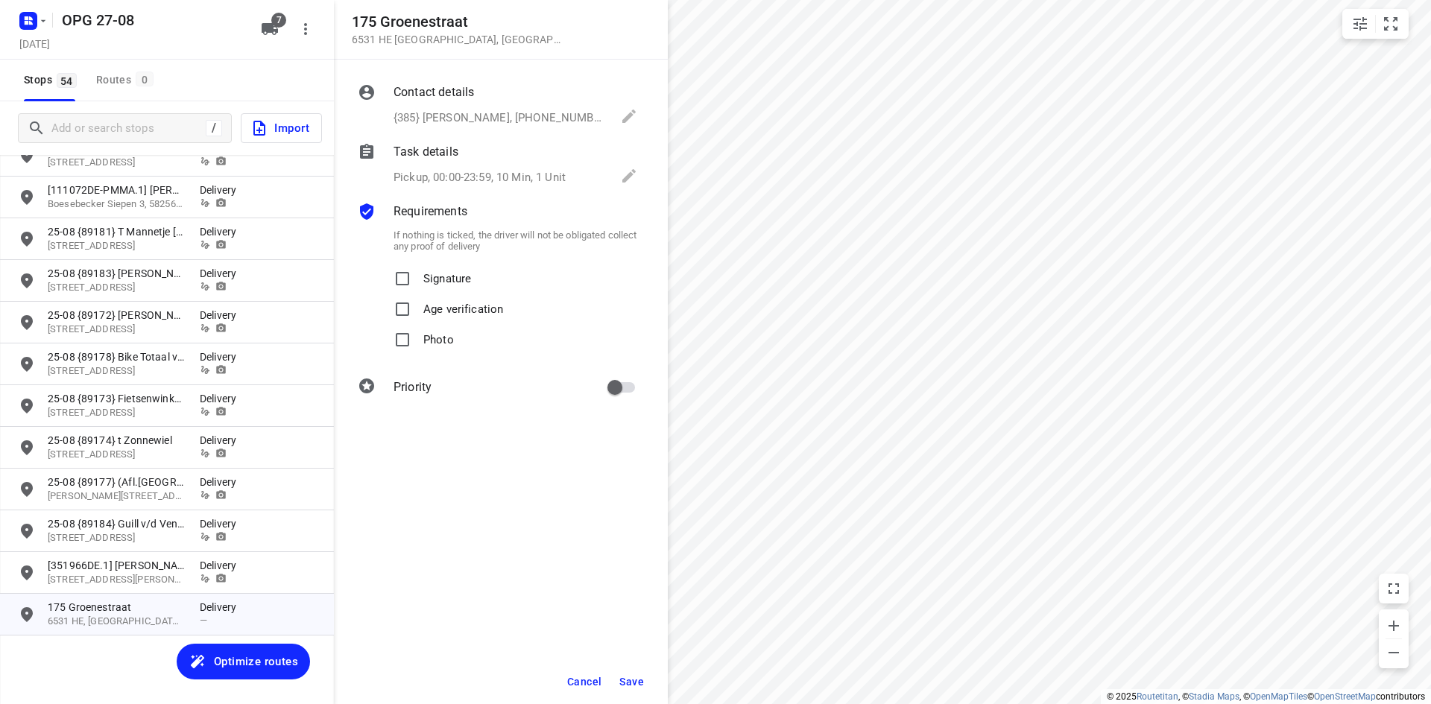
scroll to position [0, 0]
click at [430, 285] on p "Signature" at bounding box center [447, 275] width 48 height 22
click at [417, 285] on input "Signature" at bounding box center [403, 279] width 30 height 30
click at [432, 326] on p "Photo" at bounding box center [438, 336] width 31 height 22
click at [417, 326] on input "Photo" at bounding box center [403, 340] width 30 height 30
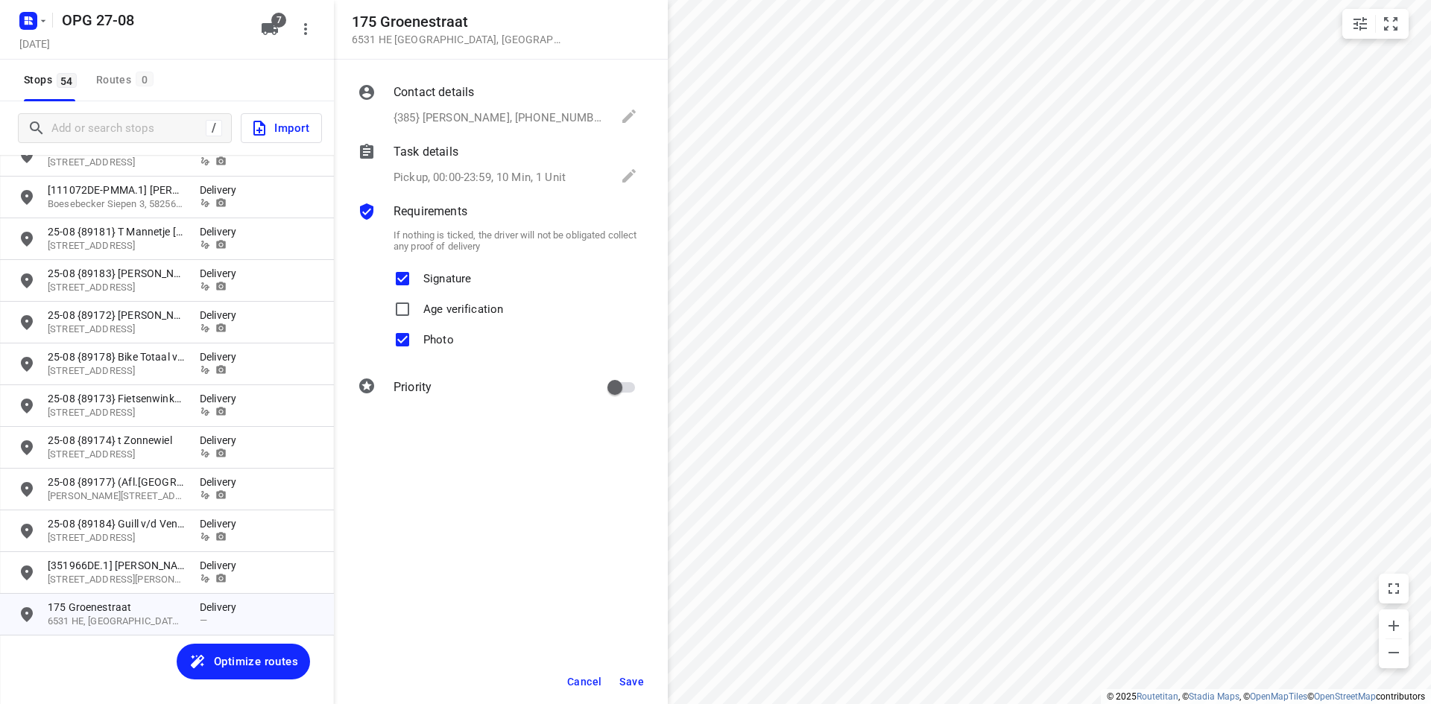
click at [423, 91] on p "Contact details" at bounding box center [433, 92] width 80 height 18
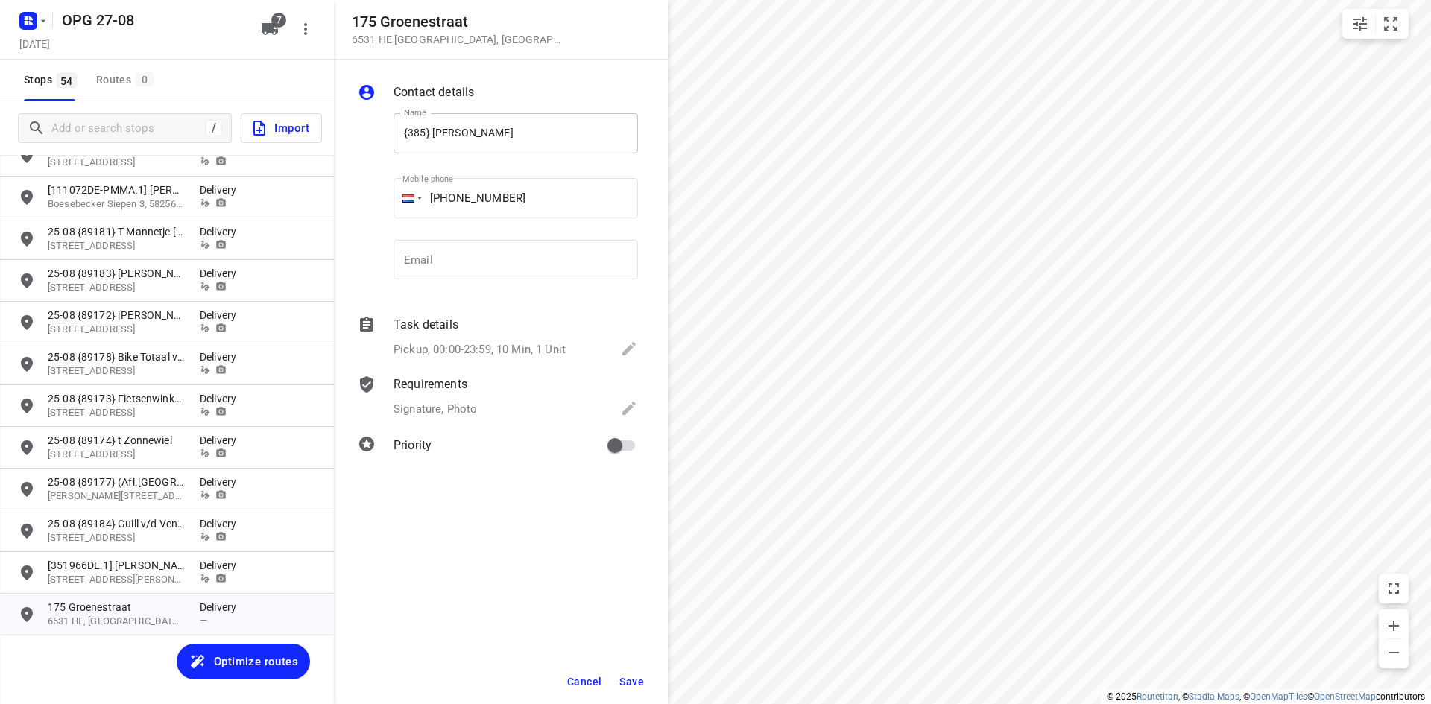
click at [396, 137] on input "{385} [PERSON_NAME]" at bounding box center [515, 133] width 244 height 40
click at [639, 673] on button "Save" at bounding box center [631, 681] width 37 height 27
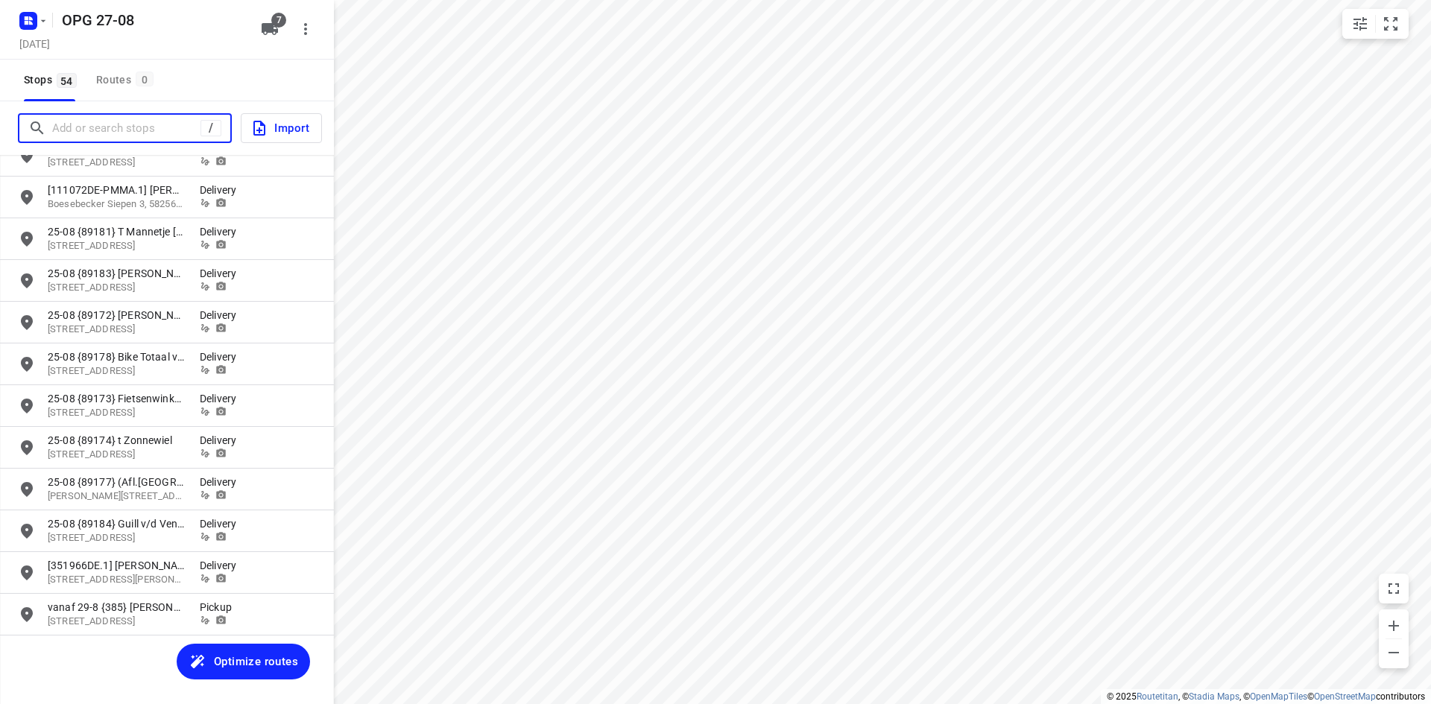
click at [113, 124] on input "Add or search stops" at bounding box center [126, 128] width 148 height 23
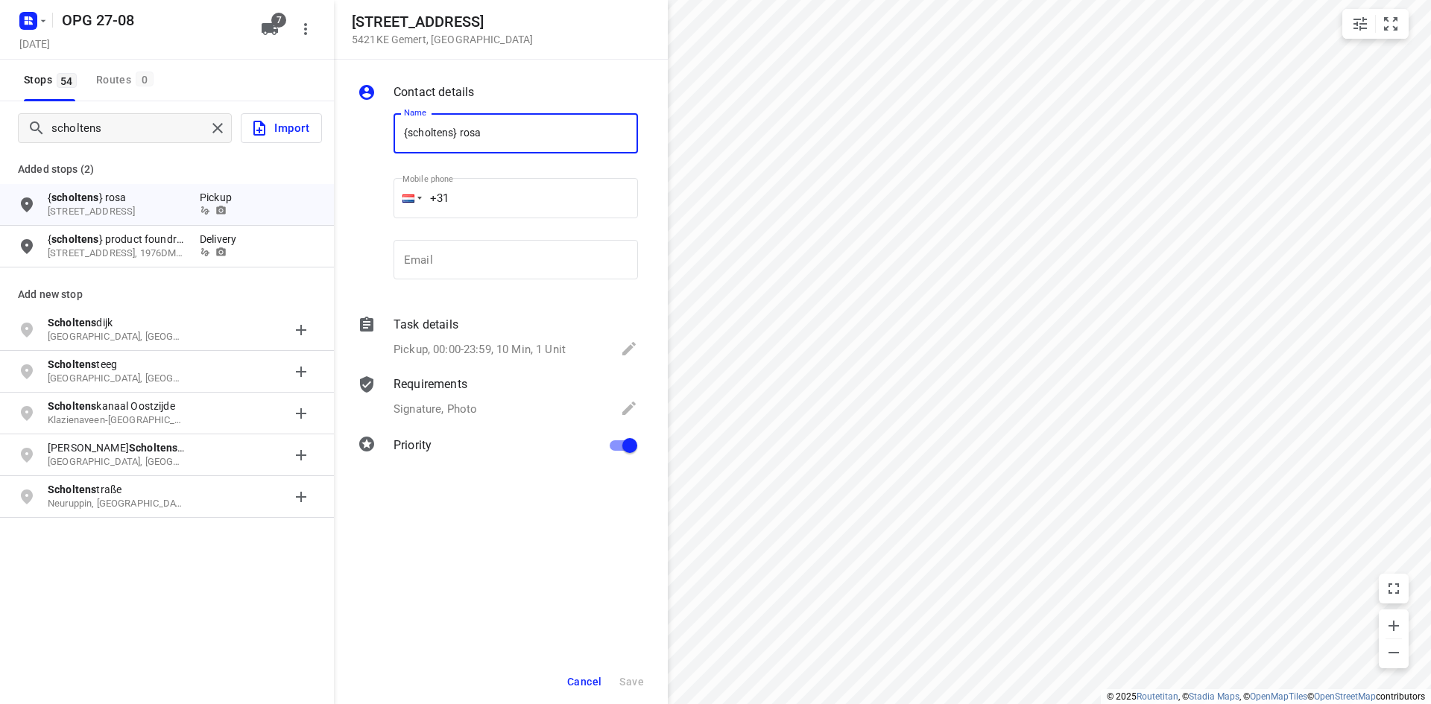
click at [587, 688] on button "Cancel" at bounding box center [584, 681] width 46 height 27
